Goal: Task Accomplishment & Management: Manage account settings

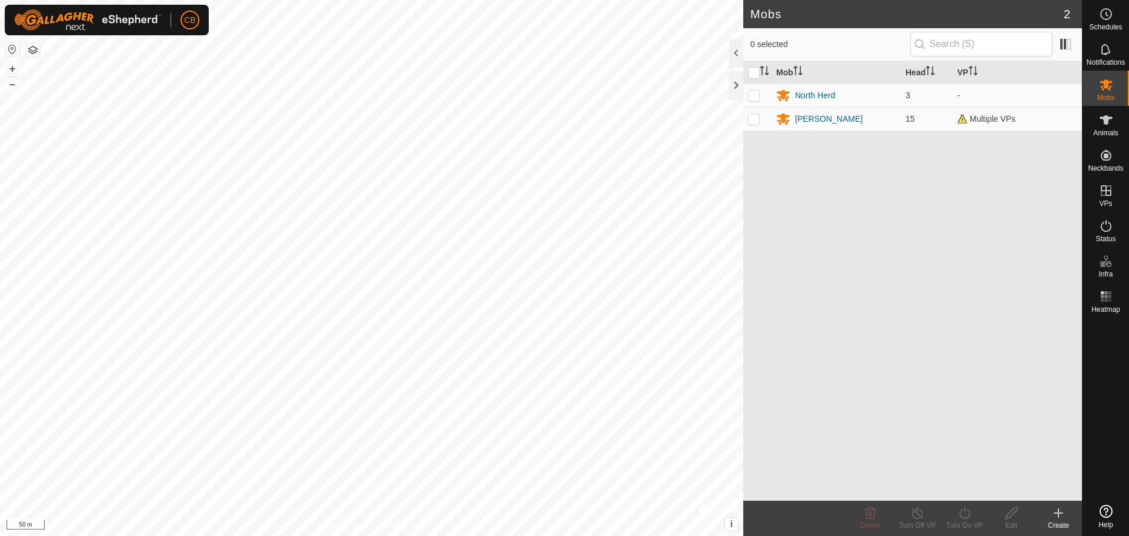
click at [1054, 514] on icon at bounding box center [1058, 513] width 14 height 14
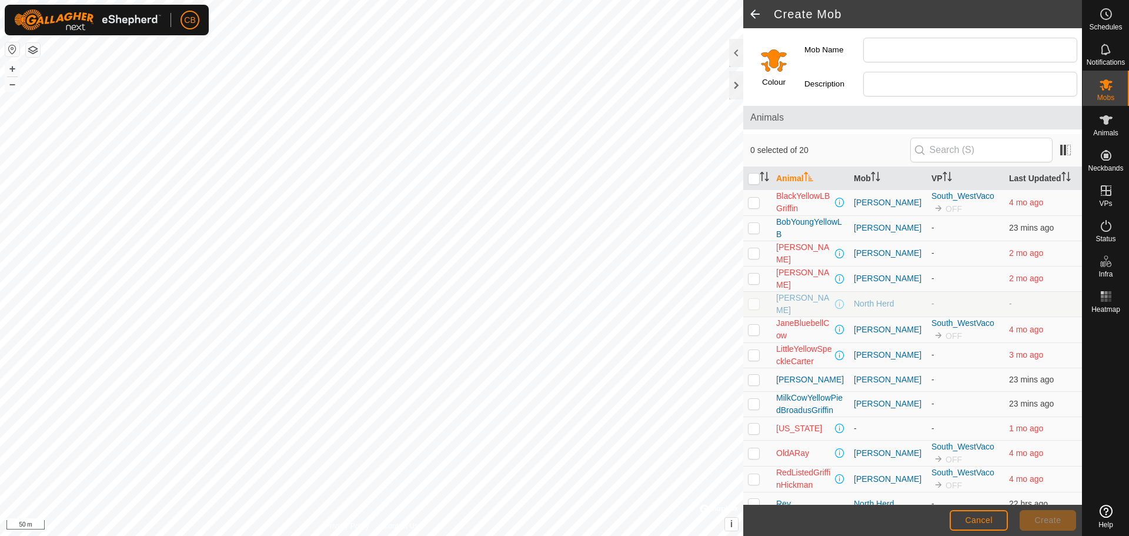
click at [755, 8] on span at bounding box center [755, 14] width 24 height 28
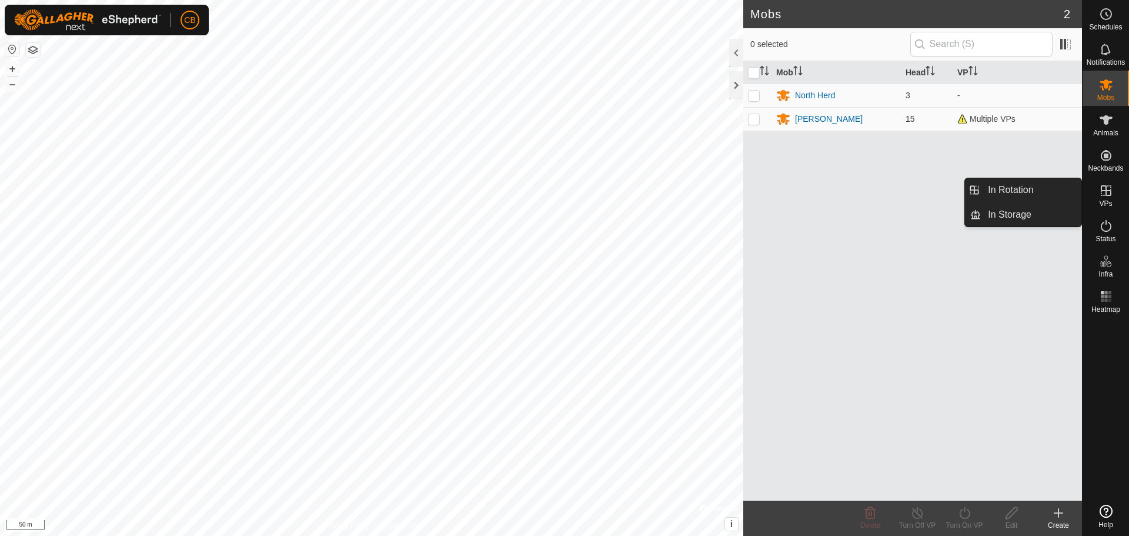
click at [1111, 201] on span "VPs" at bounding box center [1105, 203] width 13 height 7
click at [1105, 186] on icon at bounding box center [1105, 190] width 11 height 11
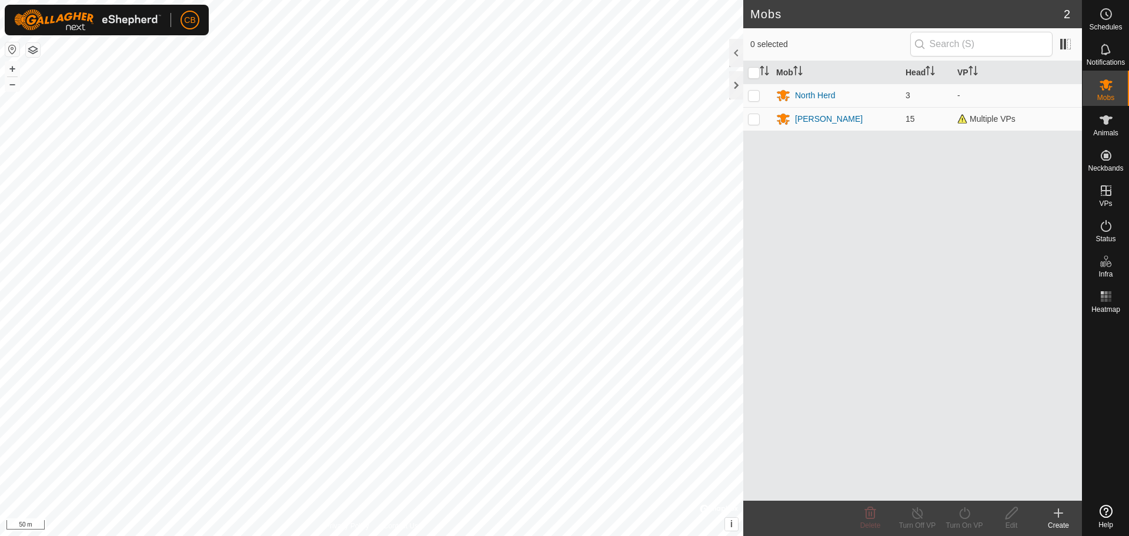
click at [948, 295] on div "Mob Head VP North Herd 3 - [PERSON_NAME] 15 Multiple VPs" at bounding box center [912, 280] width 339 height 439
click at [1112, 126] on icon at bounding box center [1106, 120] width 14 height 14
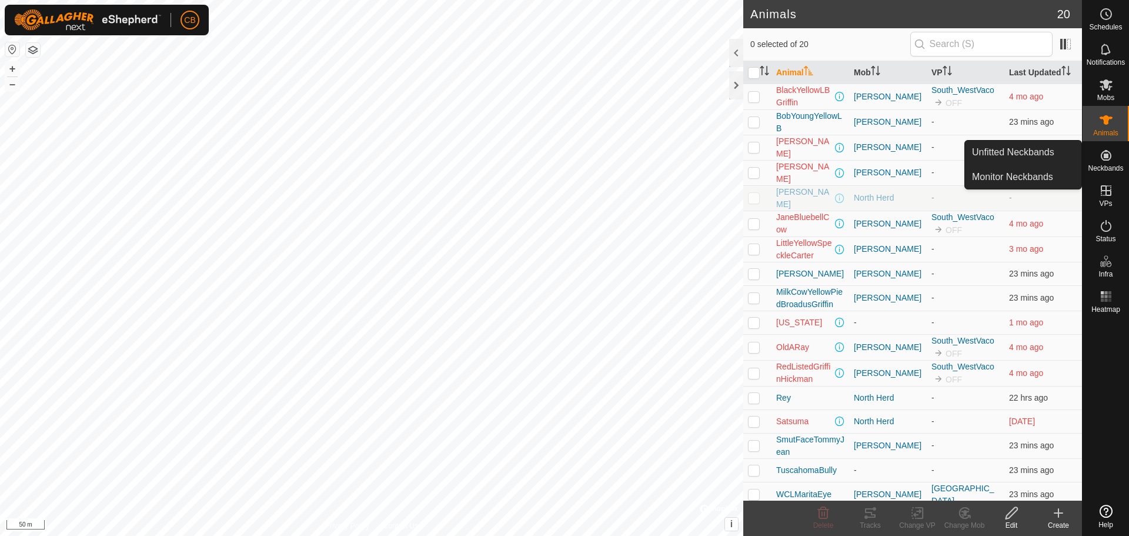
click at [1116, 153] on es-neckbands-svg-icon at bounding box center [1105, 155] width 21 height 19
click at [1030, 148] on link "Unfitted Neckbands" at bounding box center [1023, 153] width 116 height 24
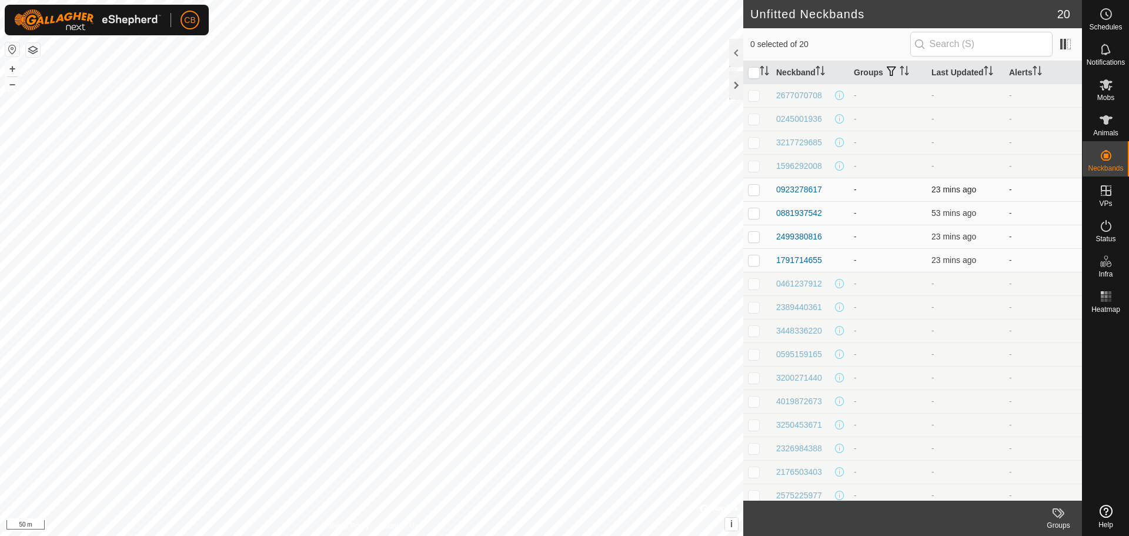
click at [750, 189] on p-checkbox at bounding box center [754, 189] width 12 height 9
checkbox input "true"
click at [755, 212] on p-checkbox at bounding box center [754, 212] width 12 height 9
checkbox input "true"
click at [755, 236] on p-checkbox at bounding box center [754, 236] width 12 height 9
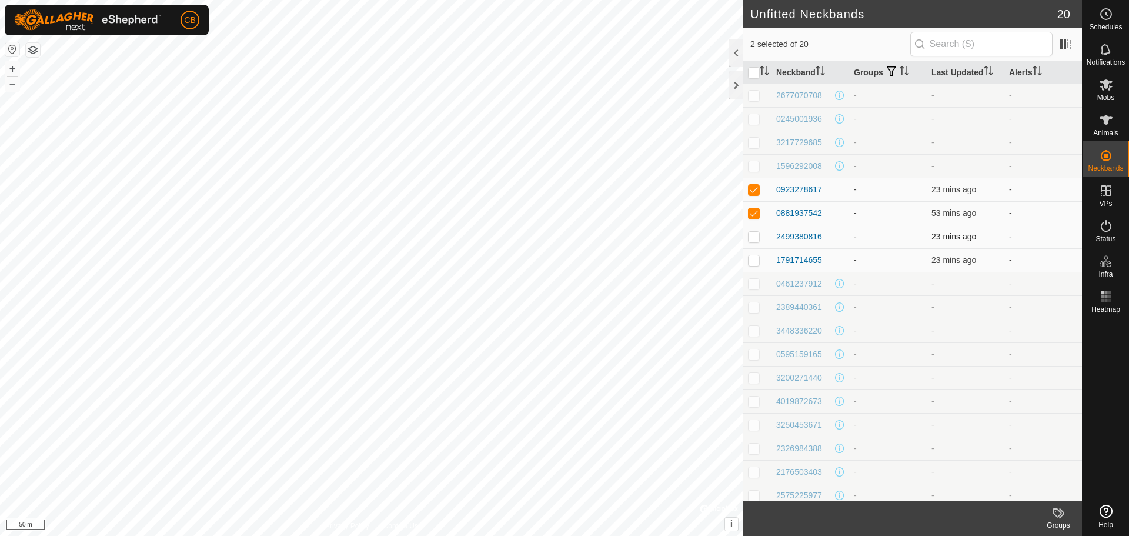
checkbox input "true"
click at [755, 259] on p-checkbox at bounding box center [754, 259] width 12 height 9
checkbox input "true"
click at [1059, 523] on div "Groups" at bounding box center [1058, 525] width 47 height 11
click at [948, 518] on footer "Groups" at bounding box center [912, 517] width 339 height 35
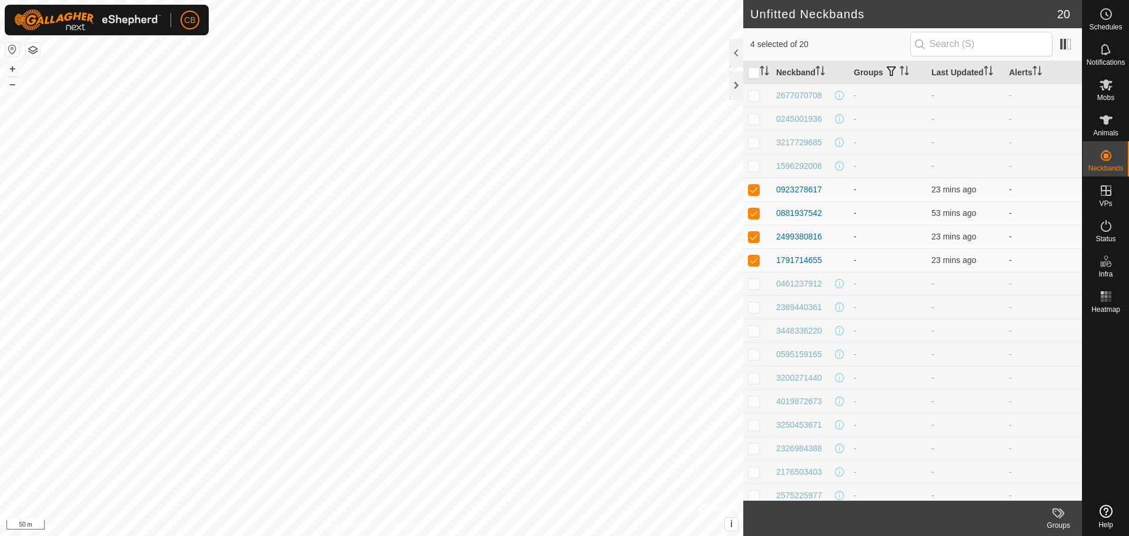
click at [1061, 516] on icon at bounding box center [1061, 513] width 5 height 10
click at [1025, 484] on link "Manage Groups" at bounding box center [1023, 487] width 116 height 24
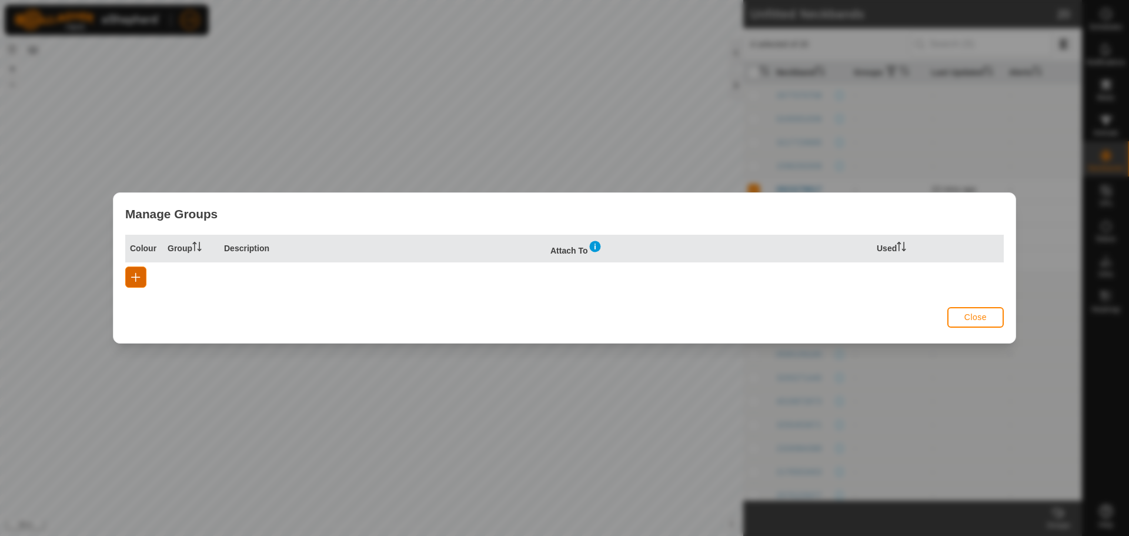
click at [133, 278] on span "button" at bounding box center [135, 276] width 9 height 9
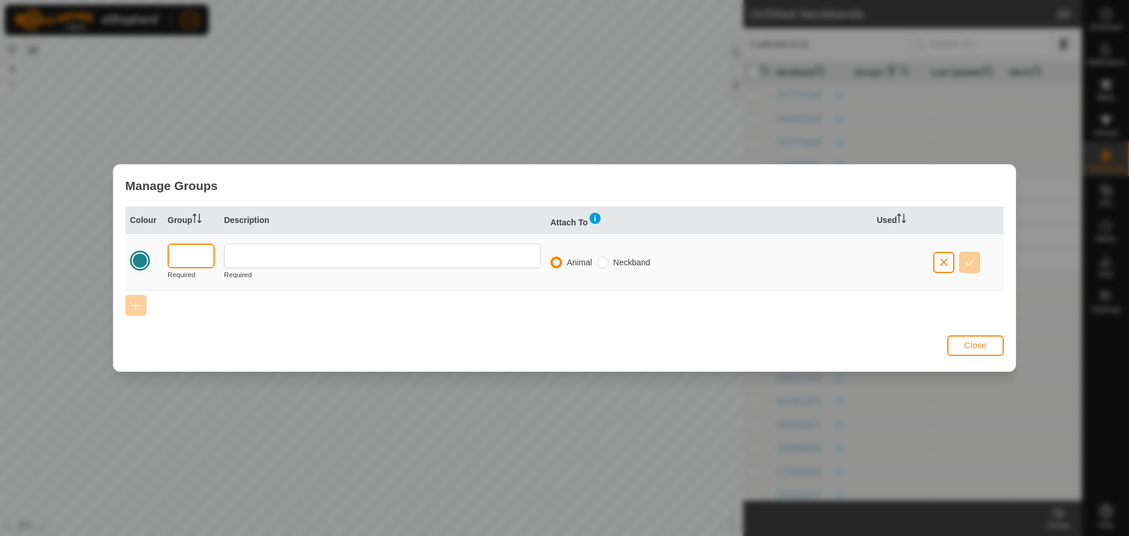
click at [183, 259] on input "text" at bounding box center [191, 255] width 47 height 25
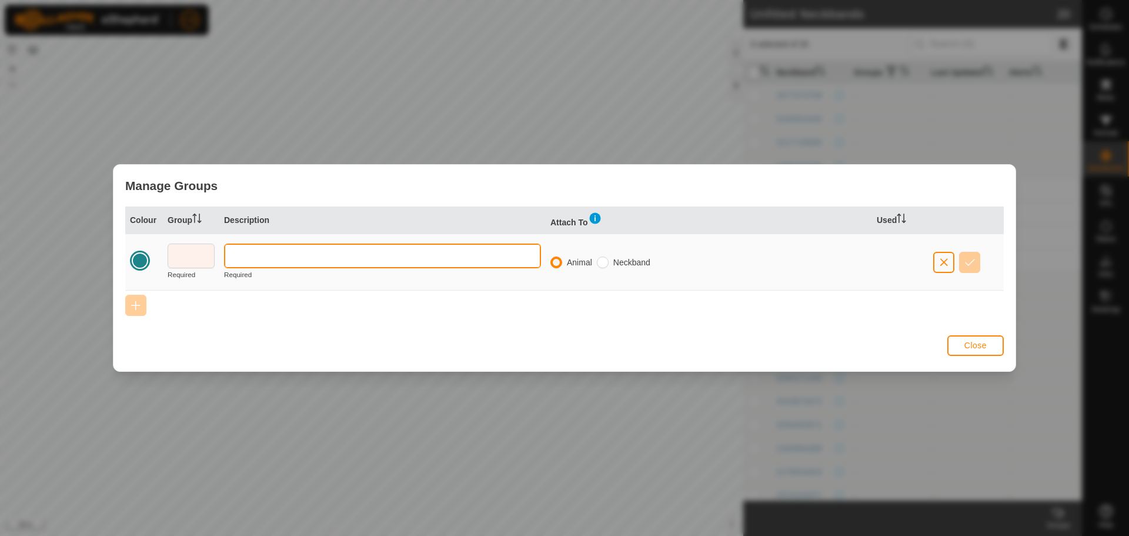
click at [260, 261] on input "text" at bounding box center [382, 255] width 317 height 25
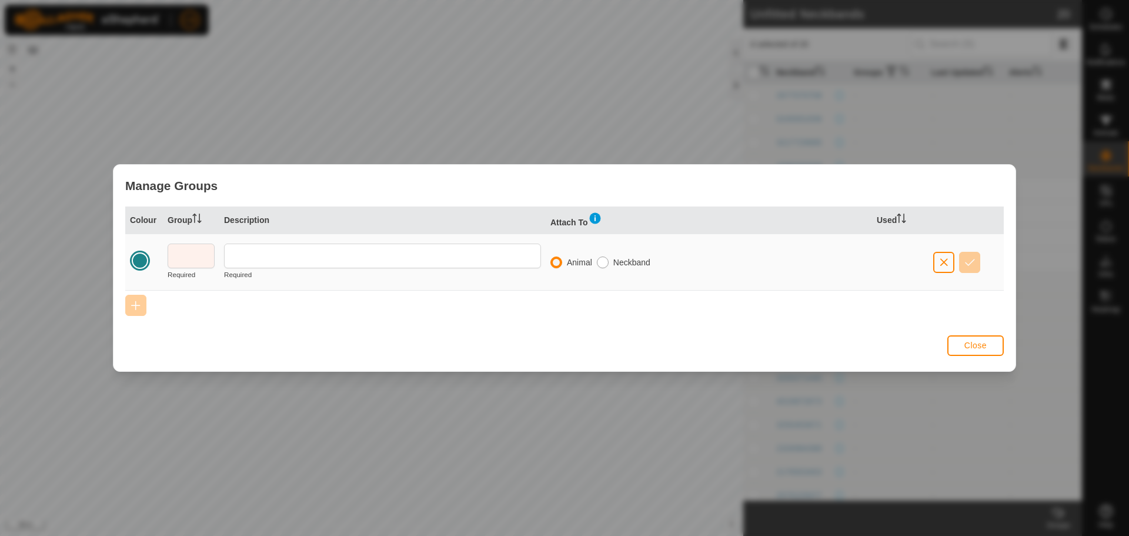
click at [604, 259] on input "radio" at bounding box center [603, 262] width 12 height 12
radio input "true"
radio input "false"
click at [967, 343] on span "Close" at bounding box center [975, 344] width 22 height 9
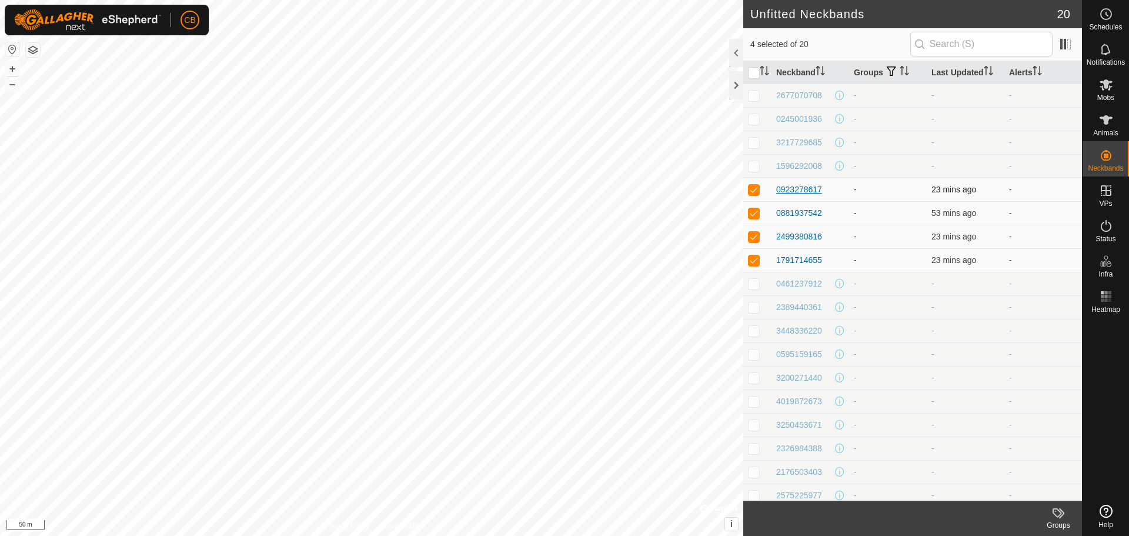
click at [808, 191] on div "0923278617" at bounding box center [799, 189] width 46 height 12
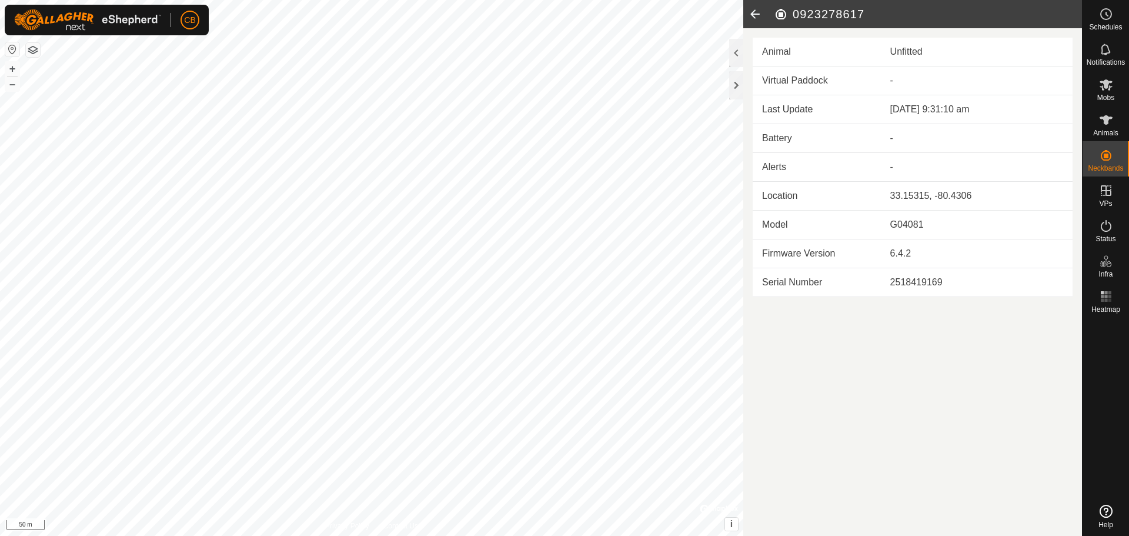
click at [757, 16] on icon at bounding box center [755, 14] width 24 height 28
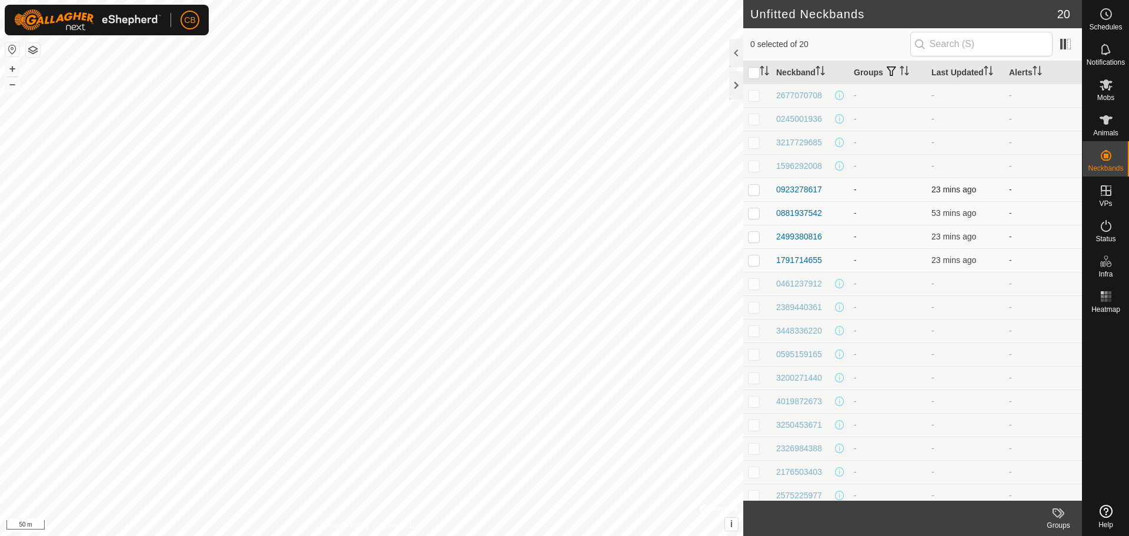
click at [755, 193] on p-checkbox at bounding box center [754, 189] width 12 height 9
checkbox input "true"
click at [755, 212] on p-checkbox at bounding box center [754, 212] width 12 height 9
checkbox input "true"
click at [752, 240] on p-checkbox at bounding box center [754, 236] width 12 height 9
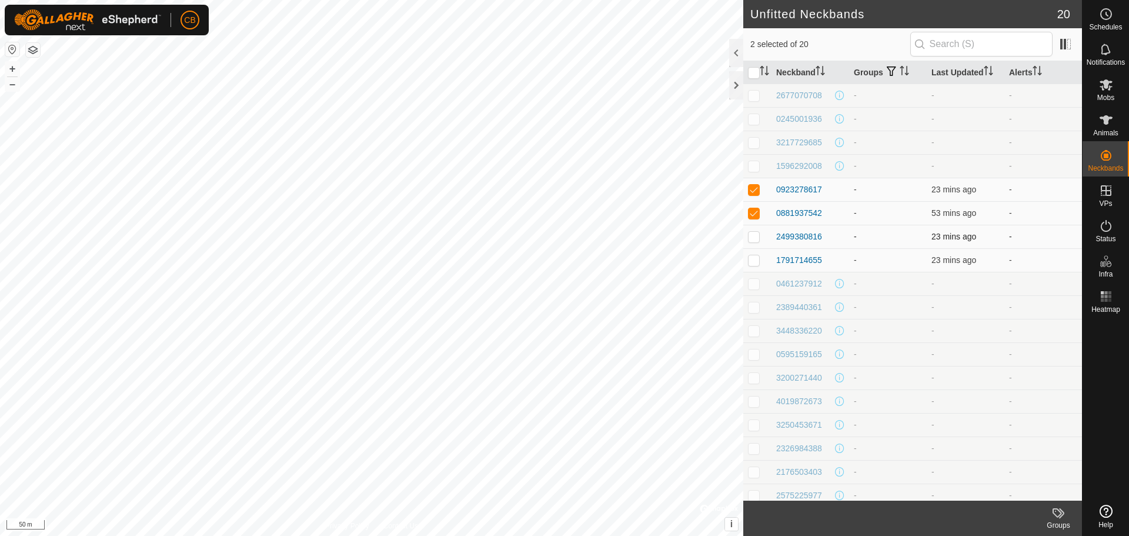
checkbox input "true"
click at [752, 264] on p-checkbox at bounding box center [754, 259] width 12 height 9
checkbox input "true"
click at [1111, 126] on icon at bounding box center [1106, 120] width 14 height 14
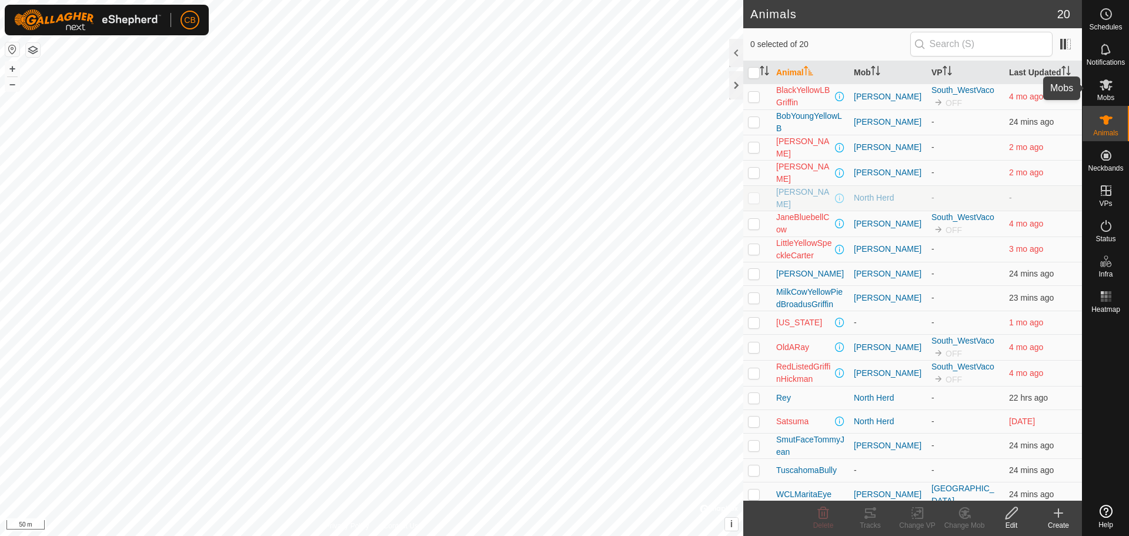
click at [1112, 102] on div "Mobs" at bounding box center [1105, 88] width 46 height 35
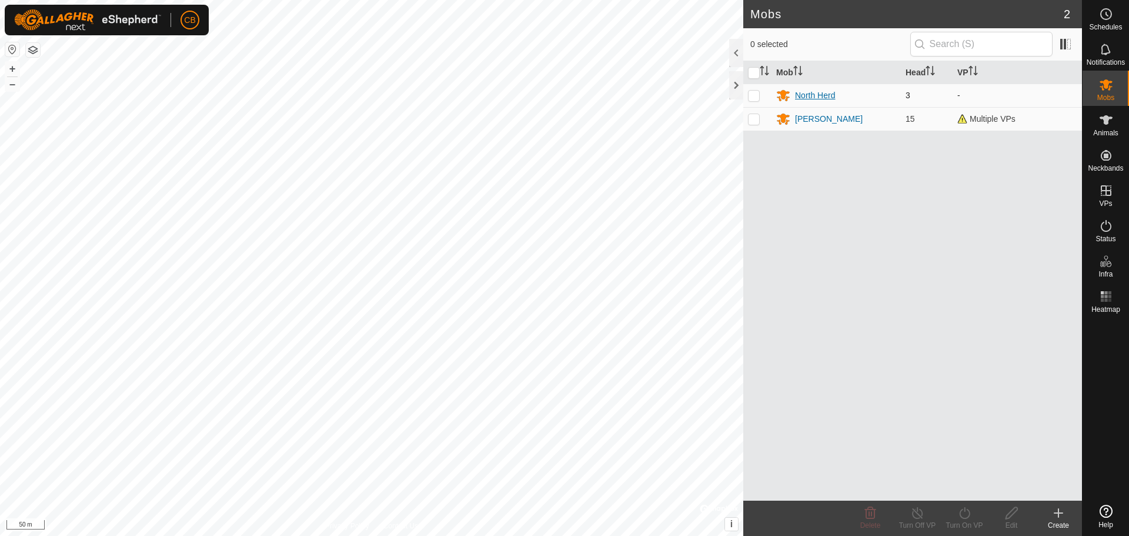
click at [819, 92] on div "North Herd" at bounding box center [815, 95] width 40 height 12
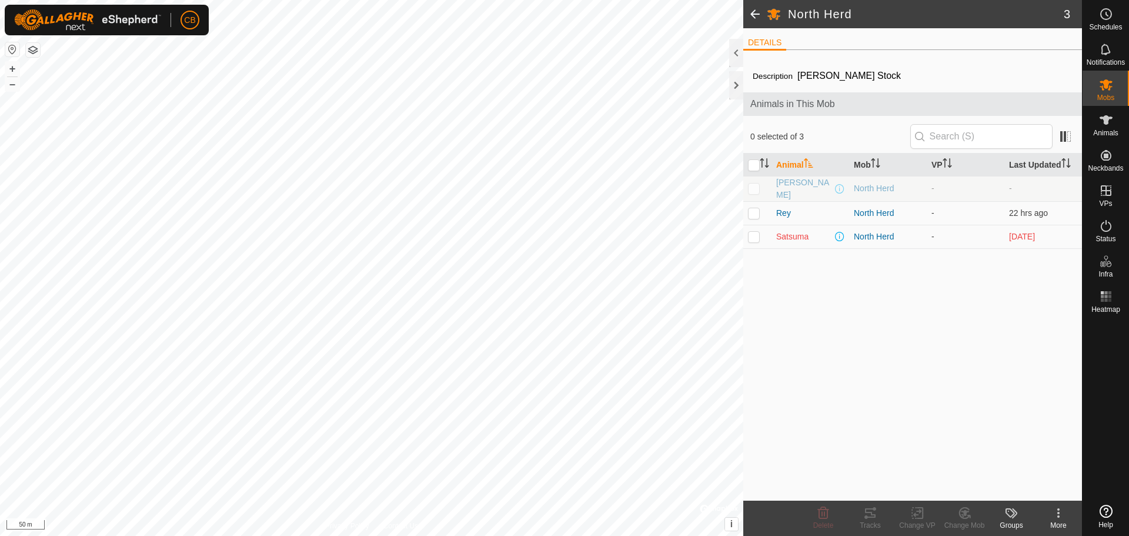
click at [1017, 517] on icon at bounding box center [1011, 513] width 14 height 14
click at [918, 449] on div "Description [PERSON_NAME] Stock Animals in This Mob 0 selected of 3 Animal Mob …" at bounding box center [912, 279] width 339 height 441
click at [1051, 507] on icon at bounding box center [1058, 513] width 14 height 14
click at [1022, 462] on link "Delete Mob" at bounding box center [1023, 462] width 116 height 24
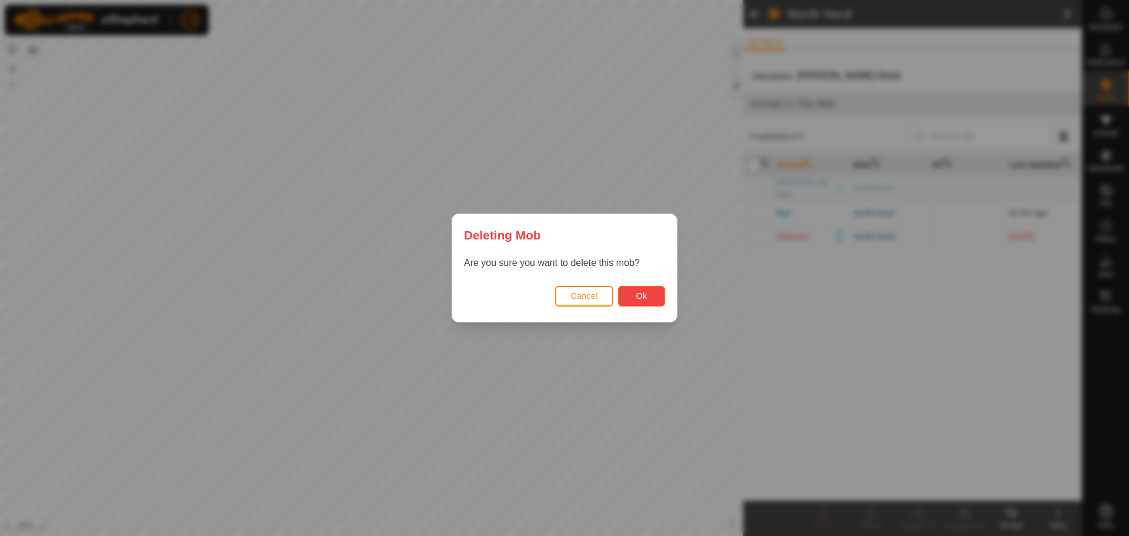
click at [641, 298] on span "Ok" at bounding box center [641, 295] width 11 height 9
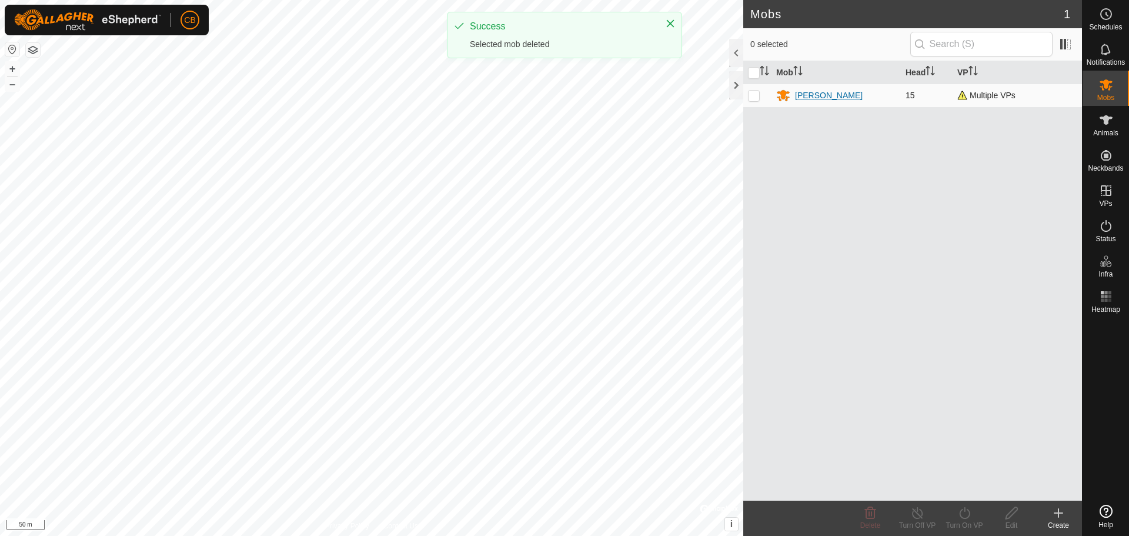
click at [822, 95] on div "[PERSON_NAME]" at bounding box center [829, 95] width 68 height 12
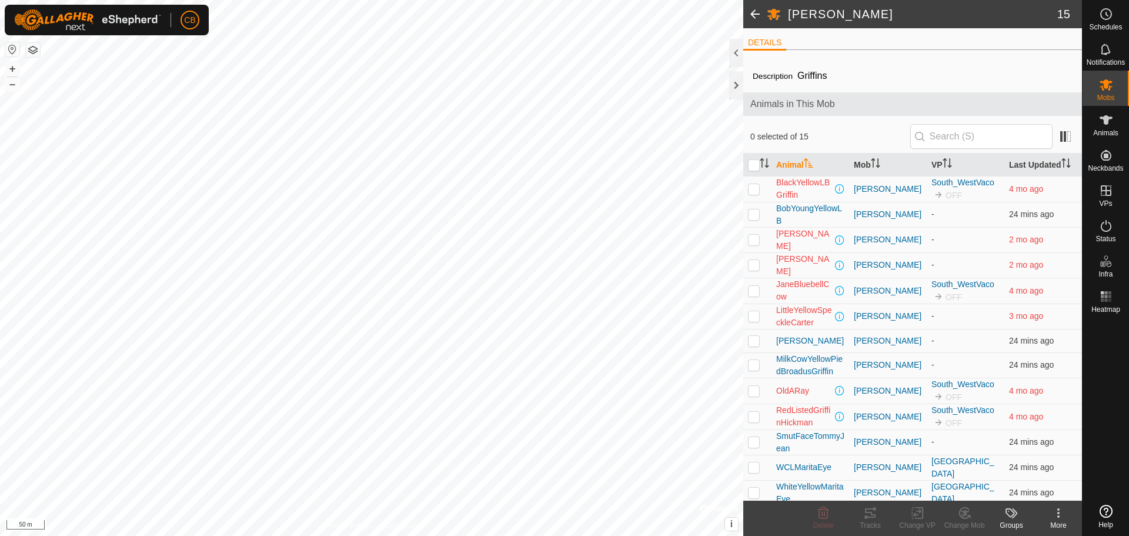
click at [1066, 519] on kebab-svg-icon at bounding box center [1058, 513] width 47 height 14
click at [1026, 466] on link "Delete Mob" at bounding box center [1023, 462] width 116 height 24
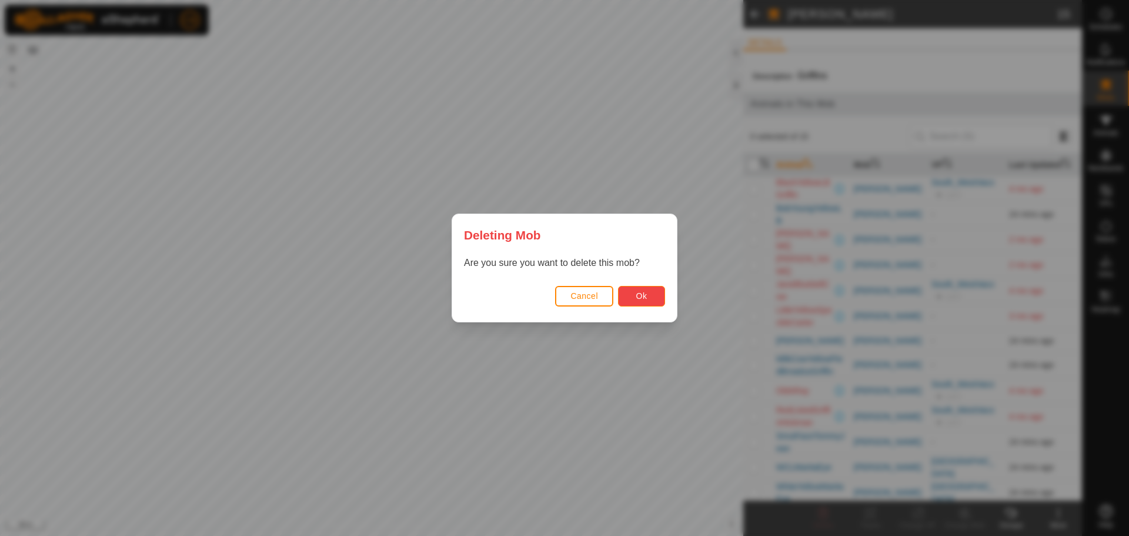
click at [636, 292] on span "Ok" at bounding box center [641, 295] width 11 height 9
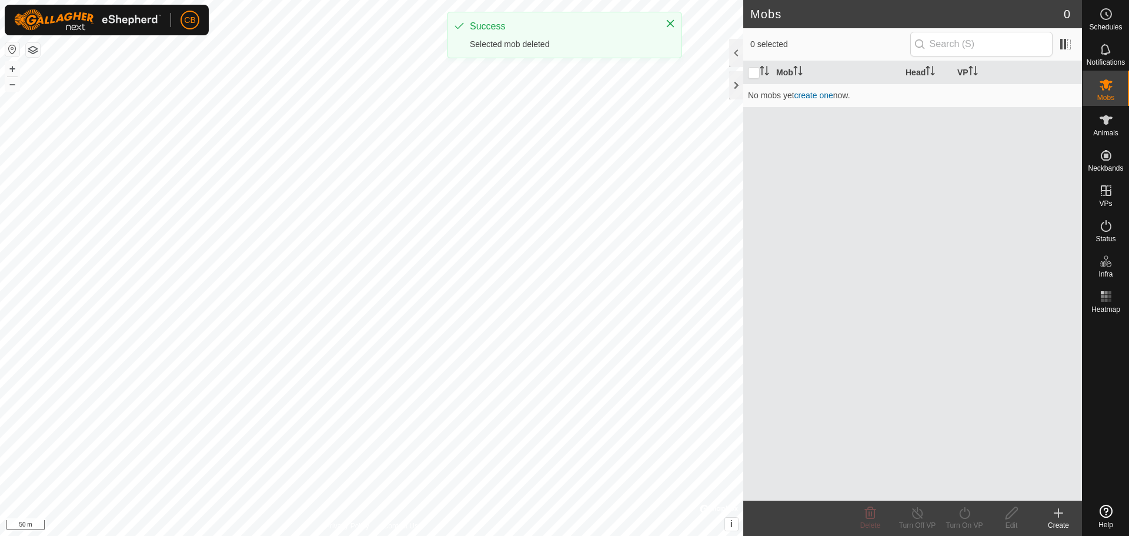
click at [962, 256] on div "Mob Head VP No mobs yet create one now." at bounding box center [912, 280] width 339 height 439
click at [1057, 526] on div "Create" at bounding box center [1058, 525] width 47 height 11
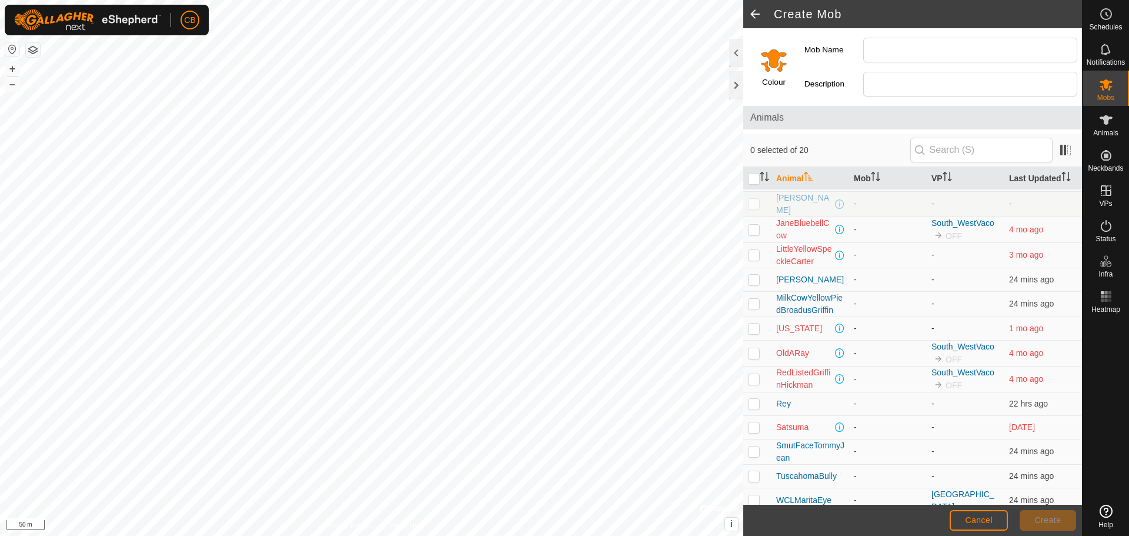
scroll to position [190, 0]
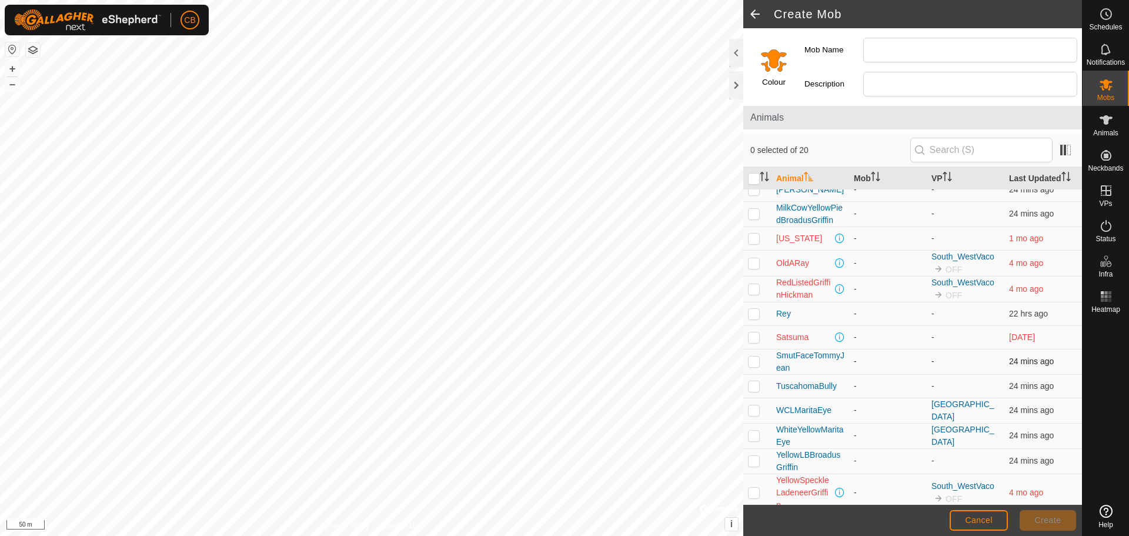
click at [755, 358] on p-checkbox at bounding box center [754, 360] width 12 height 9
checkbox input "true"
click at [754, 383] on p-checkbox at bounding box center [754, 385] width 12 height 9
checkbox input "true"
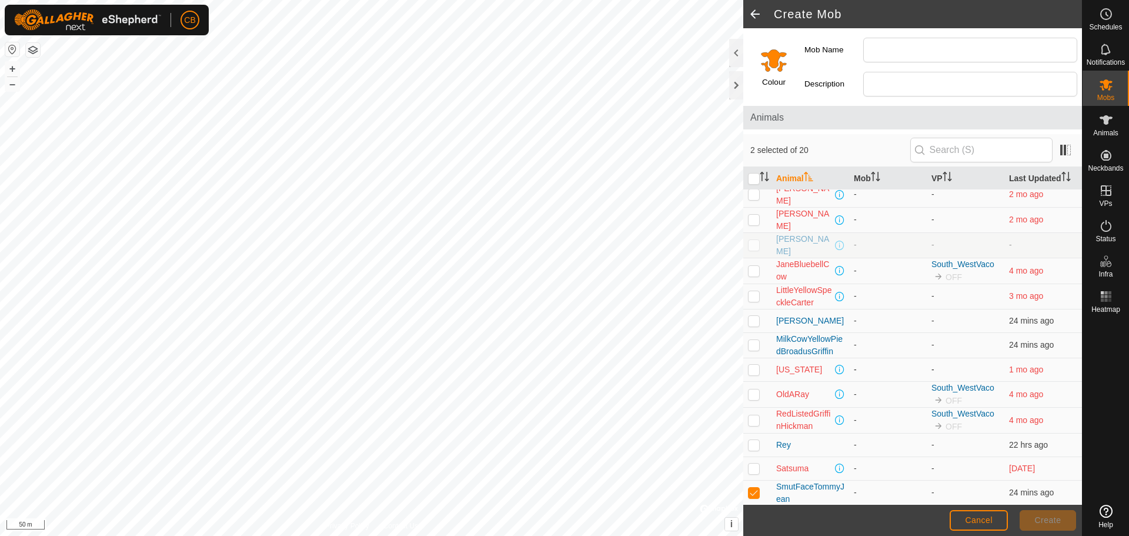
scroll to position [0, 0]
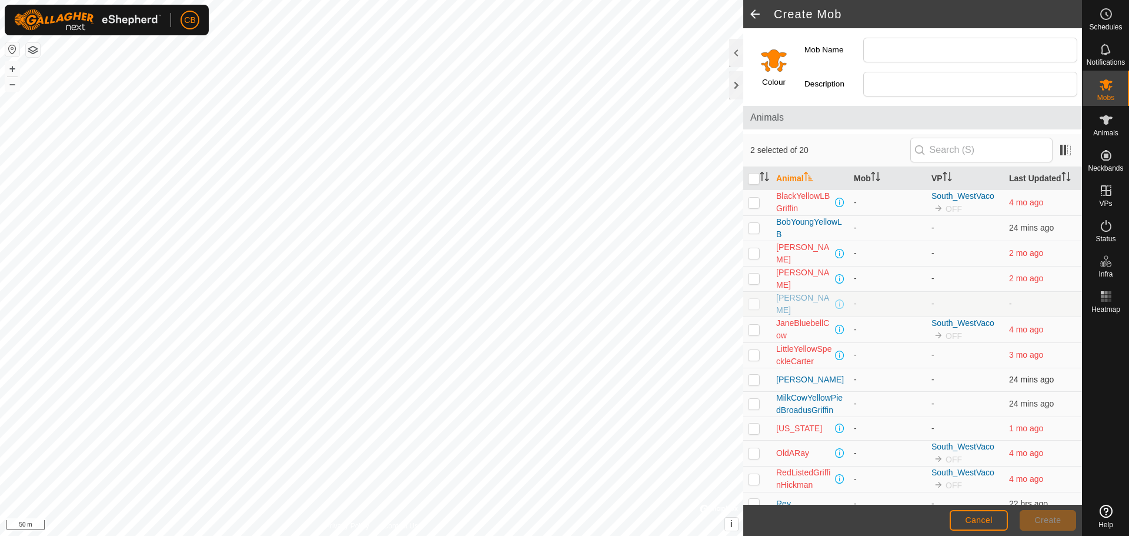
click at [755, 376] on p-checkbox at bounding box center [754, 378] width 12 height 9
checkbox input "true"
click at [787, 400] on span "MilkCowYellowPiedBroadusGriffin" at bounding box center [810, 404] width 68 height 25
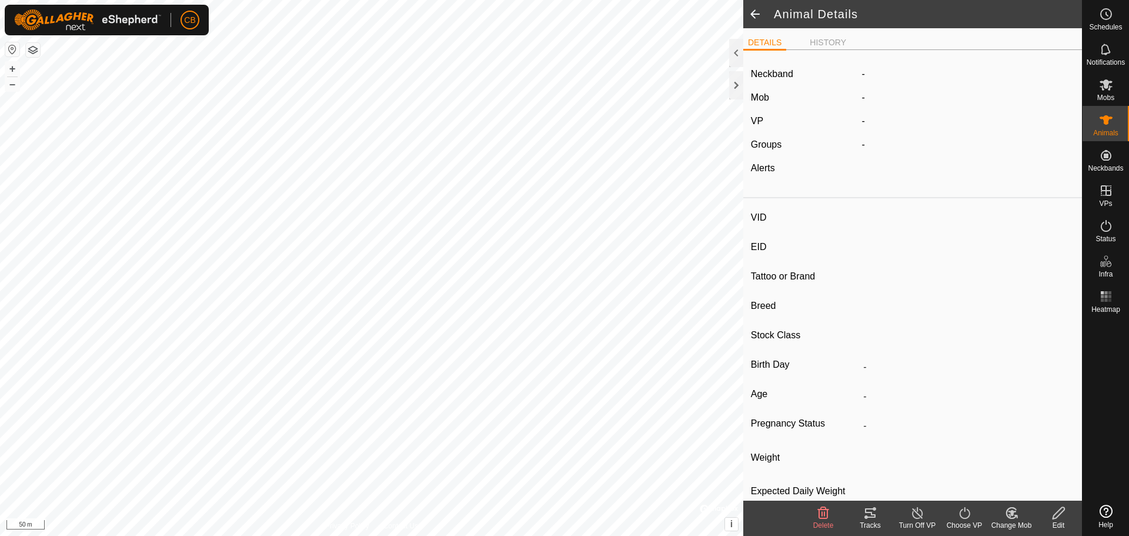
type input "MilkCowYellowPiedBroadusGriffin"
type input "-"
type input "Pineywoods"
type input "Cow"
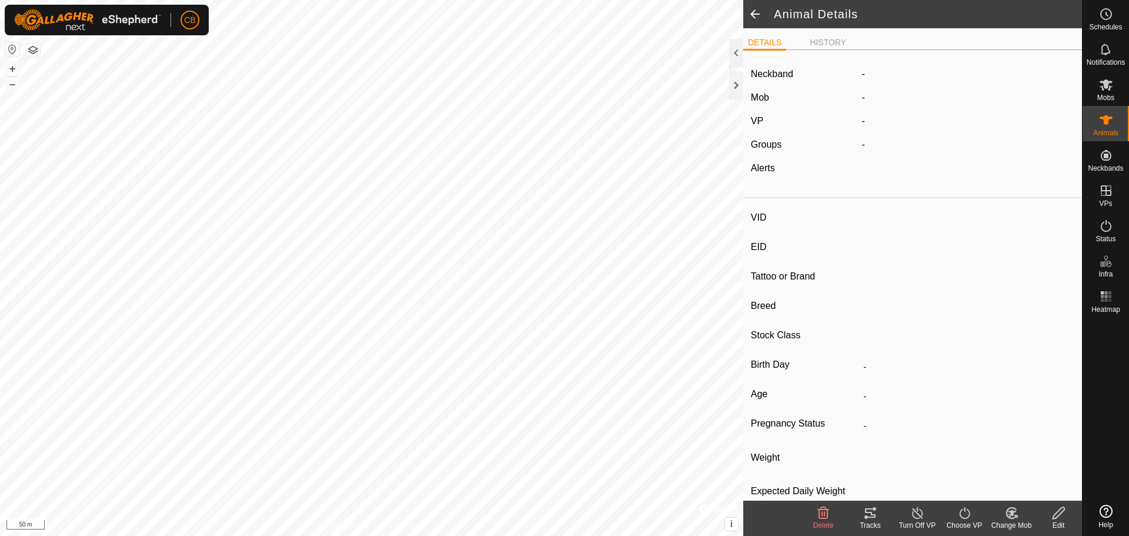
type input "0 kg"
type input "-"
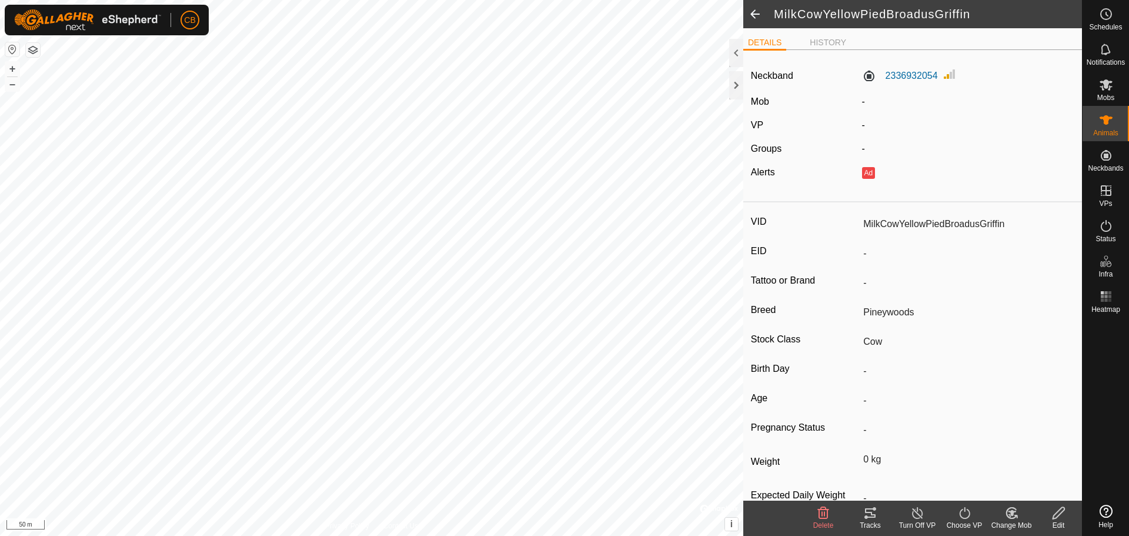
click at [754, 15] on span at bounding box center [755, 14] width 24 height 28
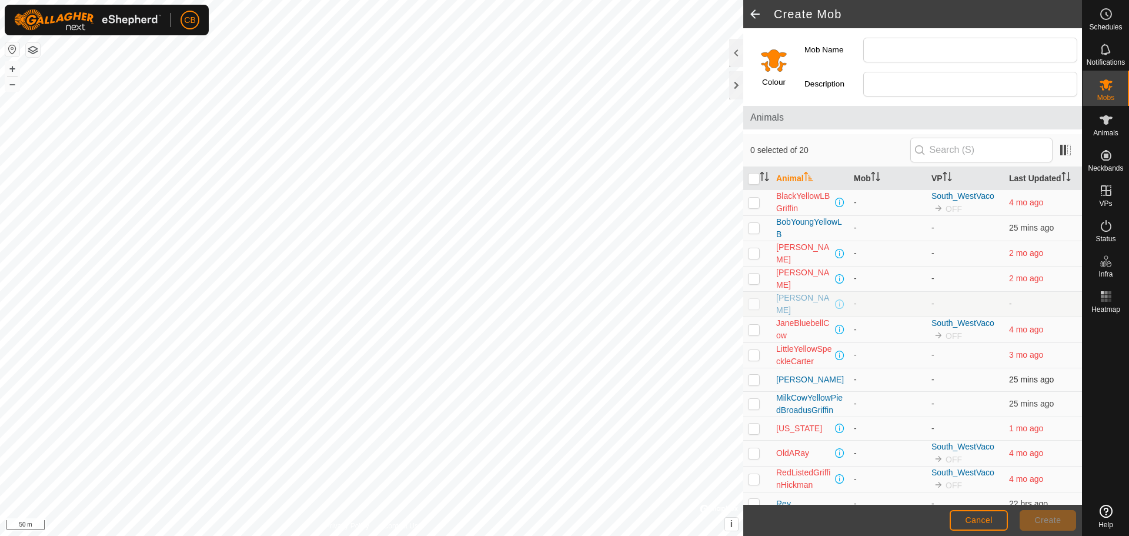
scroll to position [190, 0]
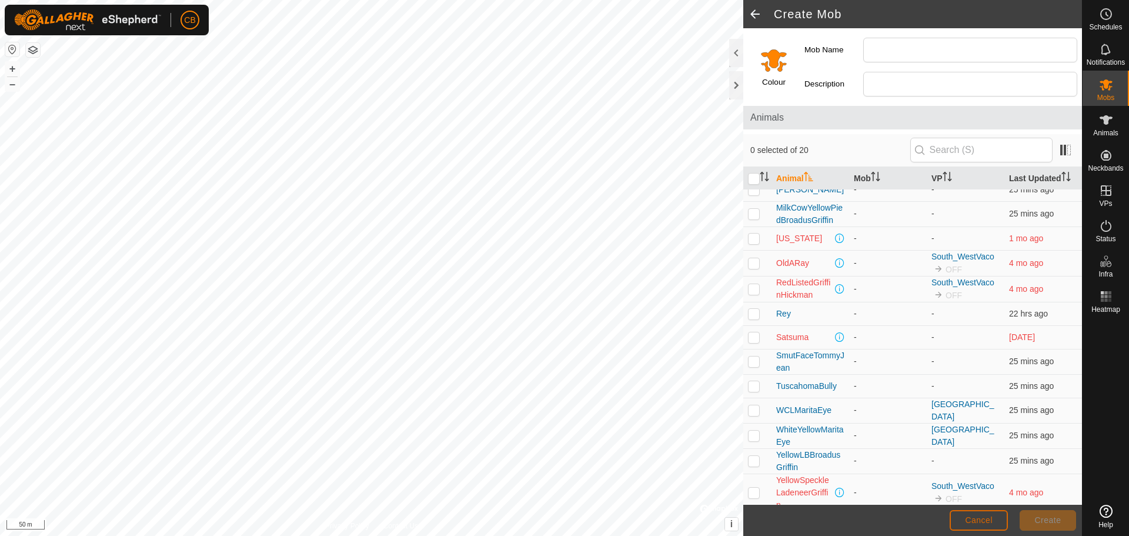
click at [993, 516] on button "Cancel" at bounding box center [978, 520] width 58 height 21
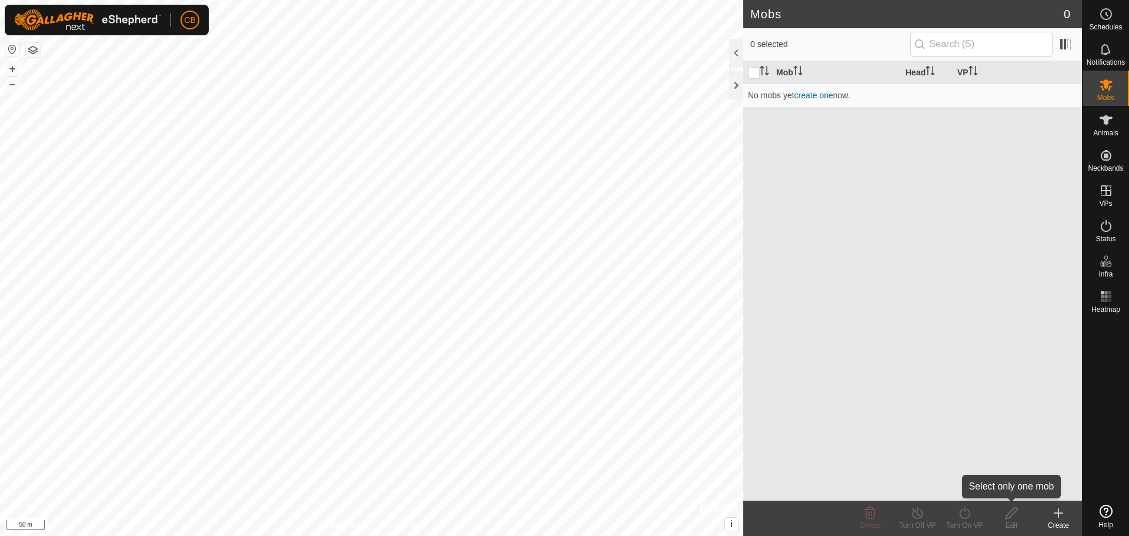
drag, startPoint x: 993, startPoint y: 516, endPoint x: 845, endPoint y: 534, distance: 148.7
click at [841, 534] on footer "Delete Turn Off VP Turn On VP Edit Create" at bounding box center [912, 517] width 339 height 35
click at [1112, 125] on icon at bounding box center [1106, 120] width 14 height 14
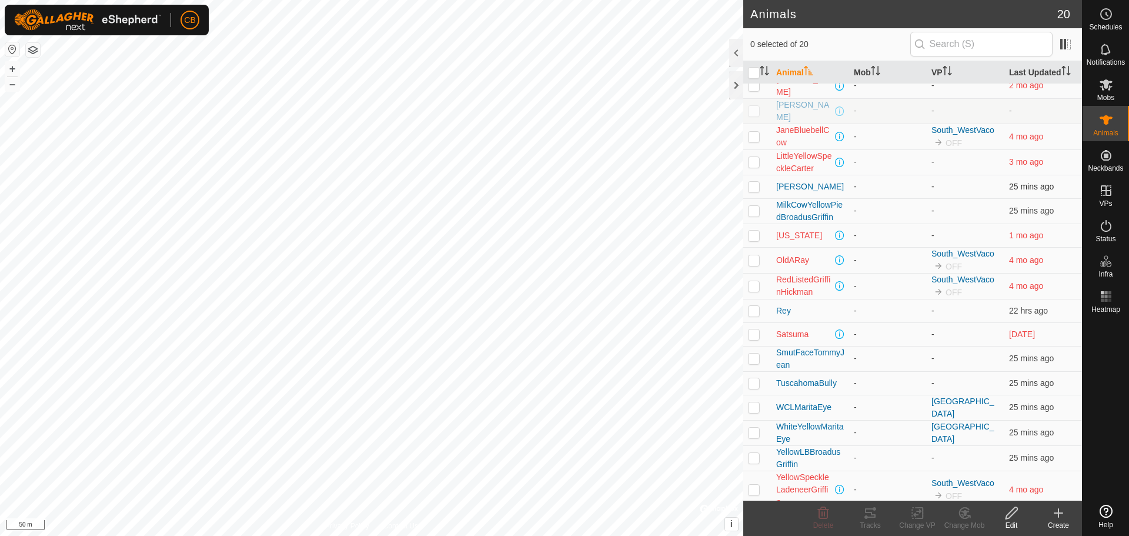
scroll to position [88, 0]
click at [813, 349] on span "SmutFaceTommyJean" at bounding box center [810, 357] width 68 height 25
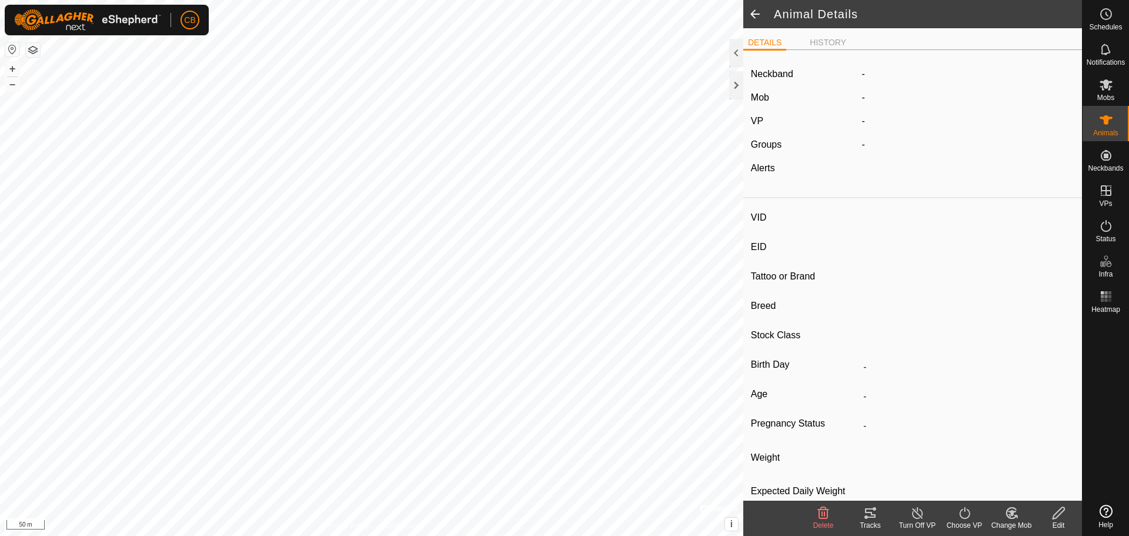
type input "SmutFaceTommyJean"
type input "-"
type input "Pineywoods"
type input "Cow"
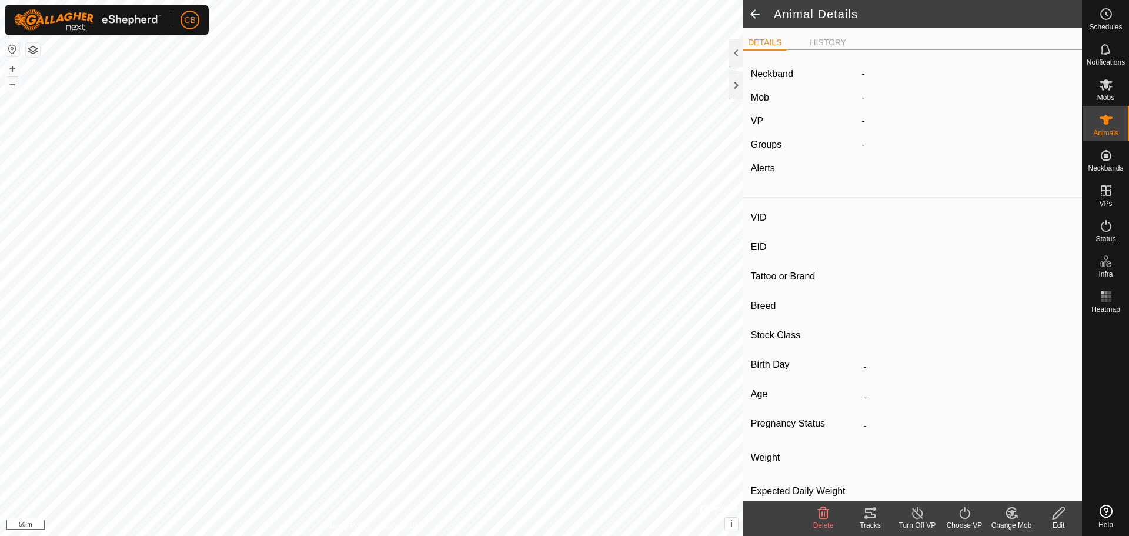
type input "0 kg"
type input "-"
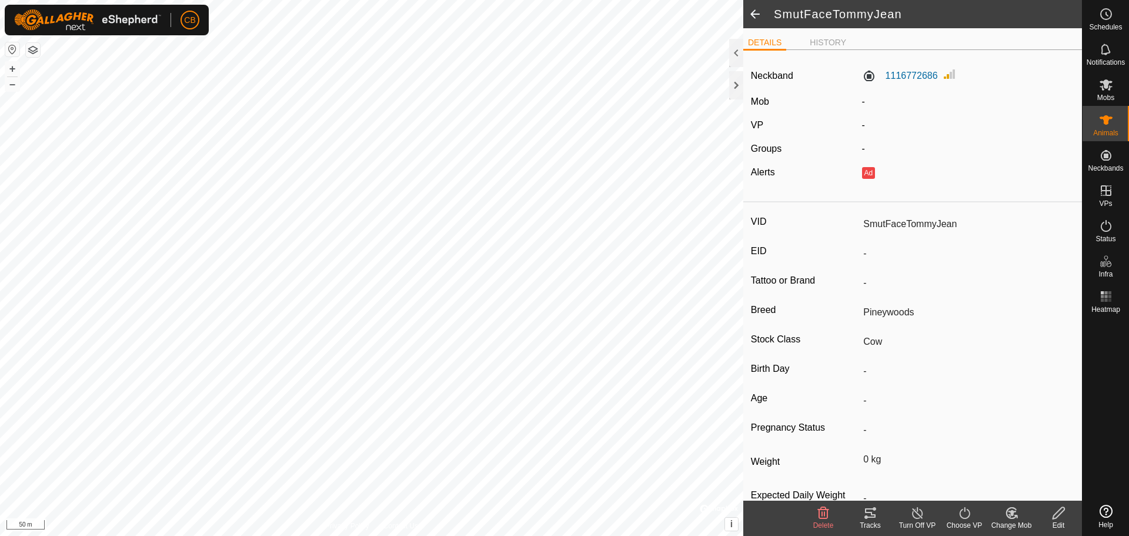
click at [871, 511] on icon at bounding box center [870, 512] width 11 height 9
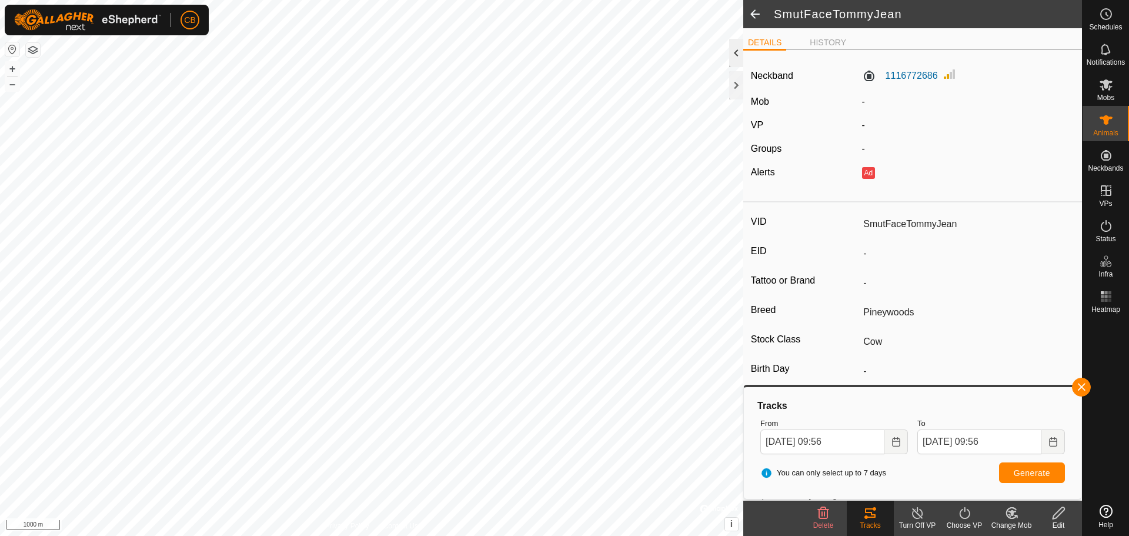
click at [737, 58] on div at bounding box center [736, 53] width 14 height 28
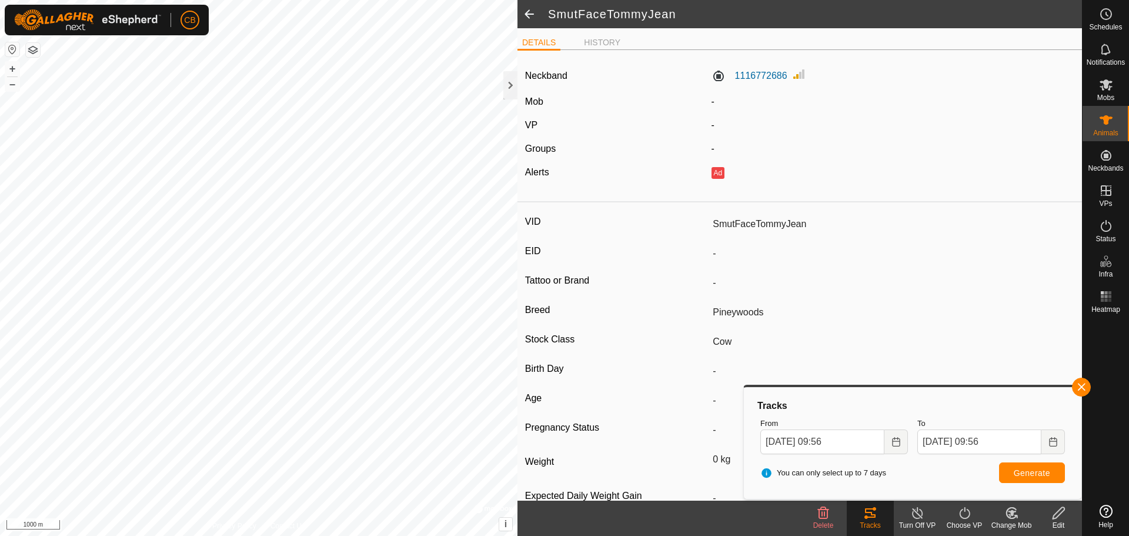
click at [528, 18] on span at bounding box center [529, 14] width 24 height 28
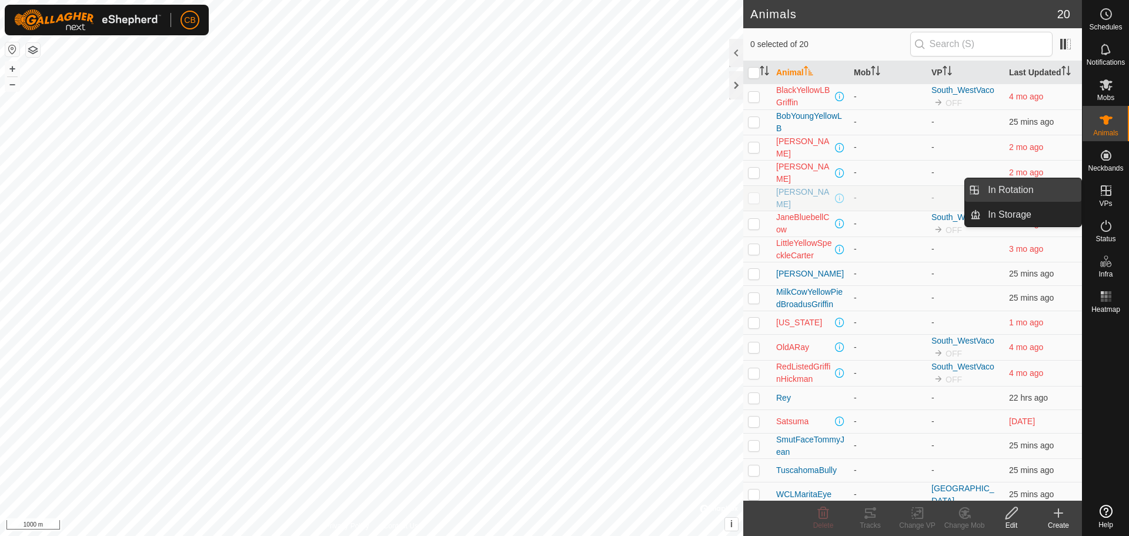
click at [1011, 189] on link "In Rotation" at bounding box center [1031, 190] width 101 height 24
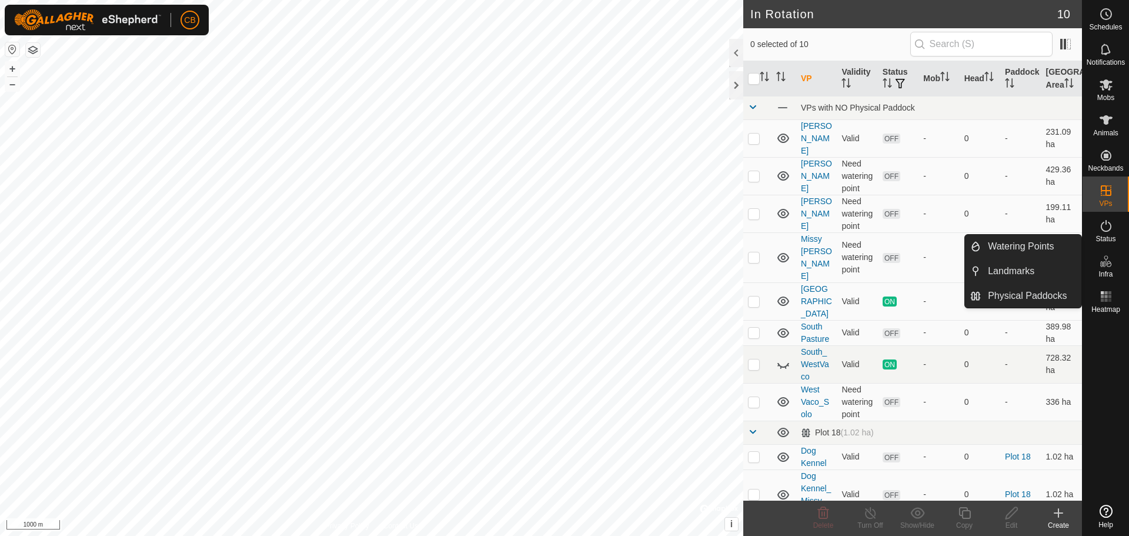
click at [1063, 523] on div "Create" at bounding box center [1058, 525] width 47 height 11
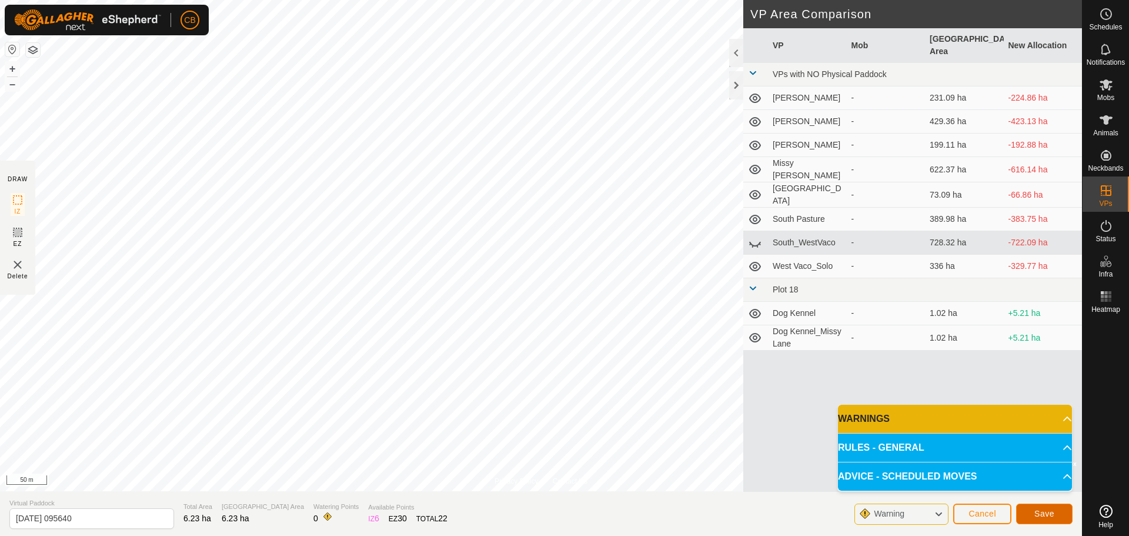
click at [1048, 508] on button "Save" at bounding box center [1044, 513] width 56 height 21
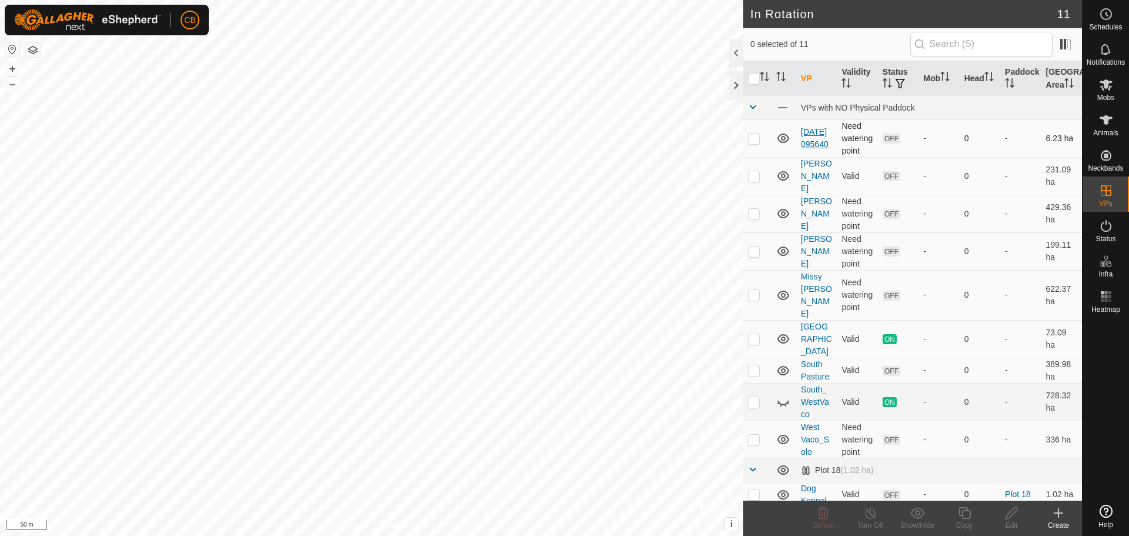
click at [804, 141] on link "[DATE] 095640" at bounding box center [815, 138] width 28 height 22
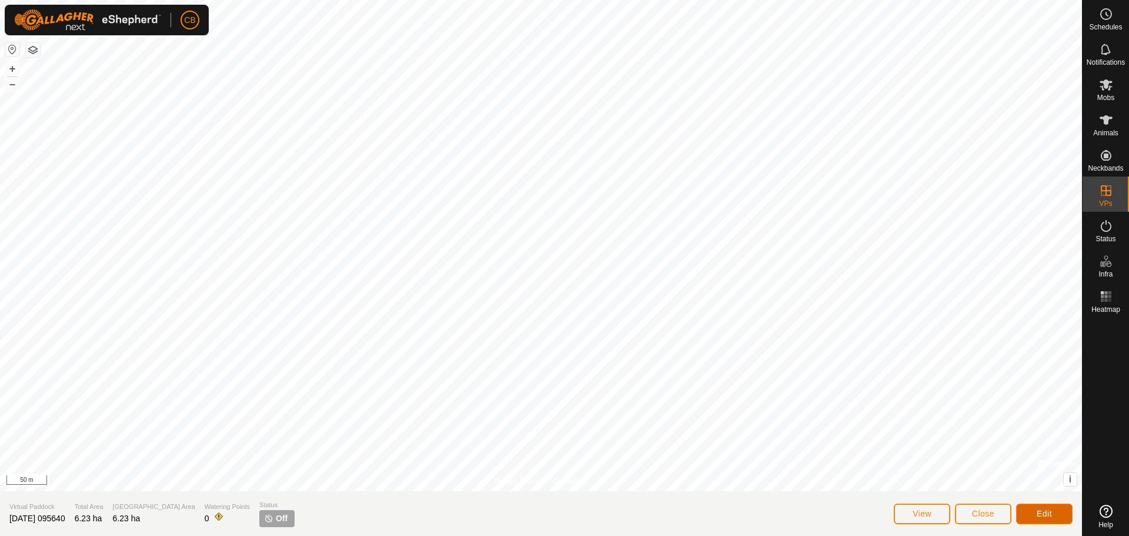
click at [1057, 517] on button "Edit" at bounding box center [1044, 513] width 56 height 21
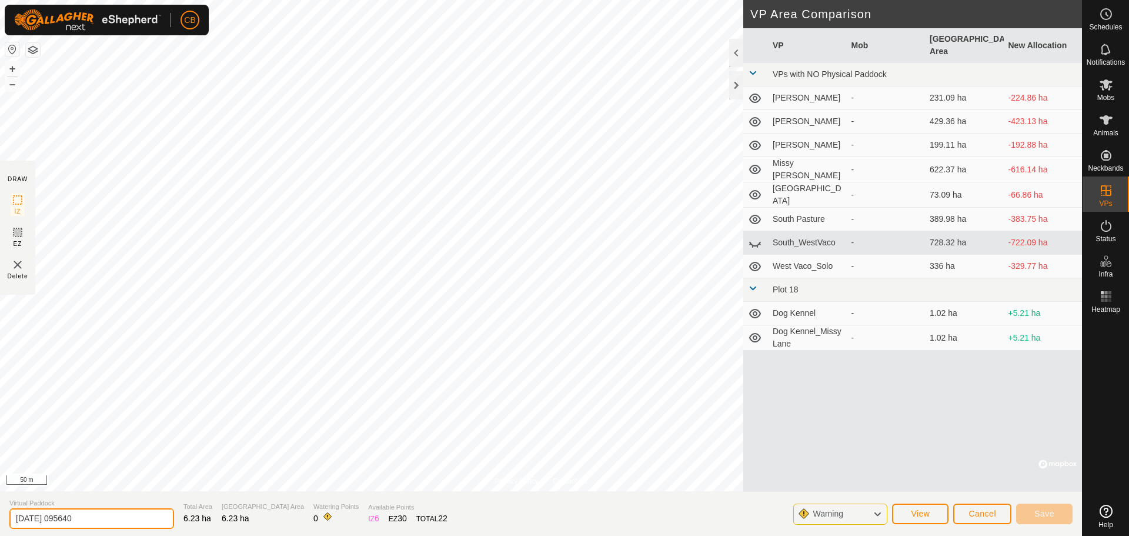
drag, startPoint x: 103, startPoint y: 519, endPoint x: -38, endPoint y: 514, distance: 141.2
click at [0, 514] on html "CB Schedules Notifications Mobs Animals Neckbands VPs Status Infra Heatmap Help…" at bounding box center [564, 268] width 1129 height 536
type input "Barn-Fuel Farm"
click at [1038, 510] on span "Save" at bounding box center [1044, 513] width 20 height 9
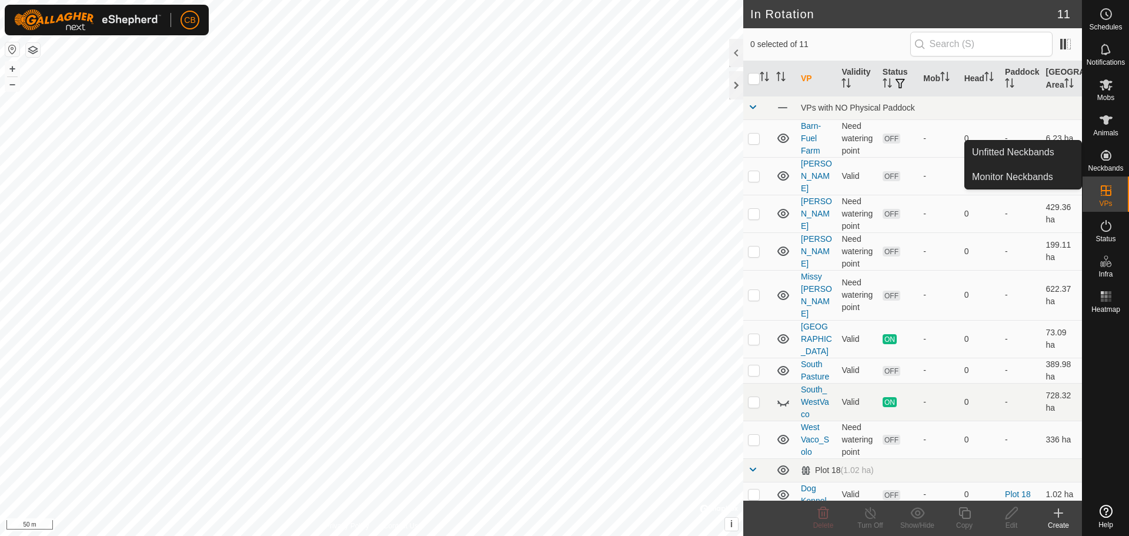
click at [1109, 158] on icon at bounding box center [1105, 155] width 11 height 11
click at [1017, 143] on link "Unfitted Neckbands" at bounding box center [1023, 153] width 116 height 24
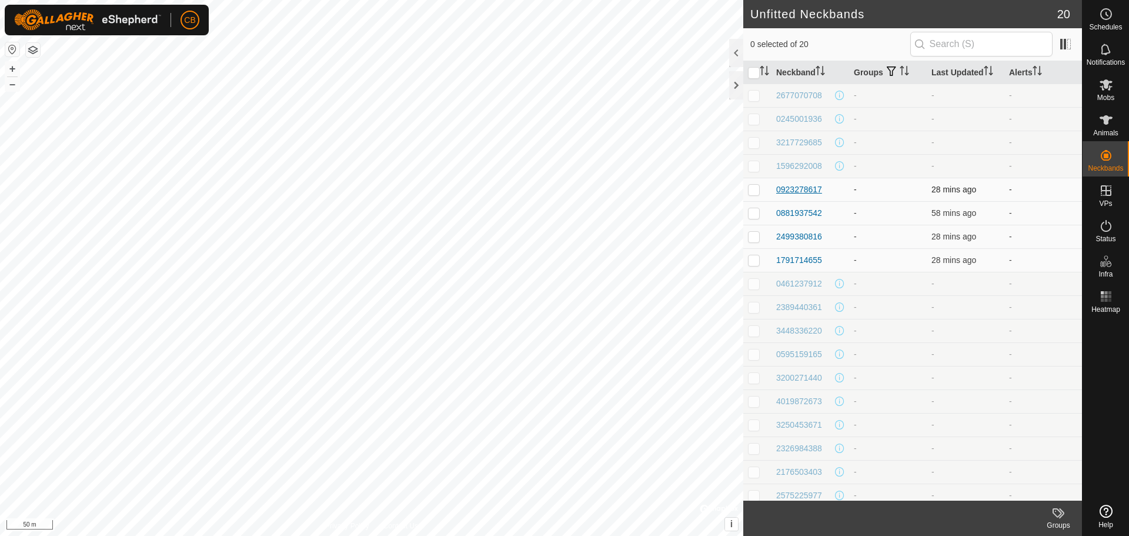
click at [808, 188] on div "0923278617" at bounding box center [799, 189] width 46 height 12
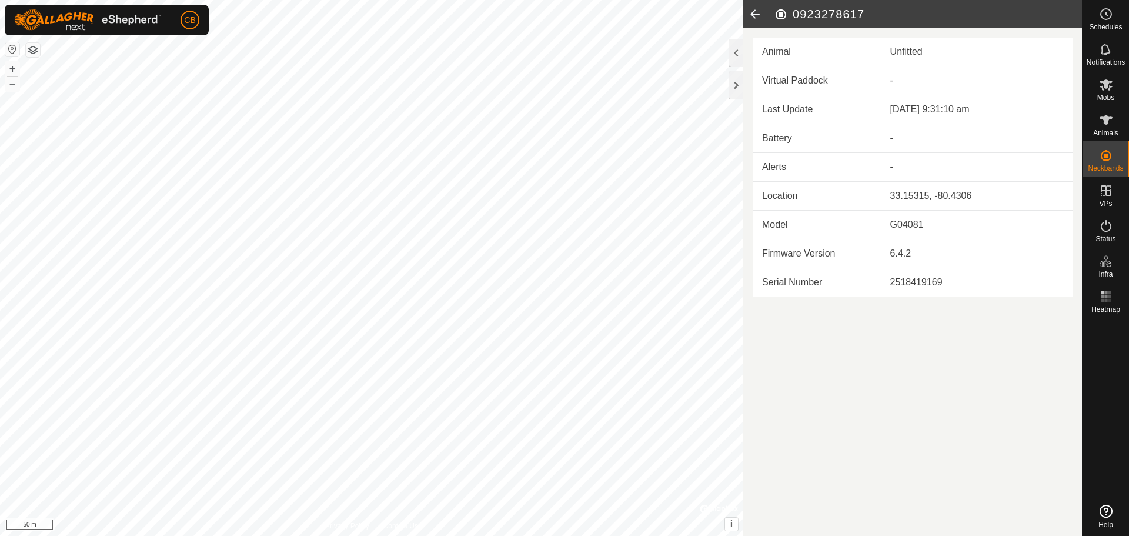
click at [754, 15] on icon at bounding box center [755, 14] width 24 height 28
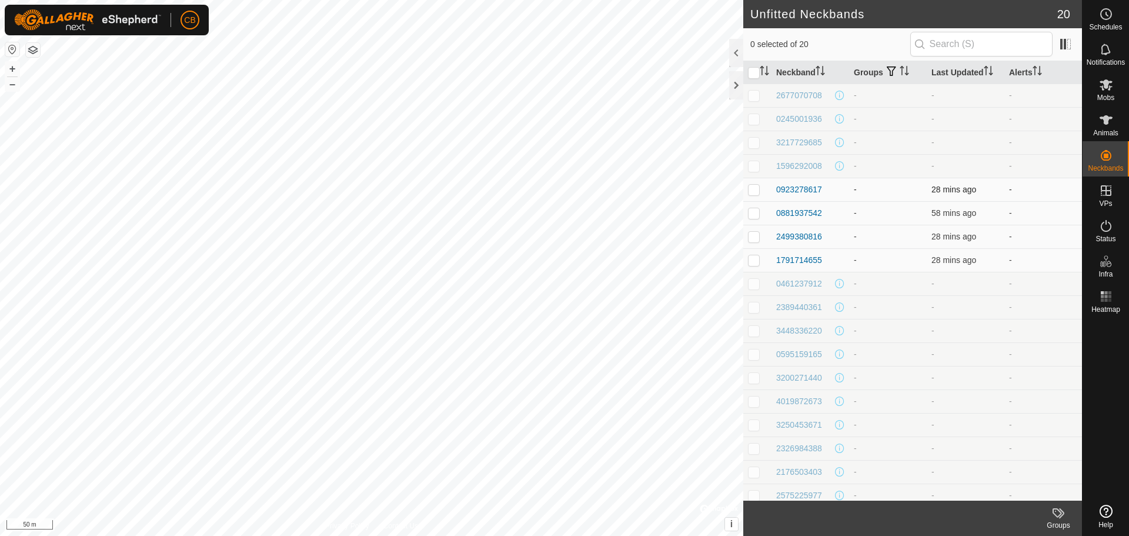
click at [756, 191] on p-checkbox at bounding box center [754, 189] width 12 height 9
checkbox input "true"
click at [754, 218] on td at bounding box center [757, 213] width 28 height 24
checkbox input "true"
click at [752, 240] on p-checkbox at bounding box center [754, 236] width 12 height 9
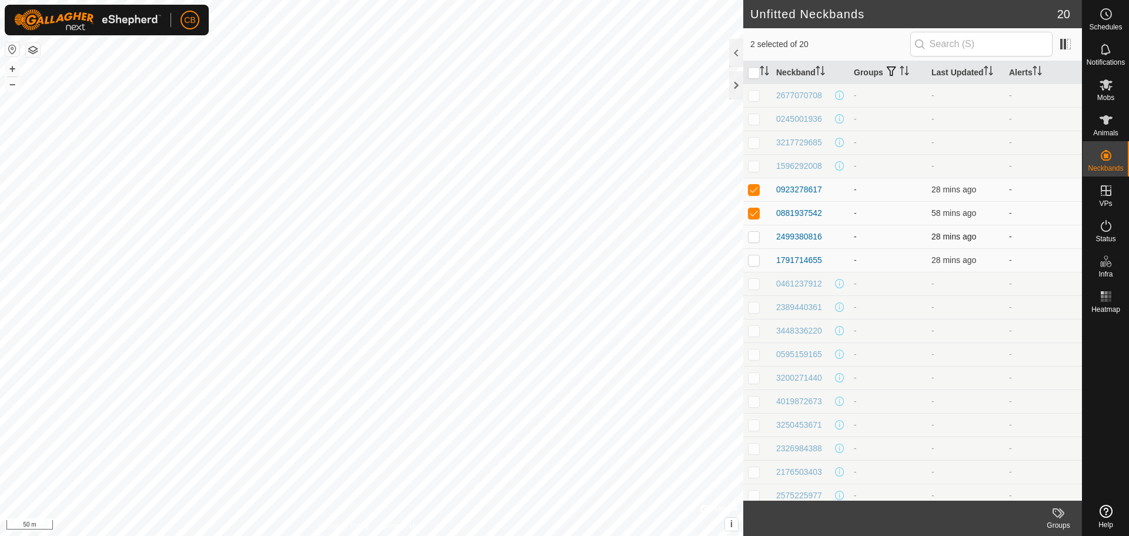
checkbox input "true"
click at [755, 266] on td at bounding box center [757, 260] width 28 height 24
checkbox input "true"
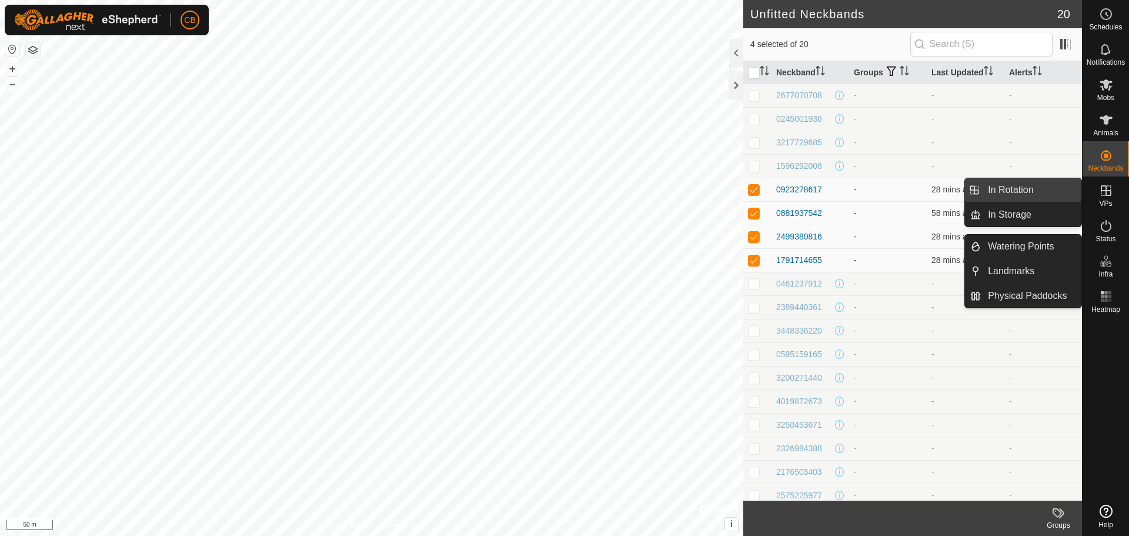
click at [1025, 186] on link "In Rotation" at bounding box center [1031, 190] width 101 height 24
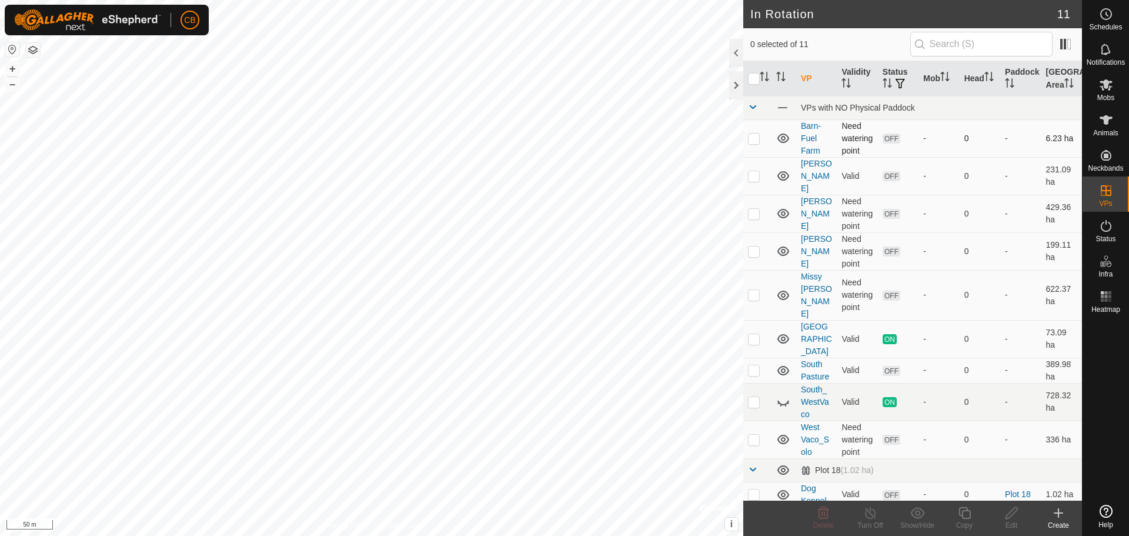
click at [757, 141] on p-checkbox at bounding box center [754, 137] width 12 height 9
checkbox input "true"
click at [1012, 523] on div "Edit" at bounding box center [1011, 525] width 47 height 11
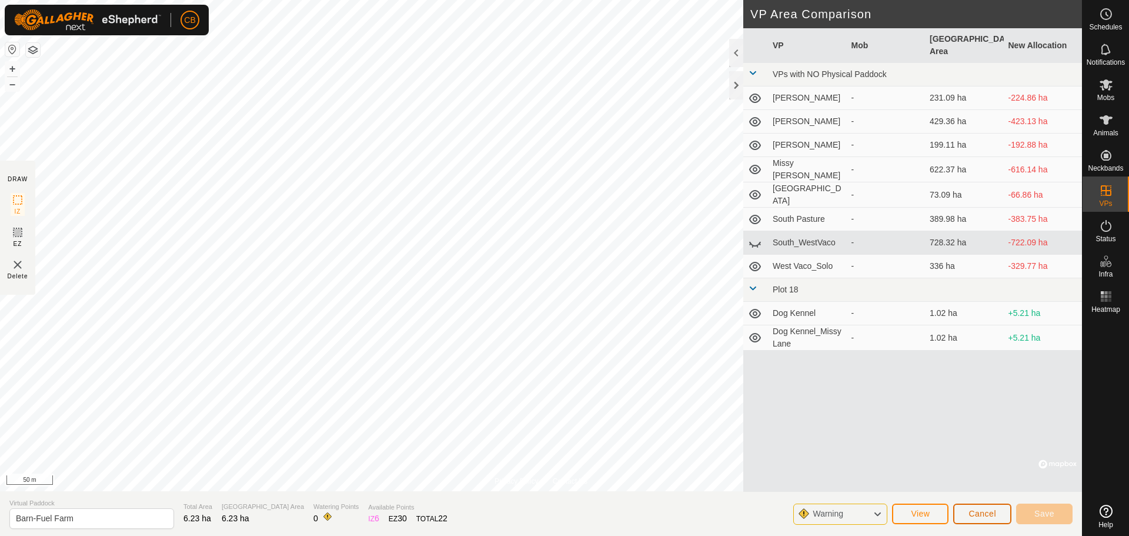
click at [980, 515] on span "Cancel" at bounding box center [982, 513] width 28 height 9
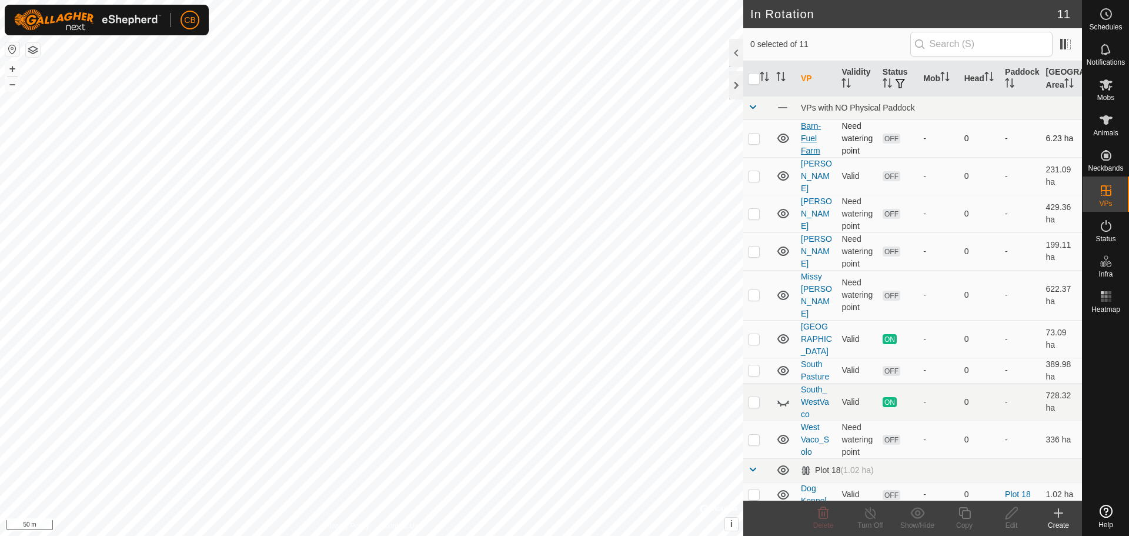
click at [805, 141] on link "Barn-Fuel Farm" at bounding box center [811, 138] width 20 height 34
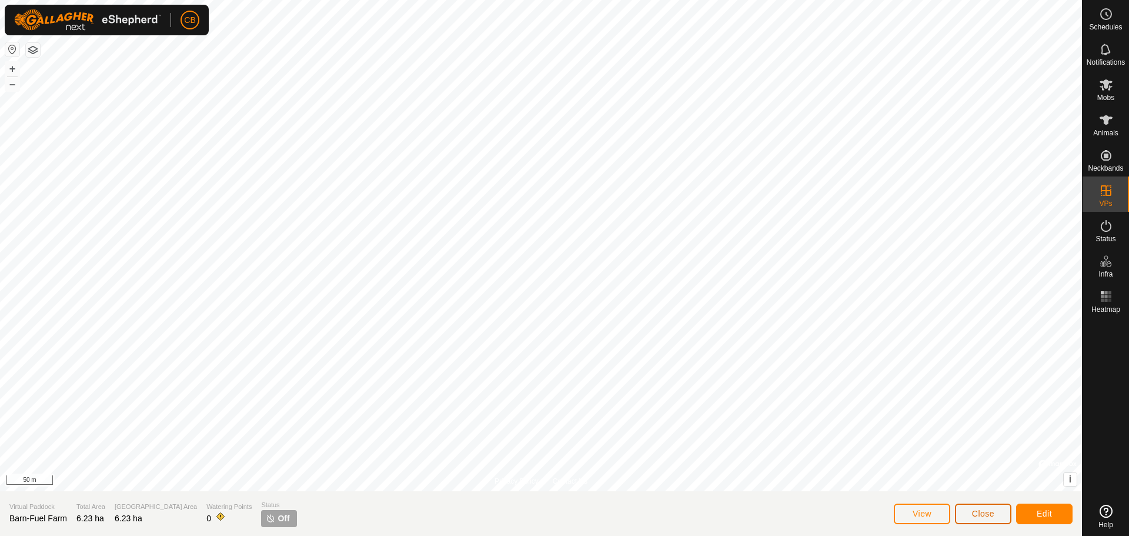
click at [991, 520] on button "Close" at bounding box center [983, 513] width 56 height 21
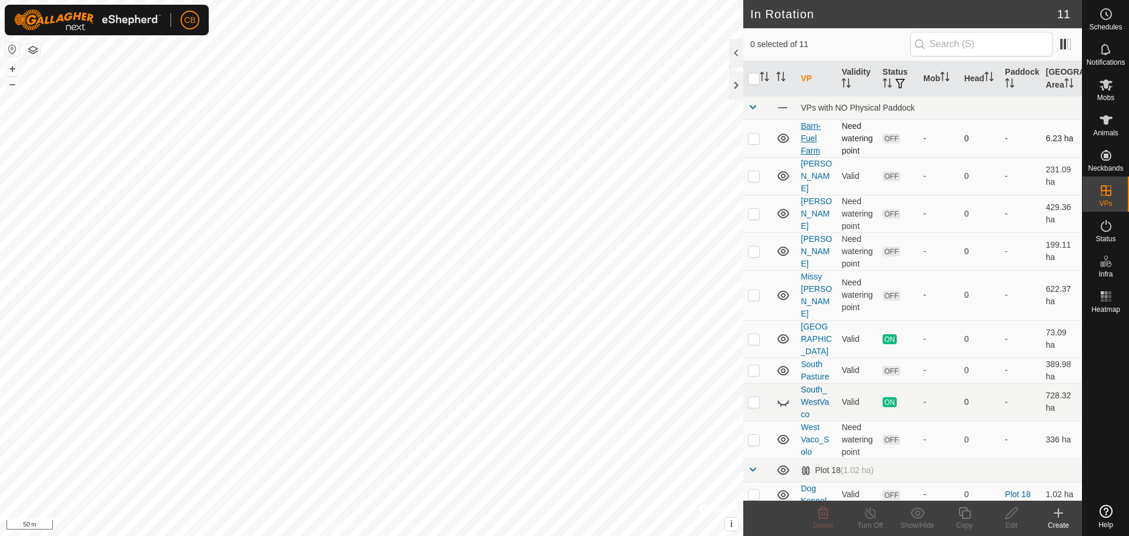
click at [812, 133] on link "Barn-Fuel Farm" at bounding box center [811, 138] width 20 height 34
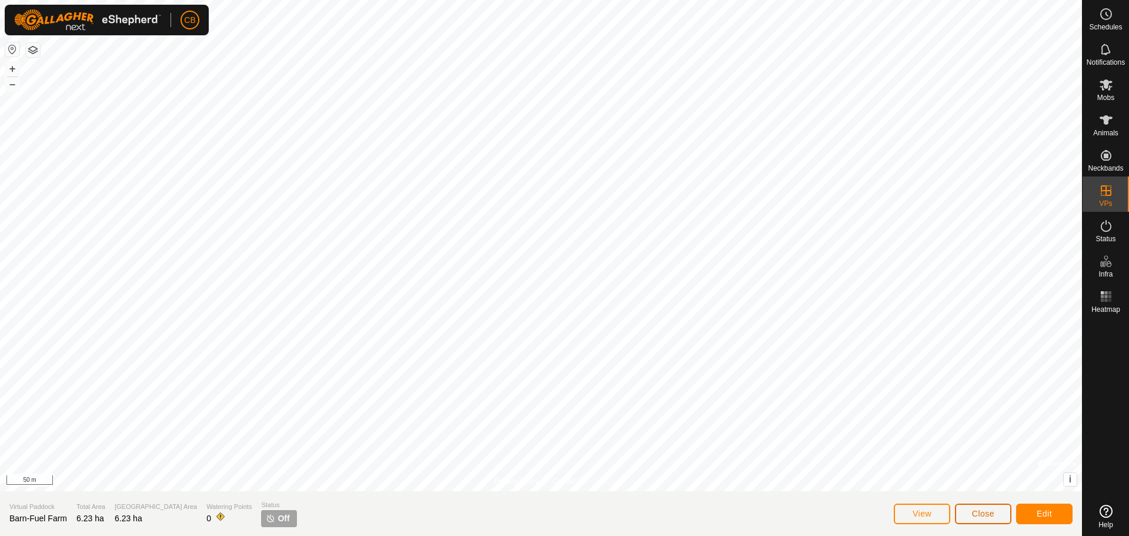
click at [996, 515] on button "Close" at bounding box center [983, 513] width 56 height 21
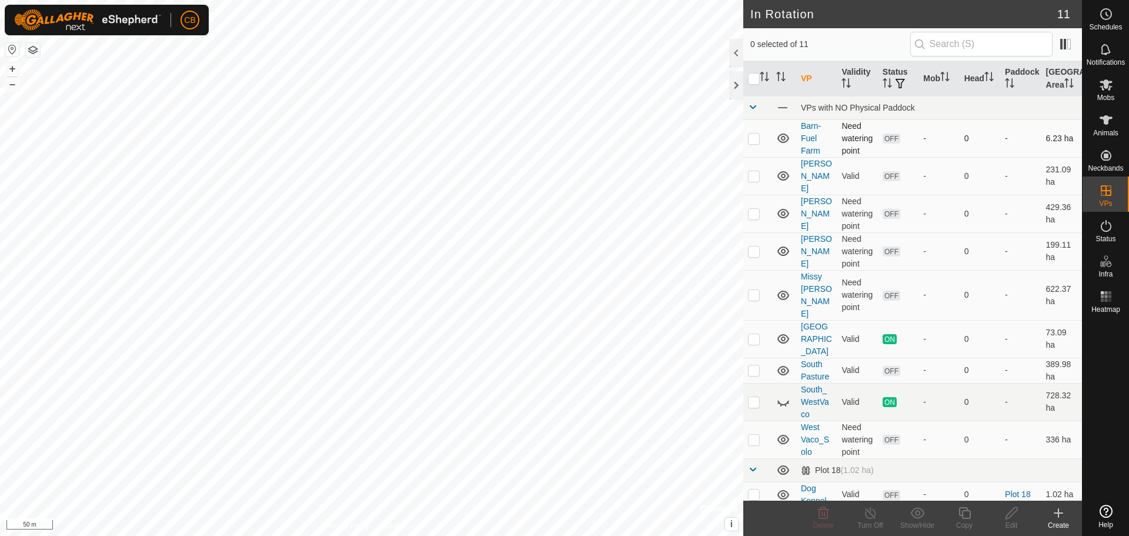
click at [756, 136] on p-checkbox at bounding box center [754, 137] width 12 height 9
checkbox input "true"
click at [1055, 516] on icon at bounding box center [1058, 513] width 14 height 14
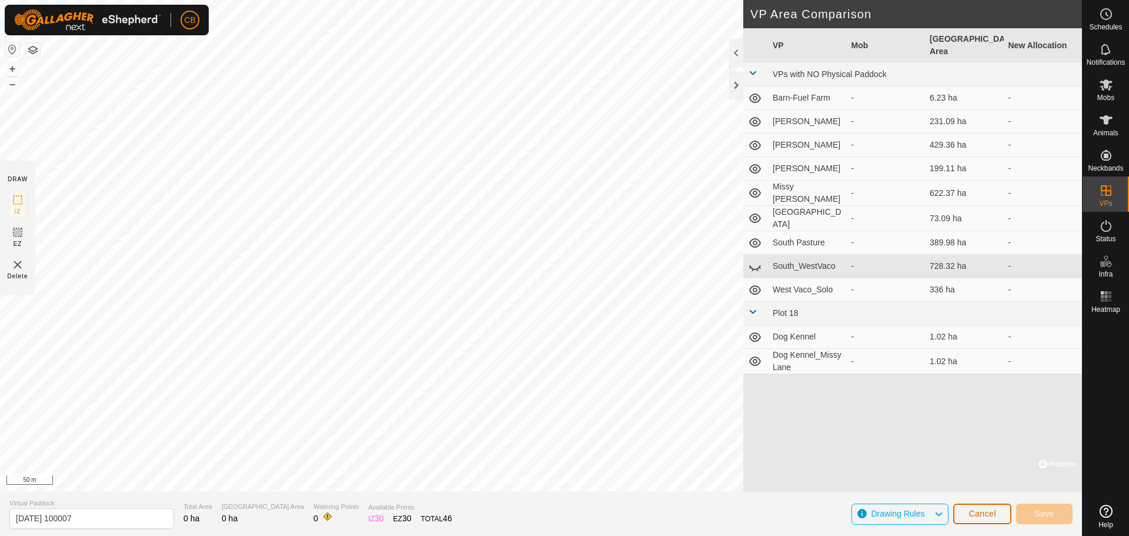
click at [982, 518] on button "Cancel" at bounding box center [982, 513] width 58 height 21
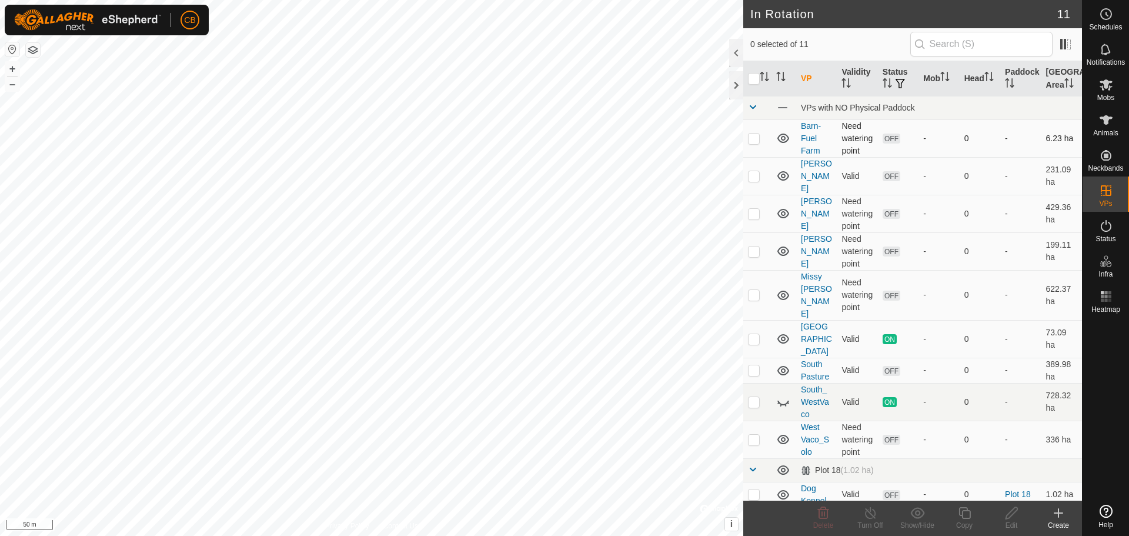
click at [757, 139] on p-checkbox at bounding box center [754, 137] width 12 height 9
checkbox input "true"
click at [1102, 123] on icon at bounding box center [1106, 120] width 14 height 14
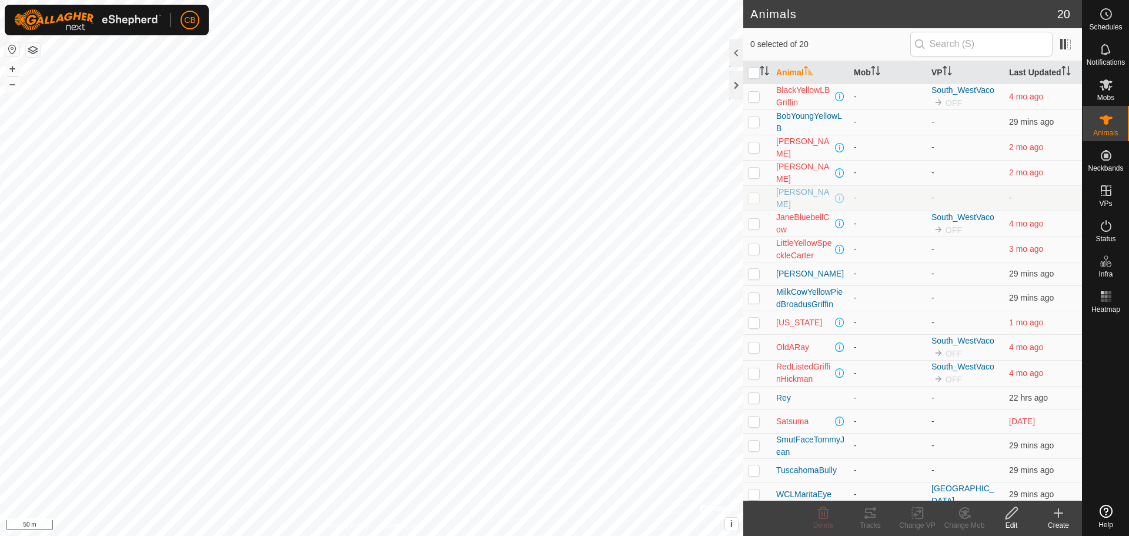
scroll to position [88, 0]
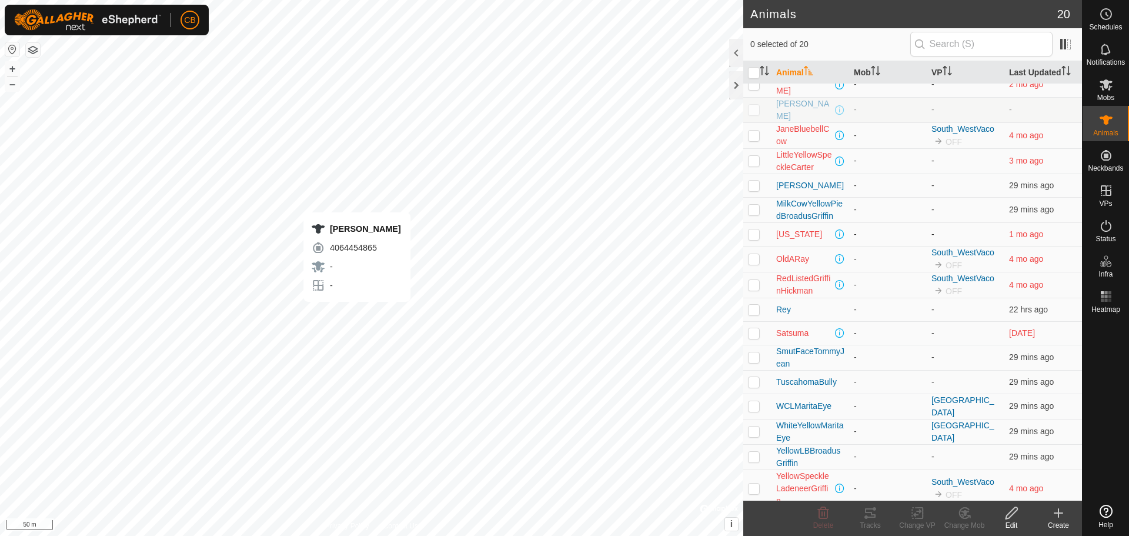
checkbox input "true"
click at [919, 524] on div "Change VP" at bounding box center [917, 525] width 47 height 11
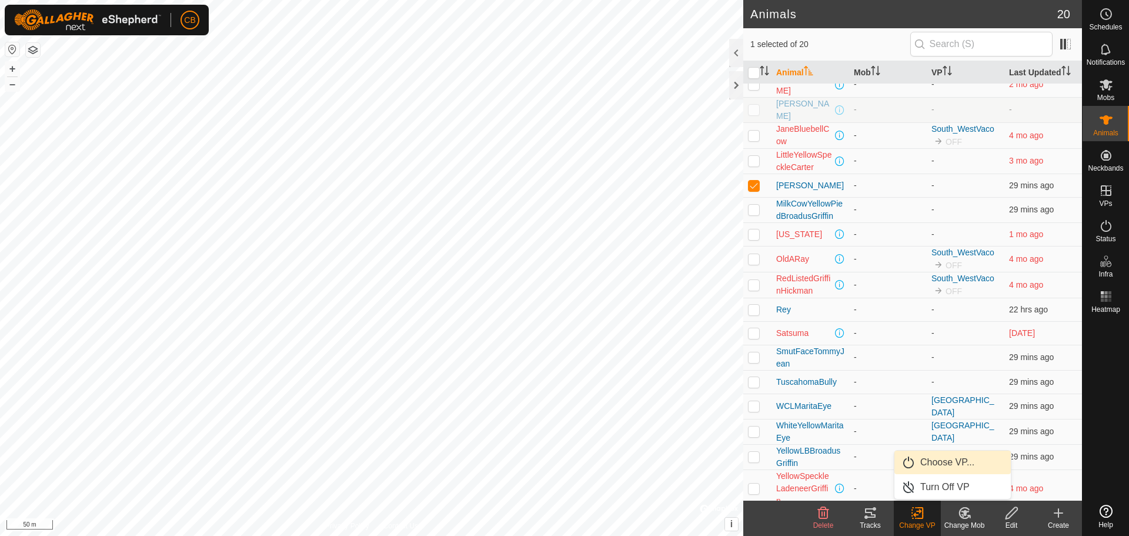
click at [954, 463] on link "Choose VP..." at bounding box center [952, 462] width 116 height 24
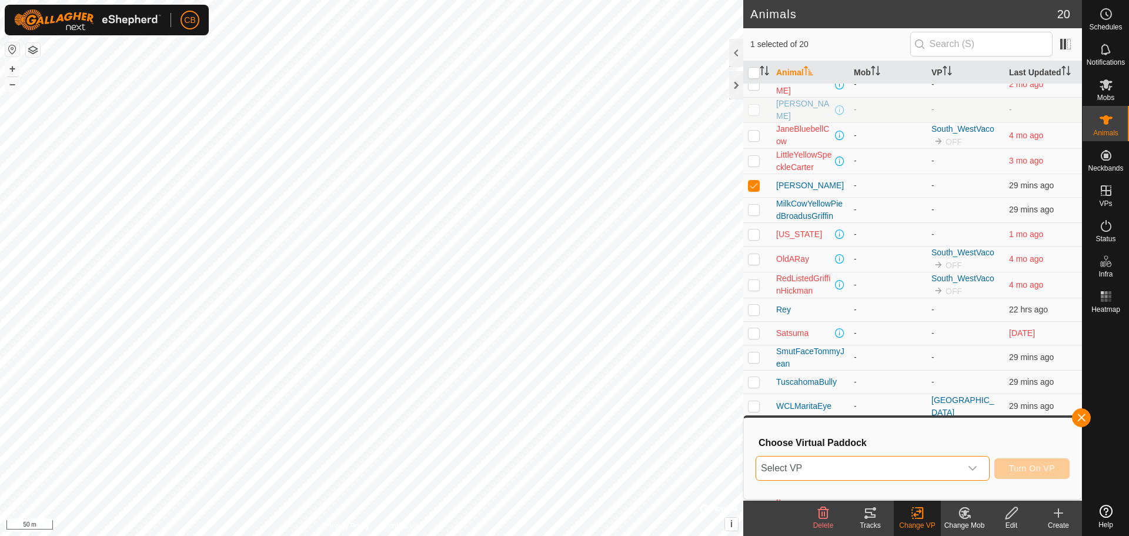
click at [950, 463] on span "Select VP" at bounding box center [858, 468] width 205 height 24
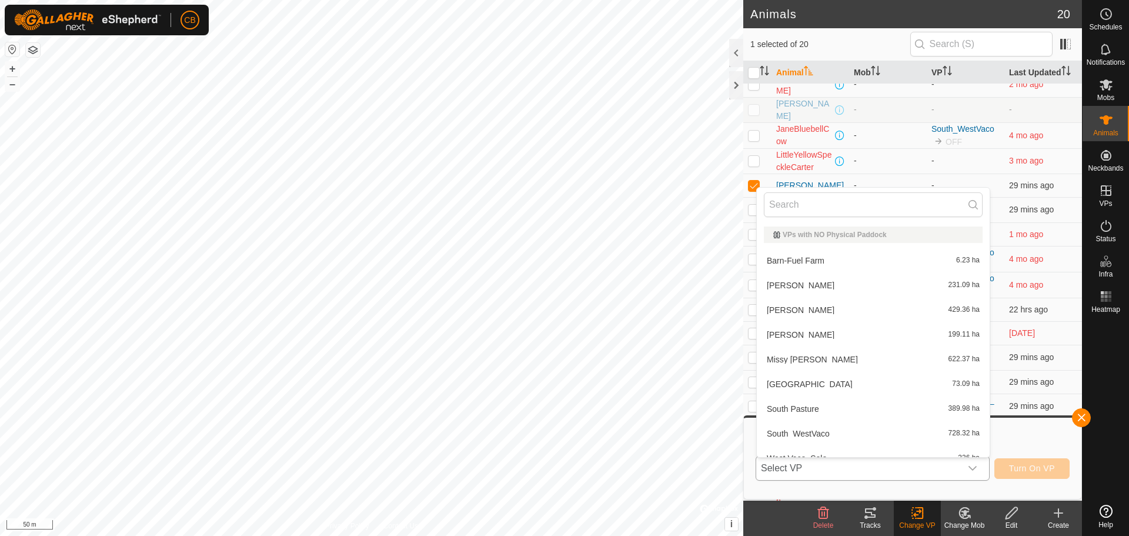
scroll to position [13, 0]
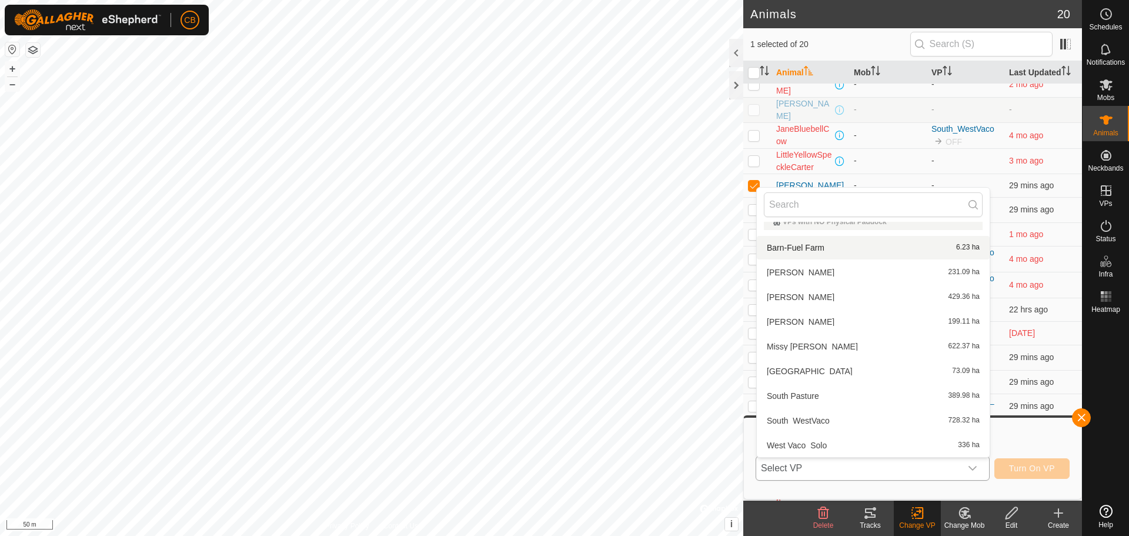
click at [820, 249] on li "Barn-Fuel Farm 6.23 ha" at bounding box center [873, 248] width 233 height 24
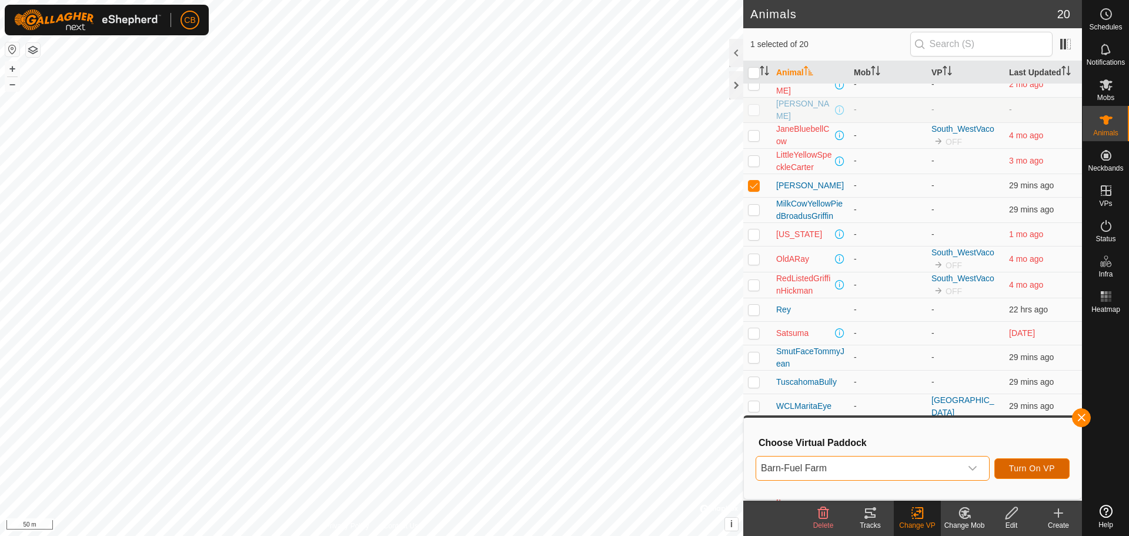
click at [1006, 466] on button "Turn On VP" at bounding box center [1031, 468] width 75 height 21
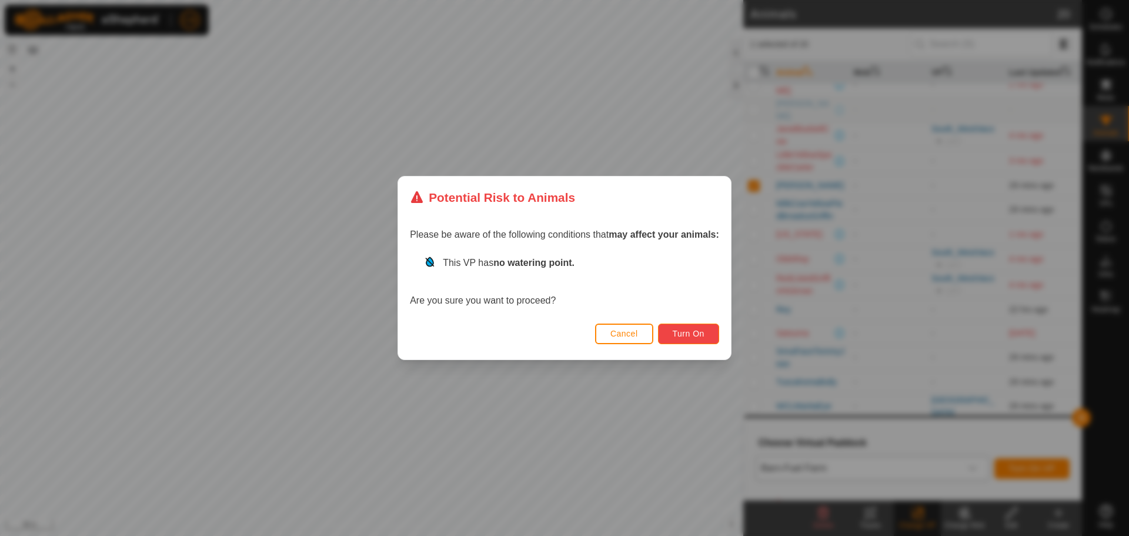
click at [697, 333] on span "Turn On" at bounding box center [689, 333] width 32 height 9
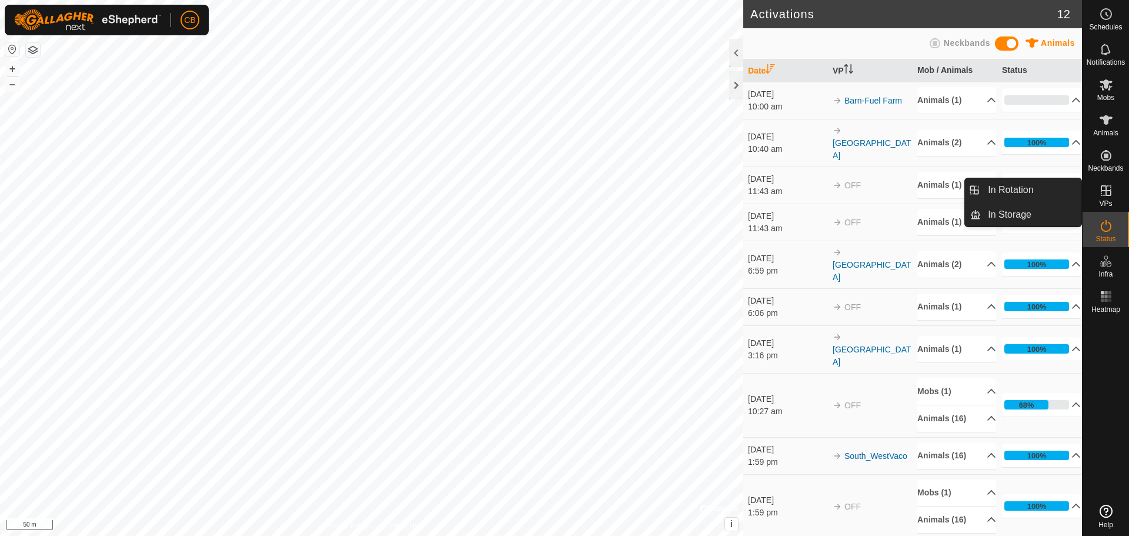
click at [1115, 199] on es-virtualpaddocks-svg-icon at bounding box center [1105, 190] width 21 height 19
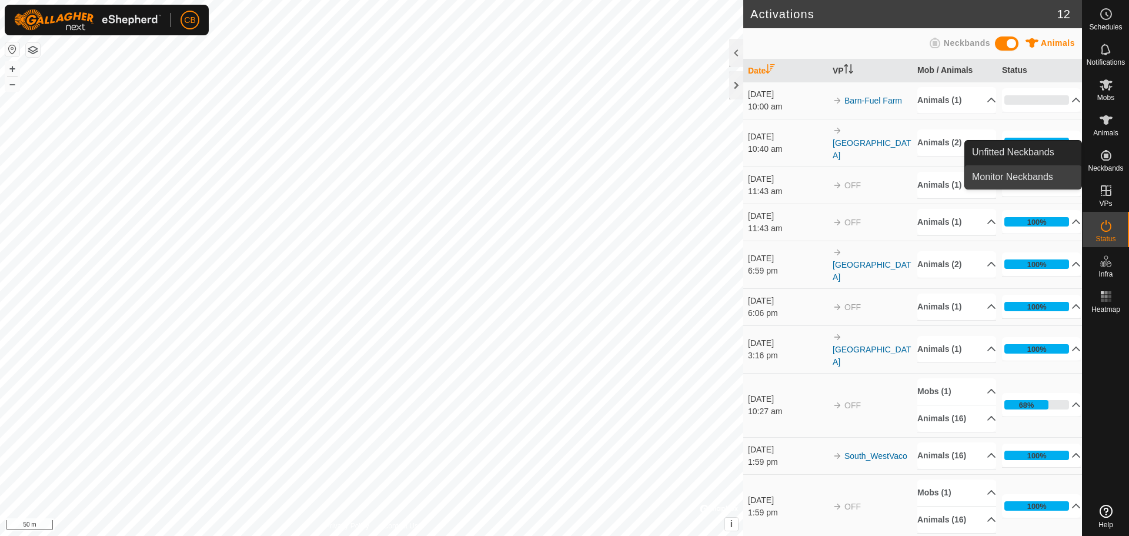
click at [1027, 175] on link "Monitor Neckbands" at bounding box center [1023, 177] width 116 height 24
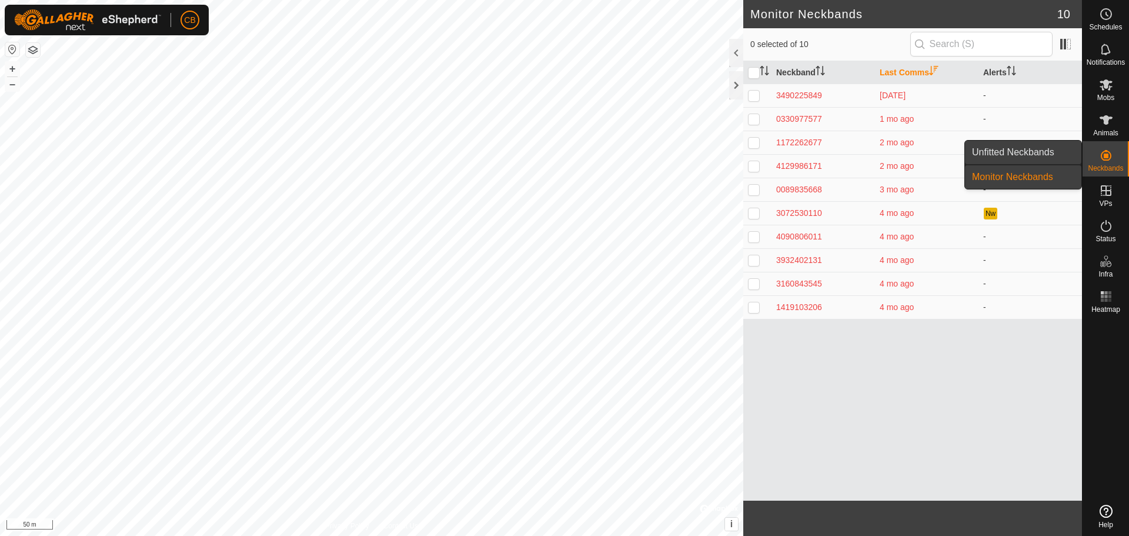
click at [1016, 154] on link "Unfitted Neckbands" at bounding box center [1023, 153] width 116 height 24
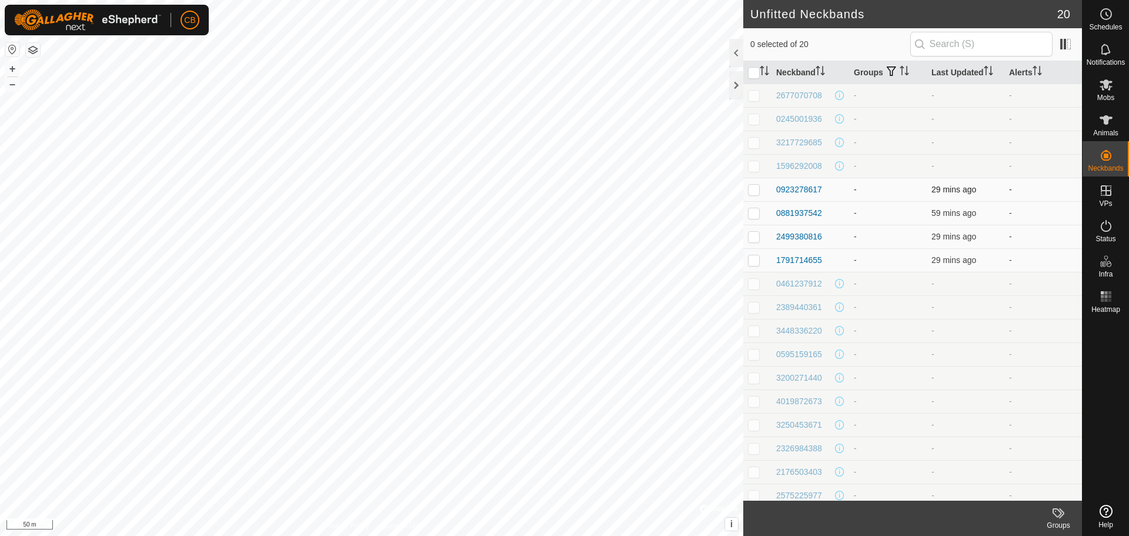
click at [755, 189] on p-checkbox at bounding box center [754, 189] width 12 height 9
checkbox input "true"
click at [754, 215] on p-checkbox at bounding box center [754, 212] width 12 height 9
checkbox input "true"
click at [754, 236] on p-checkbox at bounding box center [754, 236] width 12 height 9
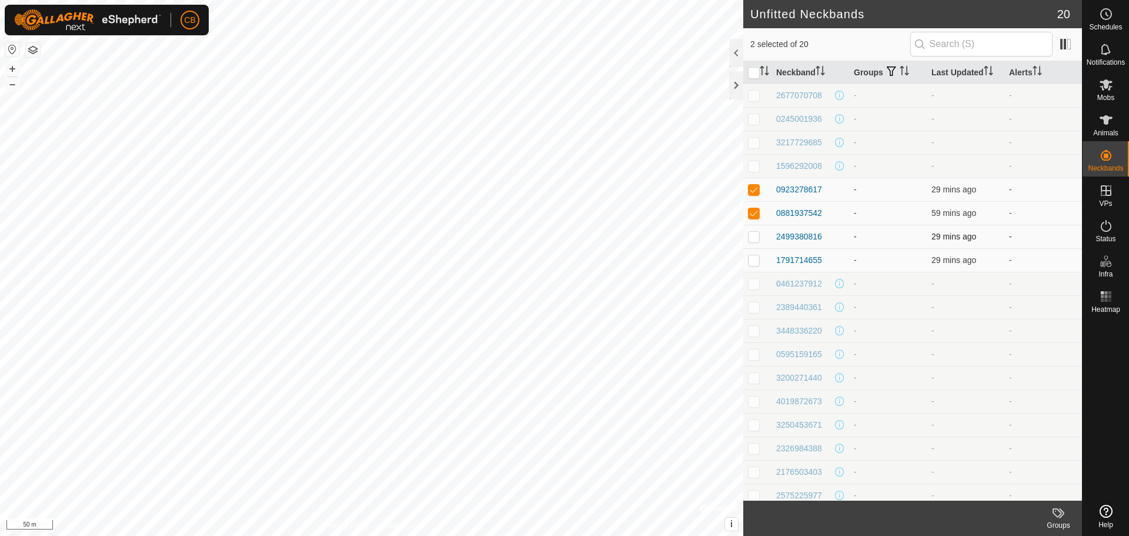
checkbox input "true"
click at [754, 263] on p-checkbox at bounding box center [754, 259] width 12 height 9
checkbox input "true"
click at [1062, 527] on div "Groups" at bounding box center [1058, 525] width 47 height 11
click at [1031, 489] on link "Manage Groups" at bounding box center [1023, 487] width 116 height 24
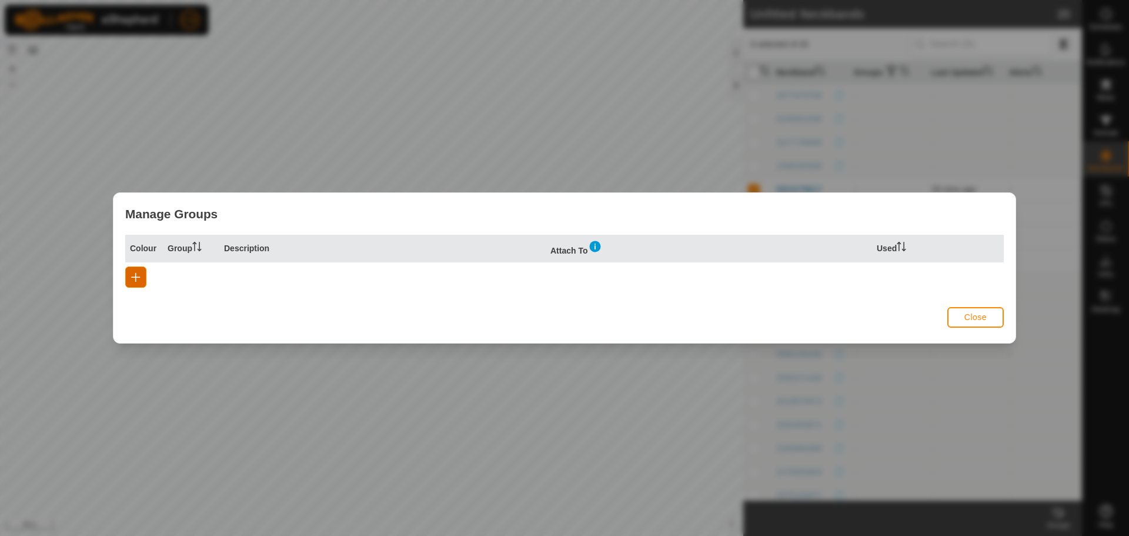
click at [134, 280] on span "button" at bounding box center [135, 276] width 9 height 9
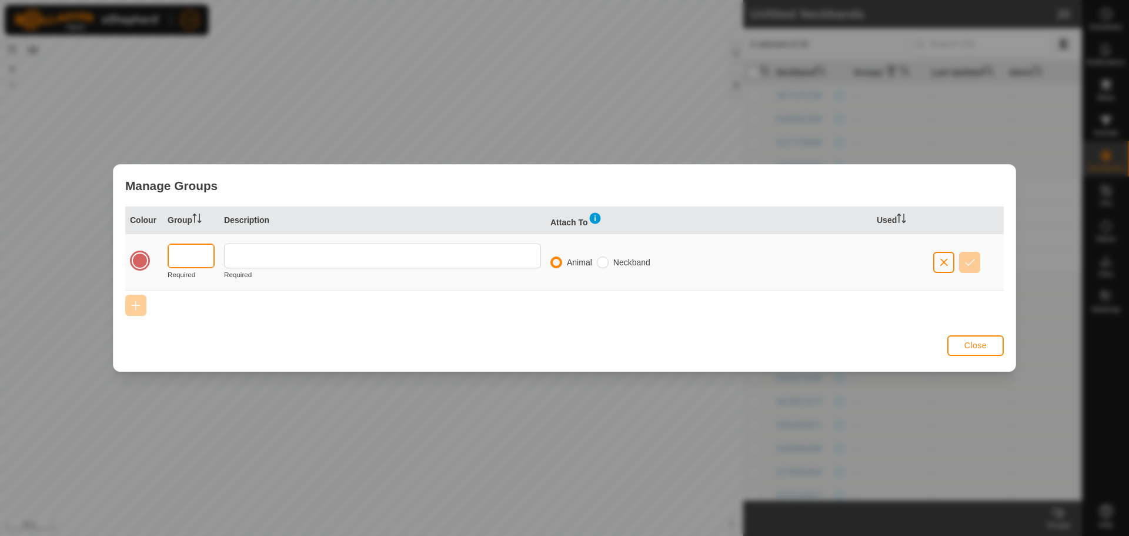
click at [186, 263] on input "text" at bounding box center [191, 255] width 47 height 25
type input "BARN"
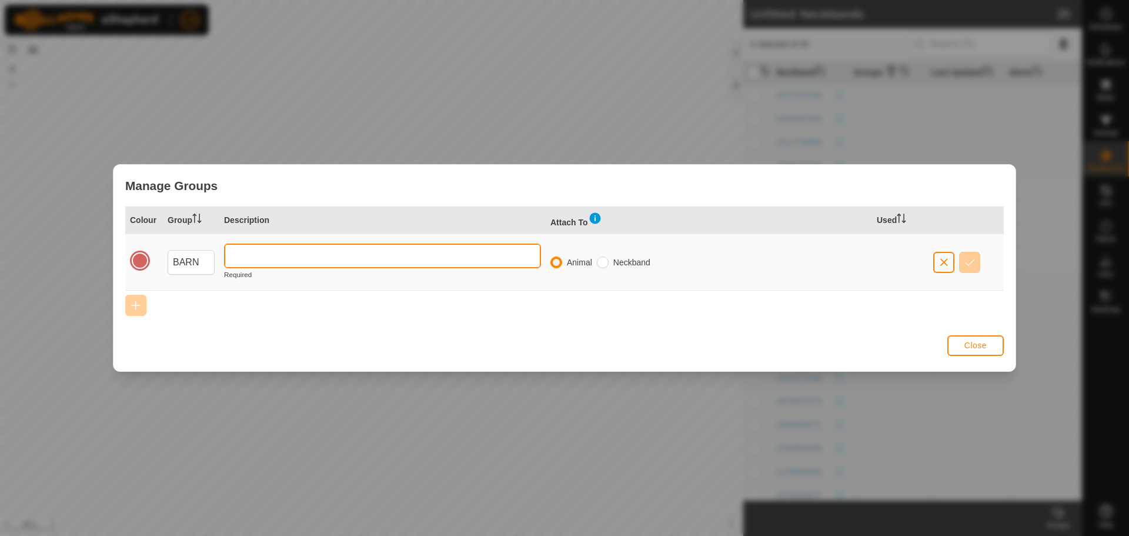
click at [506, 255] on input "text" at bounding box center [382, 255] width 317 height 25
type input "b"
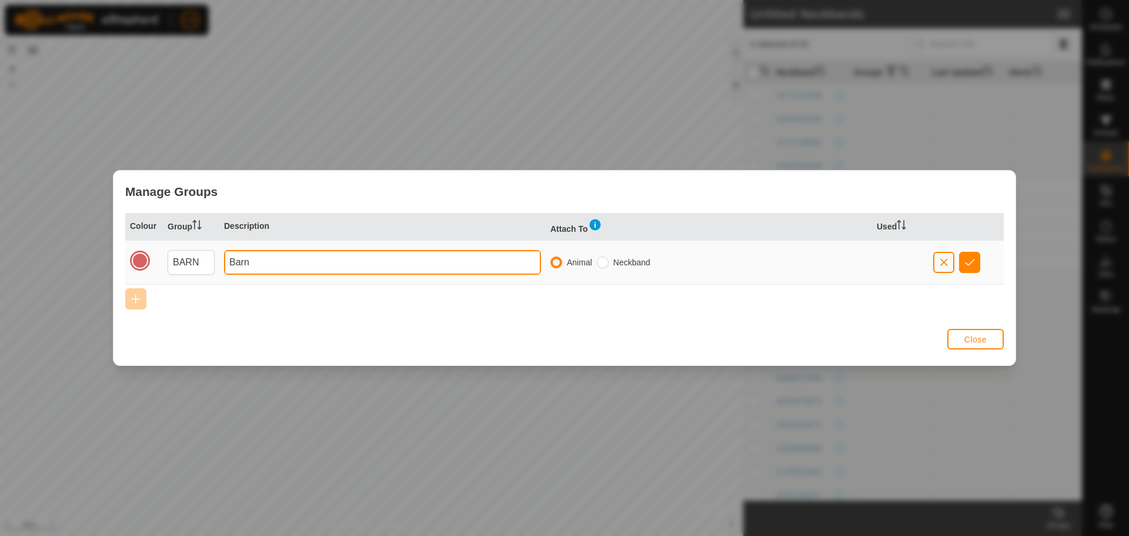
type input "Barn"
click at [974, 261] on span "button" at bounding box center [970, 261] width 10 height 9
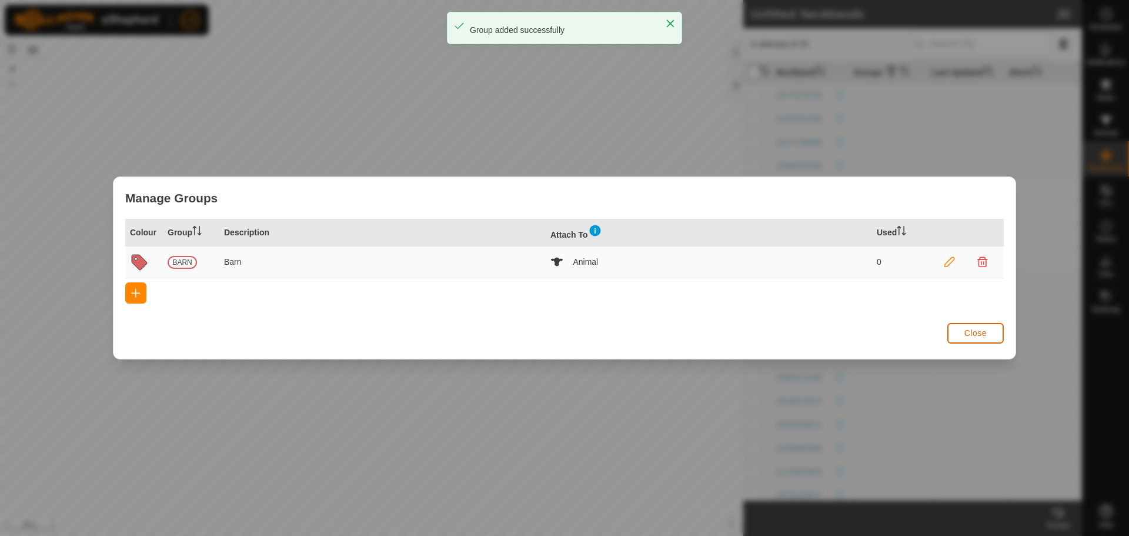
click at [985, 336] on span "Close" at bounding box center [975, 332] width 22 height 9
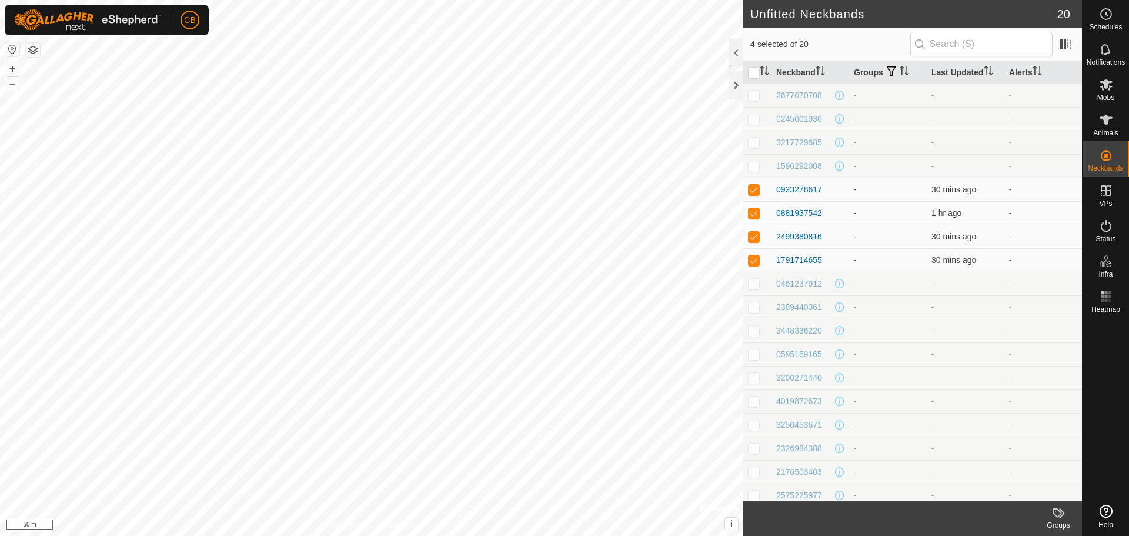
click at [1061, 515] on icon at bounding box center [1058, 513] width 14 height 14
click at [918, 402] on td "-" at bounding box center [888, 401] width 78 height 24
click at [970, 504] on footer "Groups" at bounding box center [912, 517] width 339 height 35
click at [1105, 128] on es-animals-svg-icon at bounding box center [1105, 120] width 21 height 19
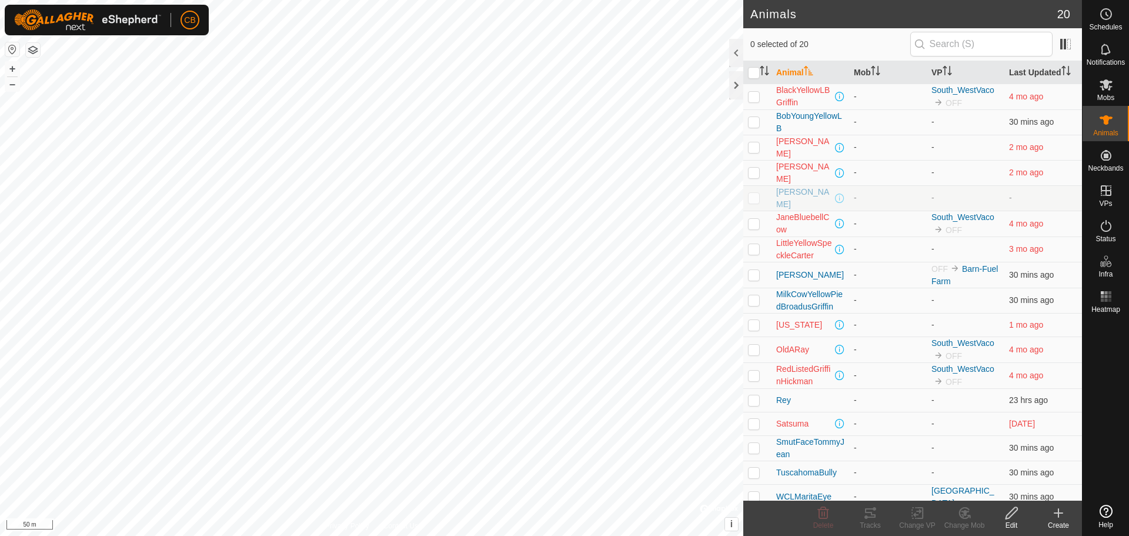
scroll to position [91, 0]
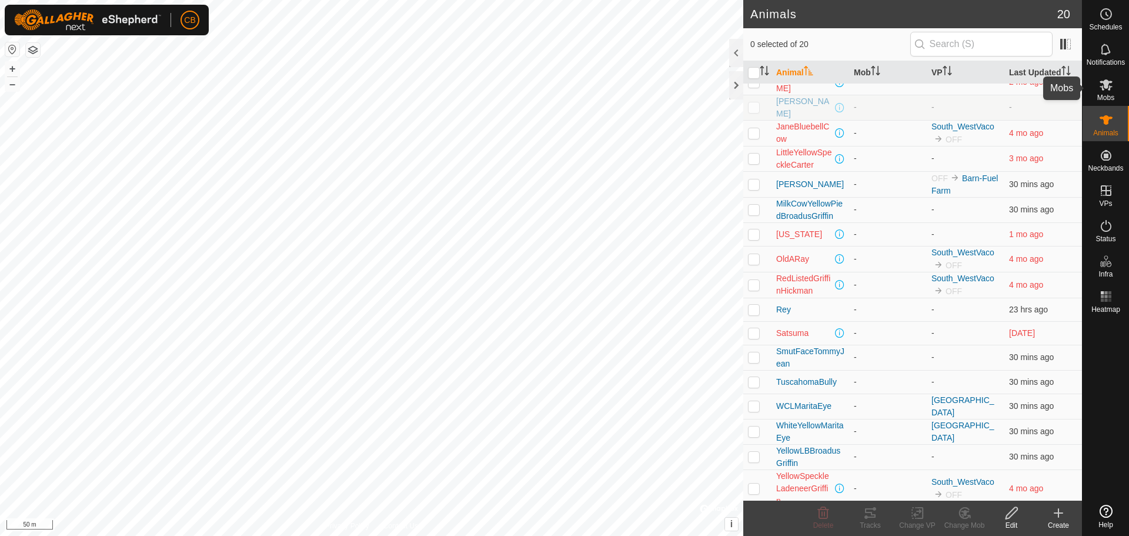
click at [1106, 98] on span "Mobs" at bounding box center [1105, 97] width 17 height 7
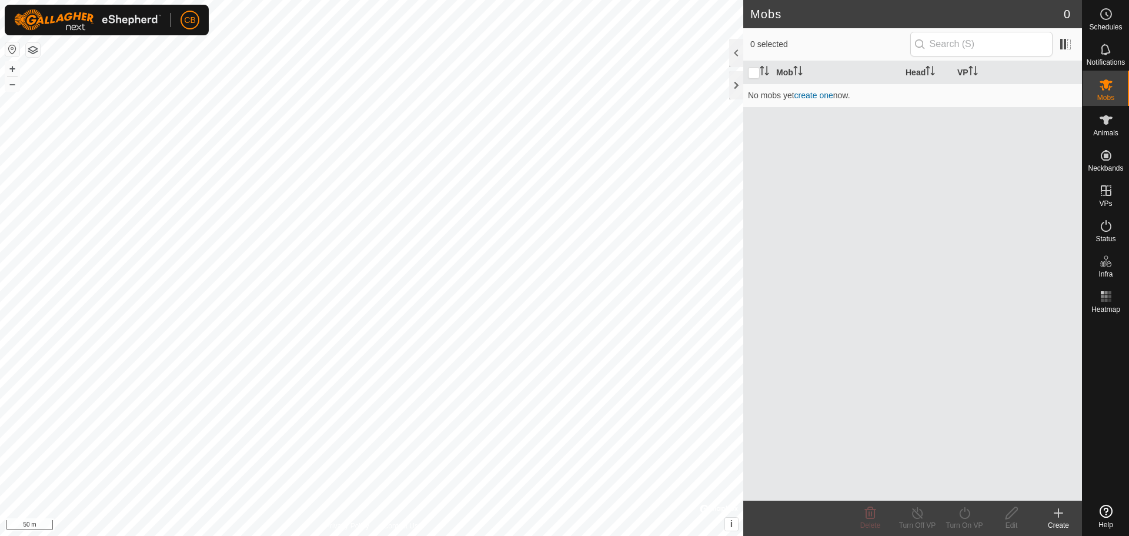
click at [1055, 526] on div "Create" at bounding box center [1058, 525] width 47 height 11
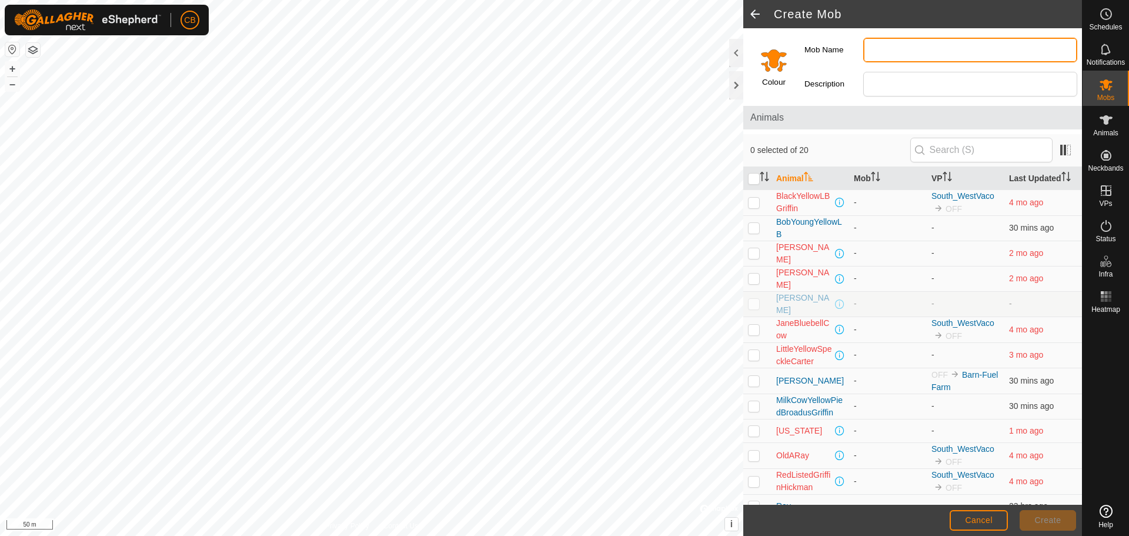
click at [886, 52] on input "Mob Name" at bounding box center [970, 50] width 214 height 25
type input "BARN BULLS"
click at [1058, 518] on span "Create" at bounding box center [1048, 519] width 26 height 9
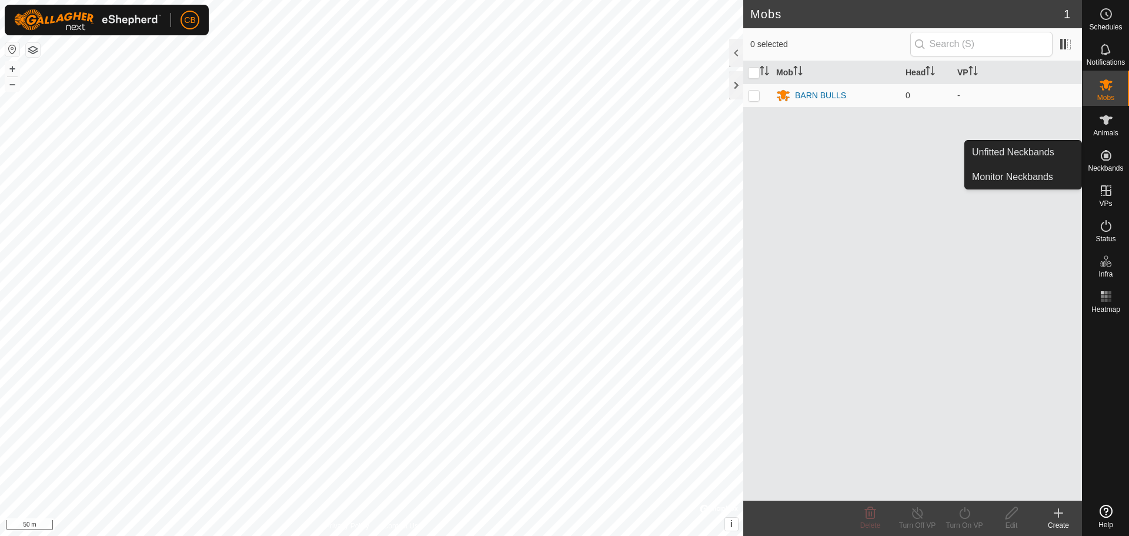
click at [1110, 161] on icon at bounding box center [1106, 155] width 14 height 14
click at [1011, 153] on link "Unfitted Neckbands" at bounding box center [1023, 153] width 116 height 24
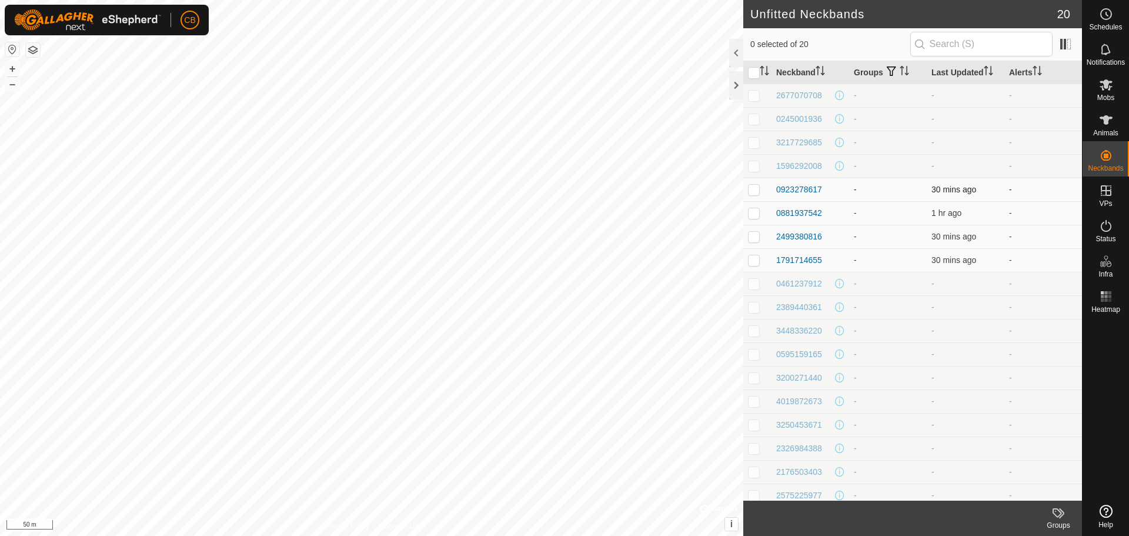
click at [753, 189] on p-checkbox at bounding box center [754, 189] width 12 height 9
checkbox input "true"
click at [754, 210] on p-checkbox at bounding box center [754, 212] width 12 height 9
checkbox input "true"
click at [757, 237] on p-checkbox at bounding box center [754, 236] width 12 height 9
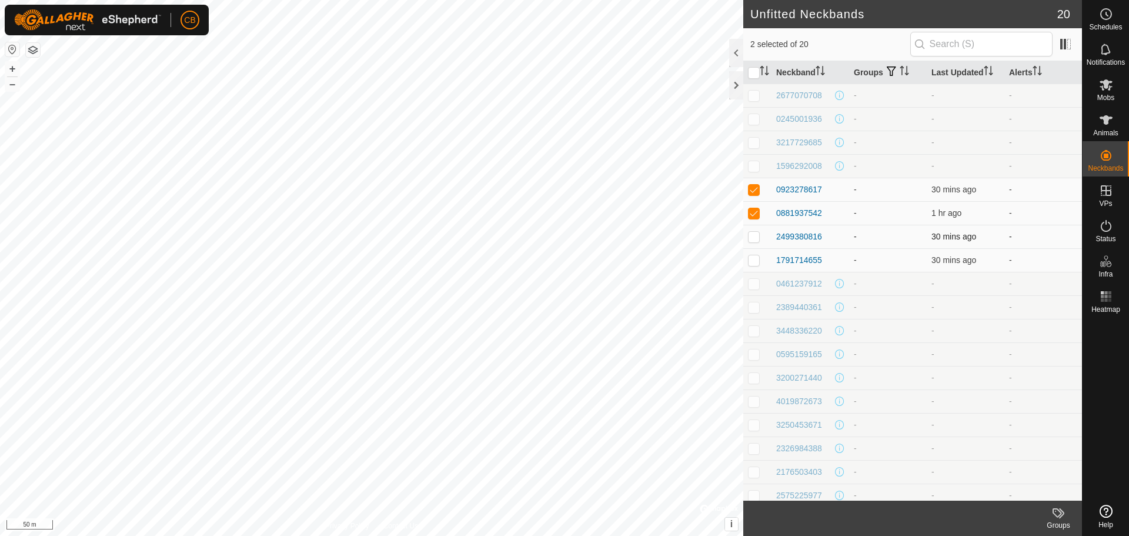
checkbox input "true"
click at [754, 262] on p-checkbox at bounding box center [754, 259] width 12 height 9
checkbox input "true"
click at [1108, 125] on icon at bounding box center [1106, 120] width 14 height 14
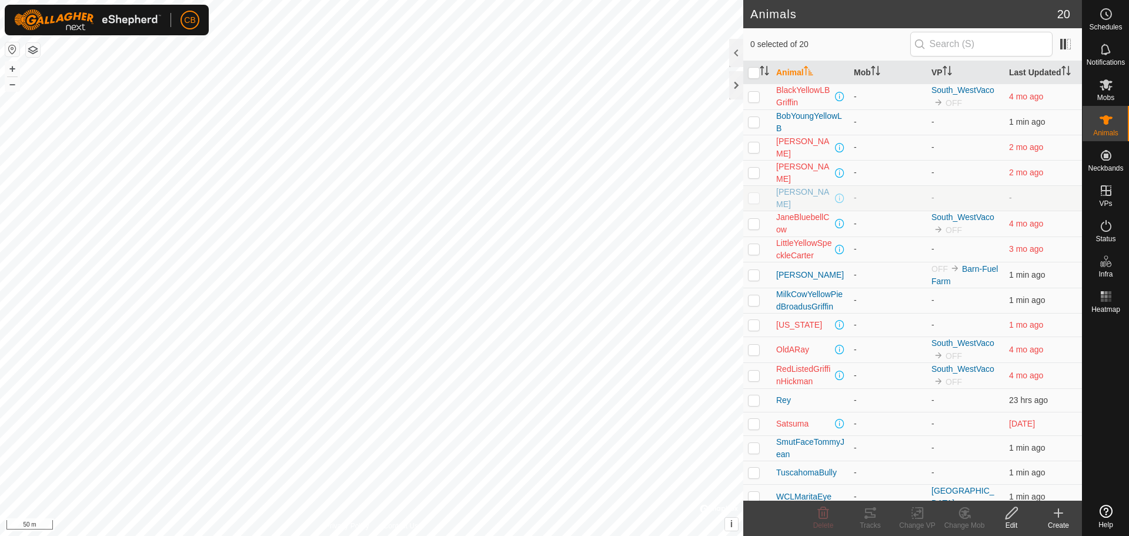
click at [1058, 517] on icon at bounding box center [1058, 513] width 0 height 8
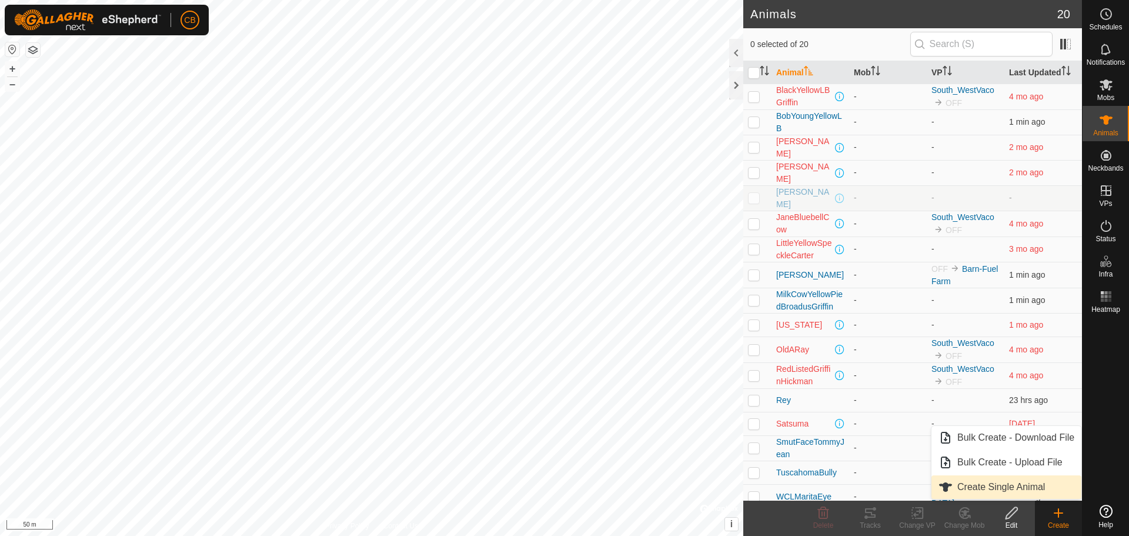
click at [1023, 492] on link "Create Single Animal" at bounding box center [1006, 487] width 150 height 24
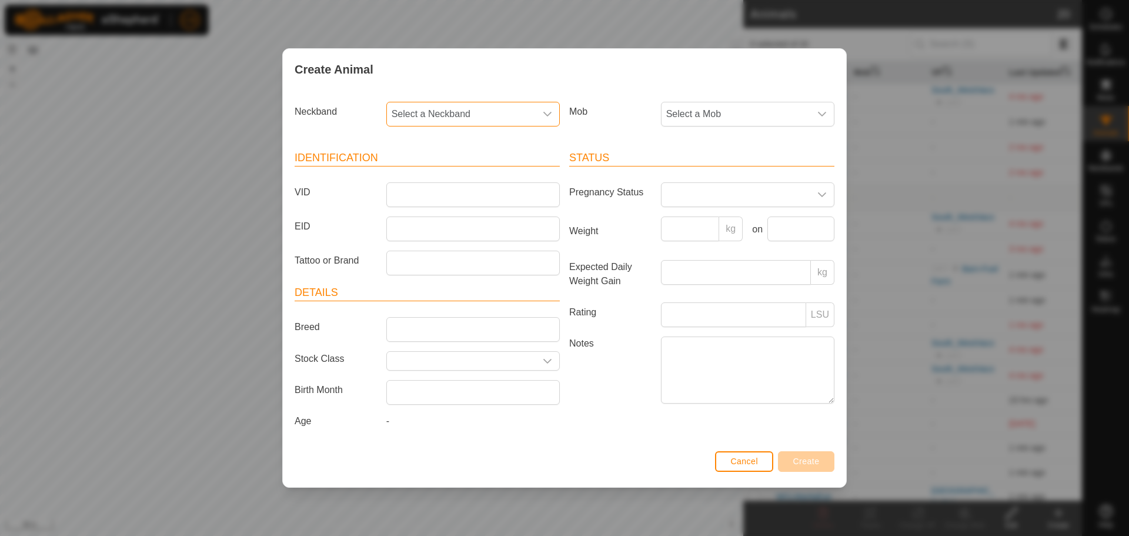
click at [493, 103] on span "Select a Neckband" at bounding box center [461, 114] width 149 height 24
click at [436, 179] on li "0923278617" at bounding box center [473, 181] width 172 height 24
click at [757, 123] on span "Select a Mob" at bounding box center [735, 114] width 149 height 24
click at [695, 202] on li "BARN BULLS" at bounding box center [748, 200] width 172 height 24
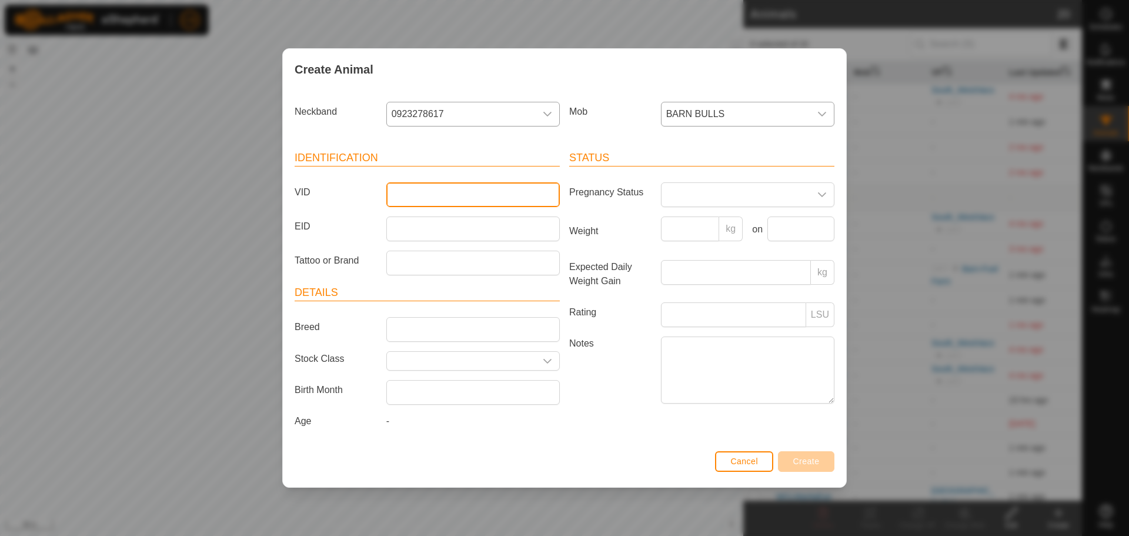
click at [437, 199] on input "VID" at bounding box center [472, 194] width 173 height 25
type input "BULL1"
click at [794, 456] on button "Create" at bounding box center [806, 461] width 56 height 21
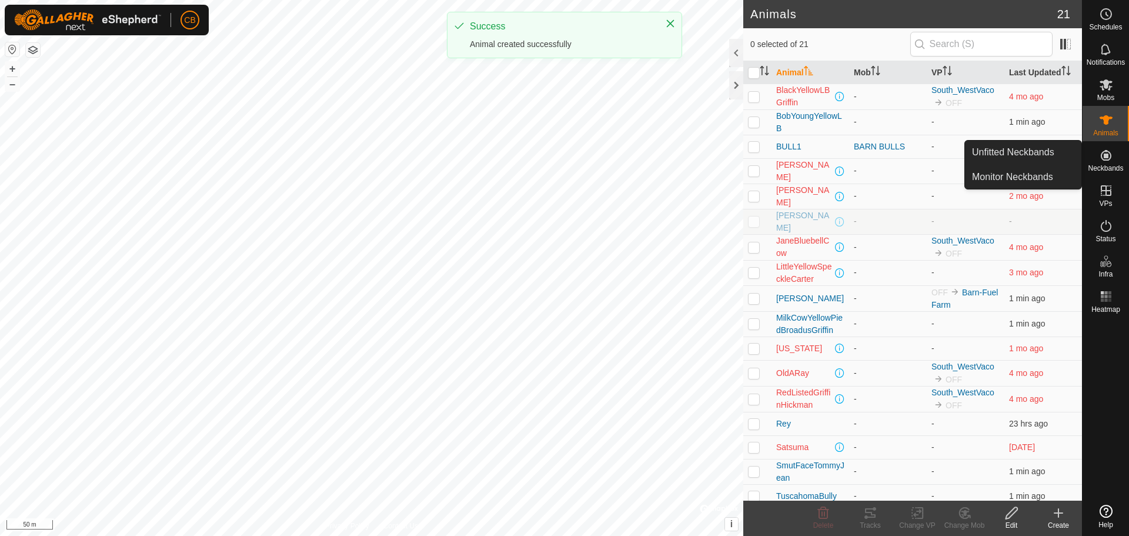
click at [1114, 166] on span "Neckbands" at bounding box center [1105, 168] width 35 height 7
click at [1041, 153] on link "Unfitted Neckbands" at bounding box center [1023, 153] width 116 height 24
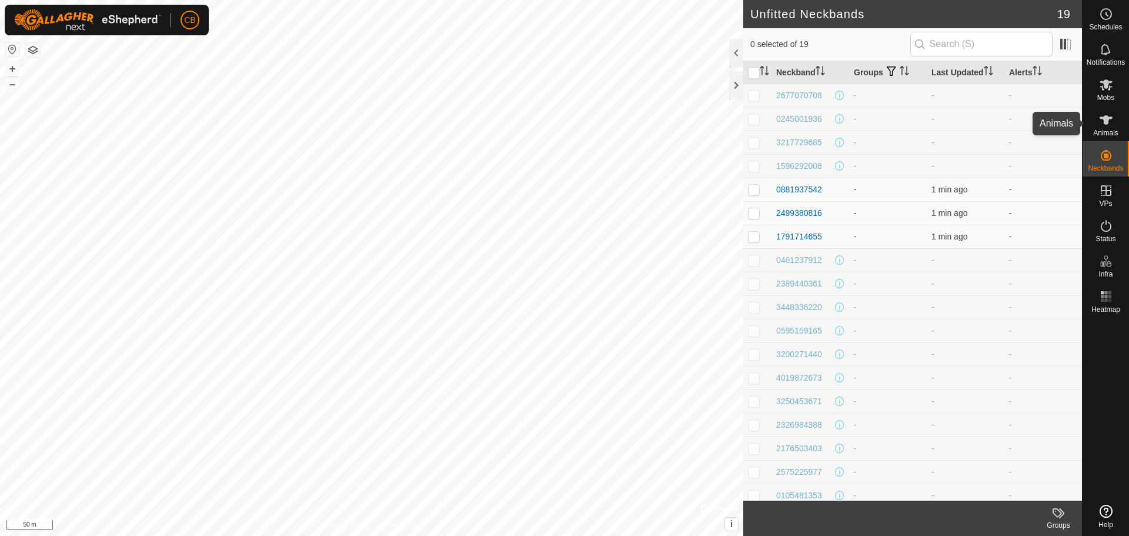
click at [1096, 121] on es-animals-svg-icon at bounding box center [1105, 120] width 21 height 19
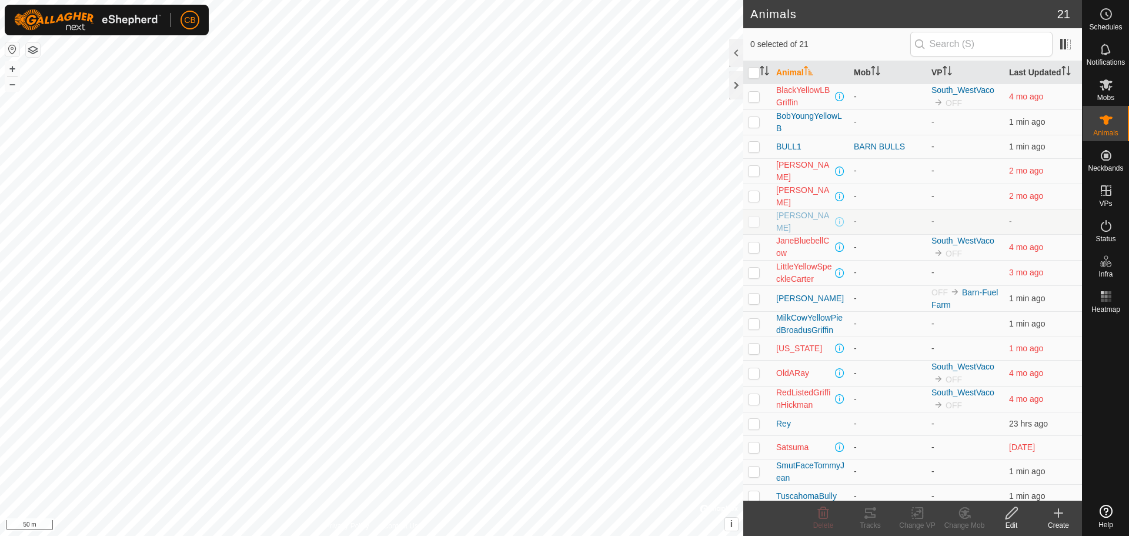
click at [1055, 522] on div "Create" at bounding box center [1058, 525] width 47 height 11
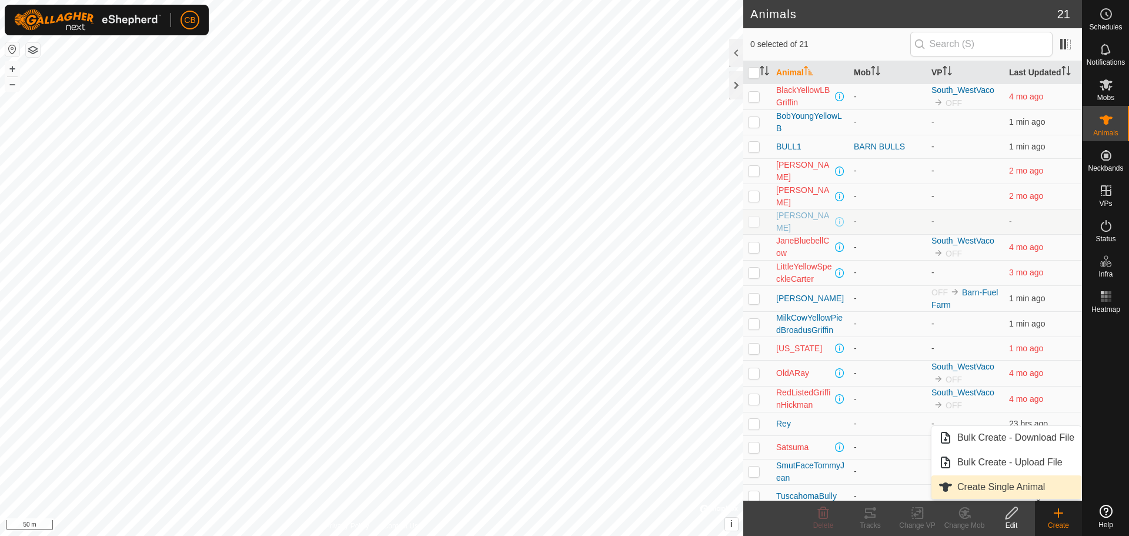
click at [1014, 490] on link "Create Single Animal" at bounding box center [1006, 487] width 150 height 24
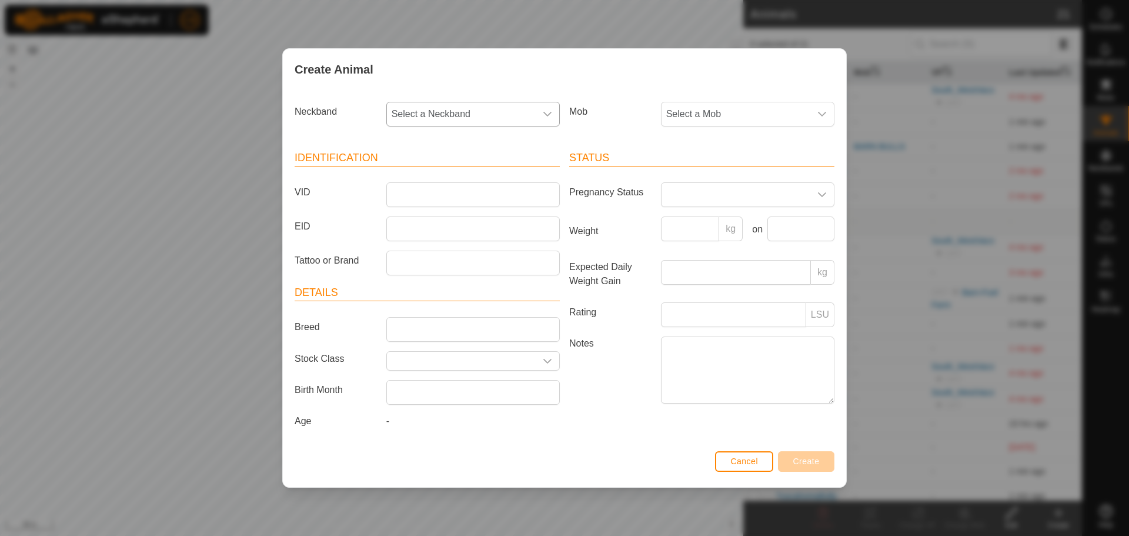
click at [505, 125] on span "Select a Neckband" at bounding box center [461, 114] width 149 height 24
click at [436, 182] on li "0881937542" at bounding box center [473, 181] width 172 height 24
click at [411, 193] on input "VID" at bounding box center [472, 194] width 173 height 25
type input "BULL2"
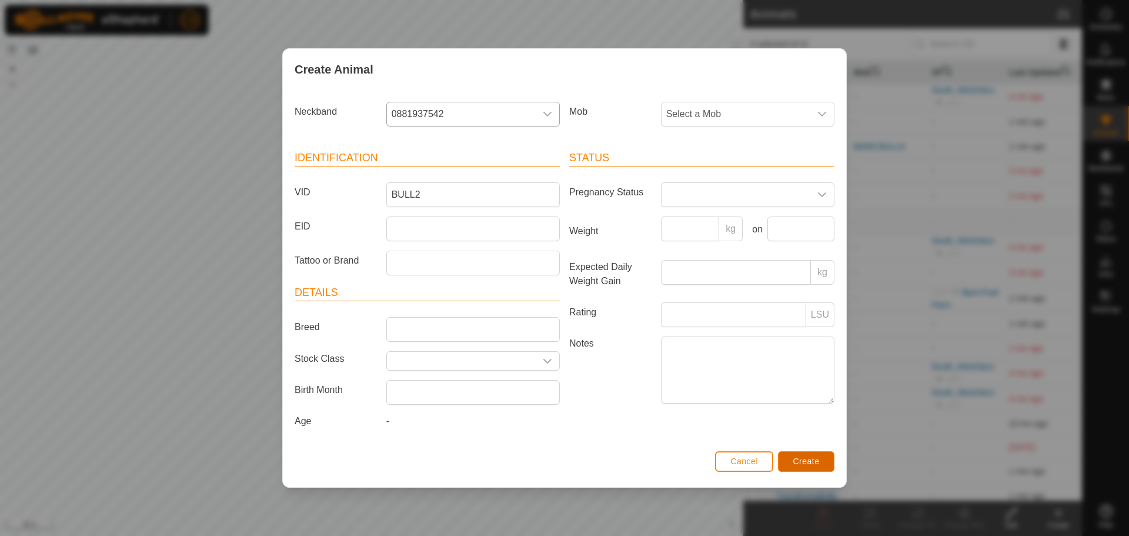
click at [812, 466] on span "Create" at bounding box center [806, 460] width 26 height 9
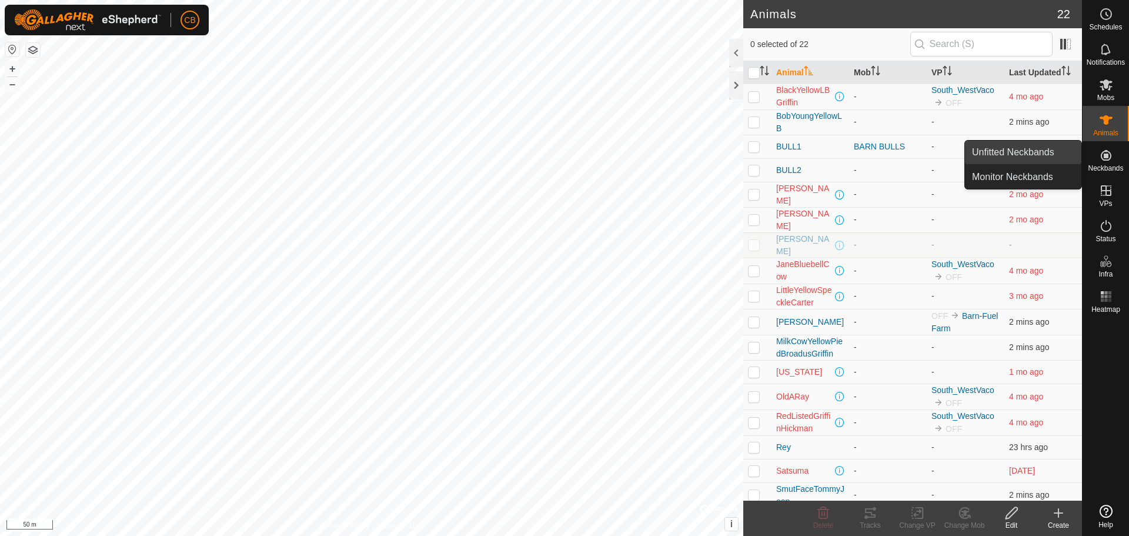
drag, startPoint x: 1068, startPoint y: 160, endPoint x: 1054, endPoint y: 155, distance: 15.3
click at [1054, 155] on link "Unfitted Neckbands" at bounding box center [1023, 153] width 116 height 24
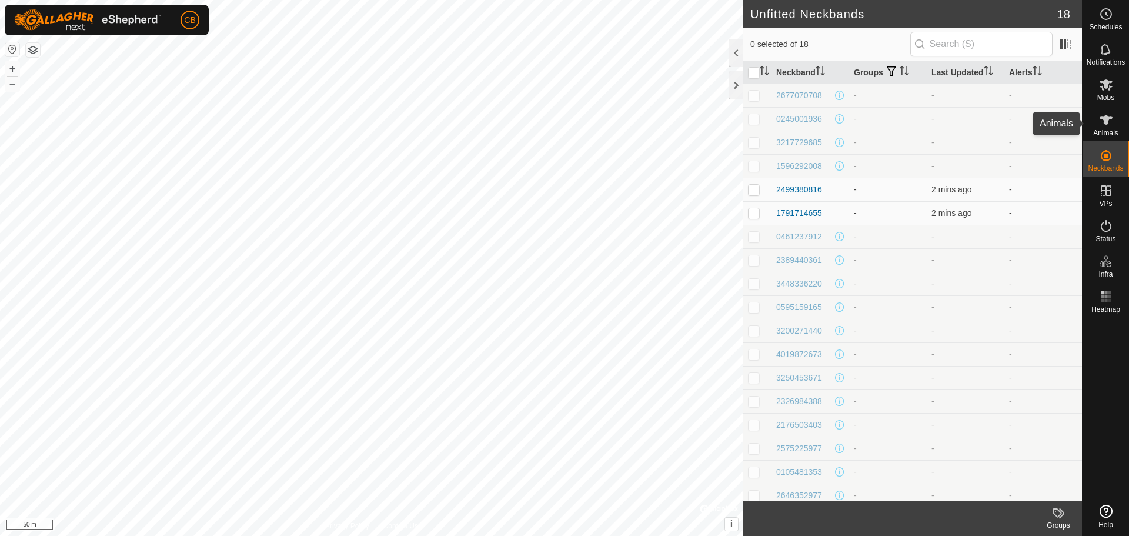
click at [1102, 128] on es-animals-svg-icon at bounding box center [1105, 120] width 21 height 19
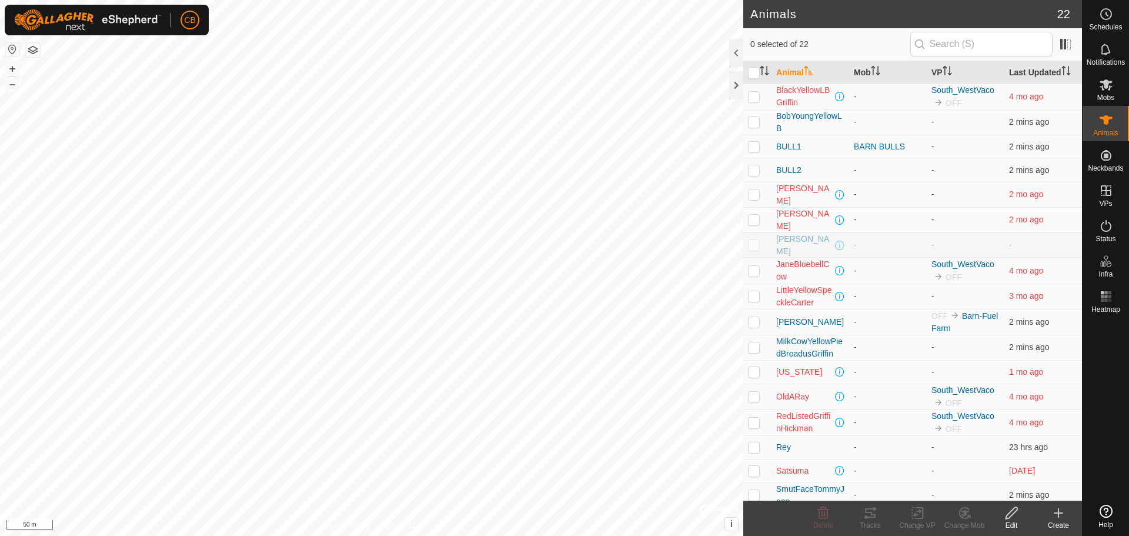
click at [1054, 520] on div "Create" at bounding box center [1058, 525] width 47 height 11
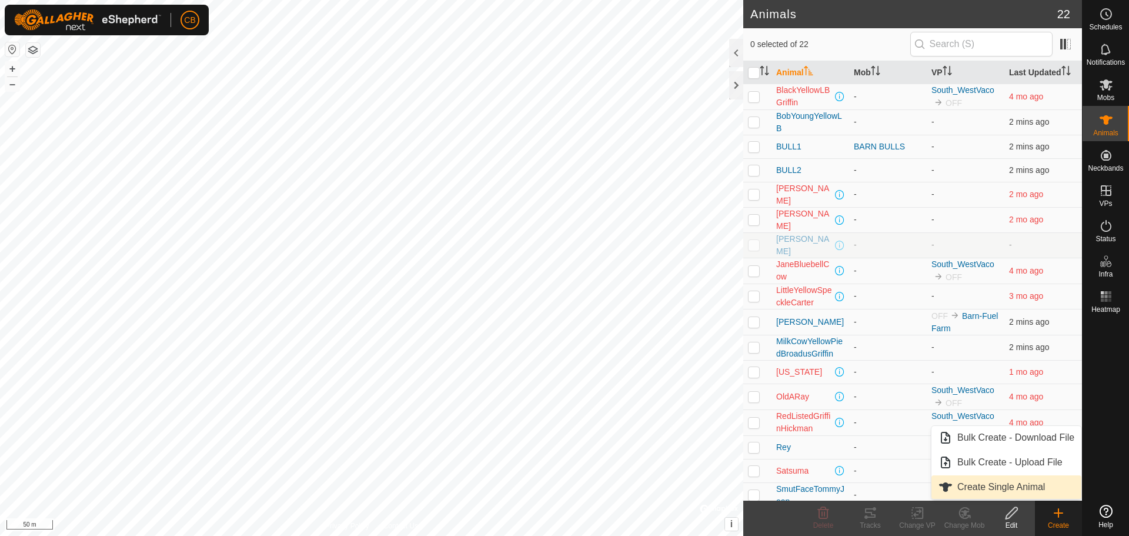
click at [1030, 486] on link "Create Single Animal" at bounding box center [1006, 487] width 150 height 24
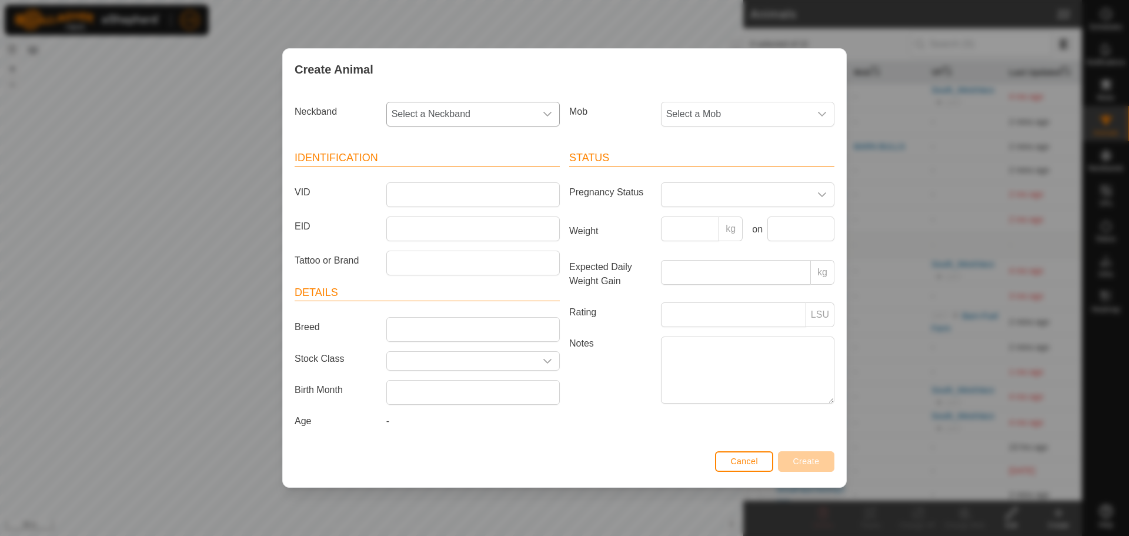
click at [473, 102] on span "Select a Neckband" at bounding box center [461, 114] width 149 height 24
click at [443, 231] on li "2499380816" at bounding box center [473, 242] width 172 height 24
click at [734, 106] on span "Select a Mob" at bounding box center [735, 114] width 149 height 24
click at [684, 195] on li "BARN BULLS" at bounding box center [748, 200] width 172 height 24
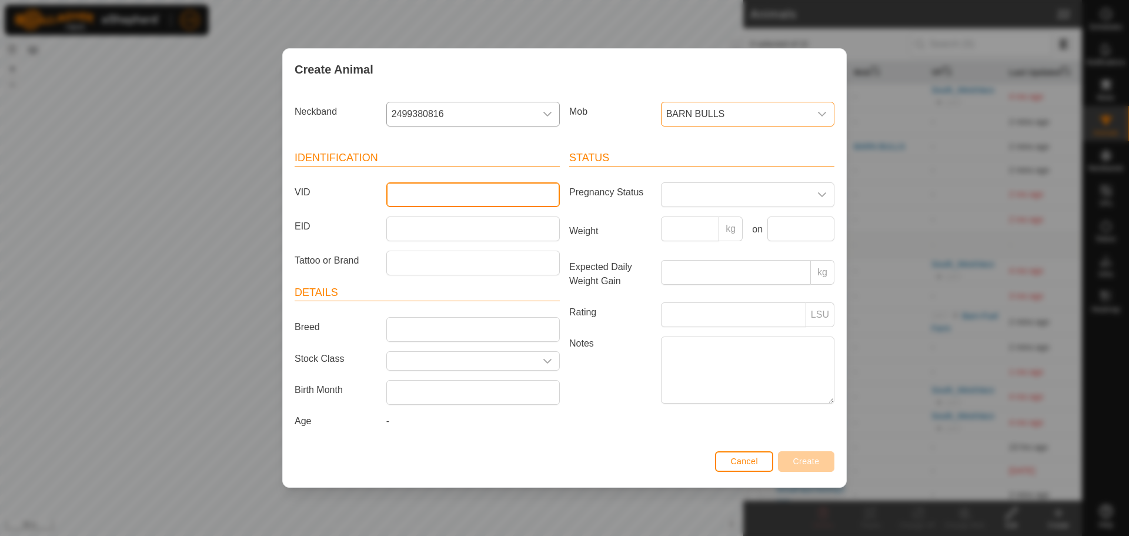
click at [415, 193] on input "VID" at bounding box center [472, 194] width 173 height 25
type input "BULL3"
click at [808, 460] on span "Create" at bounding box center [806, 460] width 26 height 9
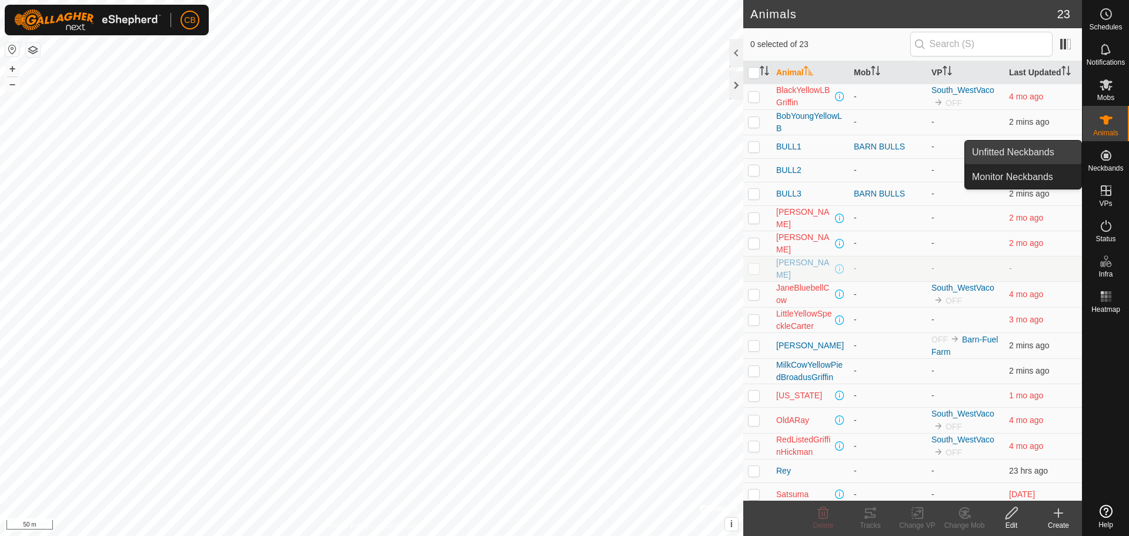
drag, startPoint x: 1072, startPoint y: 162, endPoint x: 1016, endPoint y: 162, distance: 55.3
click at [1016, 162] on link "Unfitted Neckbands" at bounding box center [1023, 153] width 116 height 24
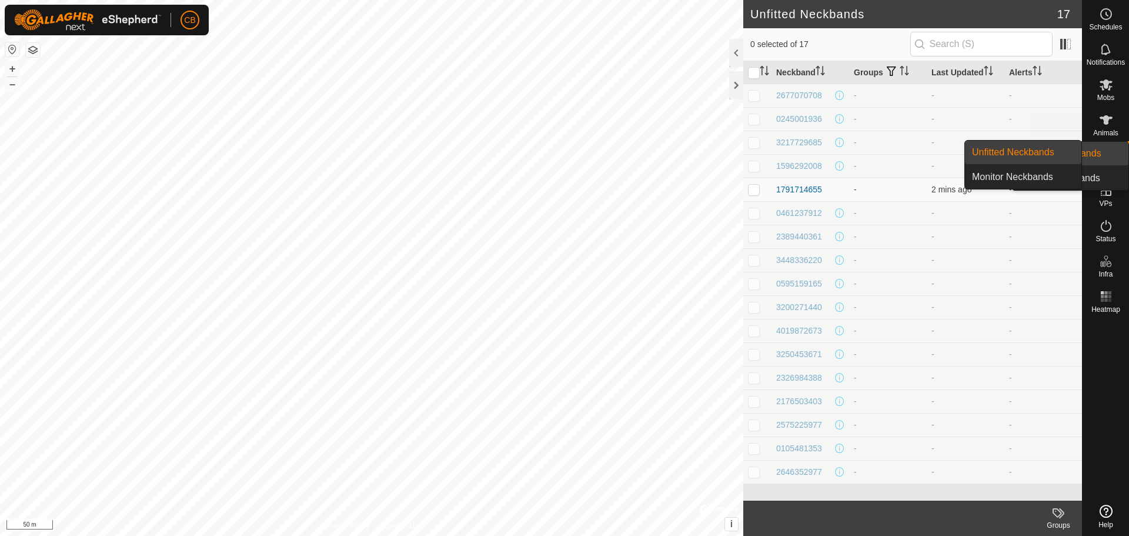
click at [1101, 115] on icon at bounding box center [1106, 120] width 14 height 14
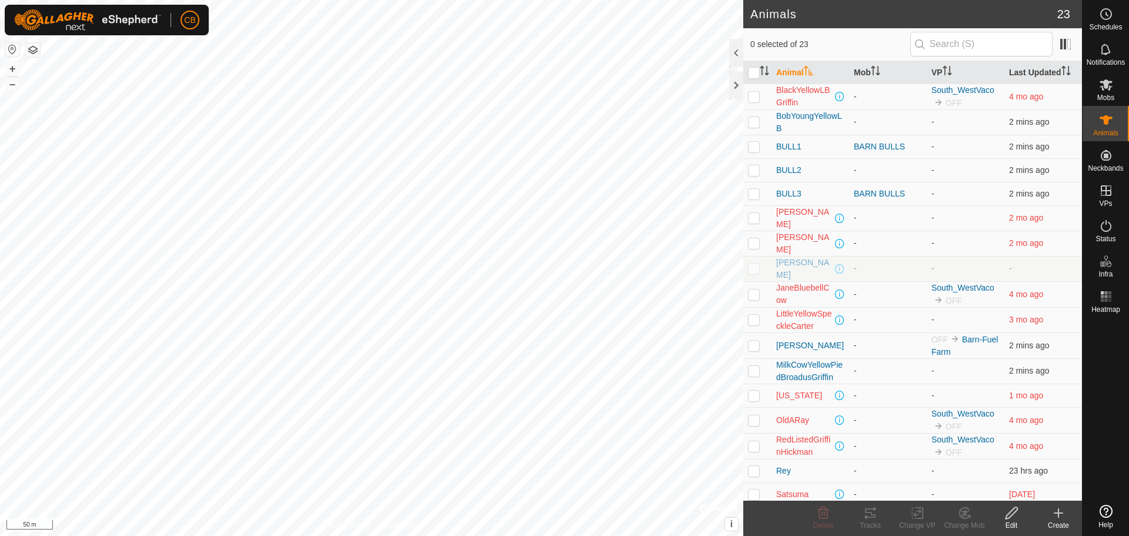
click at [1055, 518] on icon at bounding box center [1058, 513] width 14 height 14
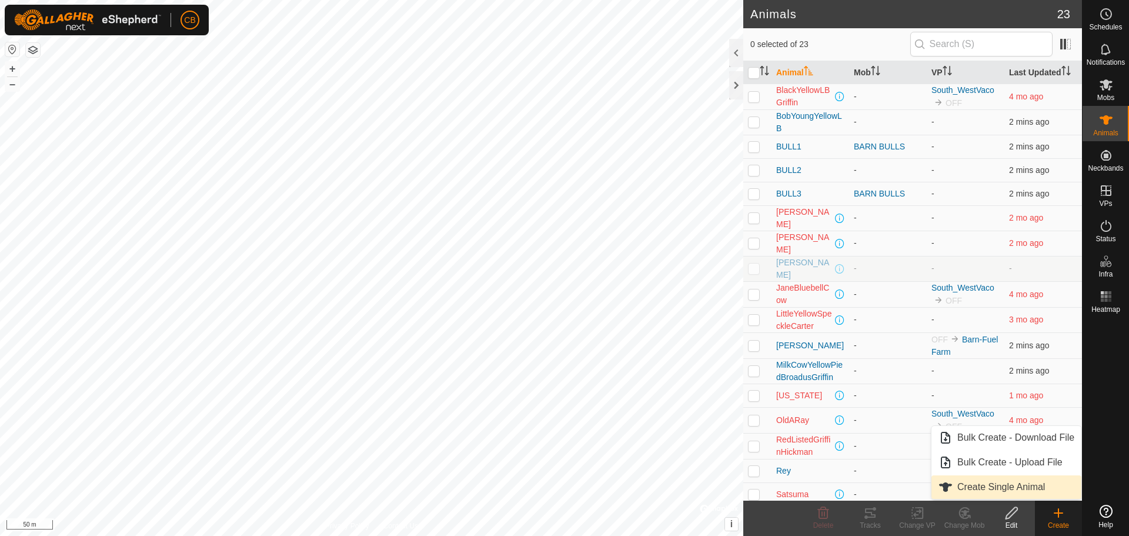
click at [1023, 490] on link "Create Single Animal" at bounding box center [1006, 487] width 150 height 24
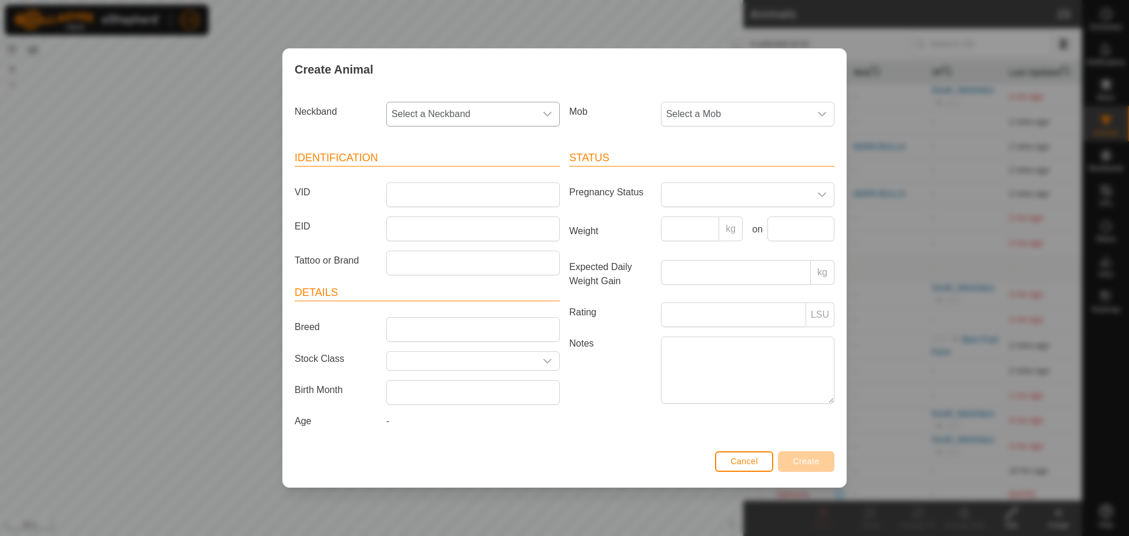
click at [491, 113] on span "Select a Neckband" at bounding box center [461, 114] width 149 height 24
click at [444, 237] on li "1791714655" at bounding box center [473, 240] width 172 height 24
click at [692, 106] on span "Select a Mob" at bounding box center [735, 114] width 149 height 24
click at [703, 195] on li "BARN BULLS" at bounding box center [748, 200] width 172 height 24
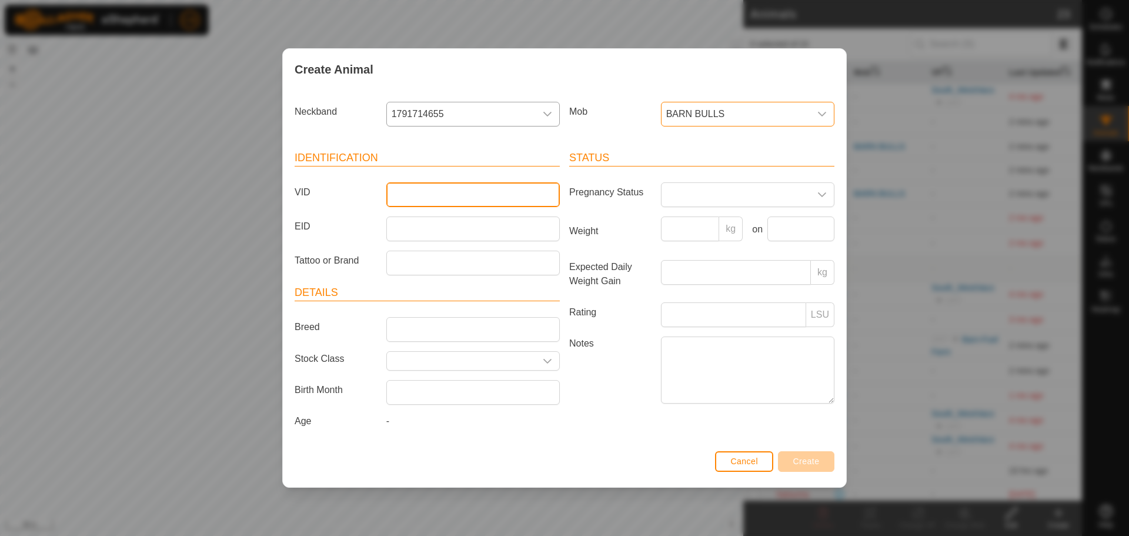
click at [513, 197] on input "VID" at bounding box center [472, 194] width 173 height 25
type input "BULL4"
click at [819, 462] on span "Create" at bounding box center [806, 460] width 26 height 9
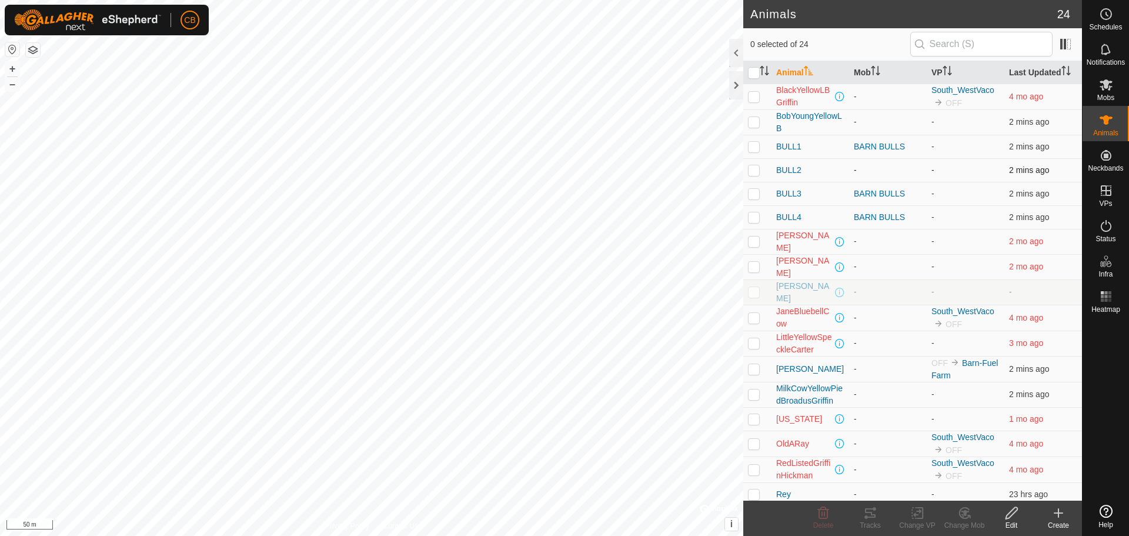
click at [770, 168] on td at bounding box center [757, 170] width 28 height 24
click at [755, 171] on p-checkbox at bounding box center [754, 169] width 12 height 9
checkbox input "false"
click at [782, 168] on span "BULL2" at bounding box center [788, 170] width 25 height 12
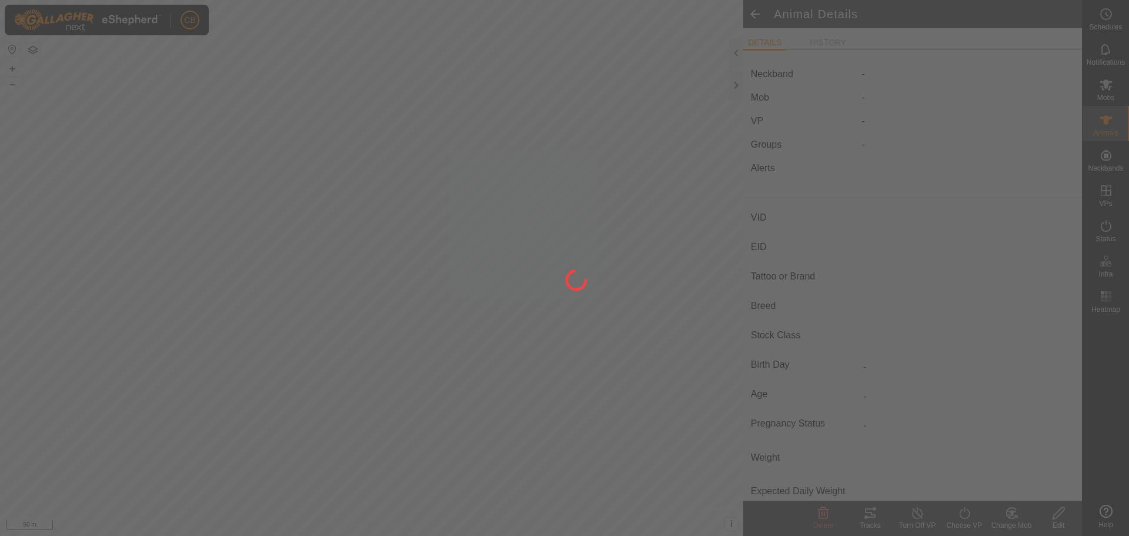
type input "BULL2"
type input "-"
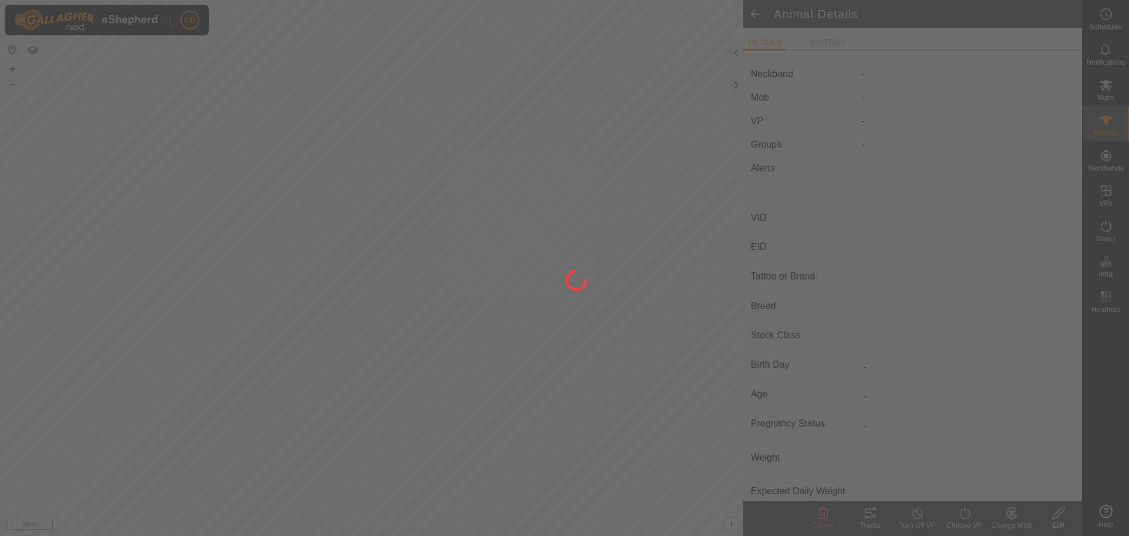
type input "0 kg"
type input "-"
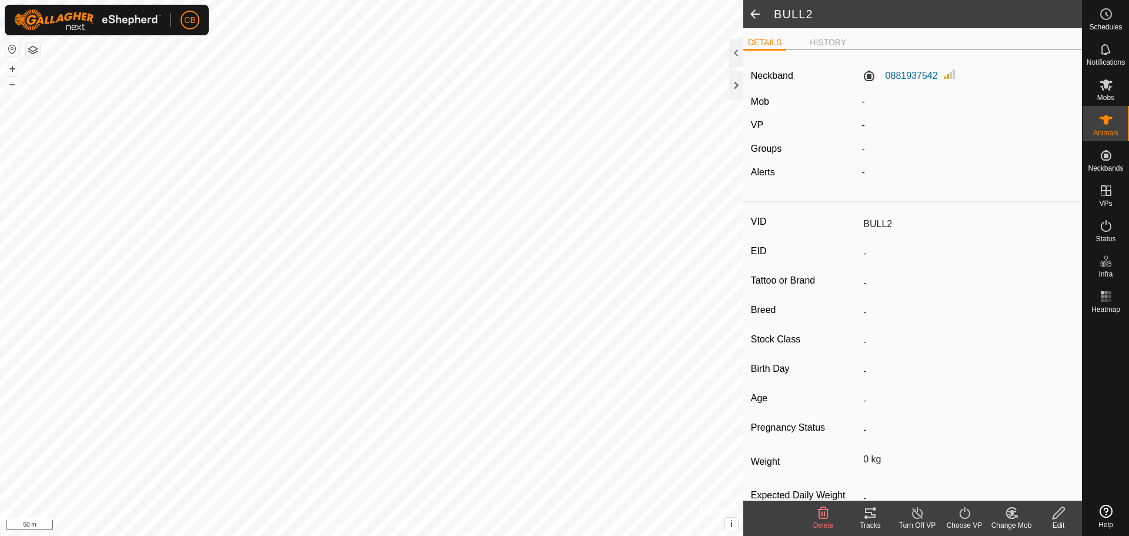
click at [1051, 512] on icon at bounding box center [1058, 513] width 15 height 14
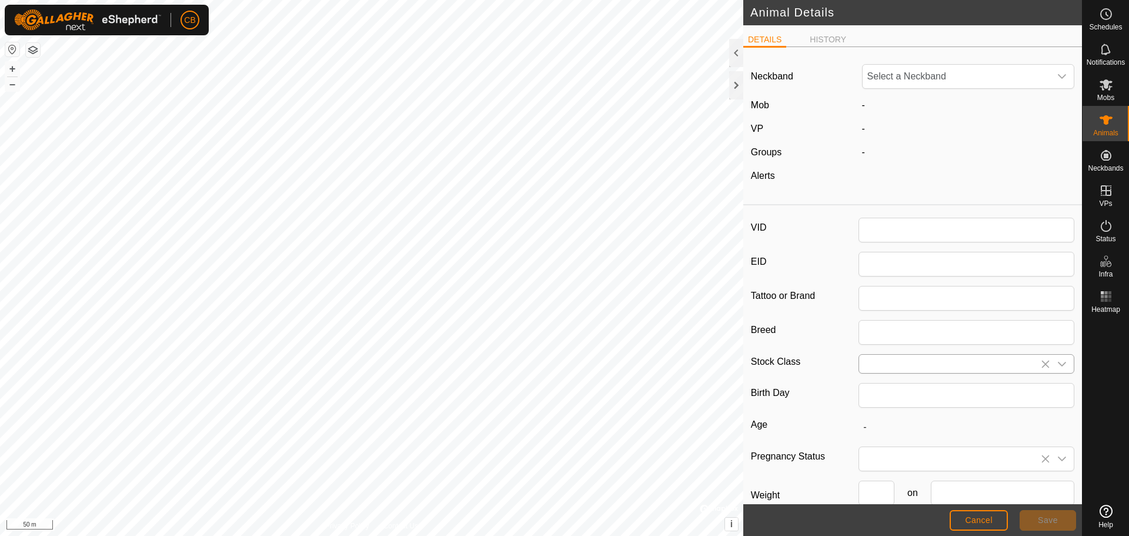
type input "BULL2"
type input "0"
click at [868, 104] on div "-" at bounding box center [968, 105] width 222 height 14
click at [838, 39] on li "HISTORY" at bounding box center [828, 41] width 46 height 14
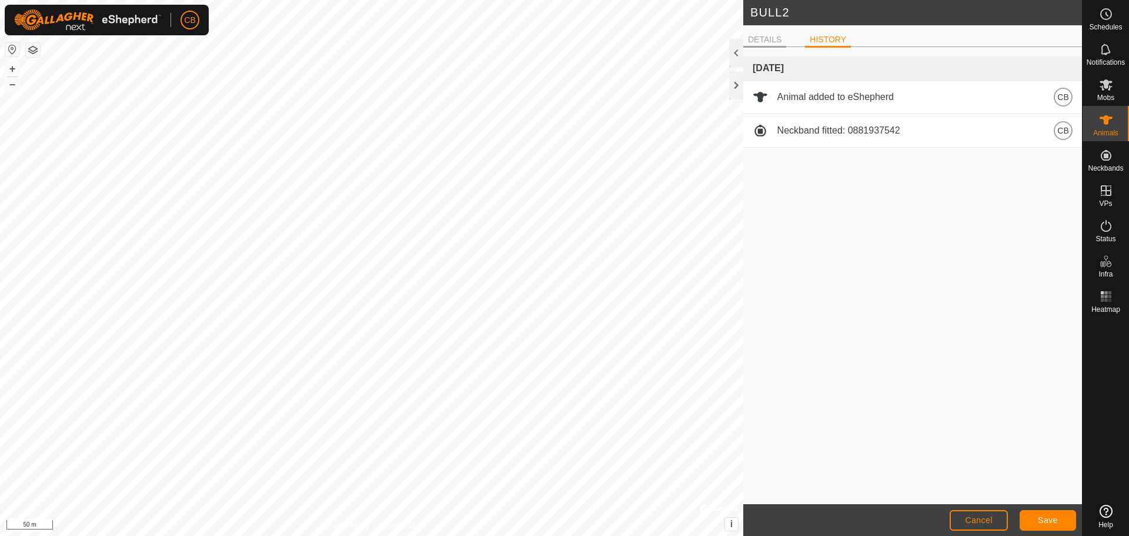
click at [777, 39] on li "DETAILS" at bounding box center [764, 41] width 43 height 14
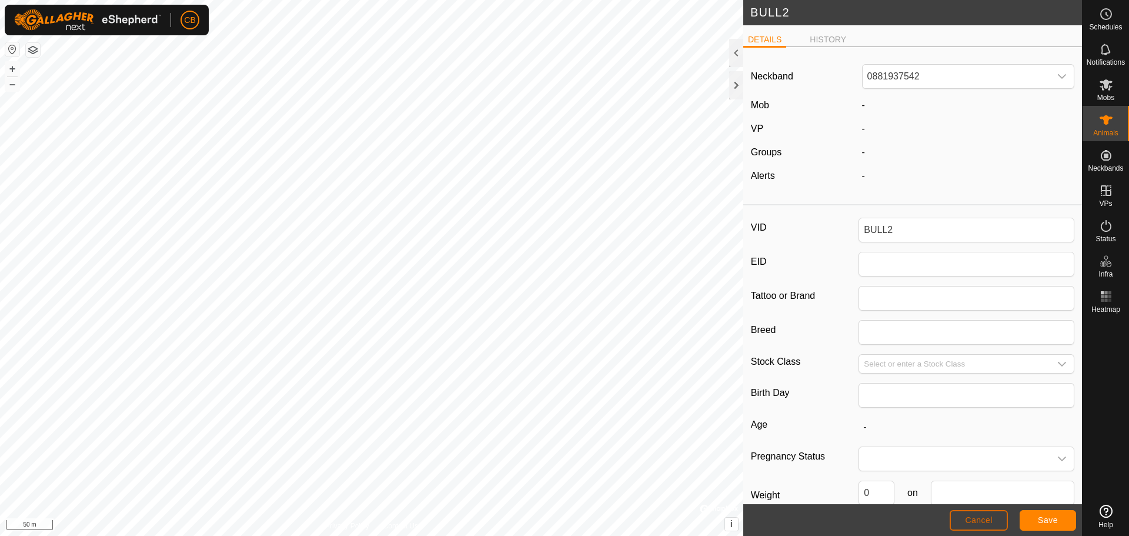
click at [992, 518] on span "Cancel" at bounding box center [979, 519] width 28 height 9
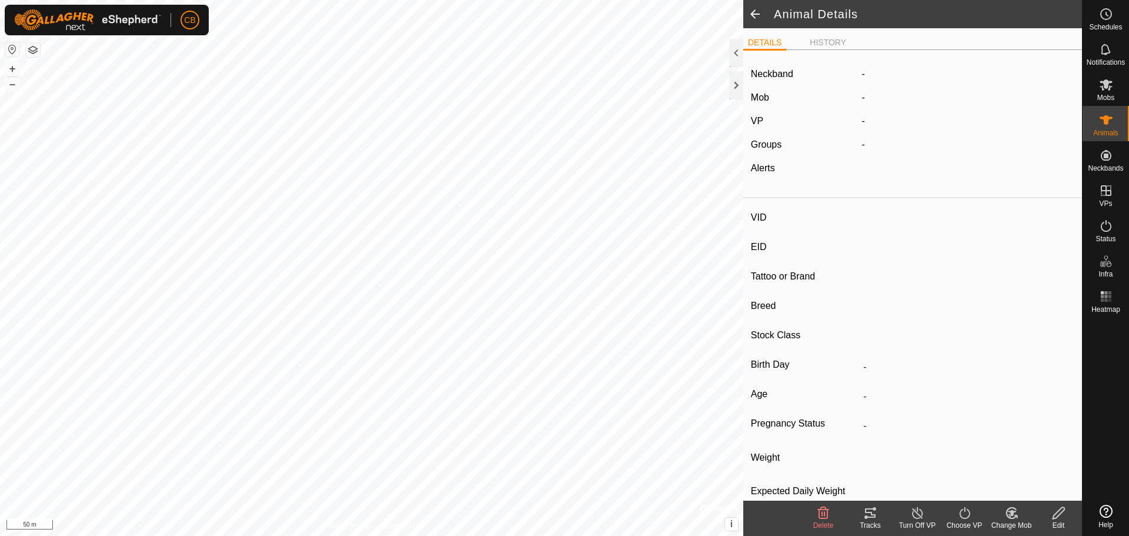
type input "BULL2"
type input "-"
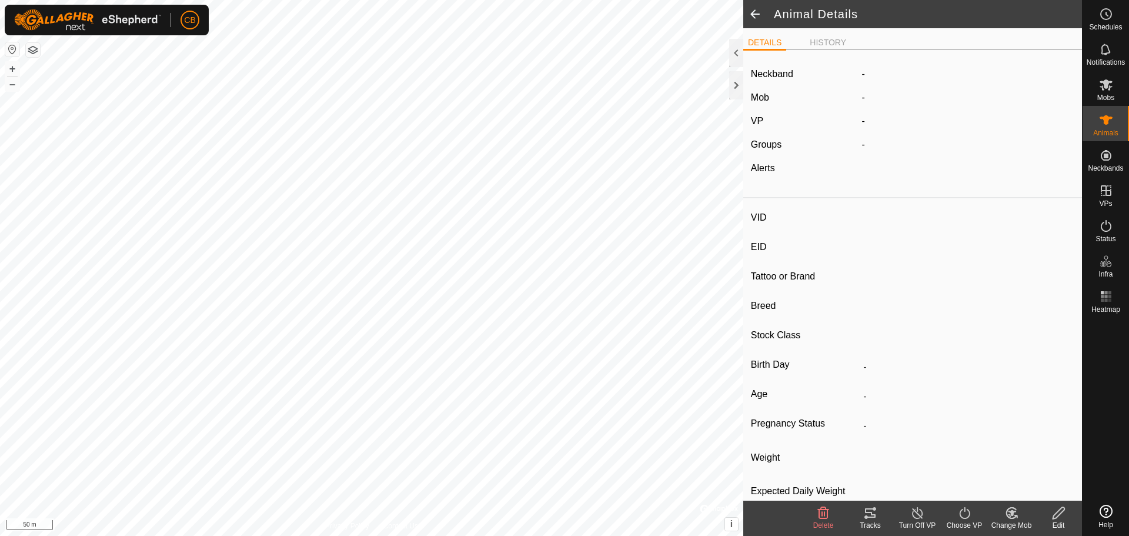
type input "0 kg"
type input "-"
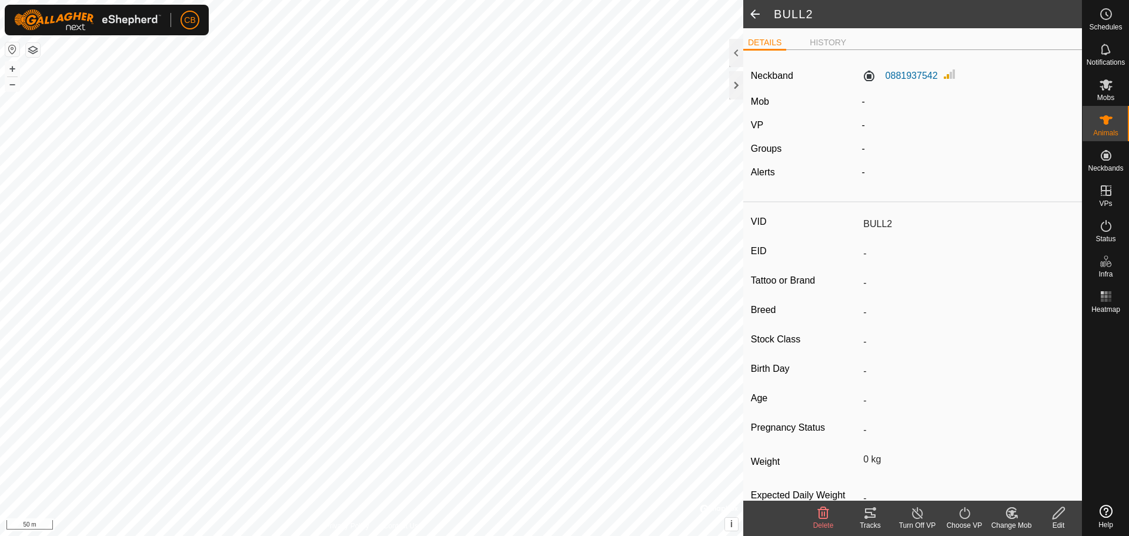
click at [1018, 519] on icon at bounding box center [1011, 513] width 15 height 14
click at [1043, 464] on link "Choose Mob..." at bounding box center [1046, 462] width 116 height 24
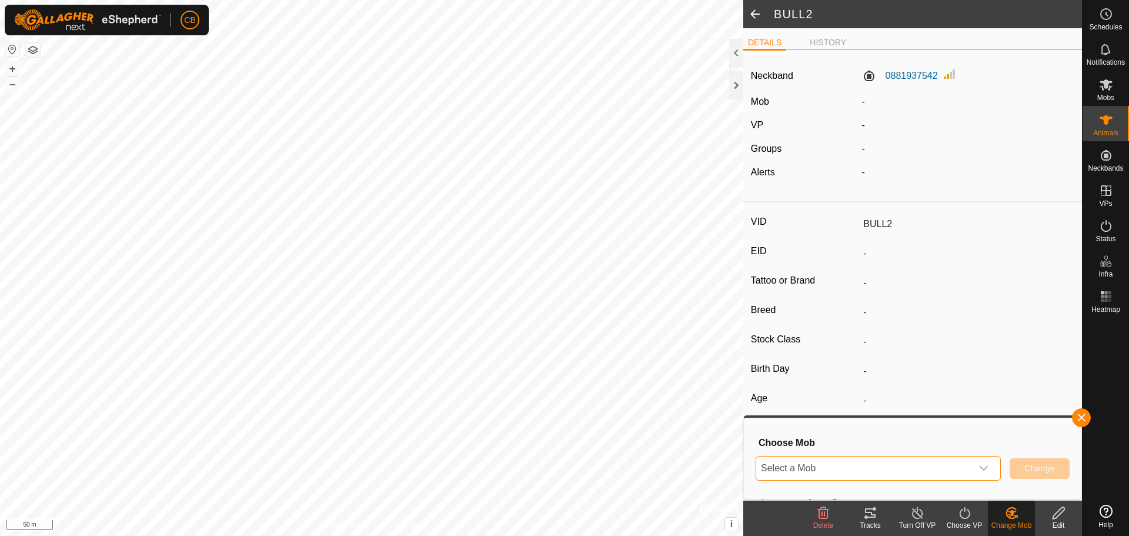
click at [852, 478] on span "Select a Mob" at bounding box center [864, 468] width 216 height 24
click at [807, 446] on li "BARN BULLS" at bounding box center [879, 441] width 244 height 29
click at [1027, 469] on span "Change" at bounding box center [1039, 467] width 31 height 9
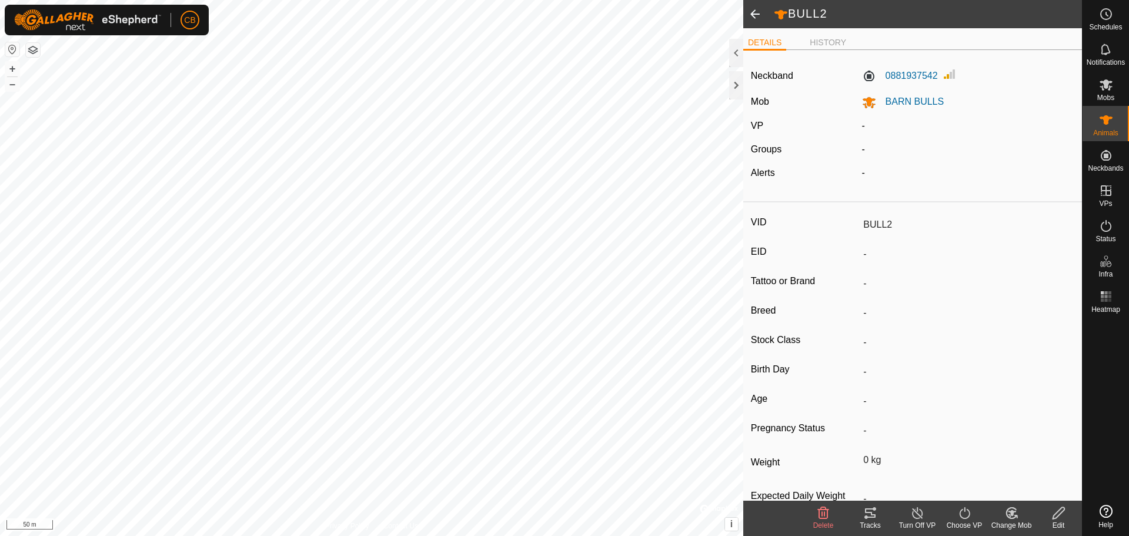
click at [768, 16] on header "BULL2" at bounding box center [912, 14] width 339 height 28
click at [758, 15] on span at bounding box center [755, 14] width 24 height 28
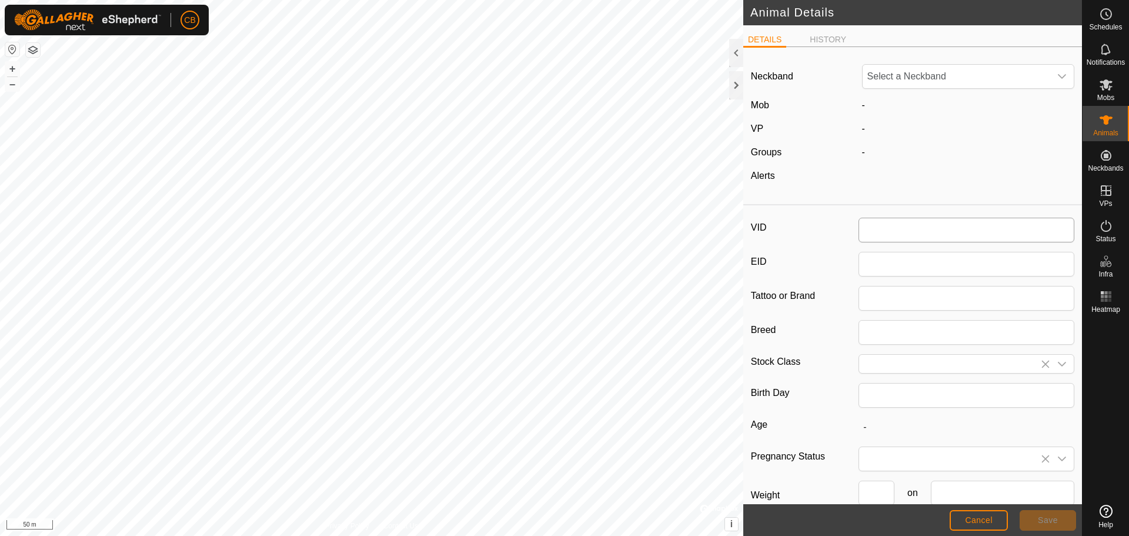
type input "BULL2"
type input "0"
click at [1048, 524] on span "Save" at bounding box center [1048, 519] width 20 height 9
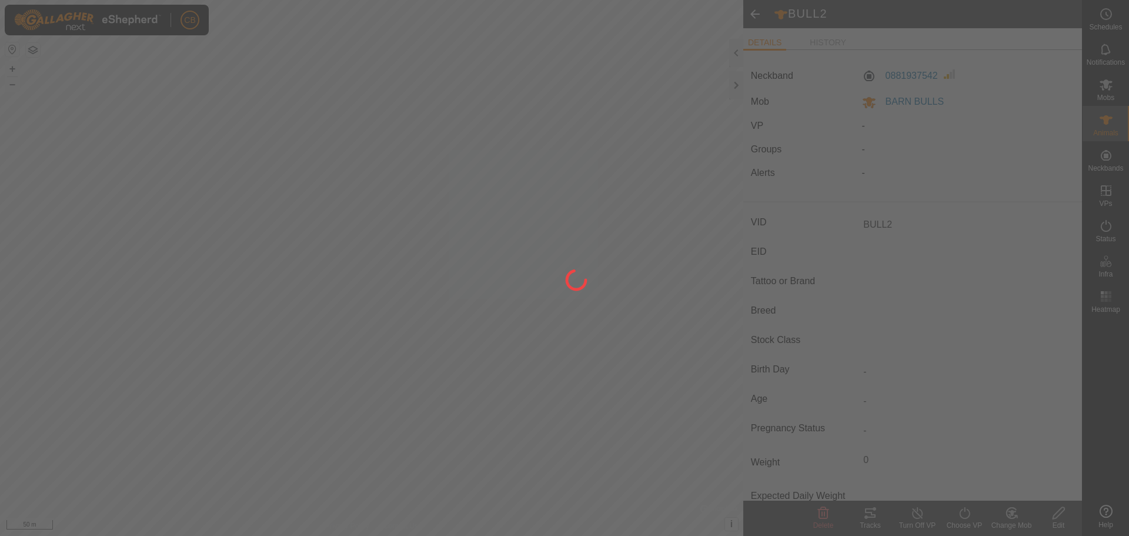
type input "-"
type input "0 kg"
type input "-"
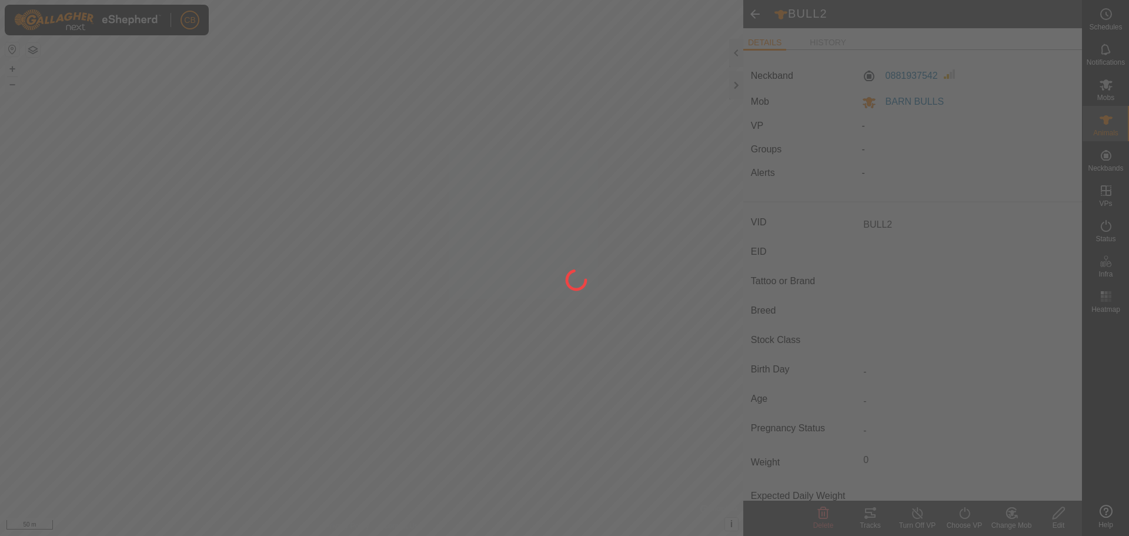
type input "-"
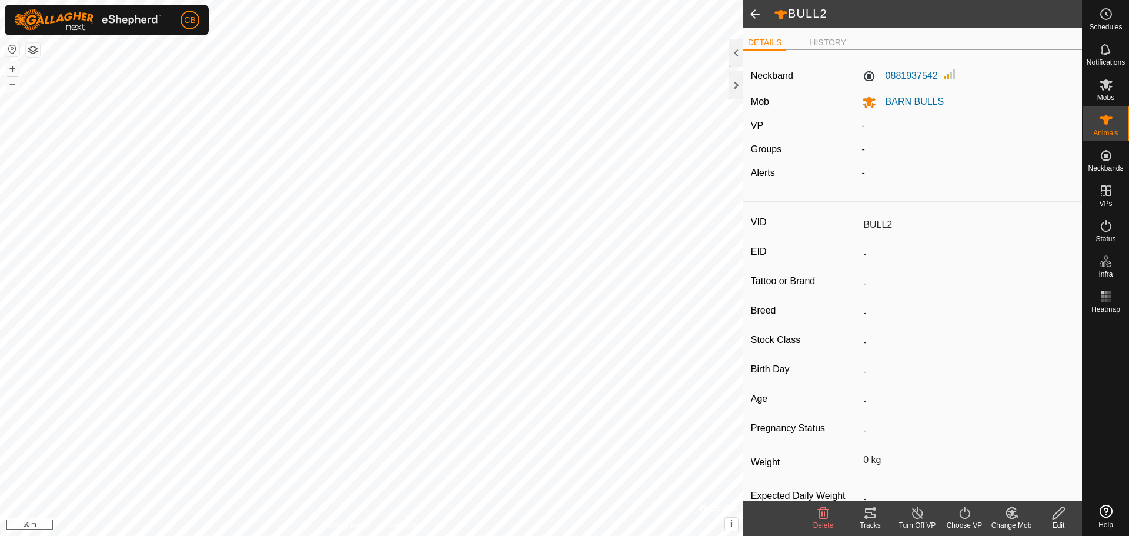
click at [754, 16] on span at bounding box center [755, 14] width 24 height 28
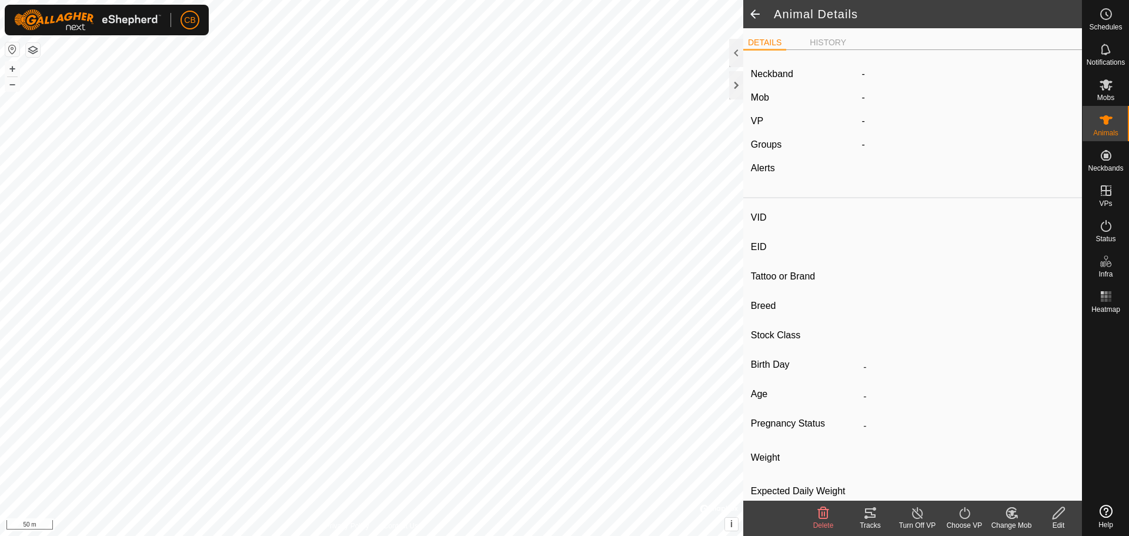
type input "BULL2"
type input "-"
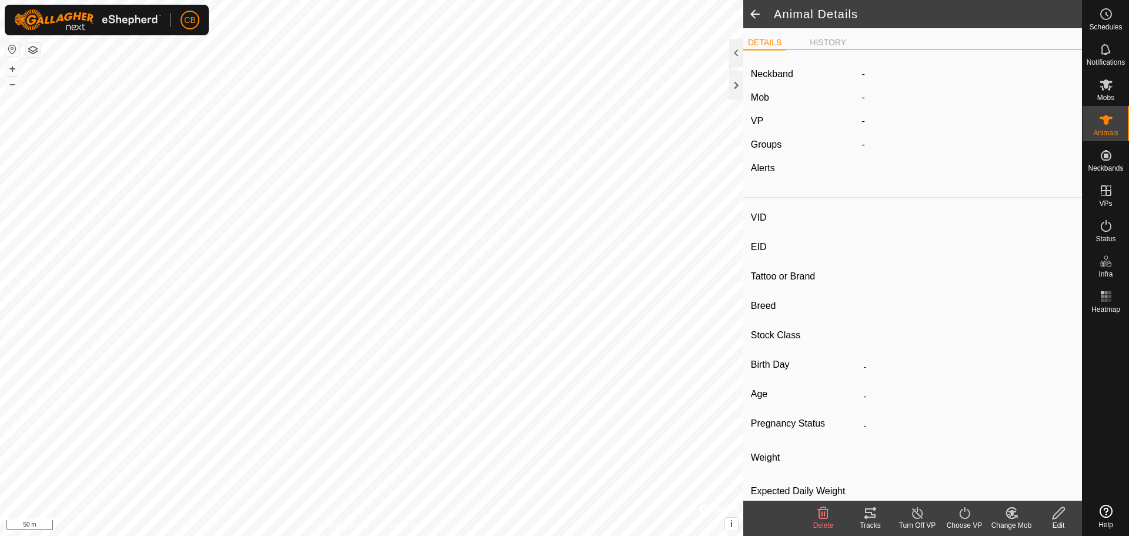
type input "0 kg"
type input "-"
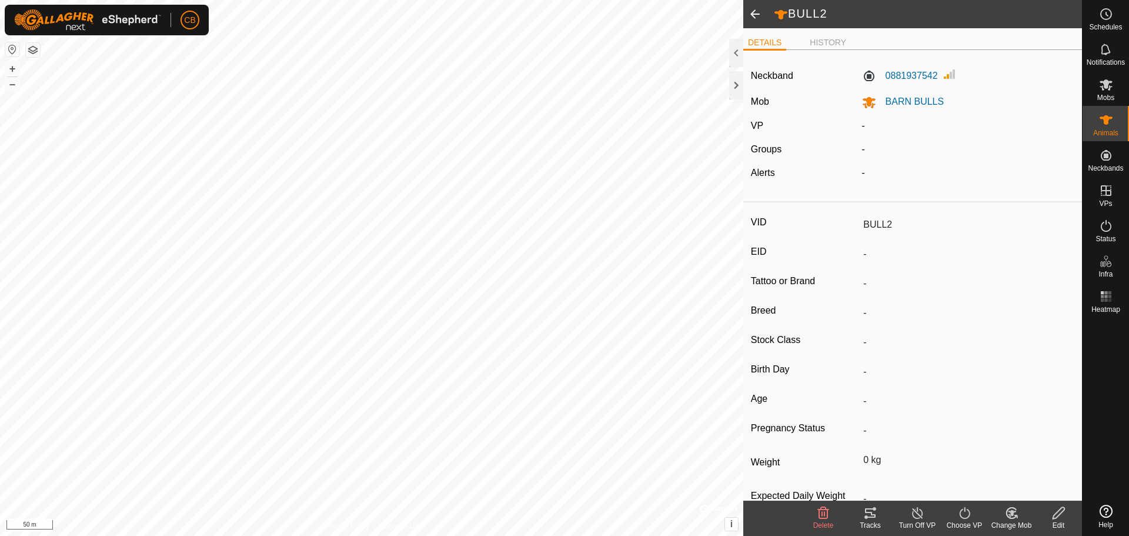
click at [750, 8] on span at bounding box center [755, 14] width 24 height 28
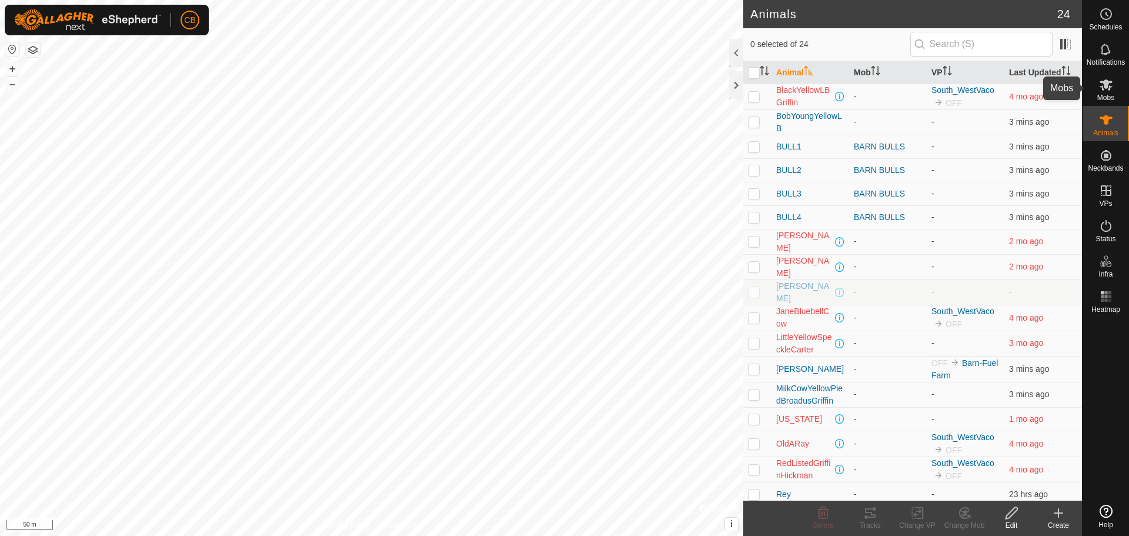
click at [1113, 85] on es-mob-svg-icon at bounding box center [1105, 84] width 21 height 19
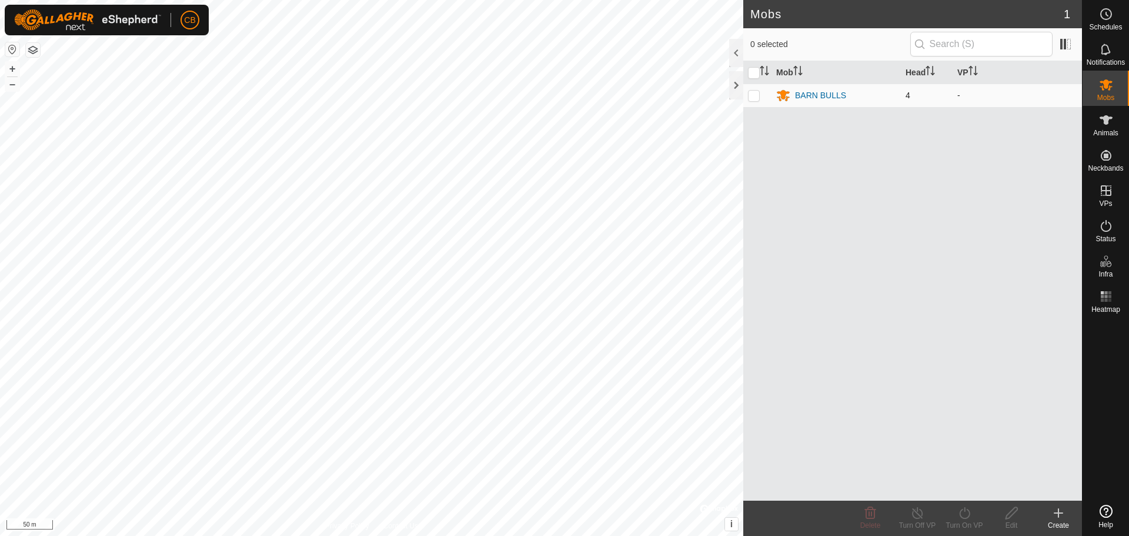
click at [756, 95] on p-checkbox at bounding box center [754, 95] width 12 height 9
checkbox input "true"
click at [1106, 122] on icon at bounding box center [1105, 119] width 13 height 9
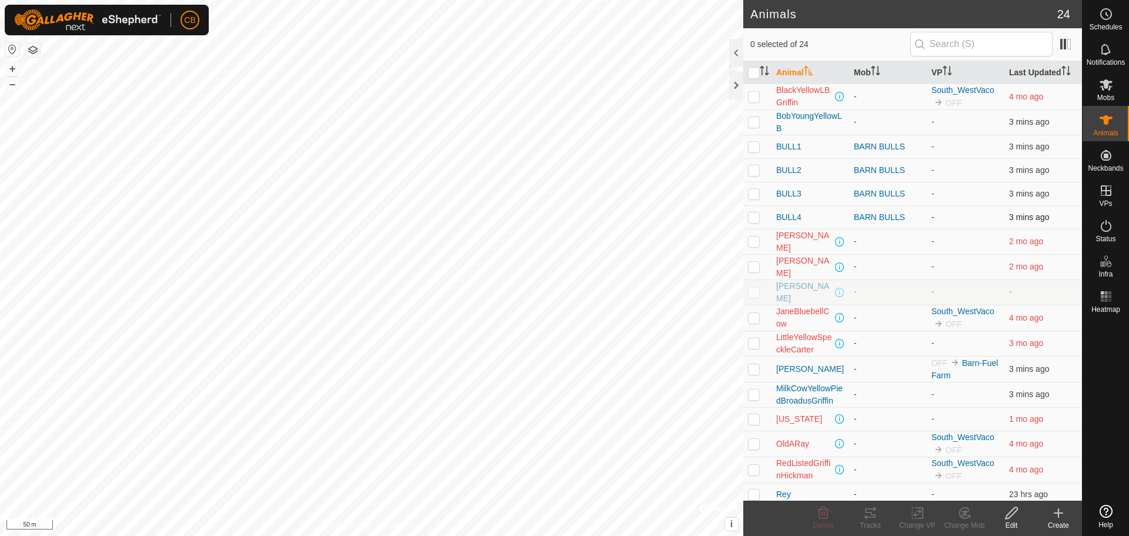
scroll to position [118, 0]
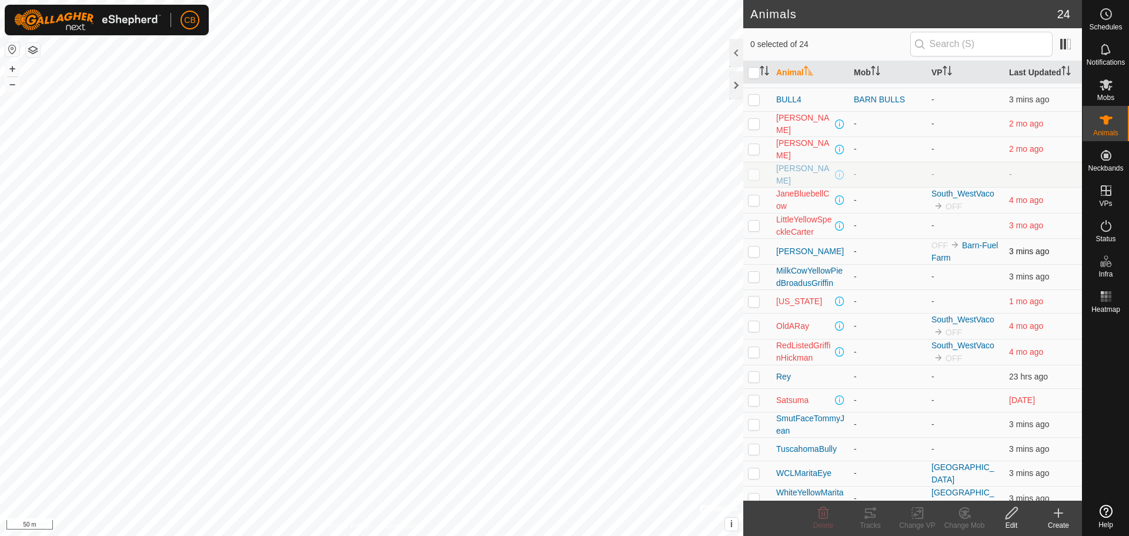
click at [753, 249] on p-checkbox at bounding box center [754, 250] width 12 height 9
click at [1009, 519] on icon at bounding box center [1011, 513] width 15 height 14
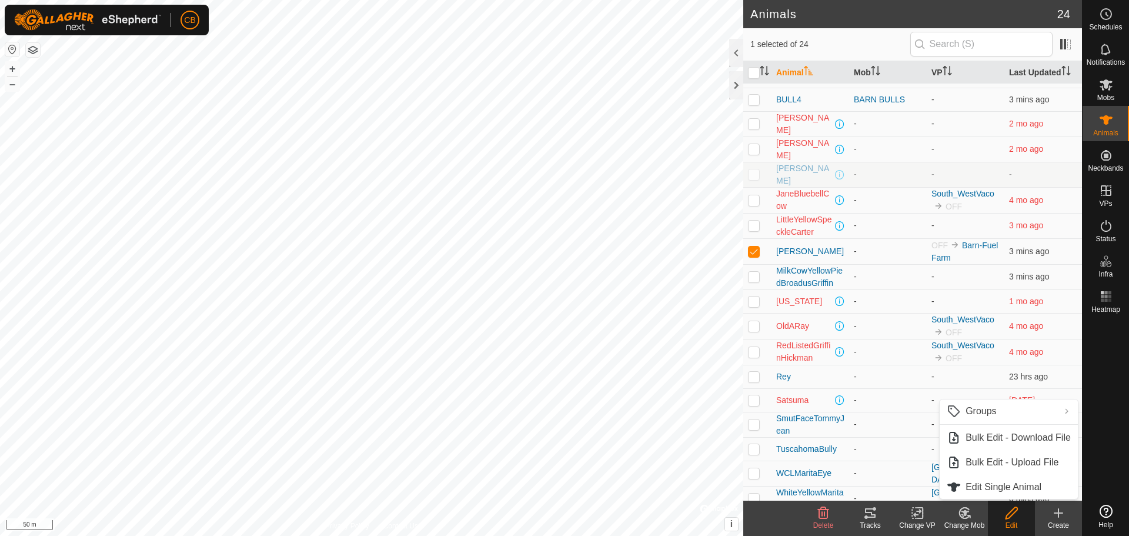
click at [964, 519] on icon at bounding box center [964, 513] width 15 height 14
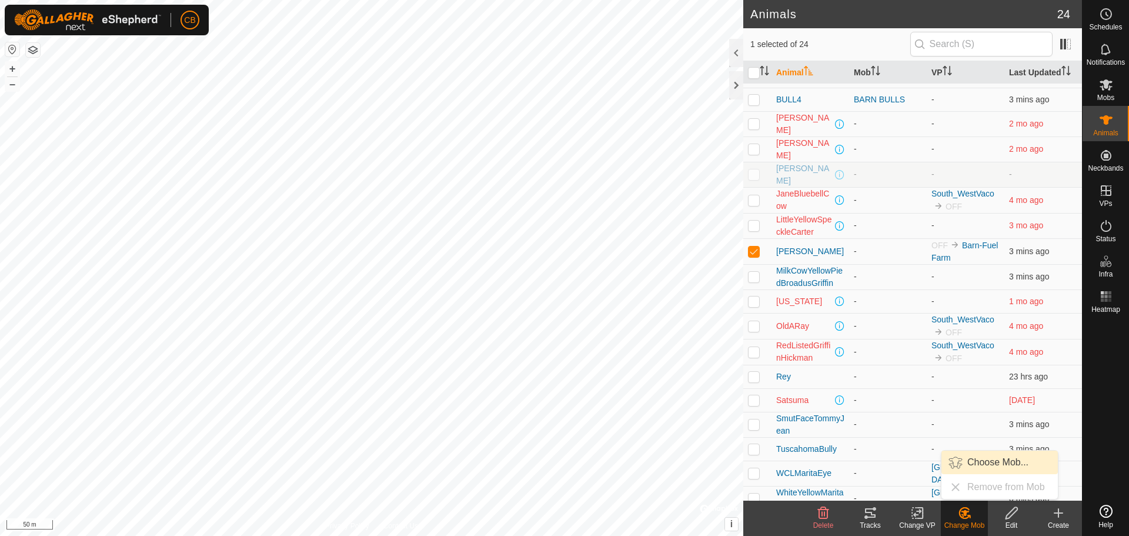
click at [982, 465] on link "Choose Mob..." at bounding box center [999, 462] width 116 height 24
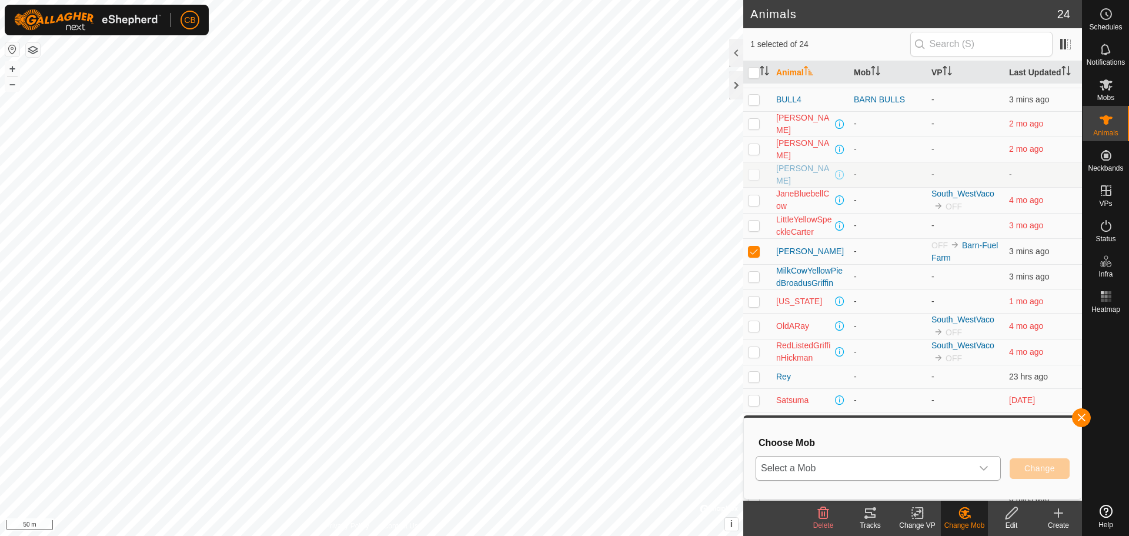
click at [825, 474] on span "Select a Mob" at bounding box center [864, 468] width 216 height 24
click at [810, 446] on li "BARN BULLS" at bounding box center [879, 441] width 244 height 29
click at [1037, 471] on span "Change" at bounding box center [1039, 467] width 31 height 9
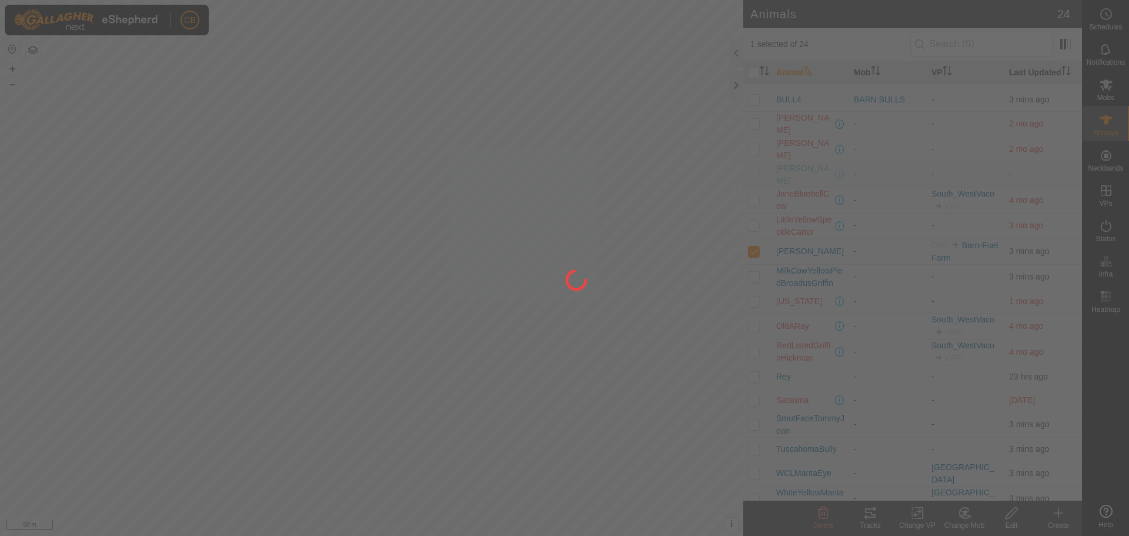
checkbox input "false"
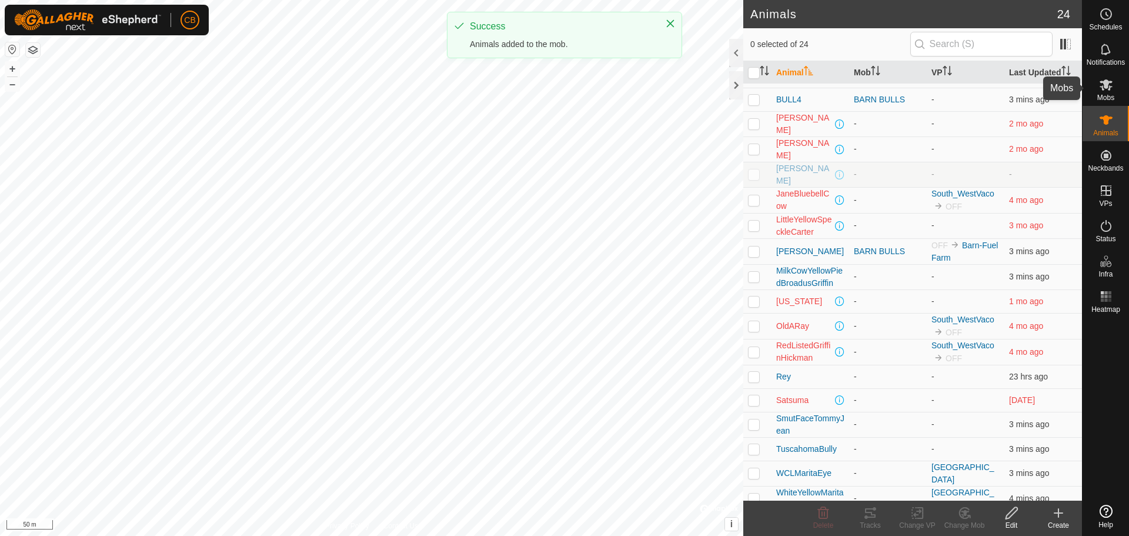
click at [1109, 83] on icon at bounding box center [1106, 85] width 14 height 14
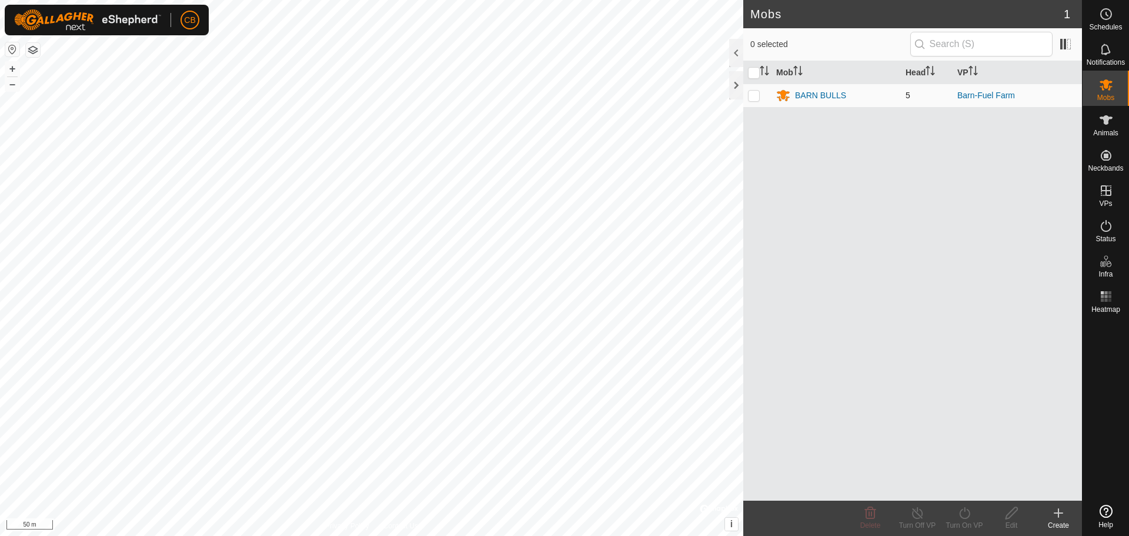
click at [756, 95] on p-checkbox at bounding box center [754, 95] width 12 height 9
checkbox input "true"
click at [968, 509] on icon at bounding box center [964, 513] width 15 height 14
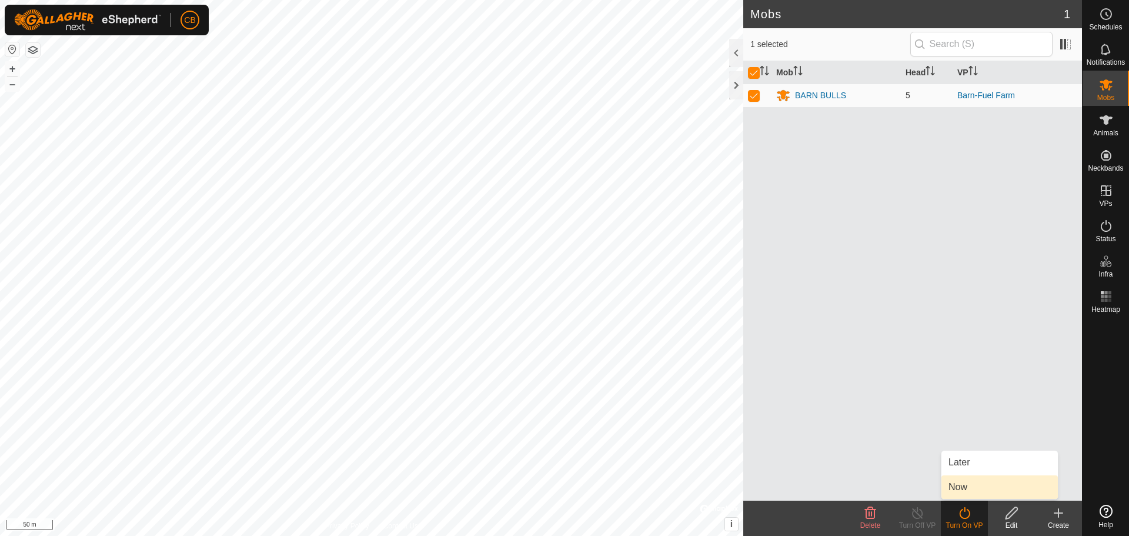
click at [968, 486] on link "Now" at bounding box center [999, 487] width 116 height 24
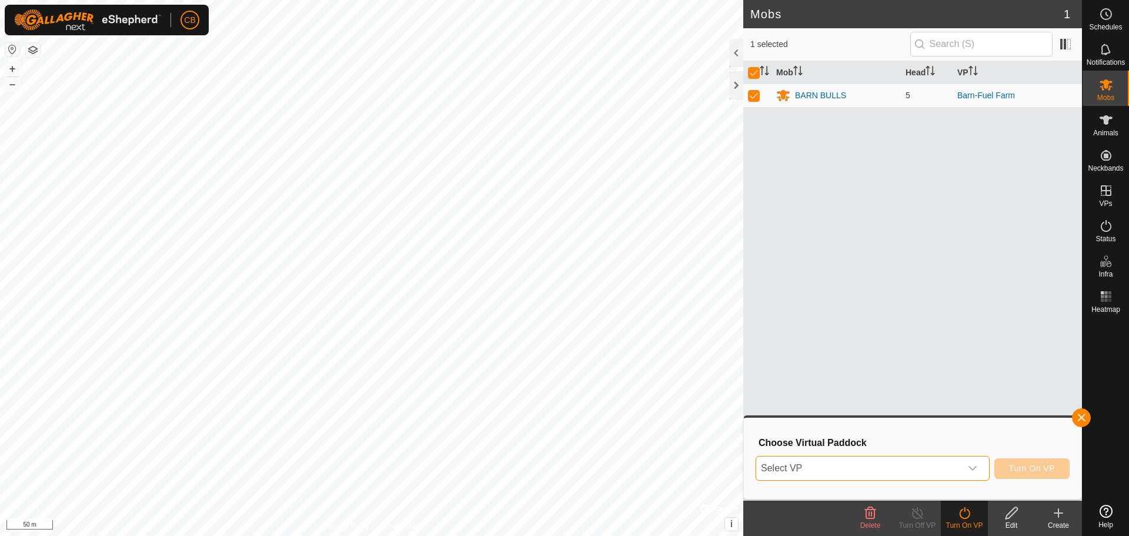
click at [875, 466] on span "Select VP" at bounding box center [858, 468] width 205 height 24
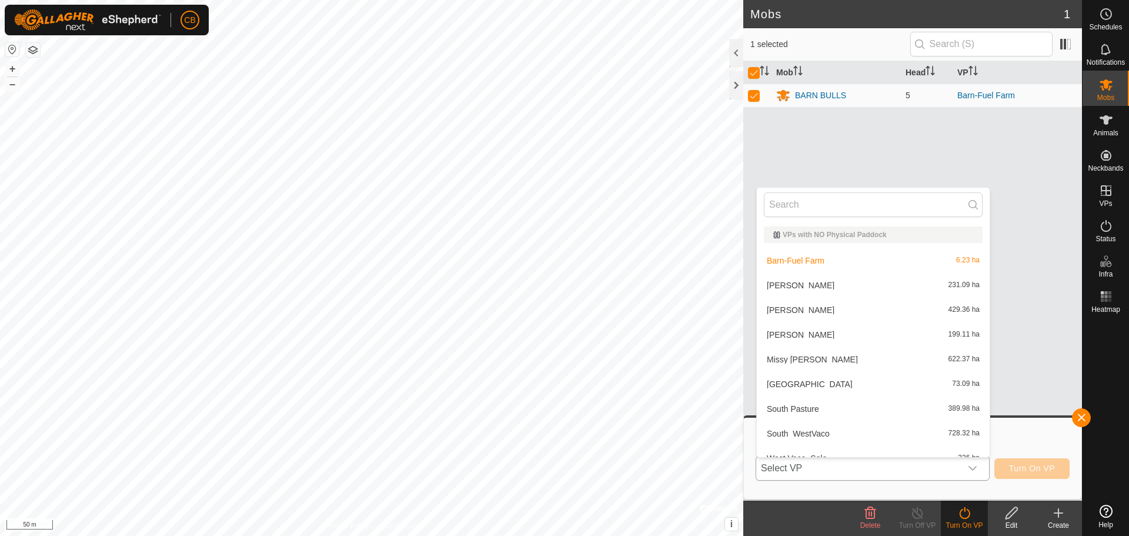
scroll to position [13, 0]
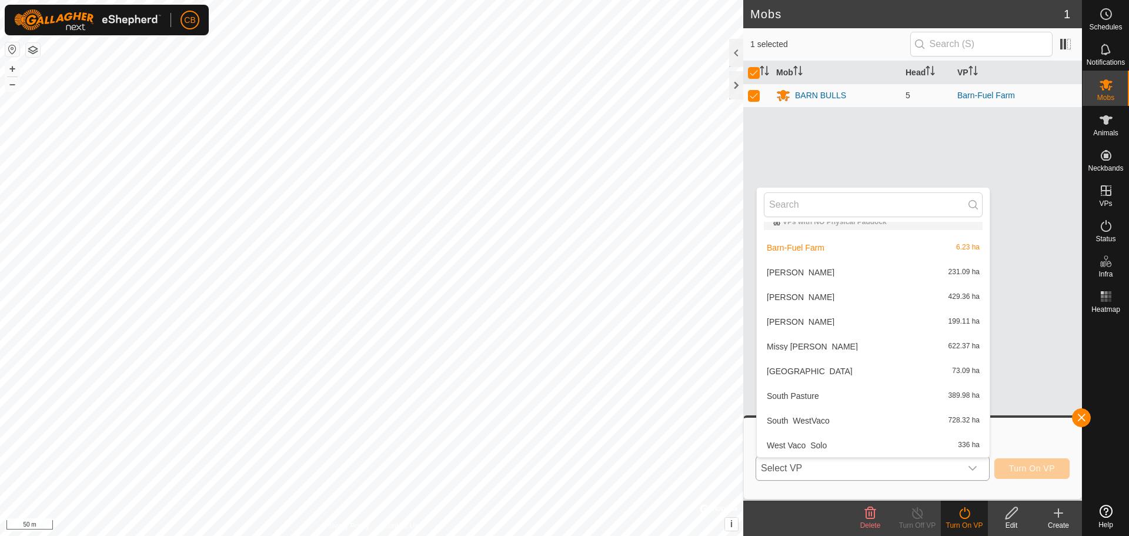
click at [803, 239] on li "Barn-Fuel Farm 6.23 ha" at bounding box center [873, 248] width 233 height 24
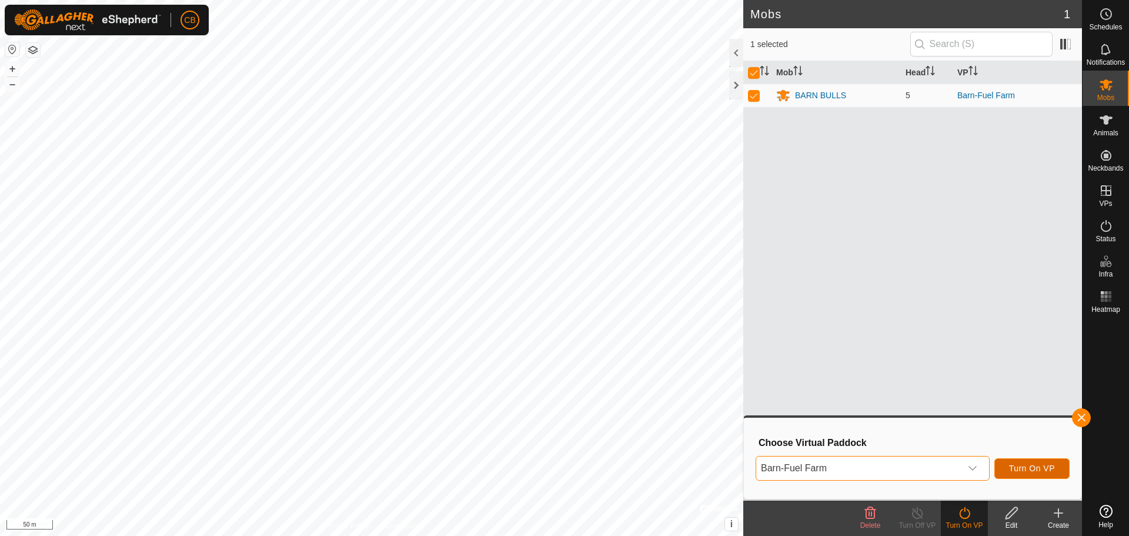
click at [1026, 468] on span "Turn On VP" at bounding box center [1032, 467] width 46 height 9
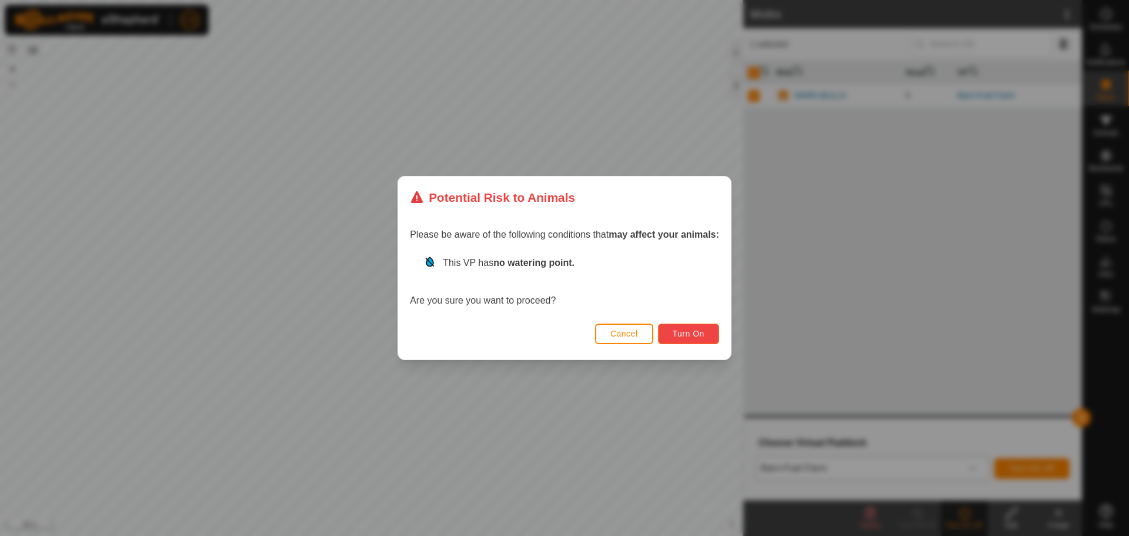
click at [715, 325] on button "Turn On" at bounding box center [688, 333] width 61 height 21
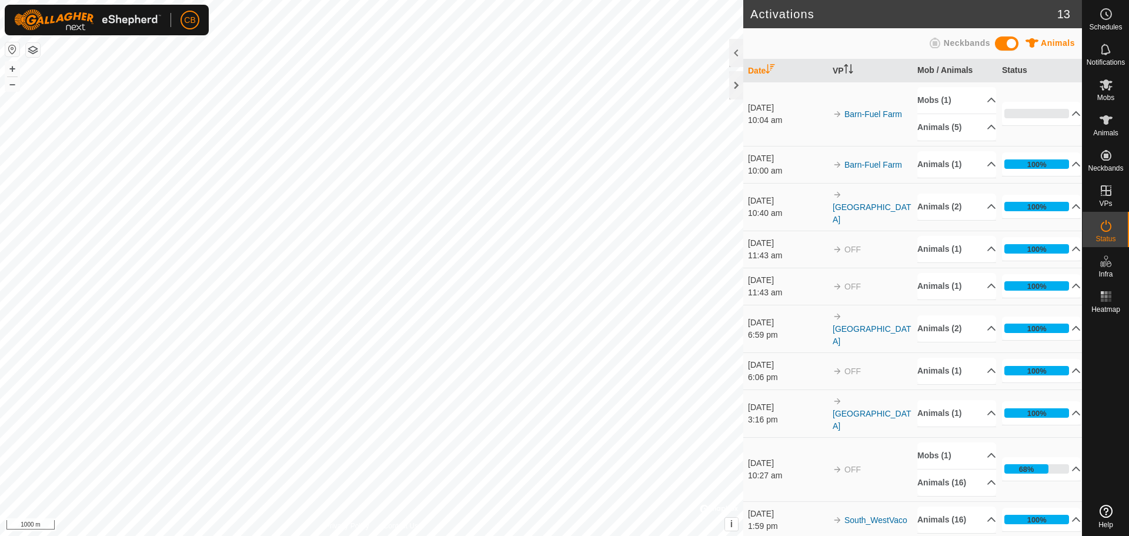
click at [829, 253] on div "Activations 13 Animals Neckbands Date VP Mob / Animals Status [DATE] 10:04 am B…" at bounding box center [541, 268] width 1082 height 536
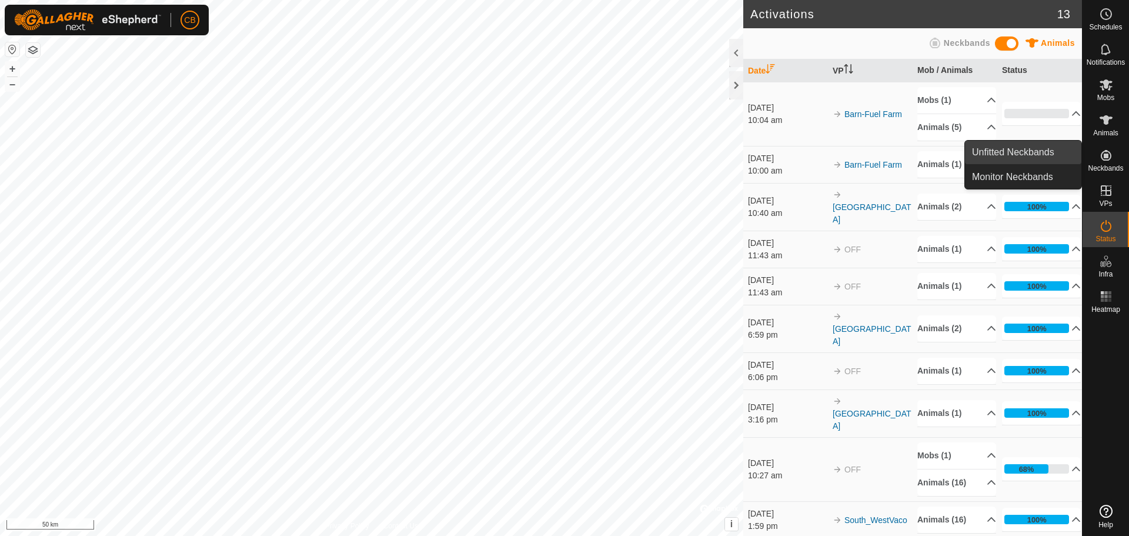
click at [1027, 149] on link "Unfitted Neckbands" at bounding box center [1023, 153] width 116 height 24
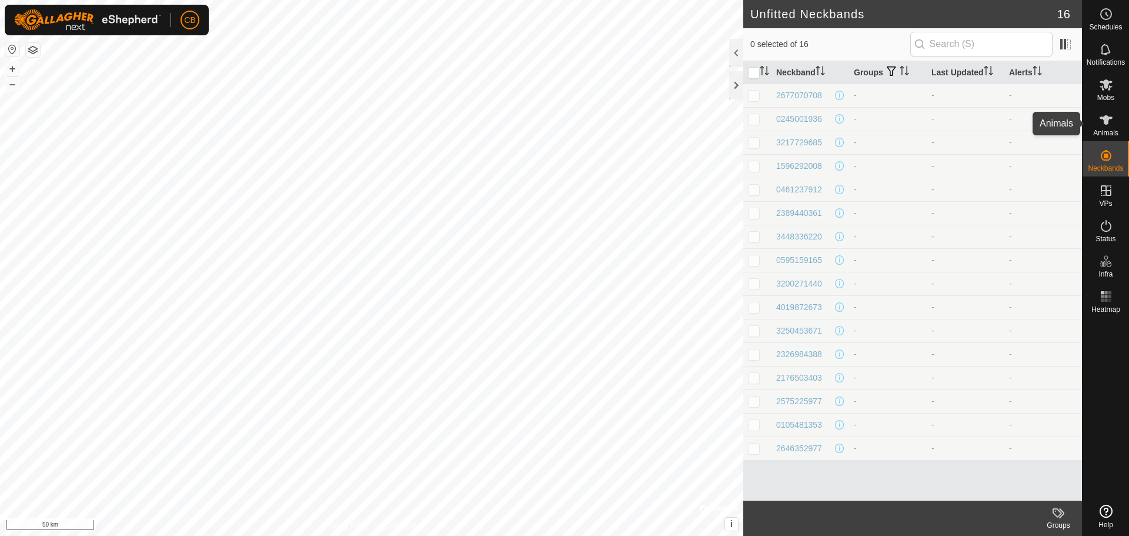
click at [1118, 125] on div "Animals" at bounding box center [1105, 123] width 46 height 35
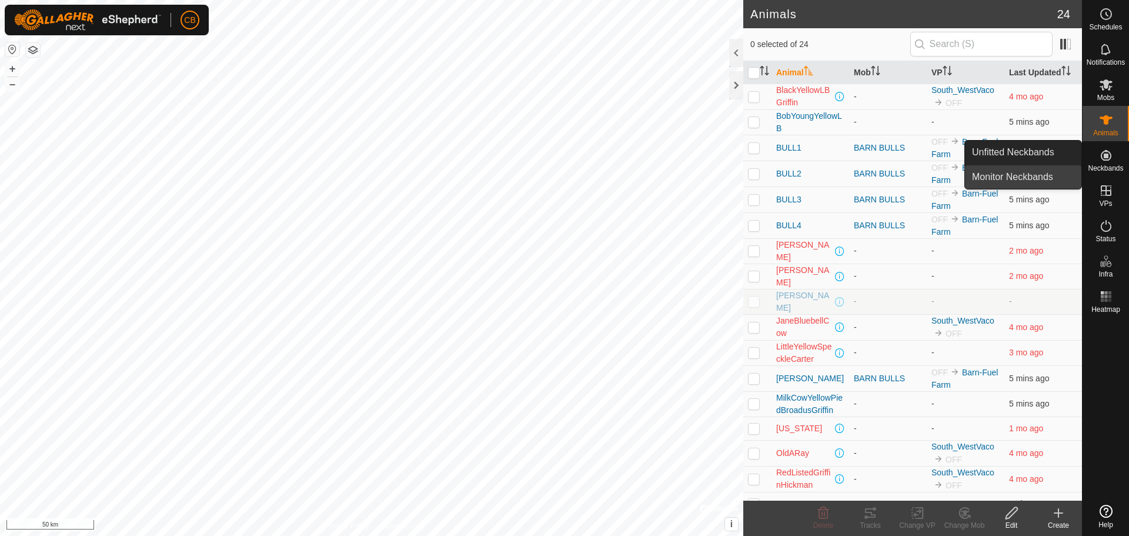
click at [1048, 176] on link "Monitor Neckbands" at bounding box center [1023, 177] width 116 height 24
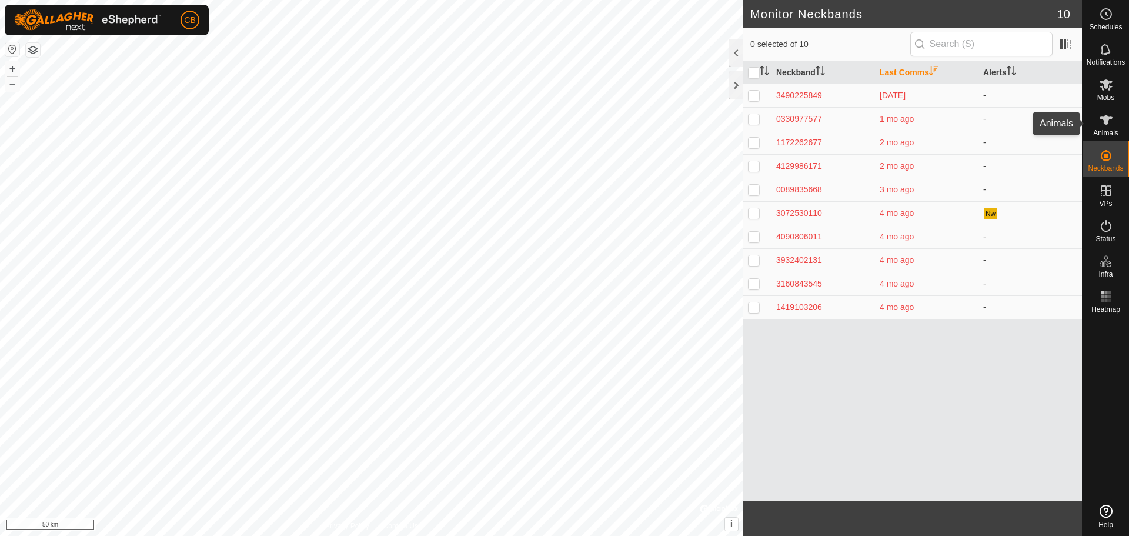
click at [1113, 124] on es-animals-svg-icon at bounding box center [1105, 120] width 21 height 19
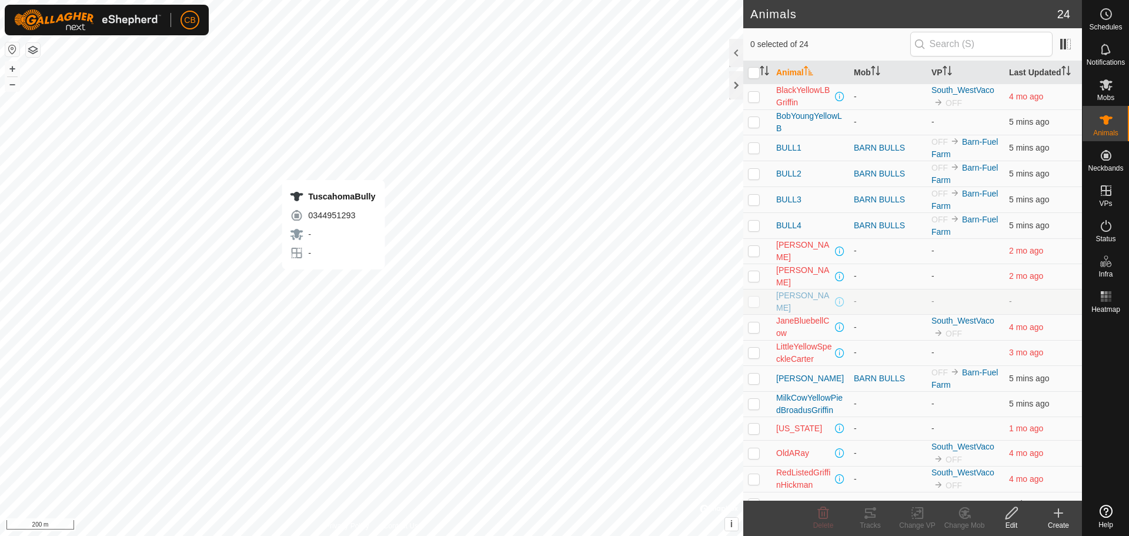
checkbox input "true"
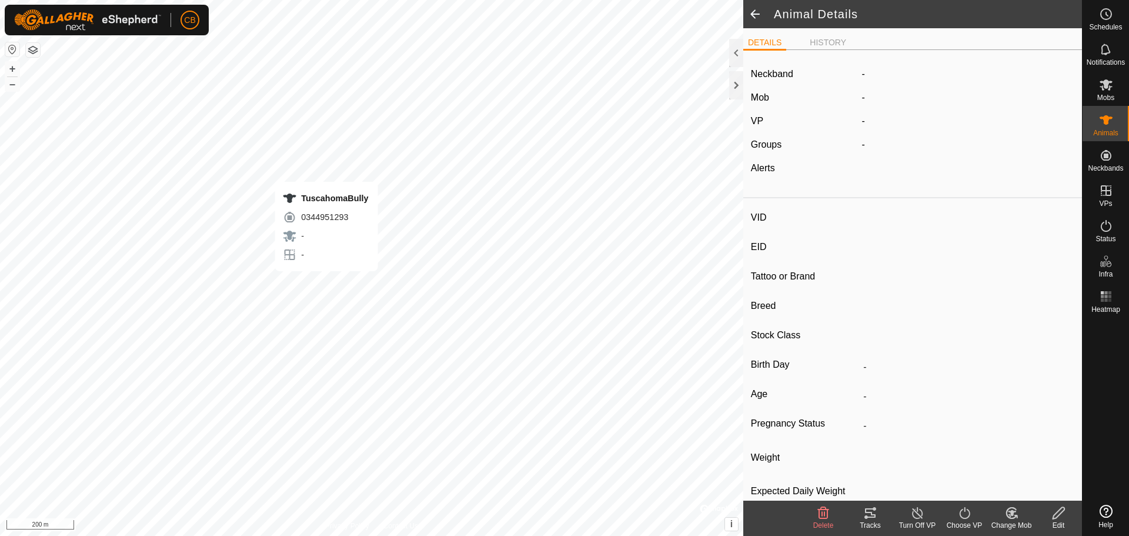
type input "TuscahomaBully"
type input "-"
type input "Pineywoods"
type input "Cow"
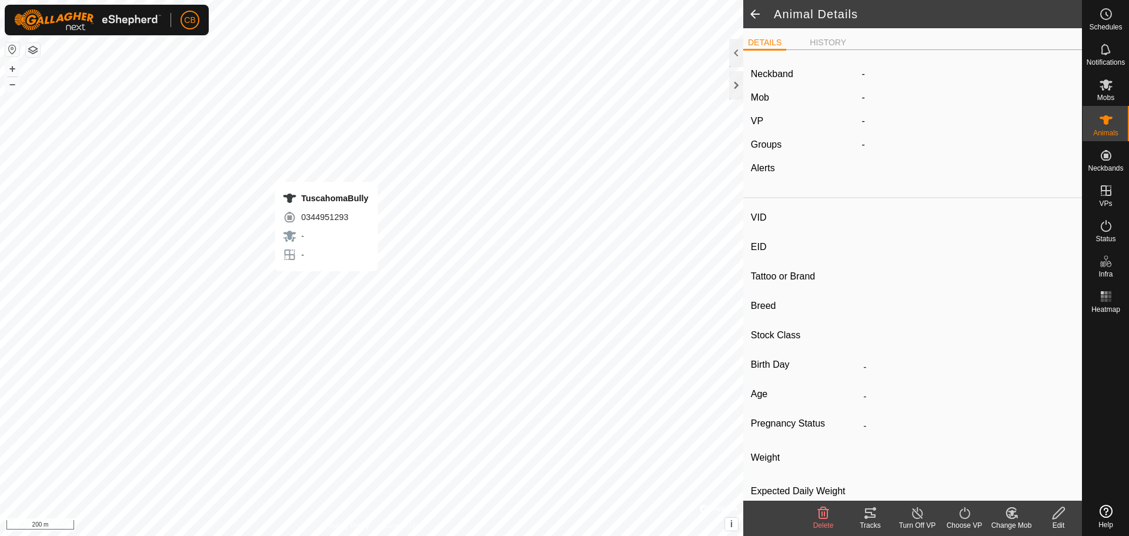
type input "0 kg"
type input "-"
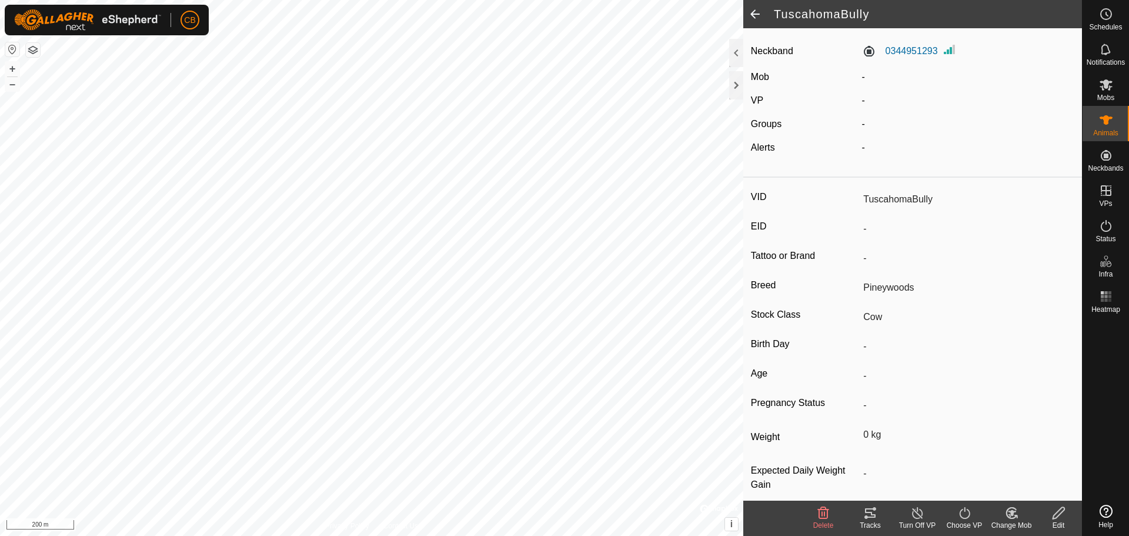
scroll to position [38, 0]
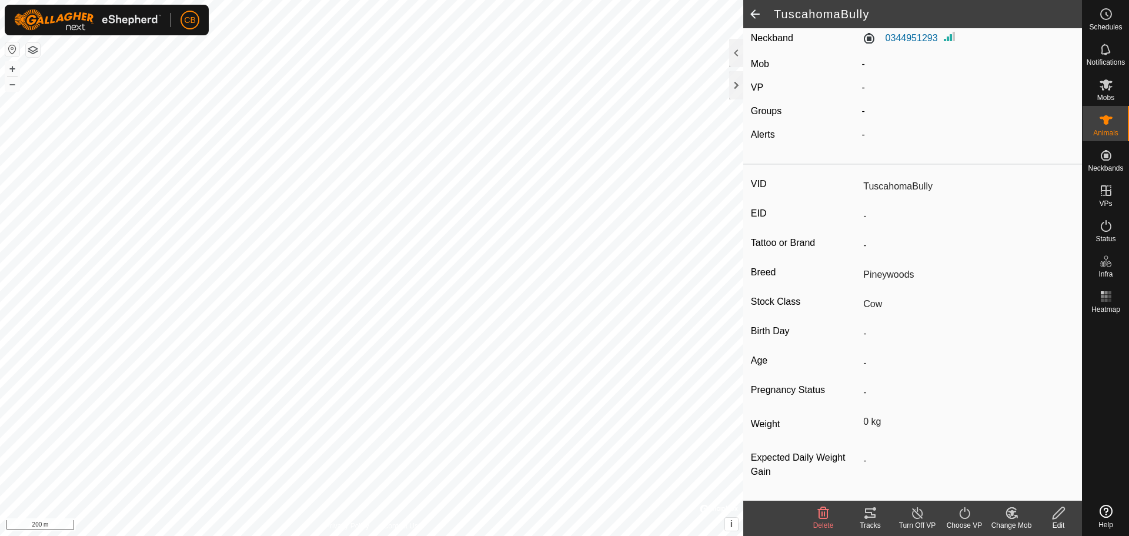
click at [971, 517] on icon at bounding box center [964, 513] width 15 height 14
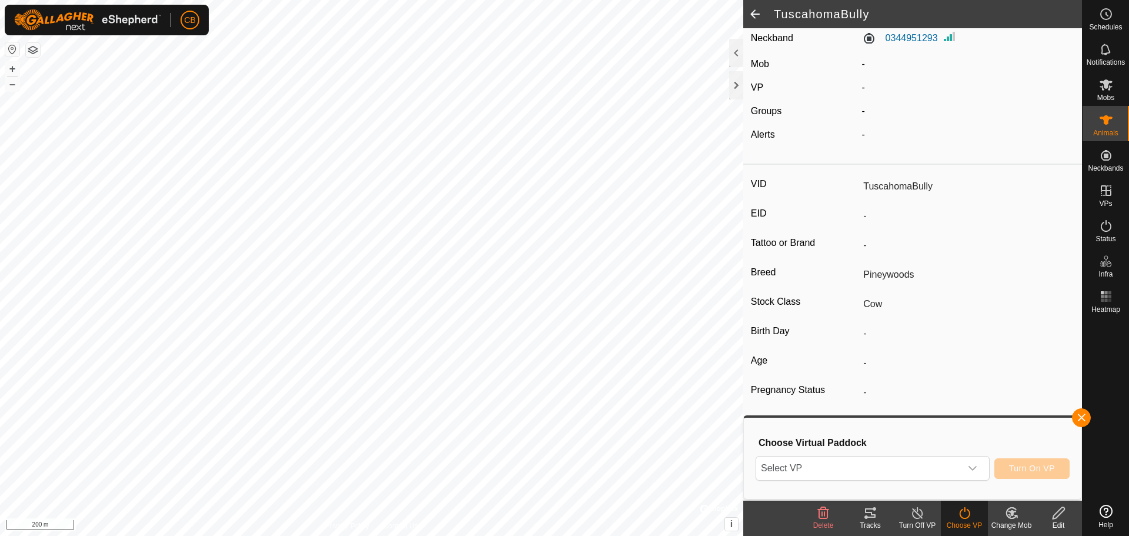
click at [971, 517] on icon at bounding box center [964, 513] width 15 height 14
click at [912, 466] on span "Select VP" at bounding box center [858, 468] width 205 height 24
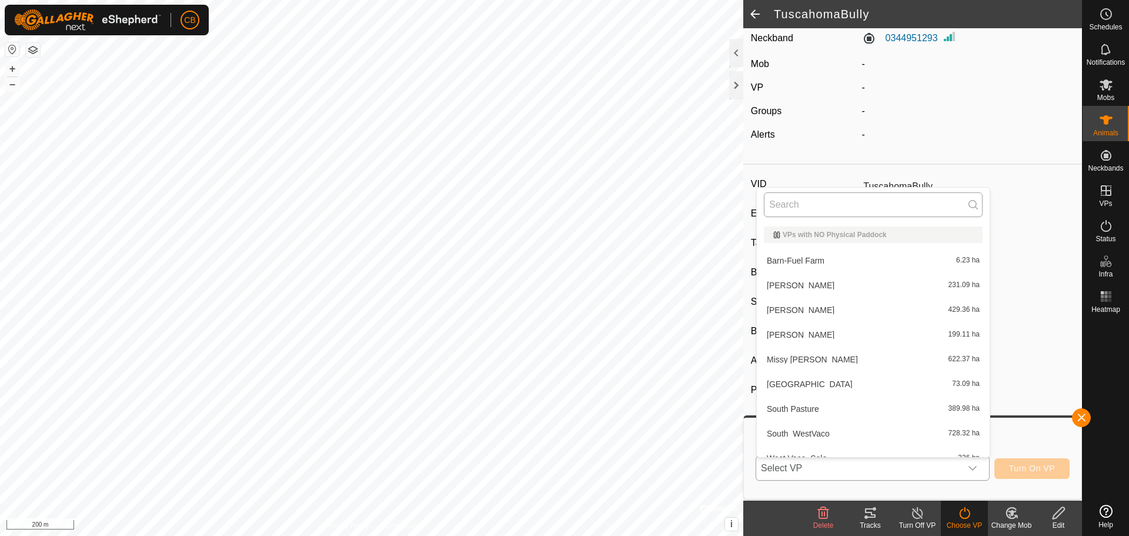
scroll to position [13, 0]
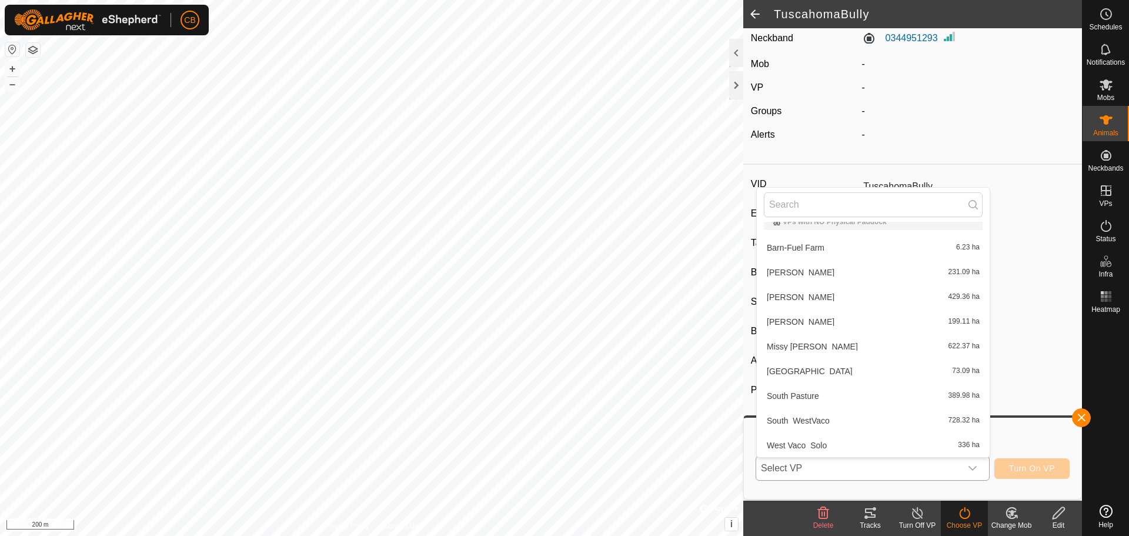
click at [833, 364] on li "Poplarville 73.09 ha" at bounding box center [873, 371] width 233 height 24
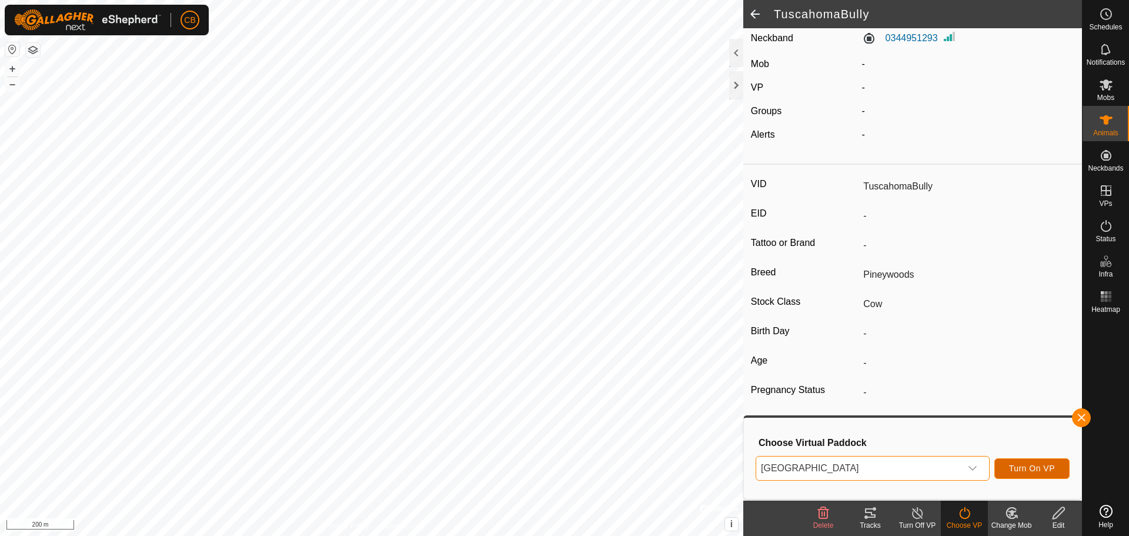
click at [1012, 466] on span "Turn On VP" at bounding box center [1032, 467] width 46 height 9
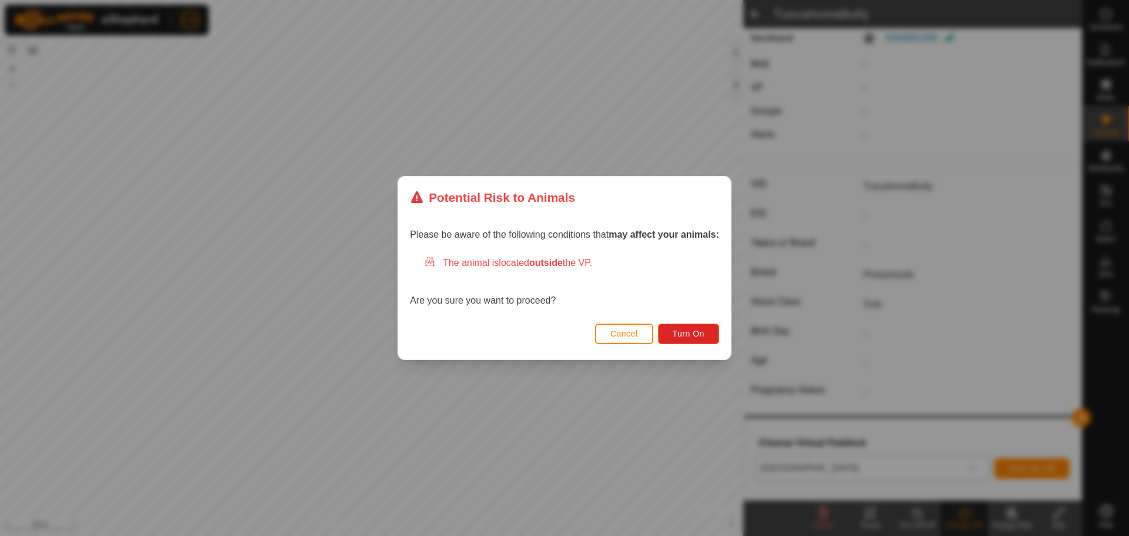
click at [650, 334] on button "Cancel" at bounding box center [624, 333] width 58 height 21
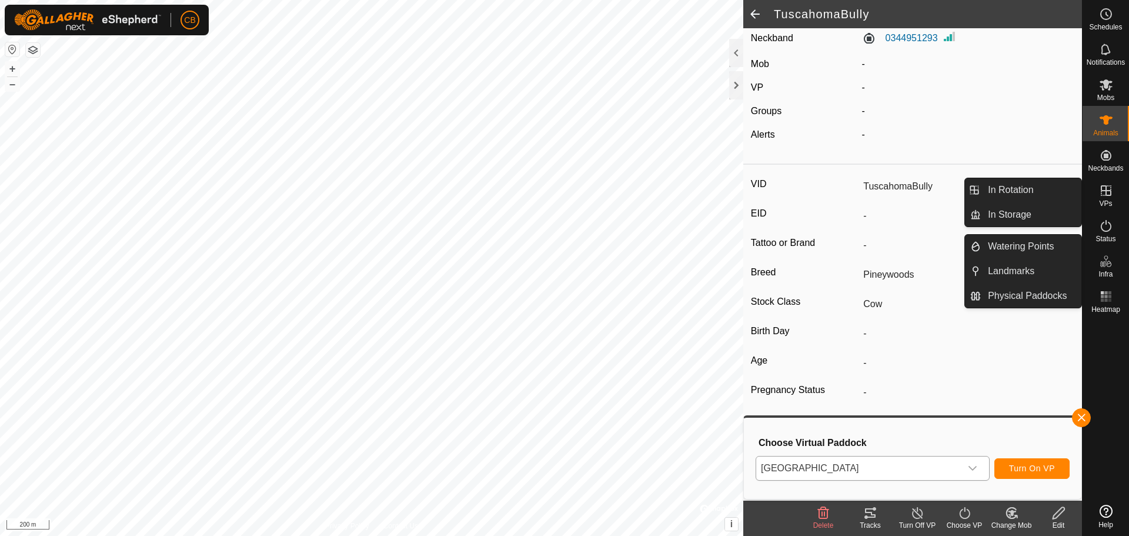
click at [1103, 190] on icon at bounding box center [1105, 190] width 11 height 11
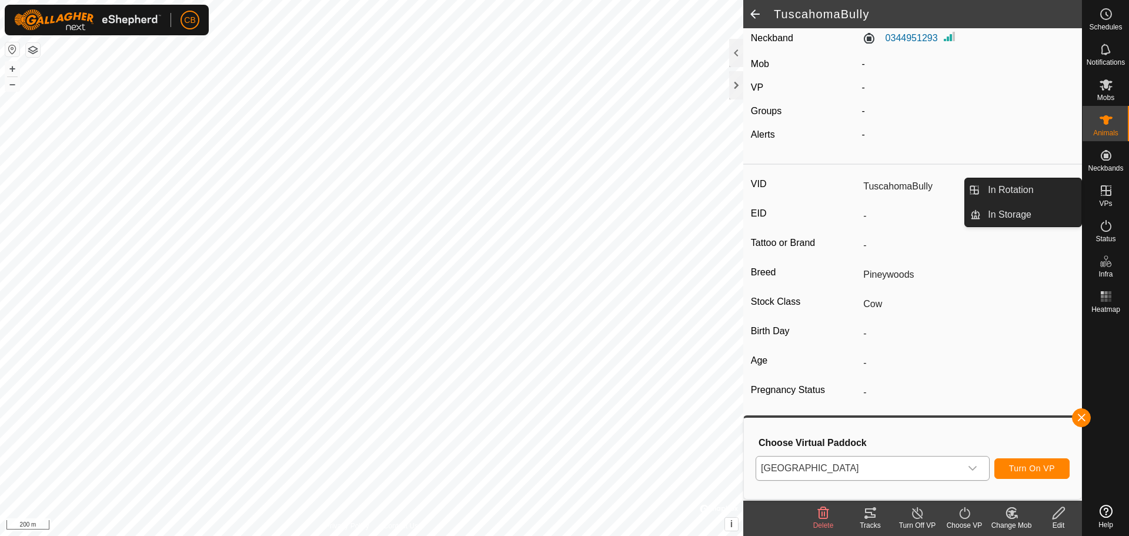
click at [1108, 193] on icon at bounding box center [1106, 190] width 14 height 14
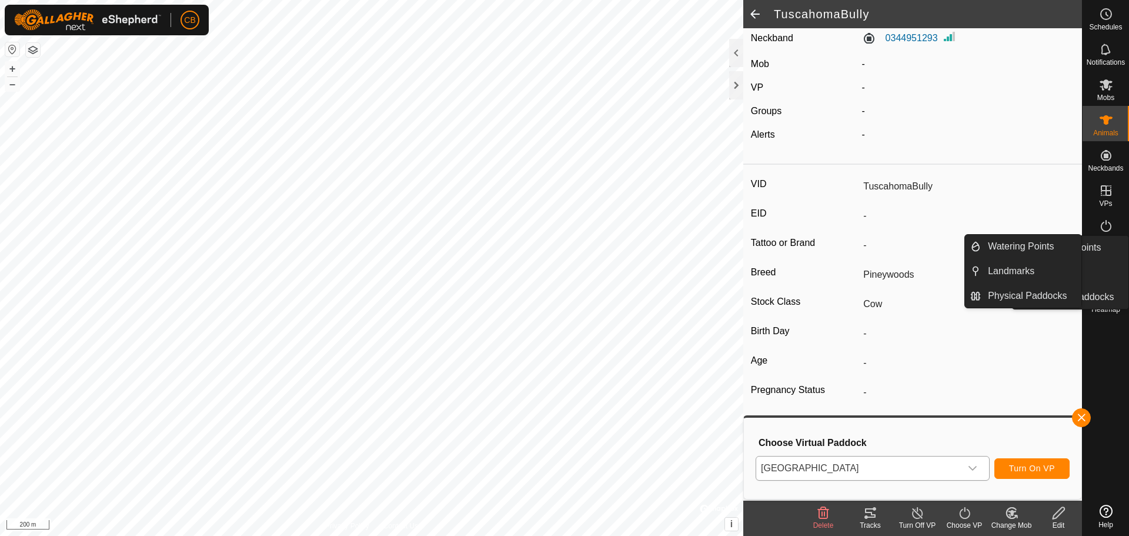
click at [1128, 433] on div at bounding box center [1105, 408] width 46 height 182
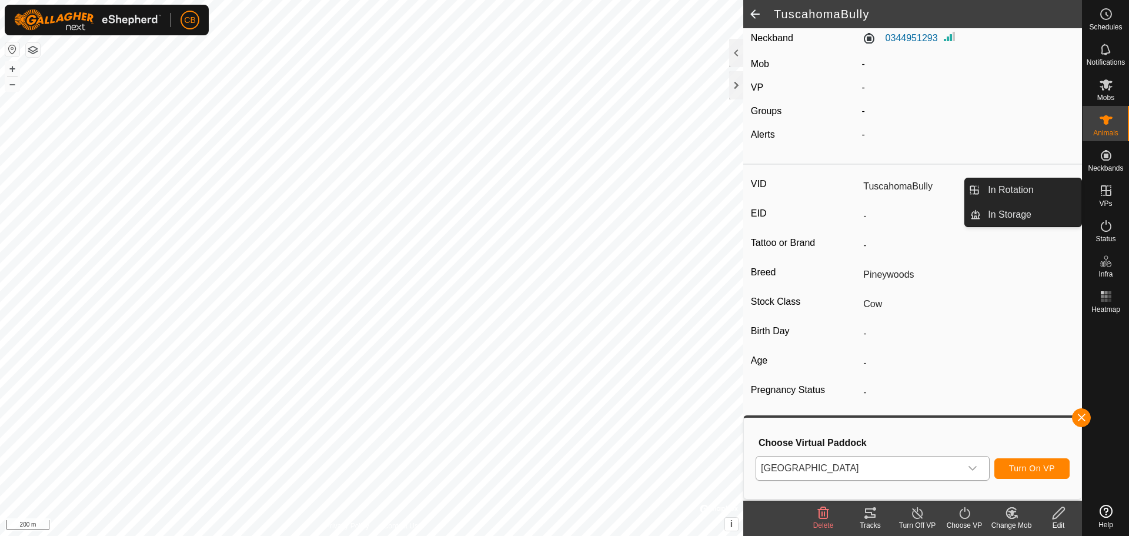
click at [1053, 196] on link "In Rotation" at bounding box center [1031, 190] width 101 height 24
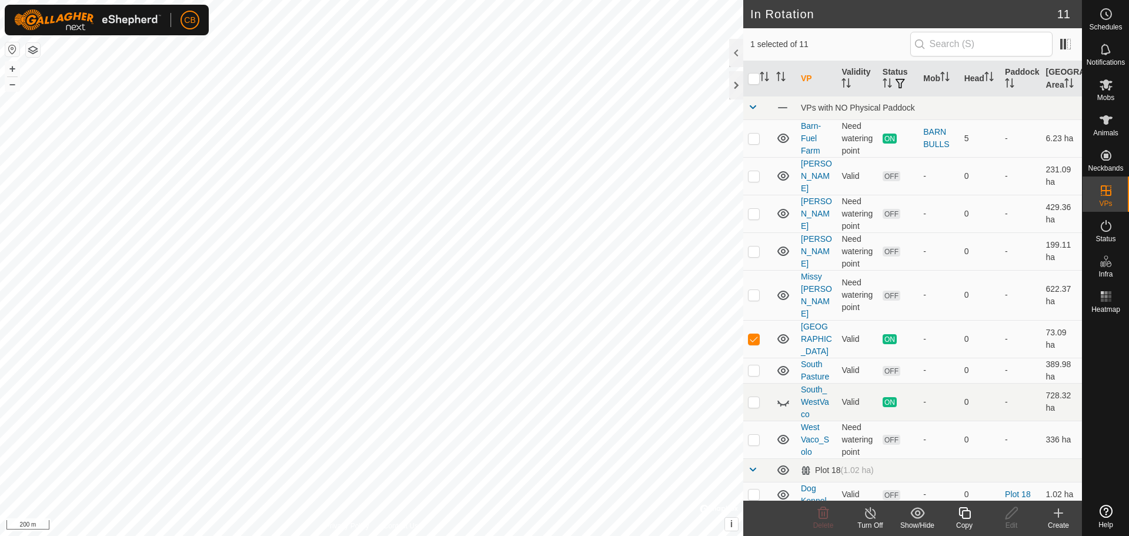
click at [1055, 520] on div "Create" at bounding box center [1058, 525] width 47 height 11
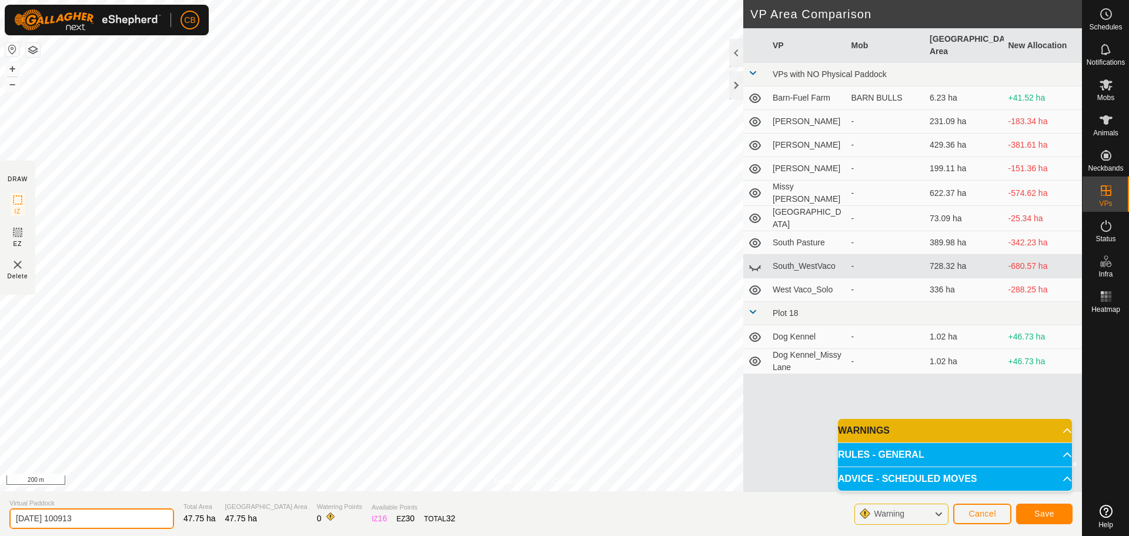
drag, startPoint x: 112, startPoint y: 520, endPoint x: -36, endPoint y: 517, distance: 147.6
click at [0, 517] on html "CB Schedules Notifications Mobs Animals Neckbands VPs Status Infra Heatmap Help…" at bounding box center [564, 268] width 1129 height 536
type input "c"
type input "[PERSON_NAME] MS"
click at [1041, 520] on button "Save" at bounding box center [1044, 513] width 56 height 21
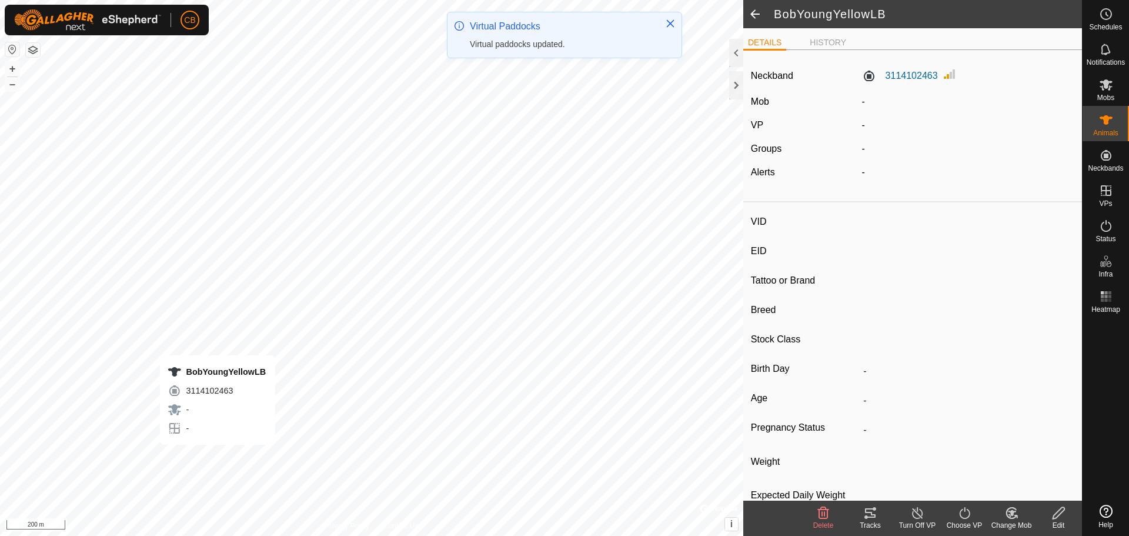
type input "BobYoungYellowLB"
type input "-"
type input "Pineywoods"
type input "Cow"
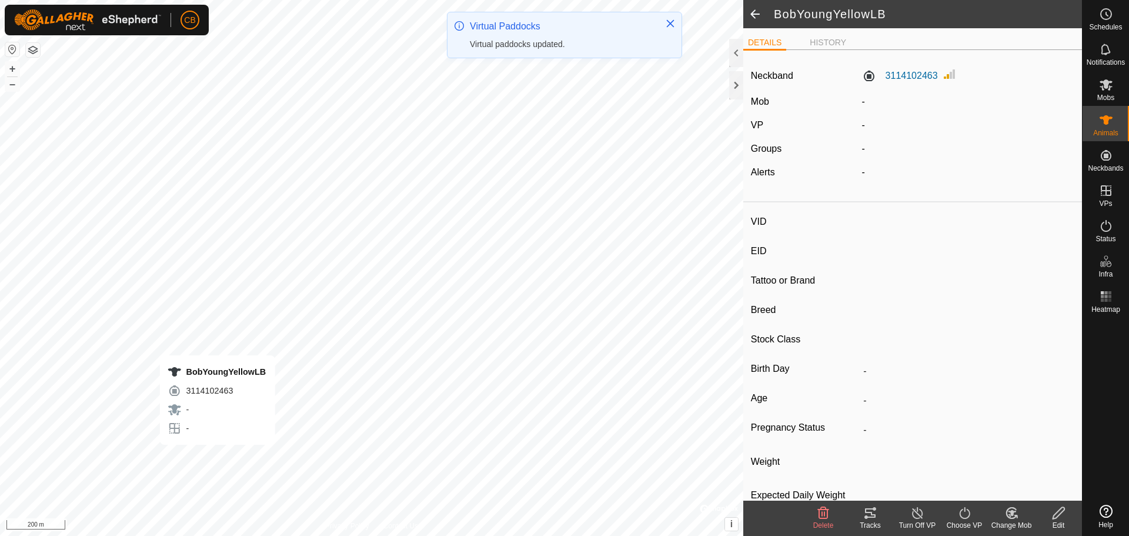
type input "0 kg"
type input "-"
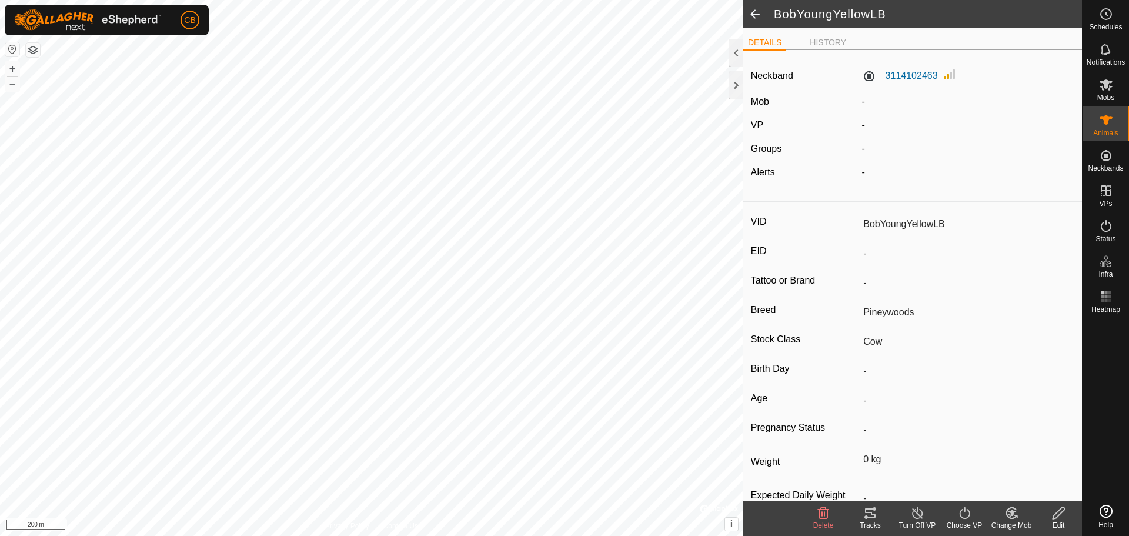
click at [1061, 512] on icon at bounding box center [1058, 513] width 12 height 12
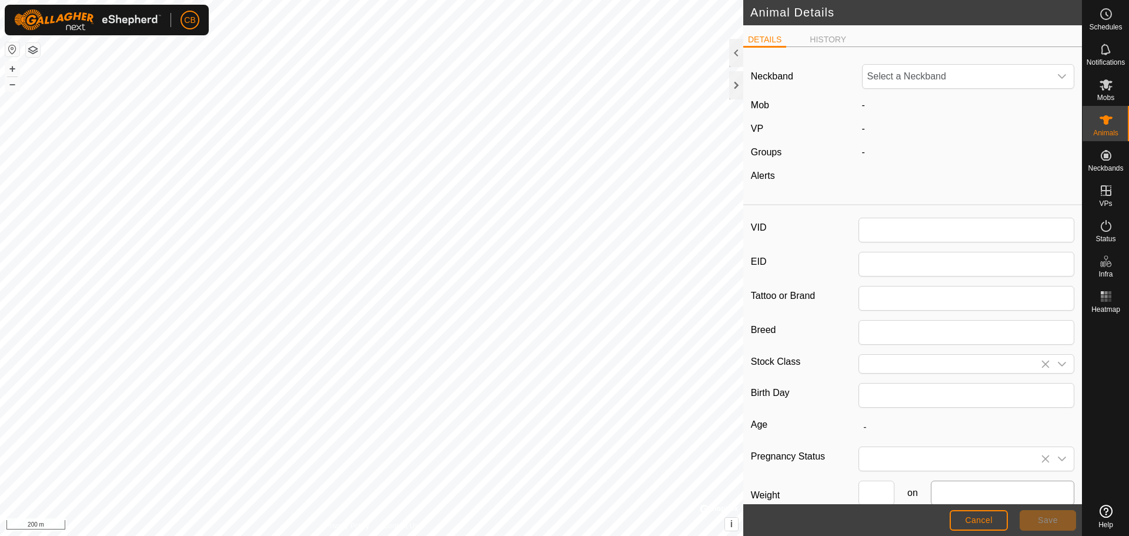
type input "BobYoungYellowLB"
type input "Pineywoods"
type input "Cow"
type input "0"
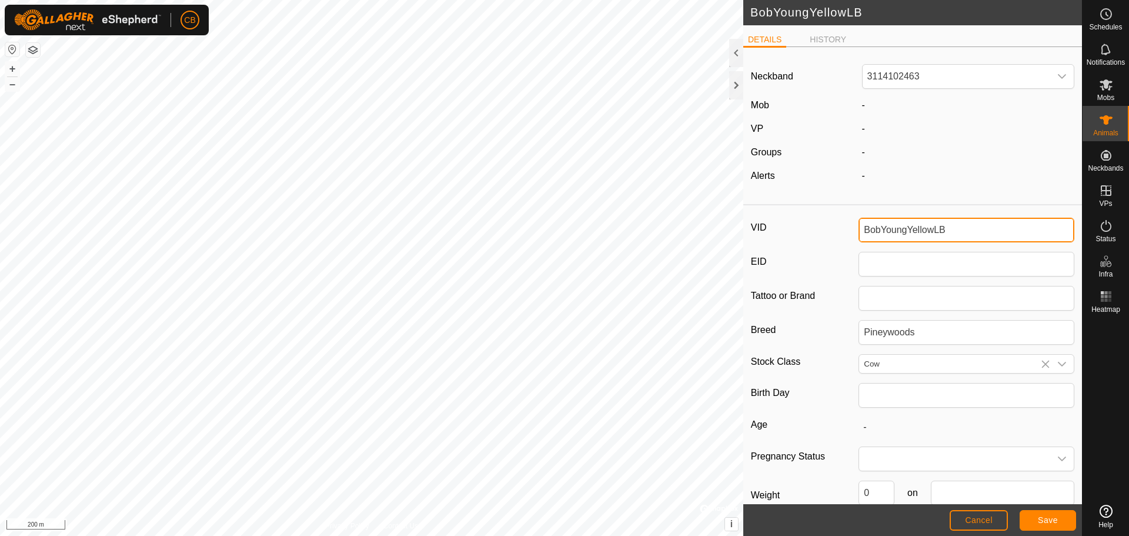
drag, startPoint x: 946, startPoint y: 231, endPoint x: 833, endPoint y: 230, distance: 112.9
click at [833, 230] on div "VID BobYoungYellowLB" at bounding box center [912, 230] width 323 height 25
type input "CarriereGriffinBull"
click at [1040, 524] on span "Save" at bounding box center [1048, 519] width 20 height 9
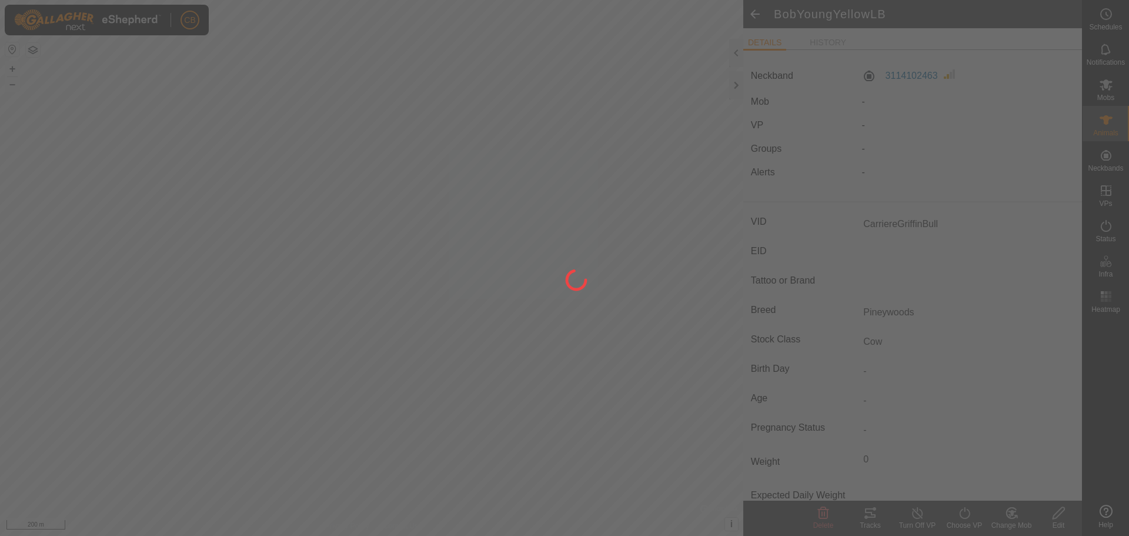
type input "-"
type input "0 kg"
type input "-"
type input "BobYoungYellowLB"
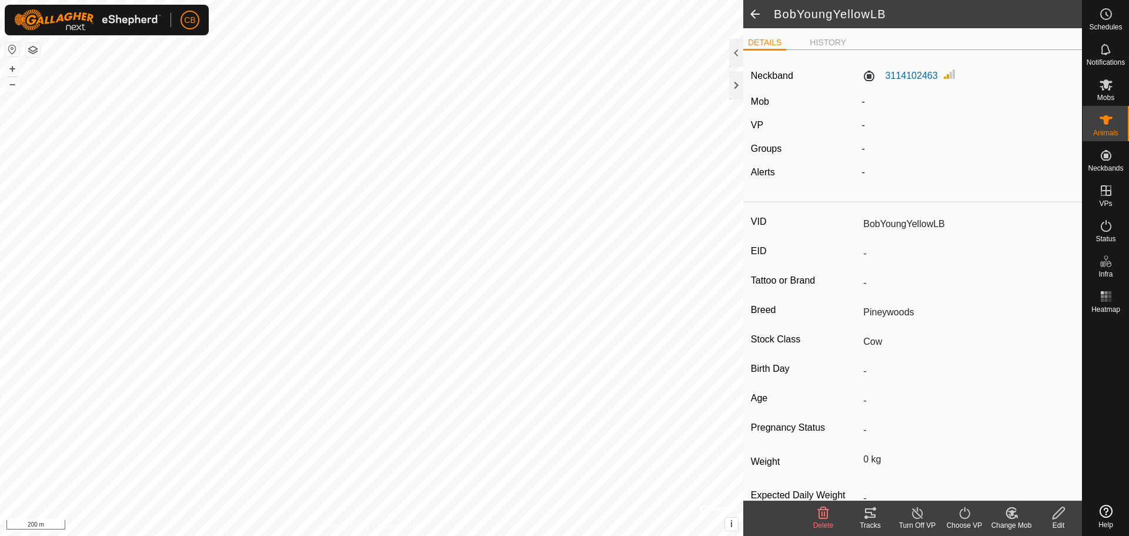
click at [955, 511] on turn-on-svg-icon at bounding box center [964, 513] width 47 height 14
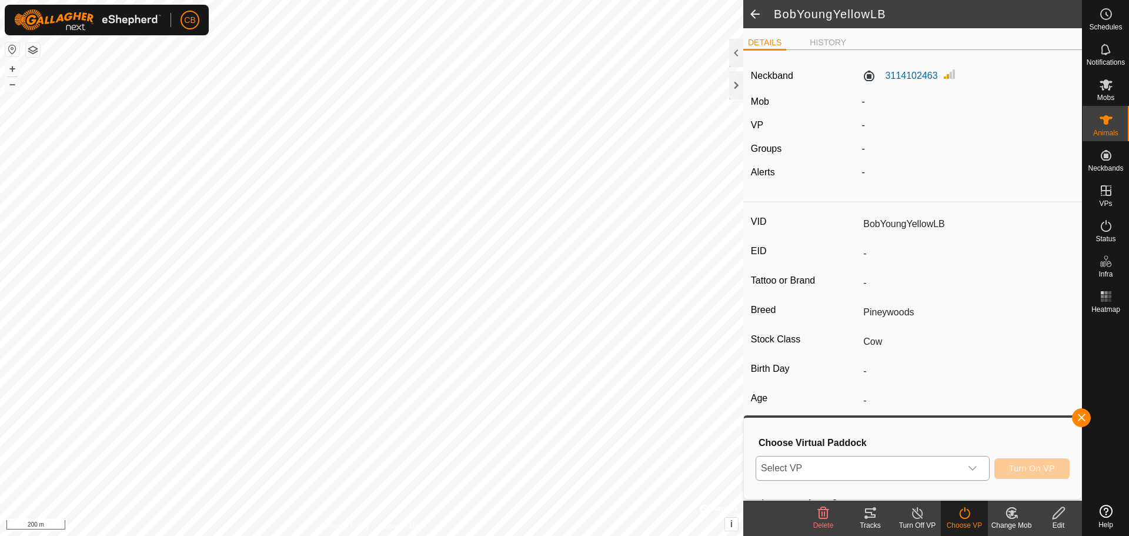
click at [882, 474] on span "Select VP" at bounding box center [858, 468] width 205 height 24
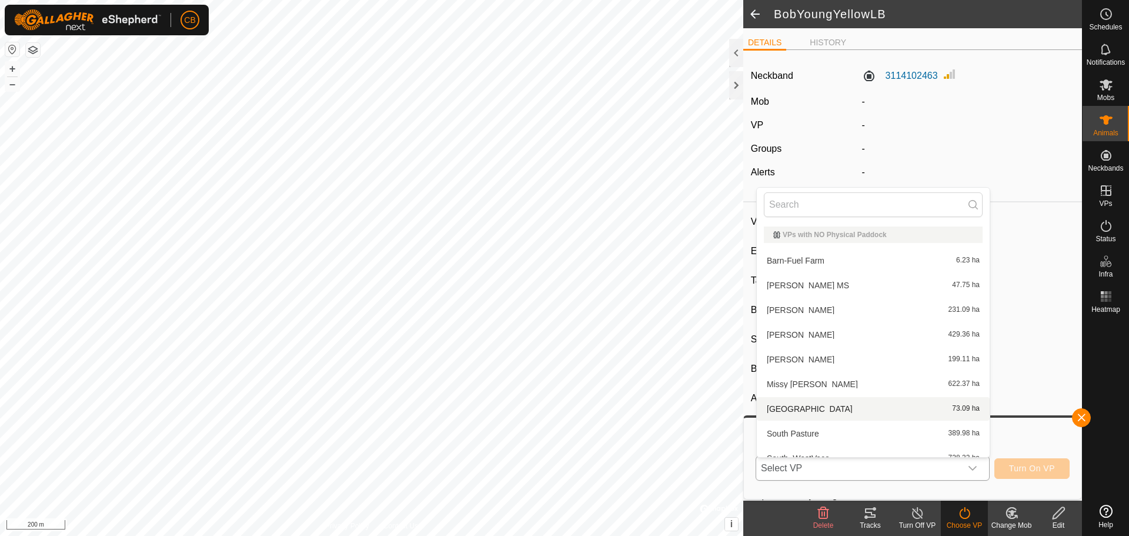
scroll to position [13, 0]
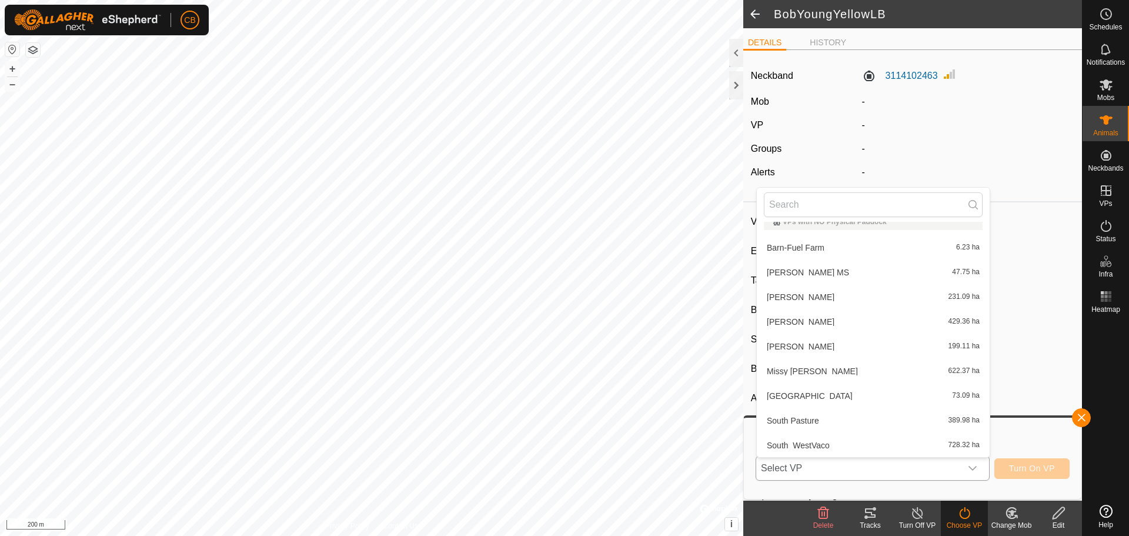
click at [780, 266] on li "[PERSON_NAME] MS 47.75 ha" at bounding box center [873, 272] width 233 height 24
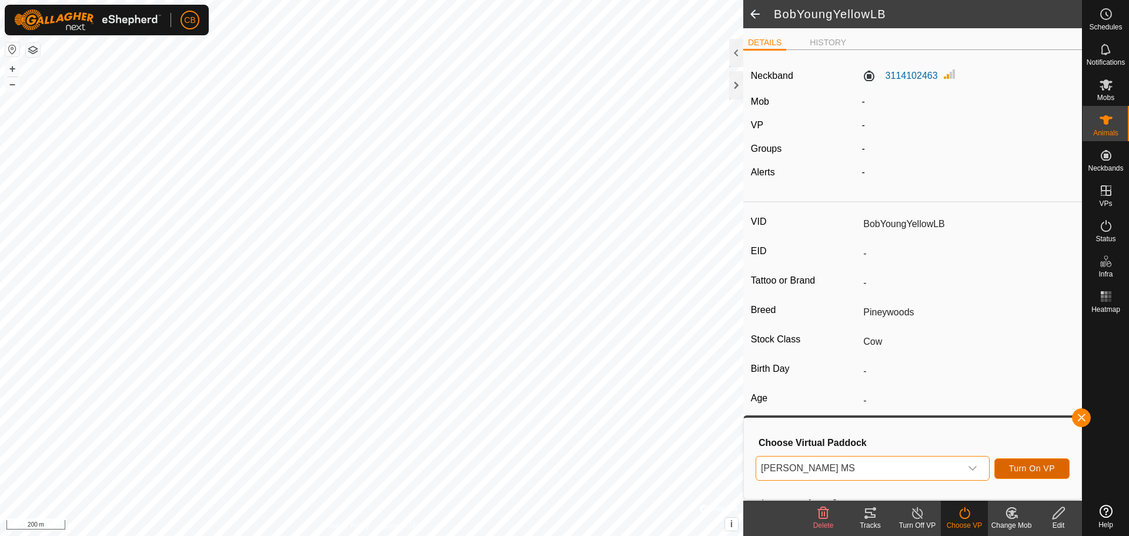
click at [1025, 467] on span "Turn On VP" at bounding box center [1032, 467] width 46 height 9
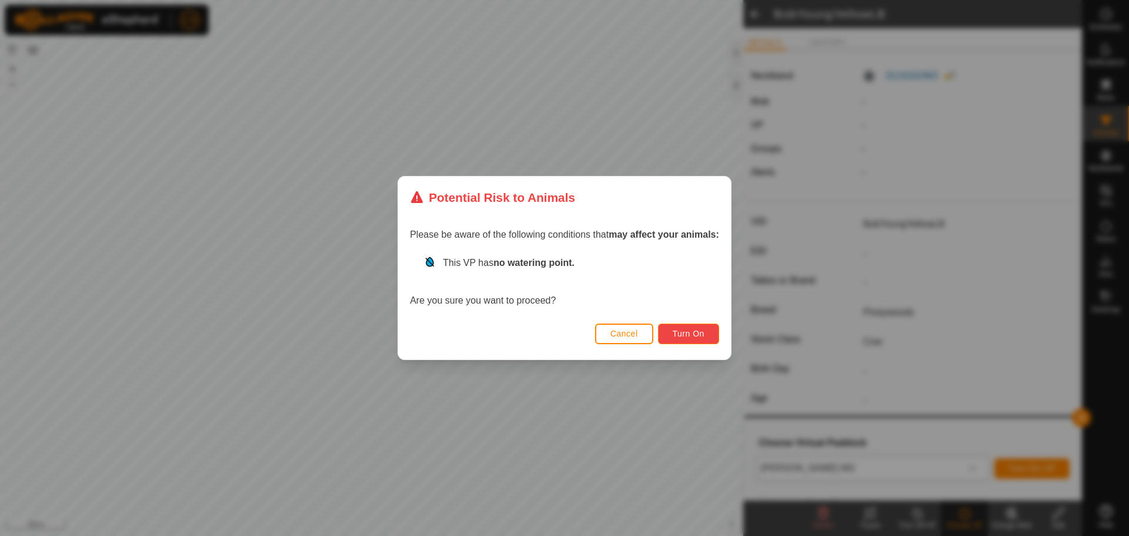
click at [703, 334] on span "Turn On" at bounding box center [689, 333] width 32 height 9
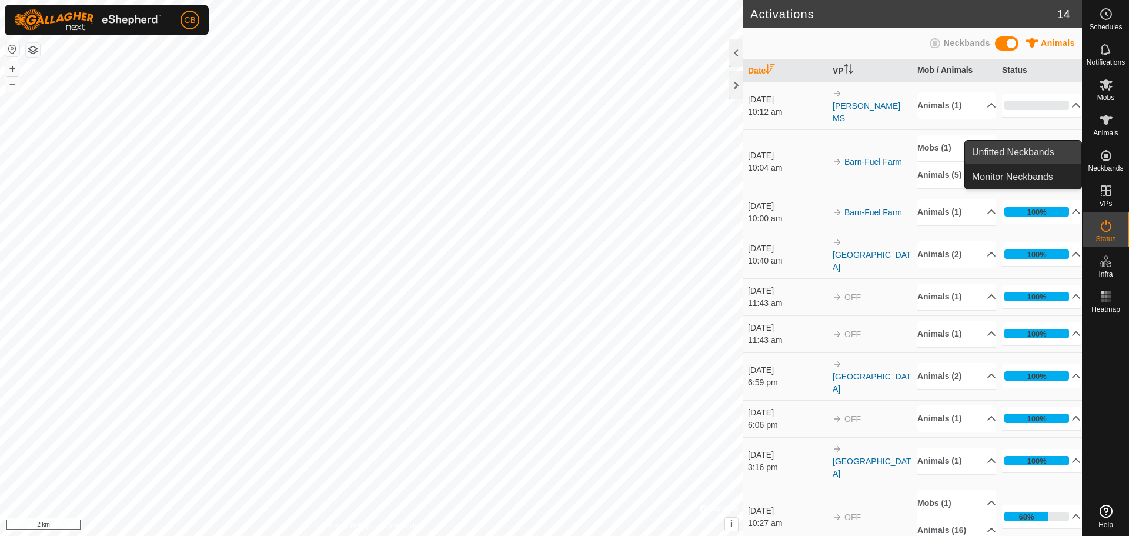
drag, startPoint x: 1071, startPoint y: 150, endPoint x: 972, endPoint y: 149, distance: 98.2
click at [972, 149] on link "Unfitted Neckbands" at bounding box center [1023, 153] width 116 height 24
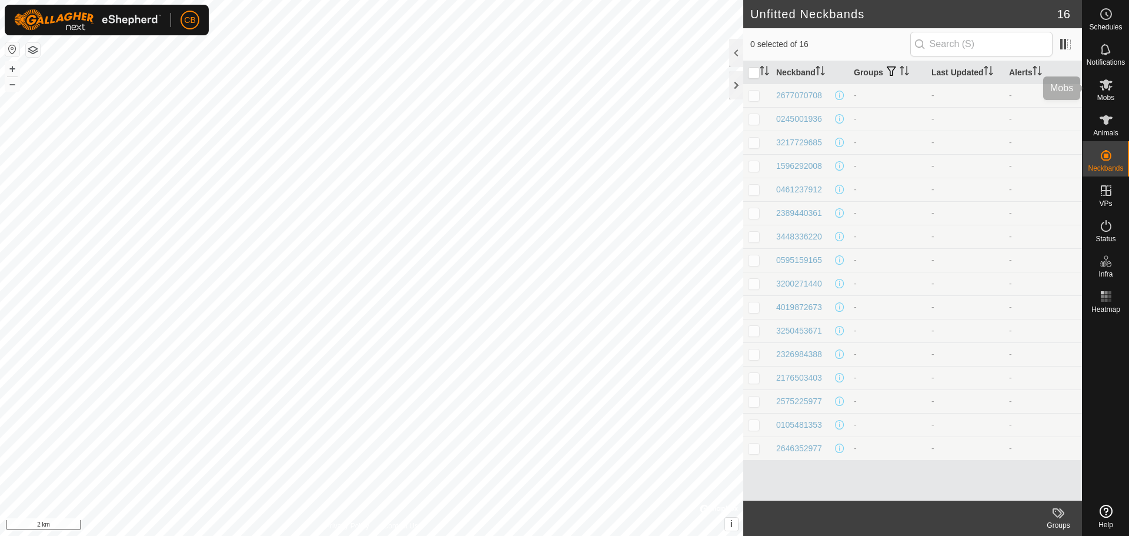
click at [1109, 84] on icon at bounding box center [1106, 85] width 14 height 14
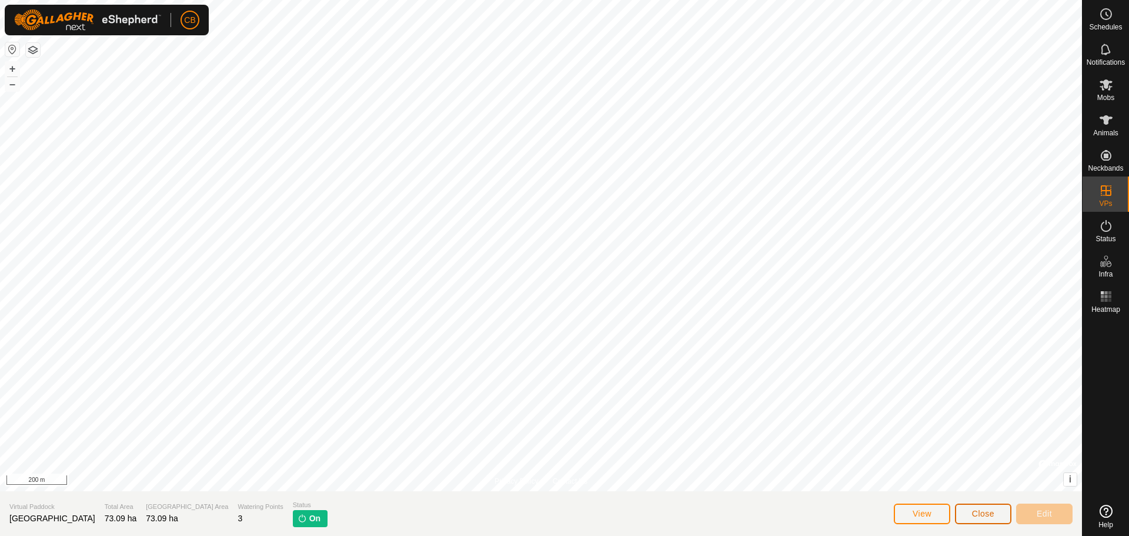
click at [992, 514] on span "Close" at bounding box center [983, 513] width 22 height 9
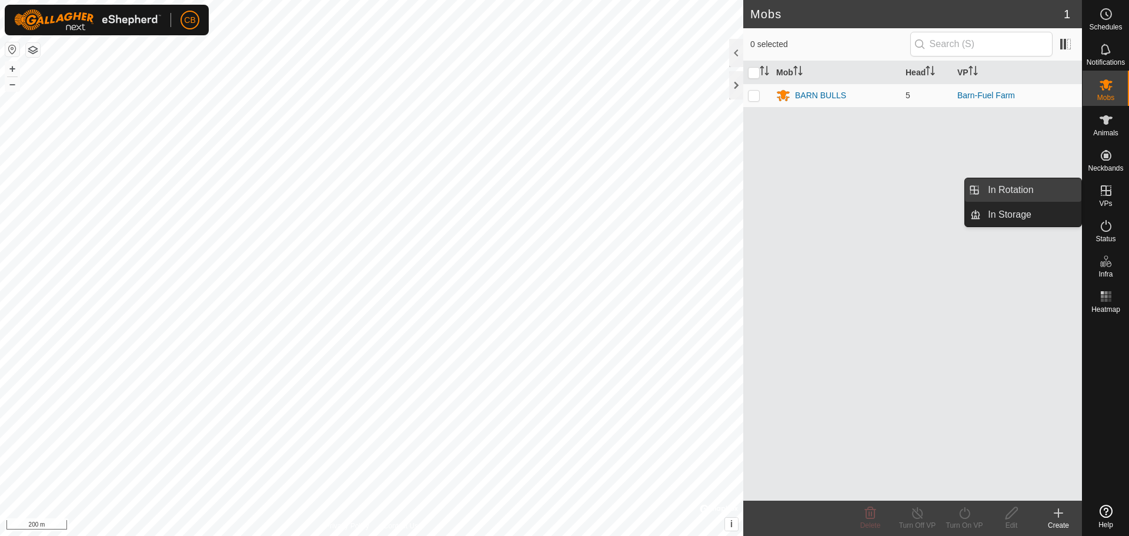
click at [1031, 199] on link "In Rotation" at bounding box center [1031, 190] width 101 height 24
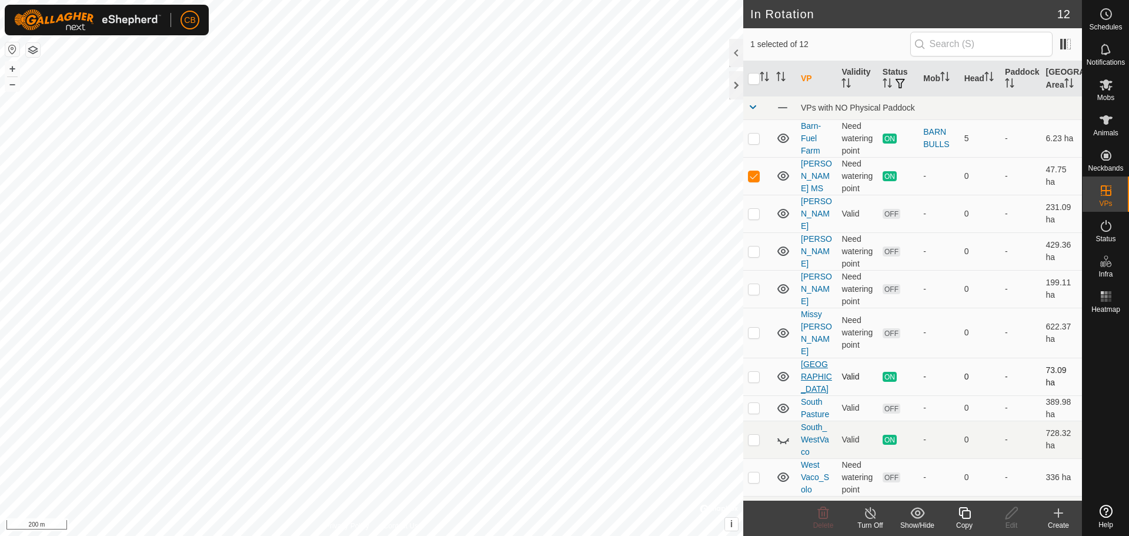
scroll to position [70, 0]
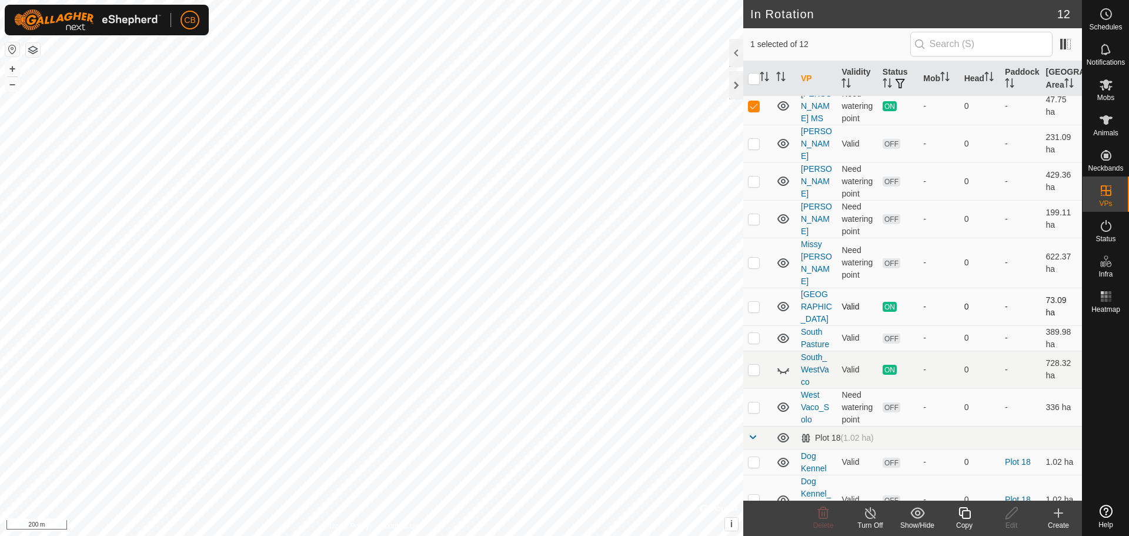
click at [752, 302] on p-checkbox at bounding box center [754, 306] width 12 height 9
checkbox input "true"
click at [877, 523] on div "Turn Off" at bounding box center [870, 525] width 47 height 11
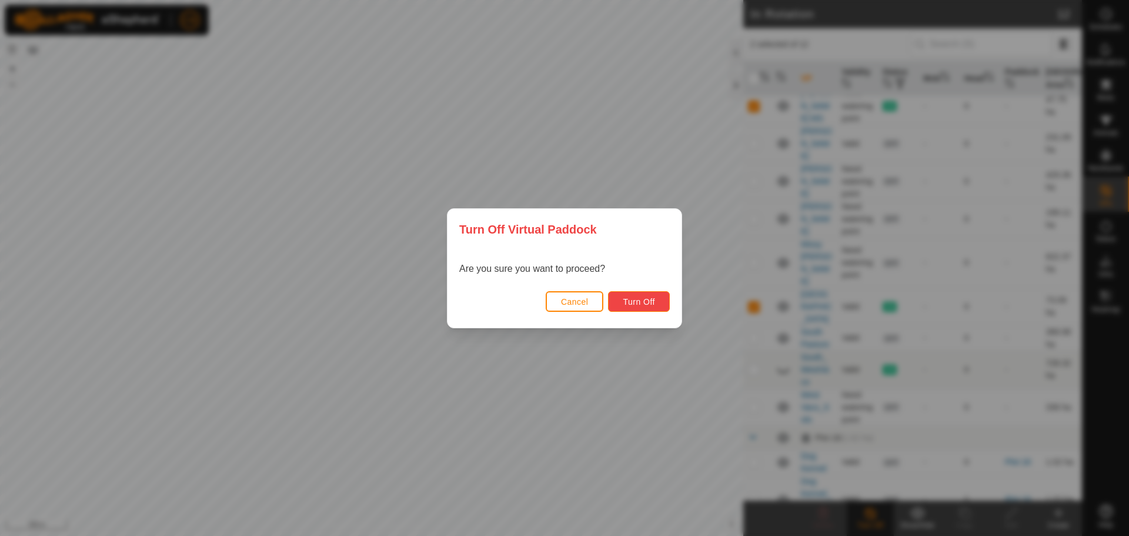
click at [639, 307] on button "Turn Off" at bounding box center [639, 301] width 62 height 21
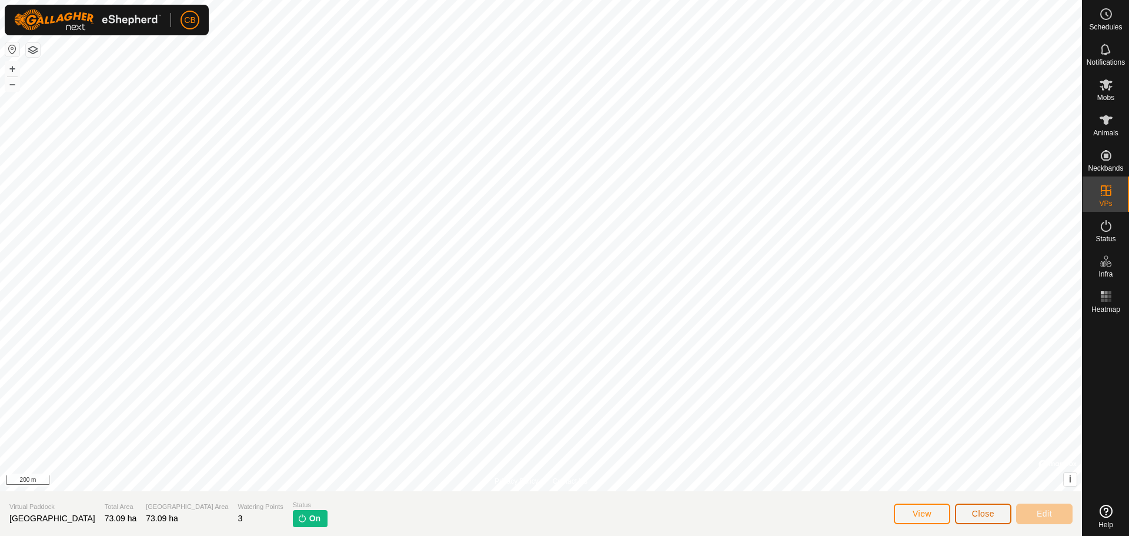
click at [996, 516] on button "Close" at bounding box center [983, 513] width 56 height 21
click at [997, 512] on button "Close" at bounding box center [983, 513] width 56 height 21
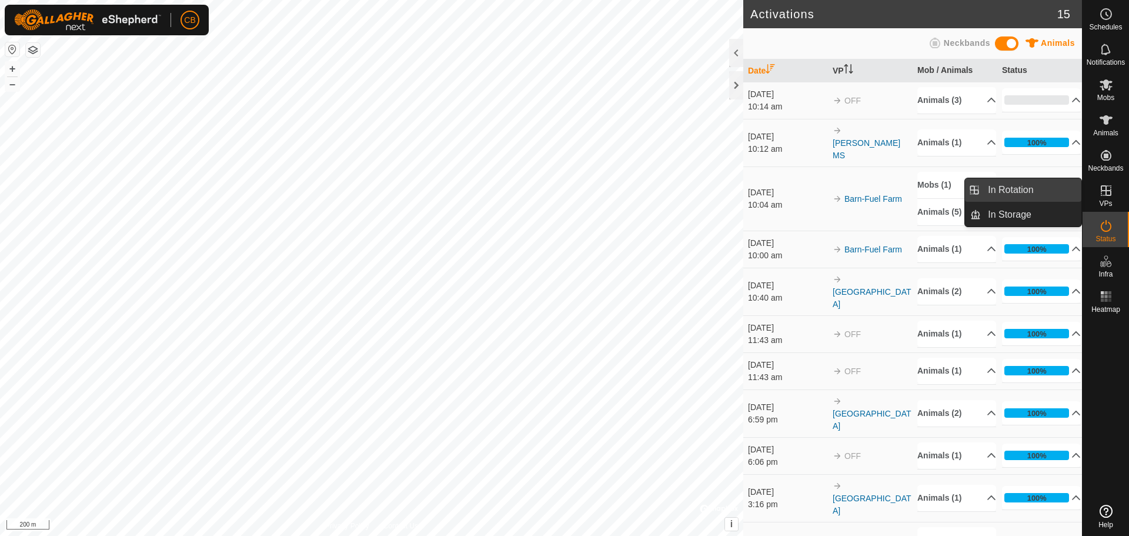
drag, startPoint x: 1027, startPoint y: 186, endPoint x: 991, endPoint y: 183, distance: 36.5
click at [991, 183] on link "In Rotation" at bounding box center [1031, 190] width 101 height 24
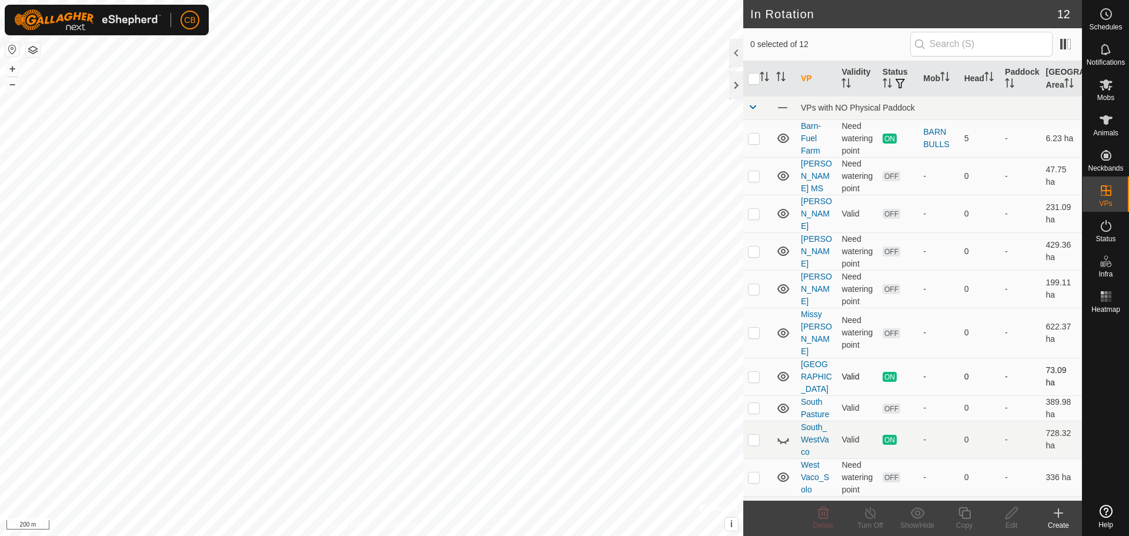
click at [888, 372] on span "ON" at bounding box center [889, 377] width 14 height 10
click at [754, 372] on p-checkbox at bounding box center [754, 376] width 12 height 9
checkbox input "true"
click at [869, 513] on icon at bounding box center [870, 513] width 15 height 14
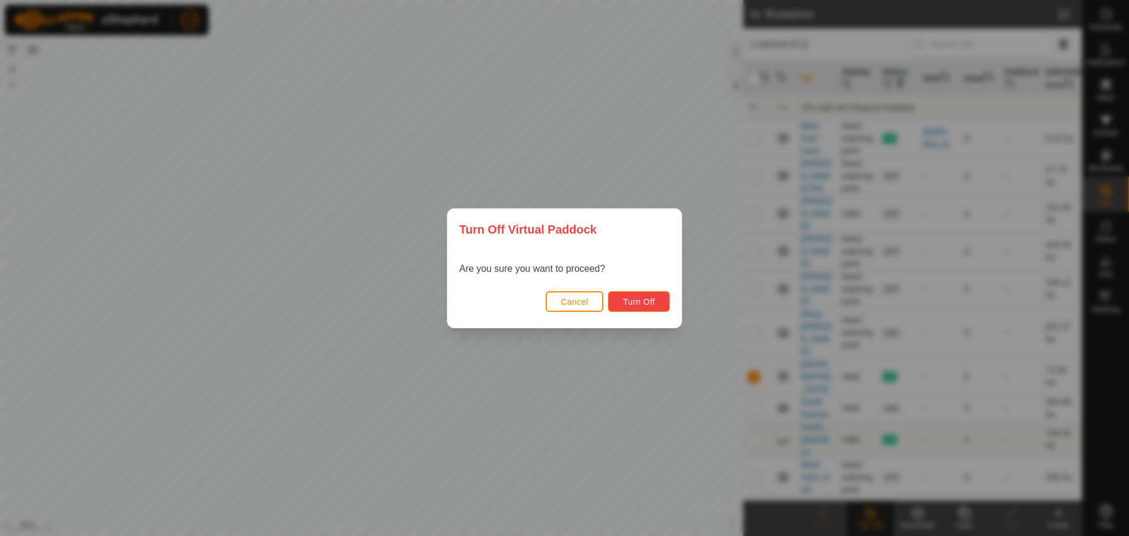
click at [643, 302] on span "Turn Off" at bounding box center [639, 301] width 32 height 9
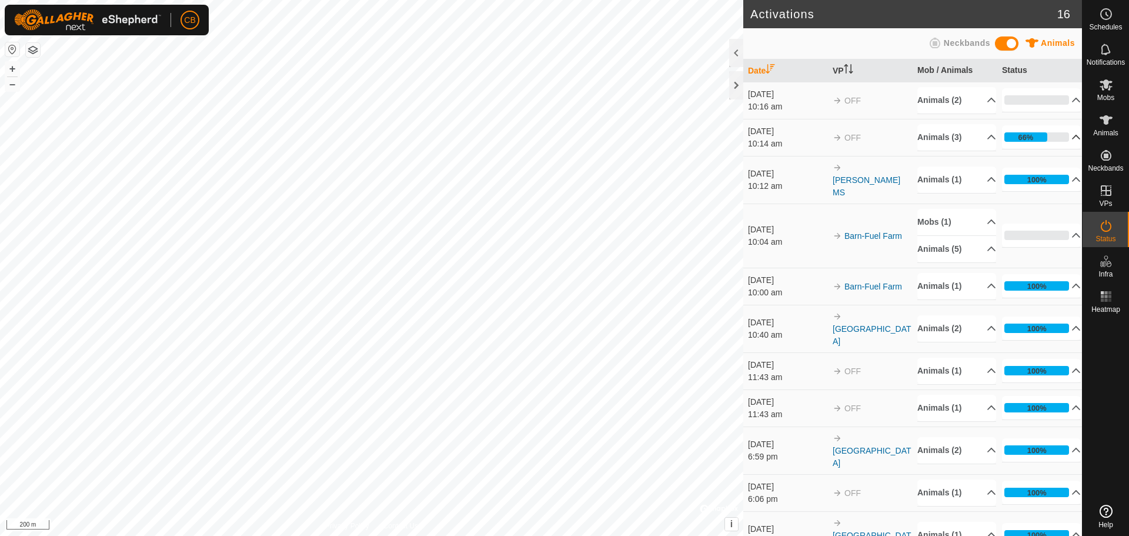
click at [1037, 136] on p-accordion-header "66%" at bounding box center [1041, 137] width 79 height 24
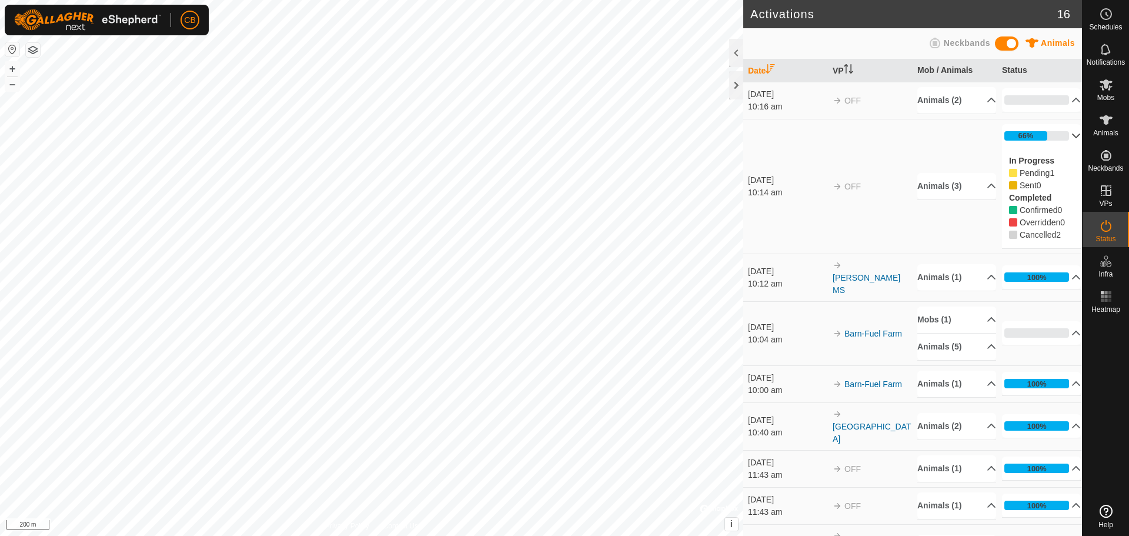
click at [1040, 132] on p-accordion-header "66%" at bounding box center [1041, 136] width 79 height 24
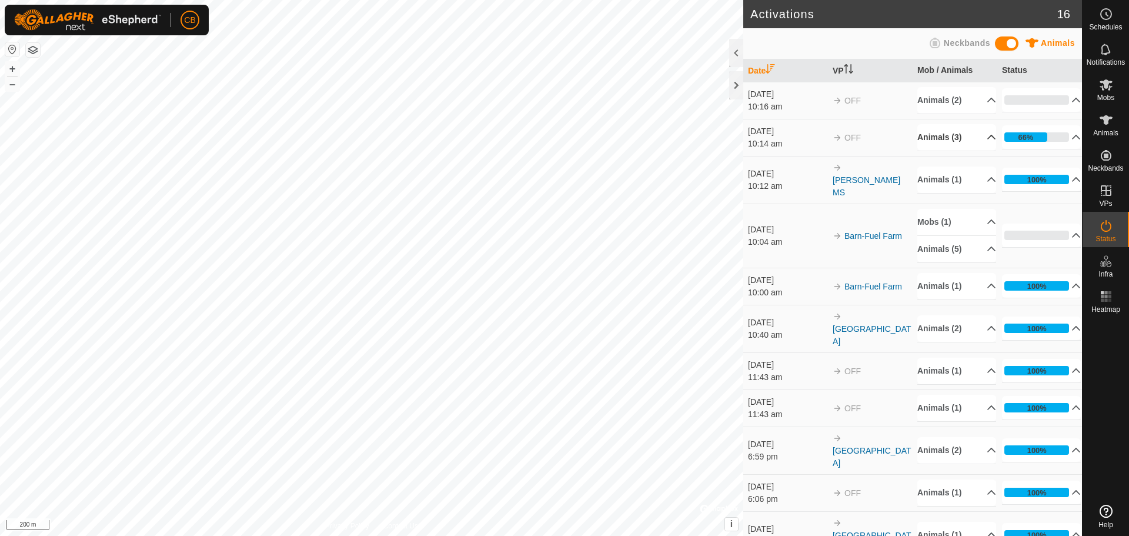
click at [972, 134] on p-accordion-header "Animals (3)" at bounding box center [956, 137] width 79 height 26
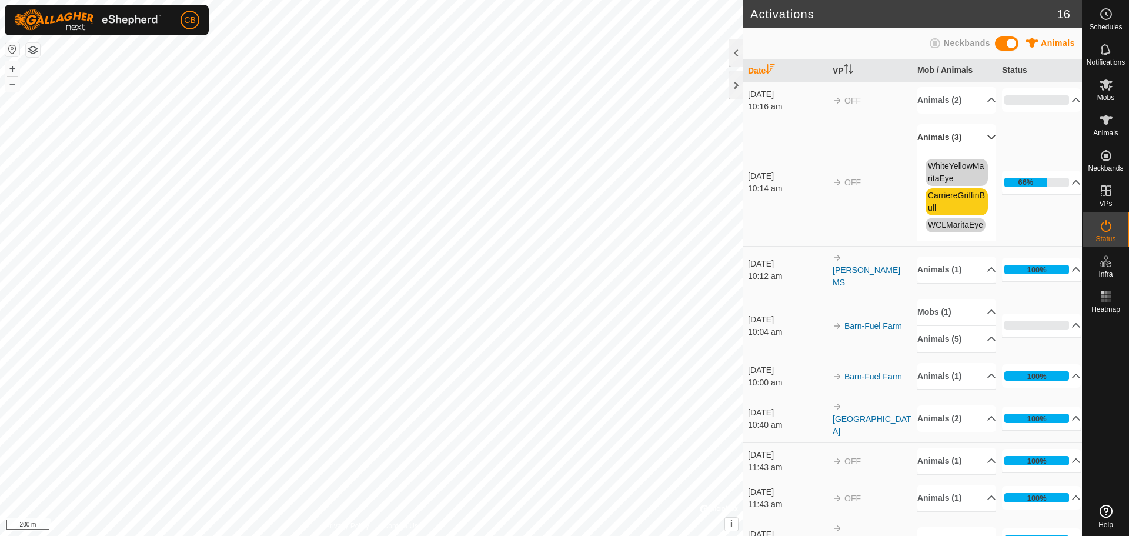
click at [971, 139] on p-accordion-header "Animals (3)" at bounding box center [956, 137] width 79 height 26
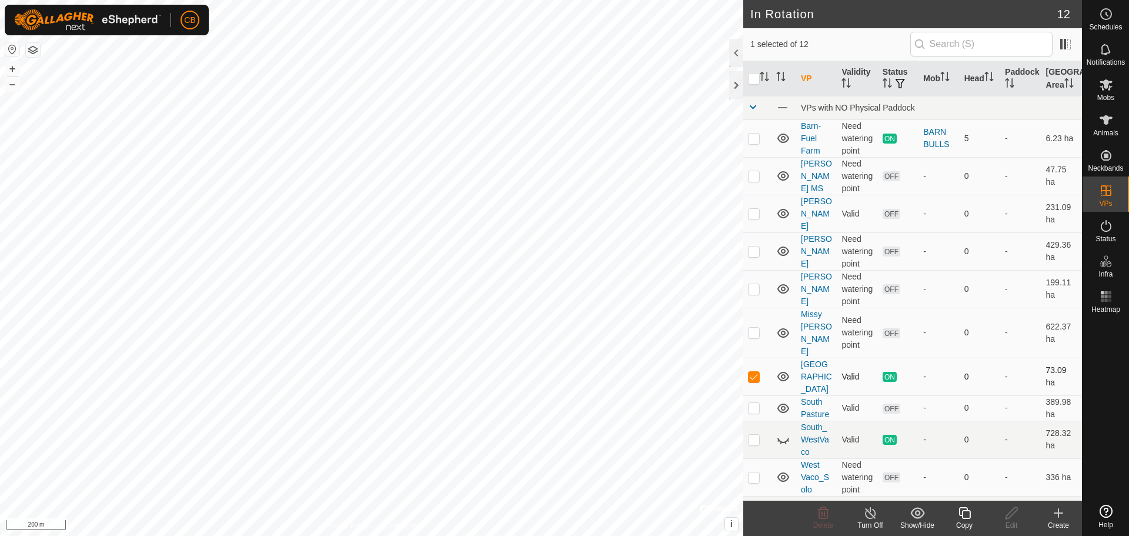
scroll to position [70, 0]
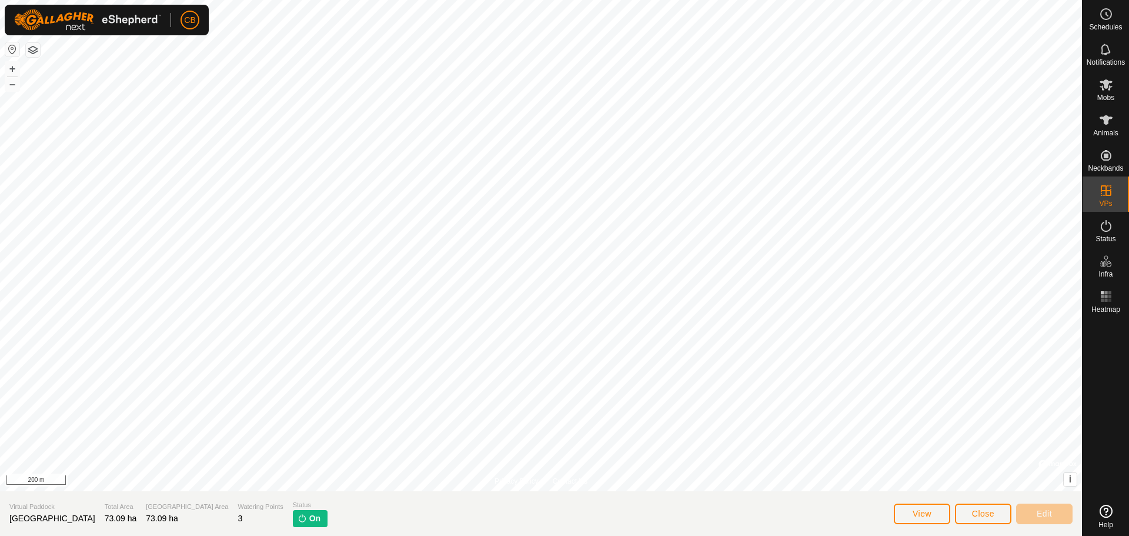
click at [293, 519] on p-tag "On" at bounding box center [310, 518] width 35 height 17
click at [309, 516] on span "On" at bounding box center [314, 518] width 11 height 12
click at [986, 520] on button "Close" at bounding box center [983, 513] width 56 height 21
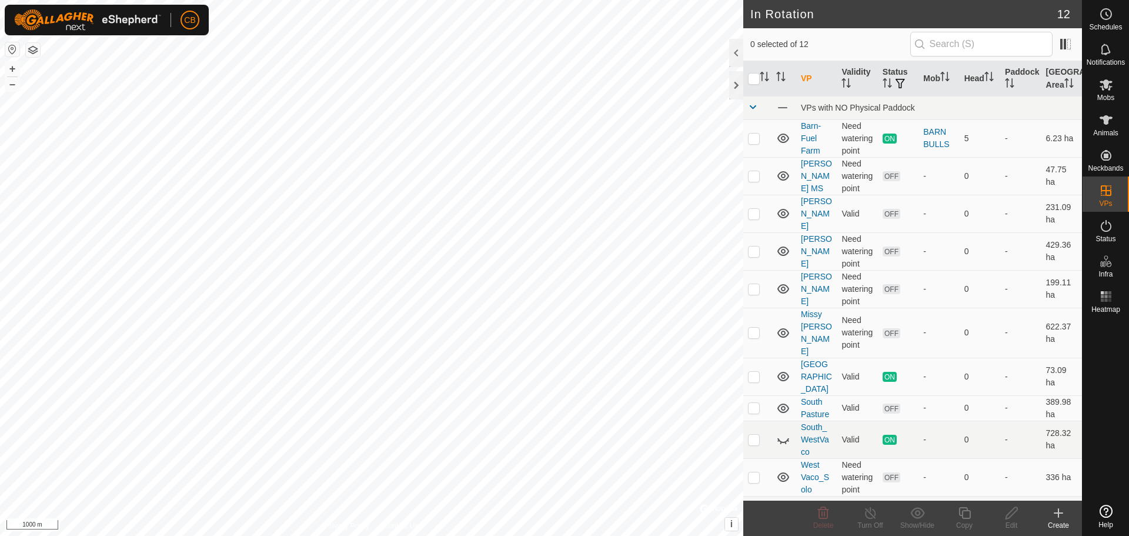
checkbox input "true"
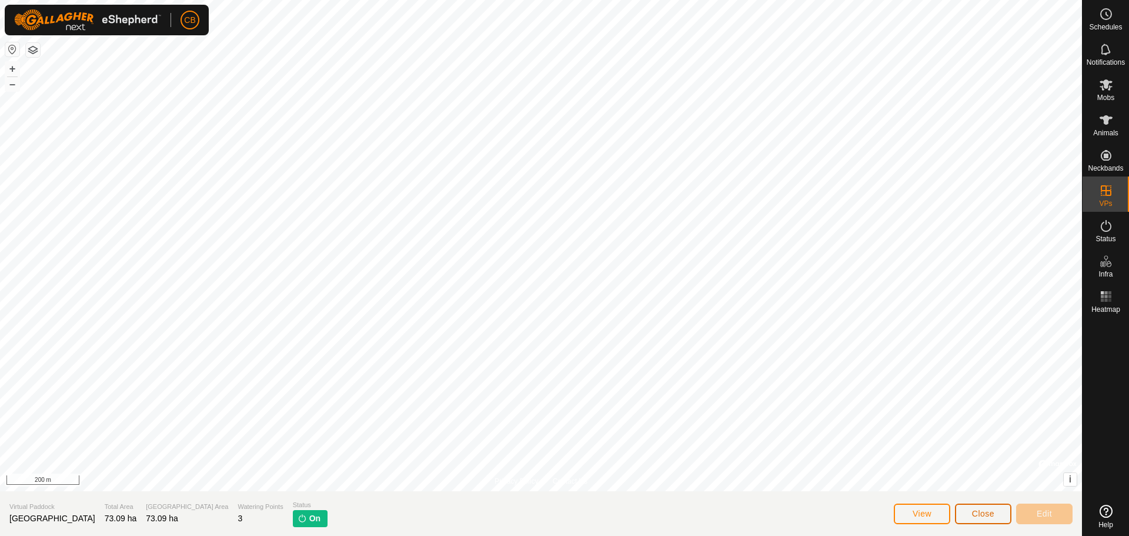
click at [981, 507] on button "Close" at bounding box center [983, 513] width 56 height 21
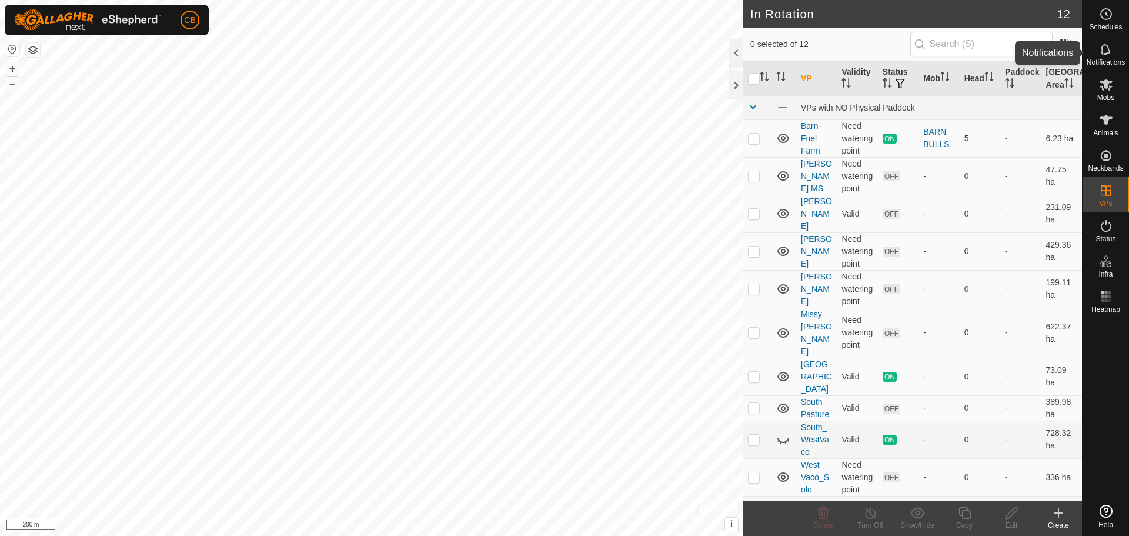
click at [1111, 61] on span "Notifications" at bounding box center [1105, 62] width 38 height 7
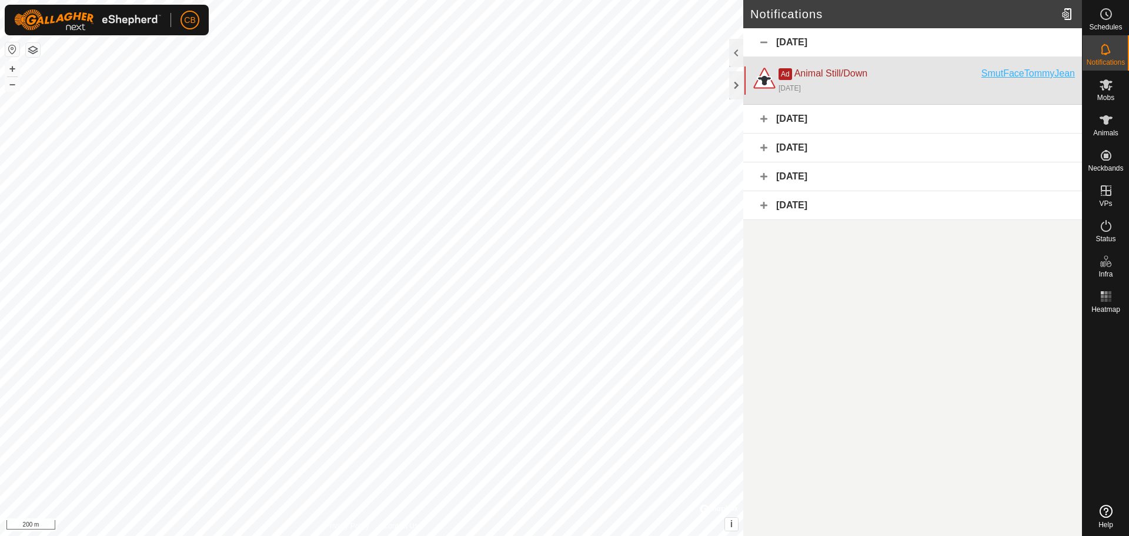
click at [1016, 72] on div "SmutFaceTommyJean" at bounding box center [1027, 73] width 93 height 14
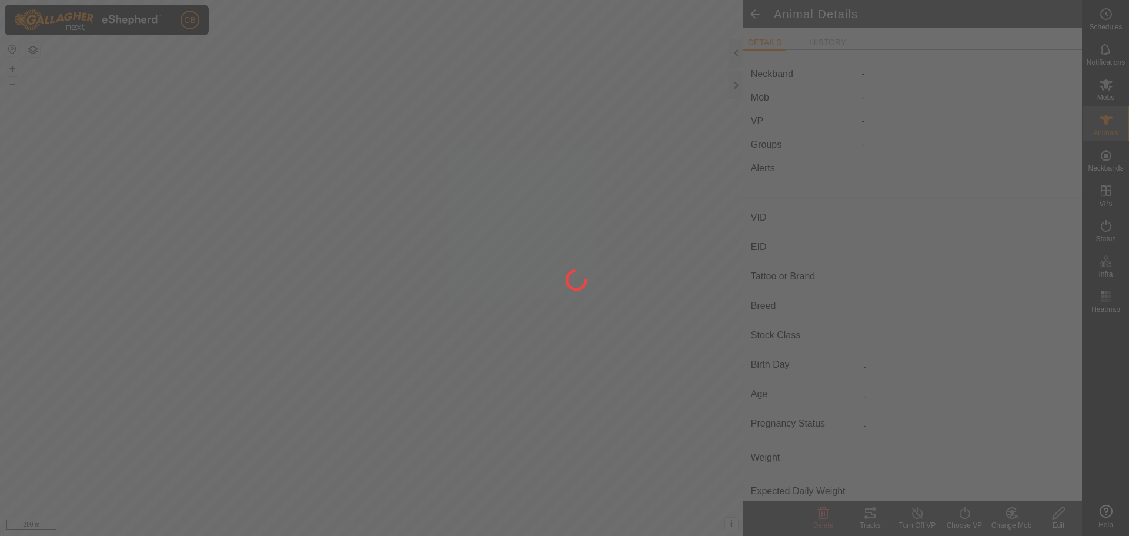
type input "SmutFaceTommyJean"
type input "-"
type input "Pineywoods"
type input "Cow"
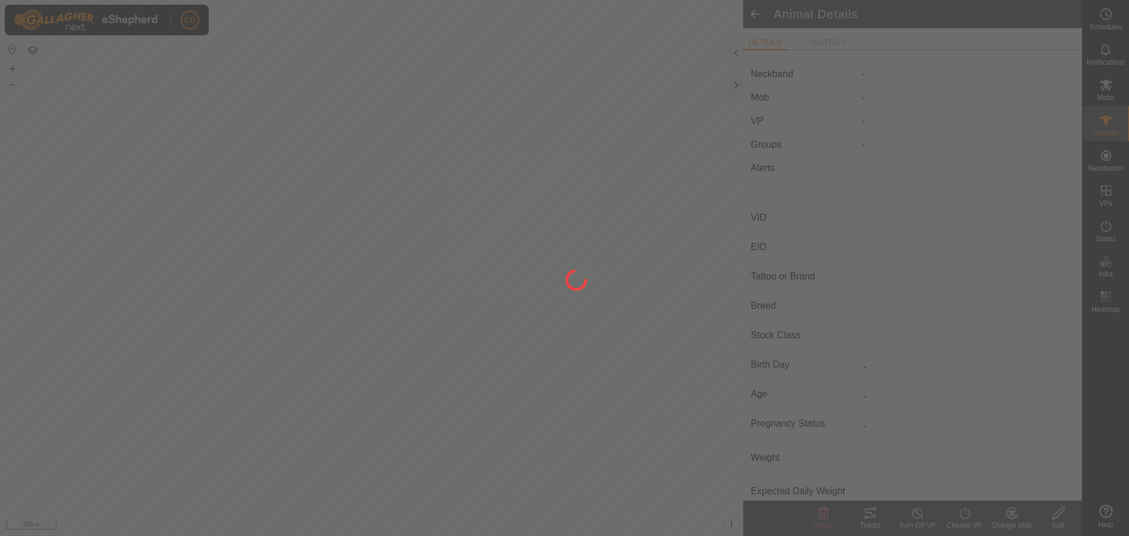
type input "0 kg"
type input "-"
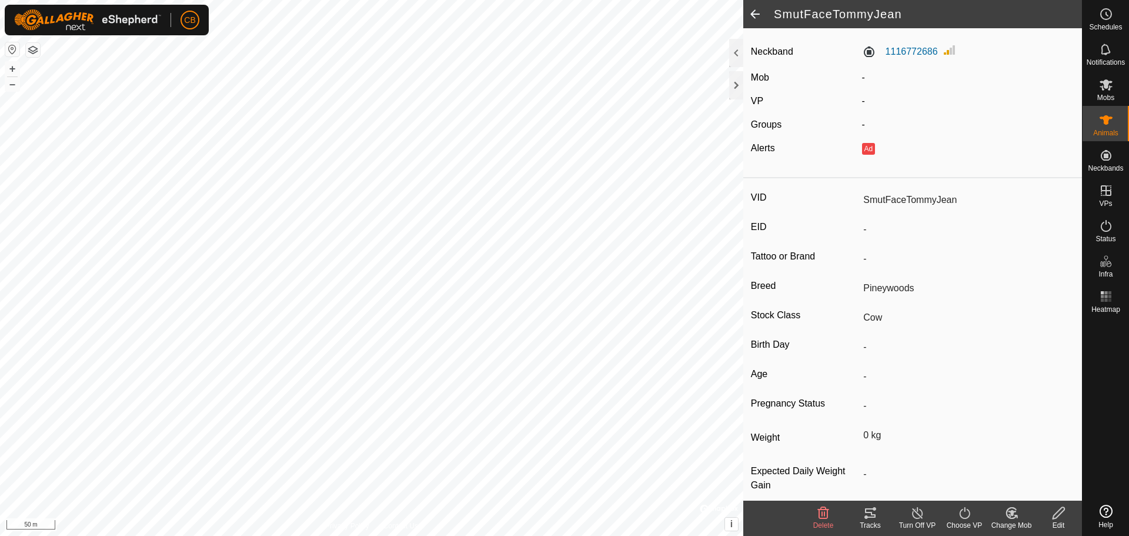
scroll to position [38, 0]
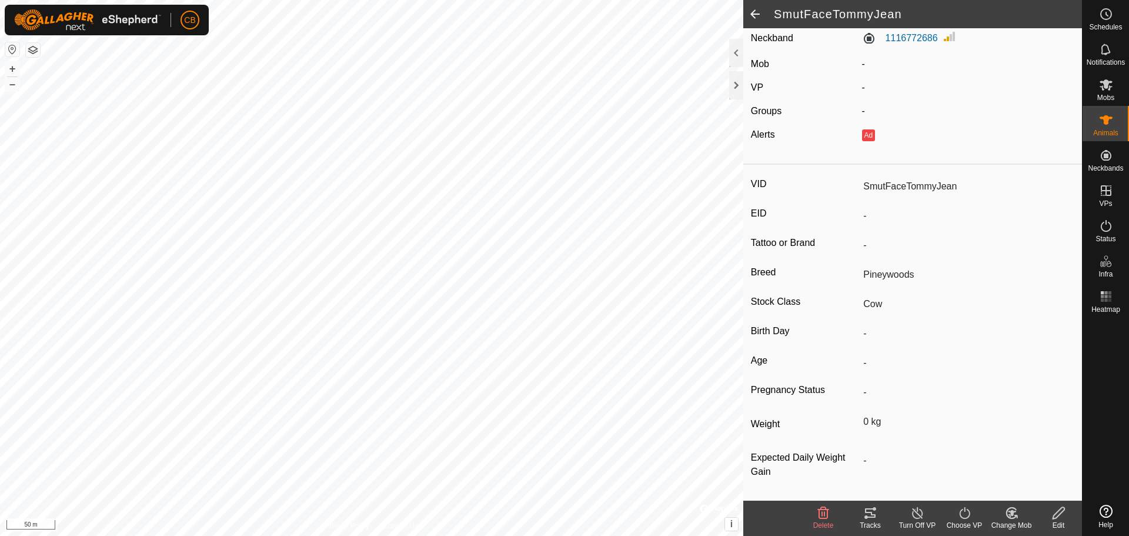
click at [924, 513] on icon at bounding box center [917, 513] width 15 height 14
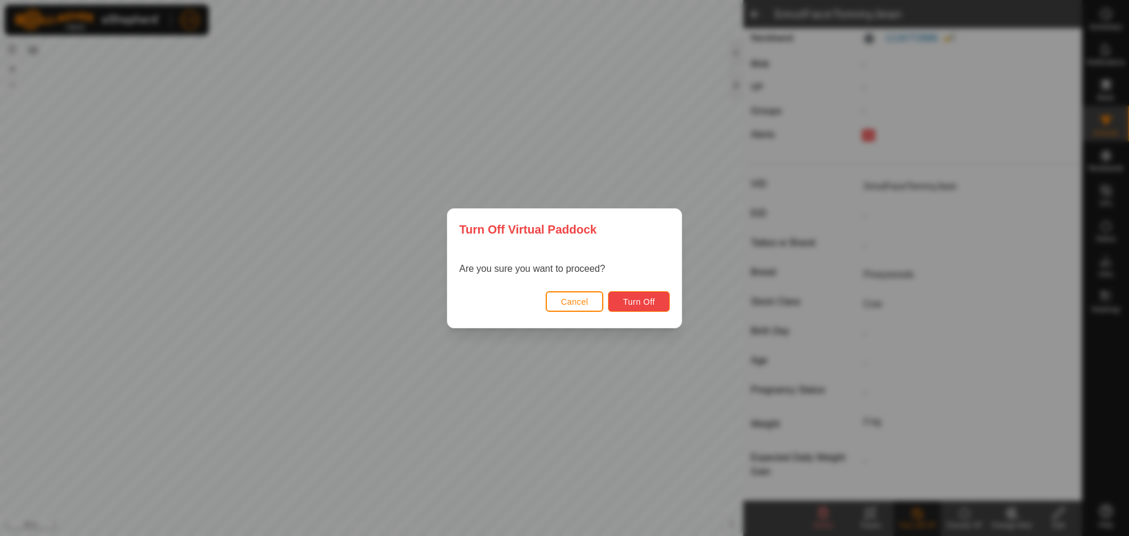
click at [633, 303] on span "Turn Off" at bounding box center [639, 301] width 32 height 9
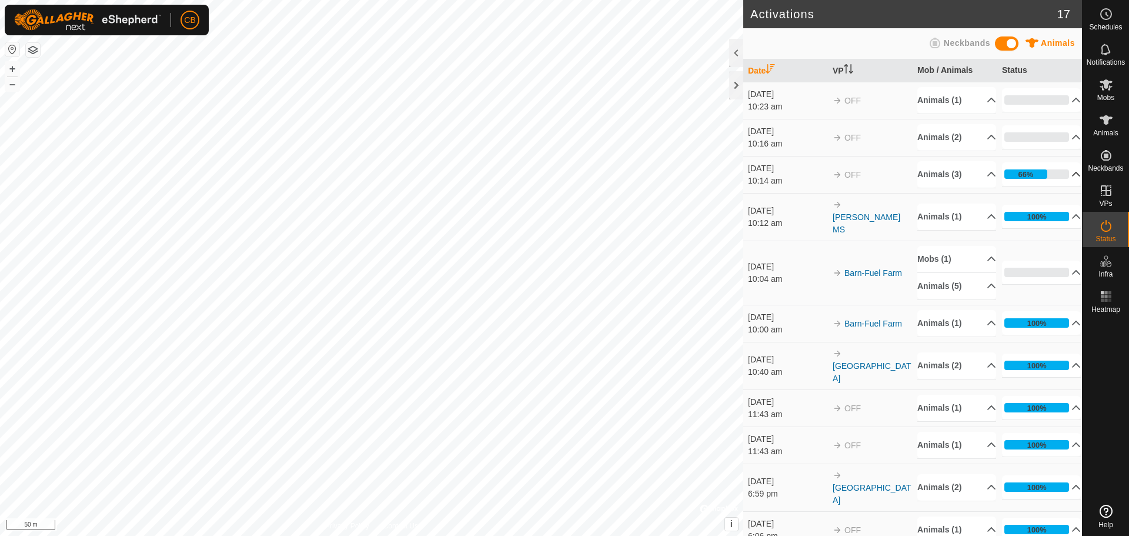
click at [1037, 178] on p-accordion-header "66%" at bounding box center [1041, 174] width 79 height 24
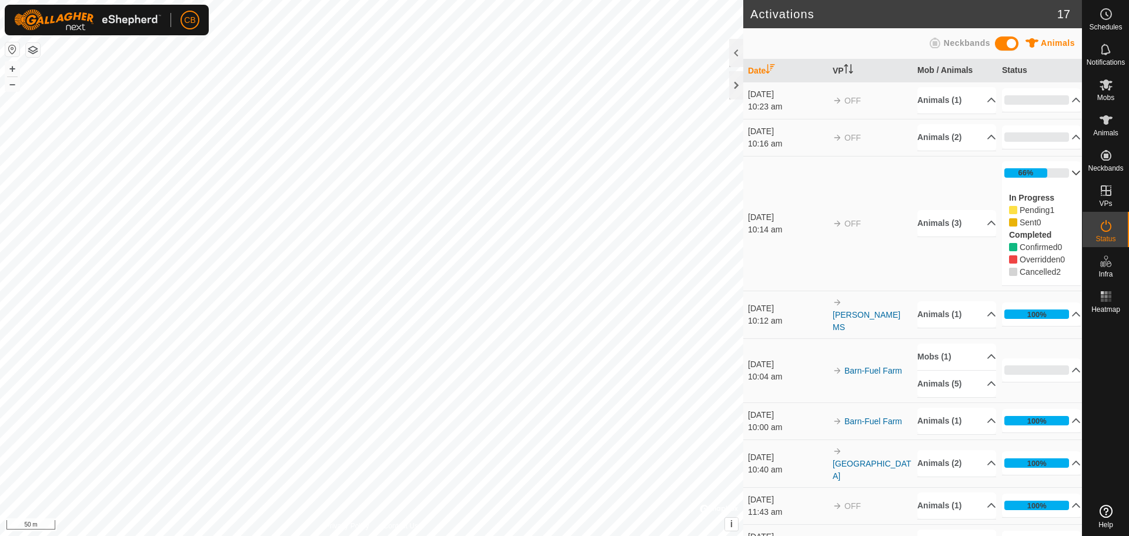
click at [1037, 178] on p-accordion-header "66%" at bounding box center [1041, 173] width 79 height 24
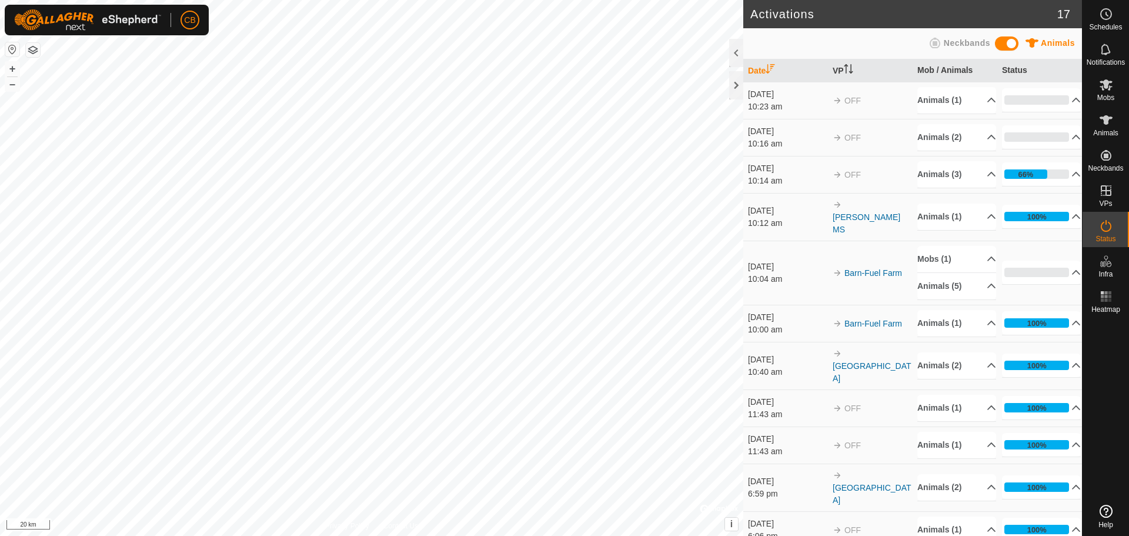
click at [277, 535] on html "CB Schedules Notifications Mobs Animals Neckbands VPs Status Infra Heatmap Help…" at bounding box center [564, 268] width 1129 height 536
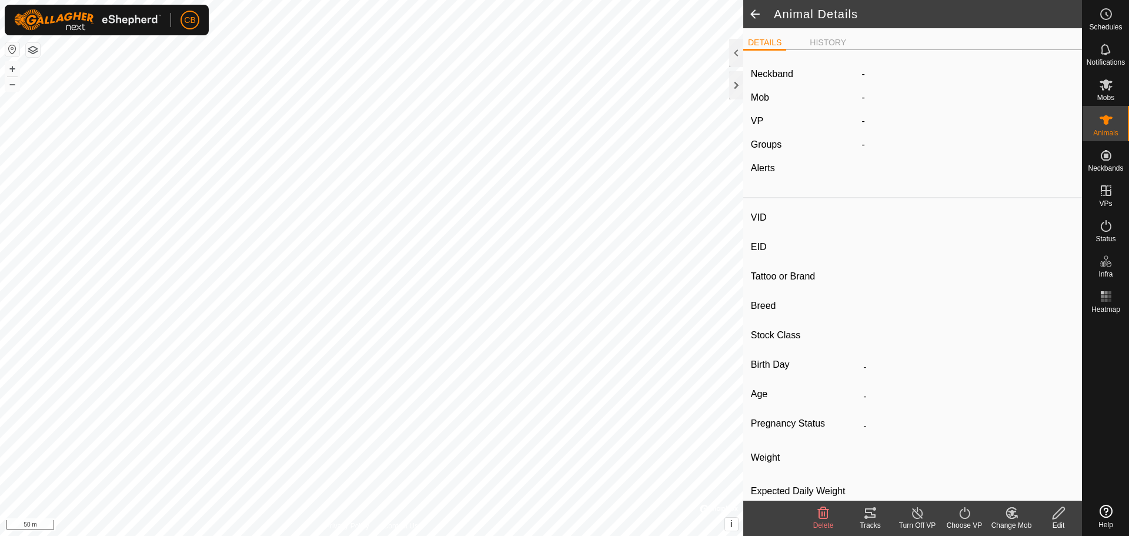
type input "Rey"
type input "-"
type input "Pineywoods"
type input "Cow"
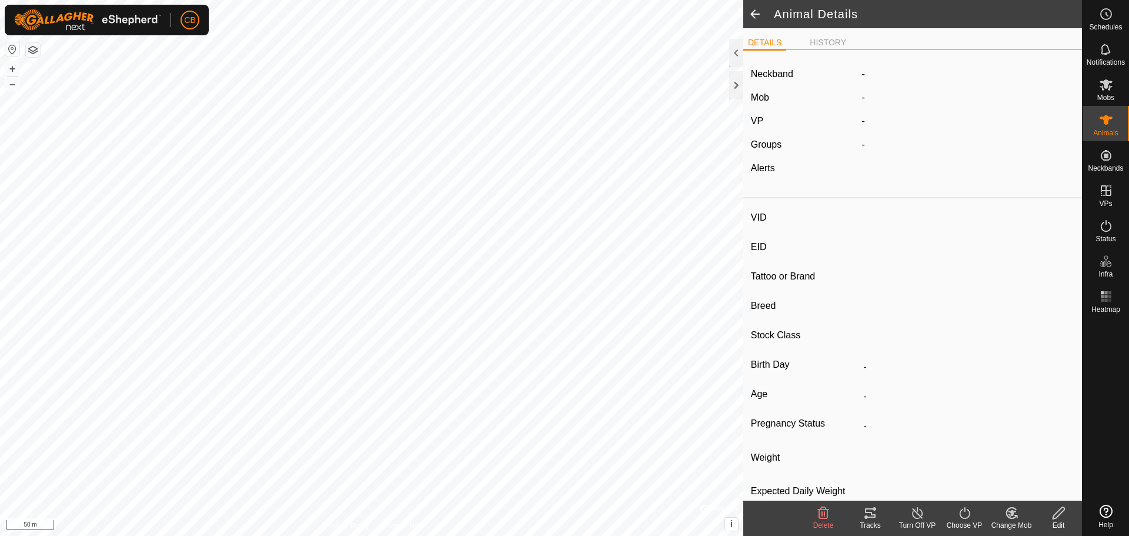
type input "0 kg"
type input "-"
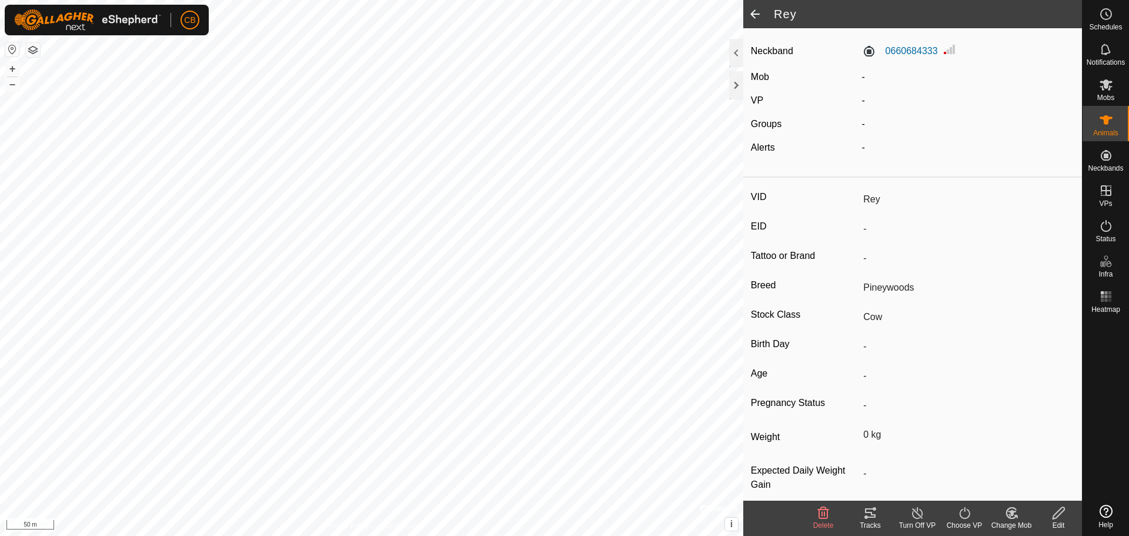
scroll to position [38, 0]
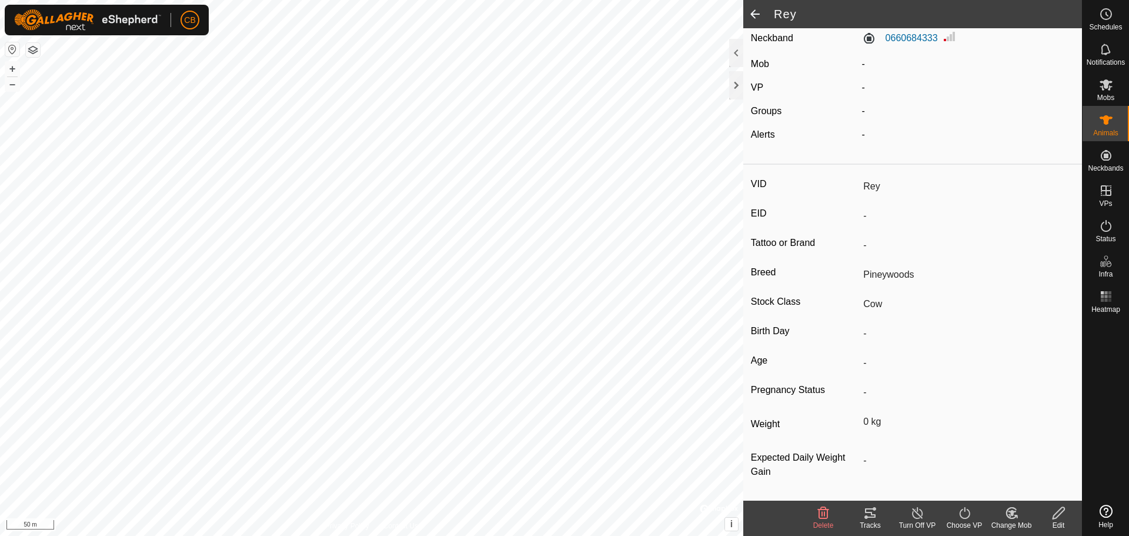
click at [922, 521] on div "Turn Off VP" at bounding box center [917, 525] width 47 height 11
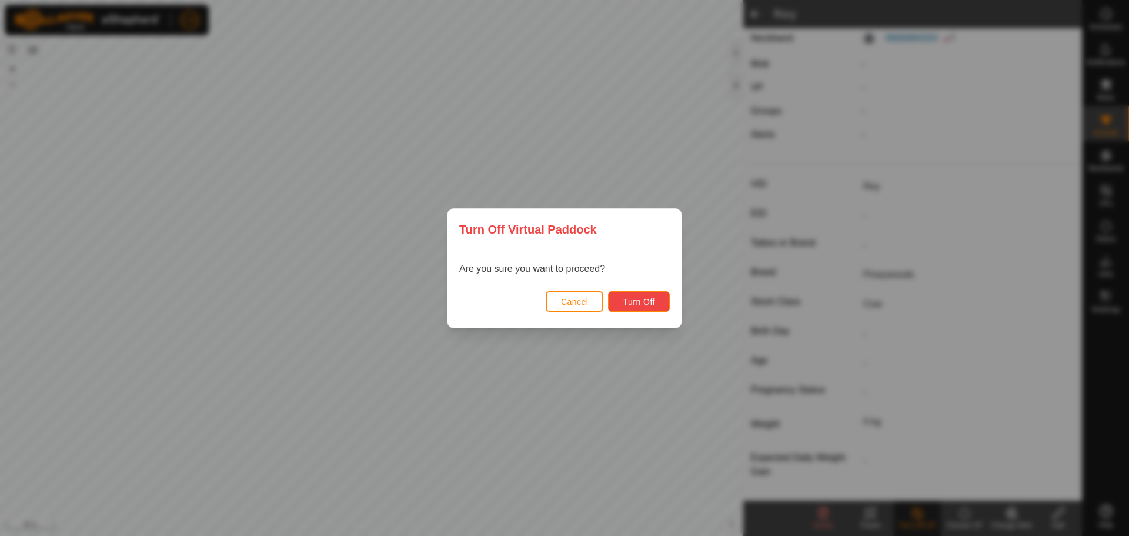
click at [653, 295] on button "Turn Off" at bounding box center [639, 301] width 62 height 21
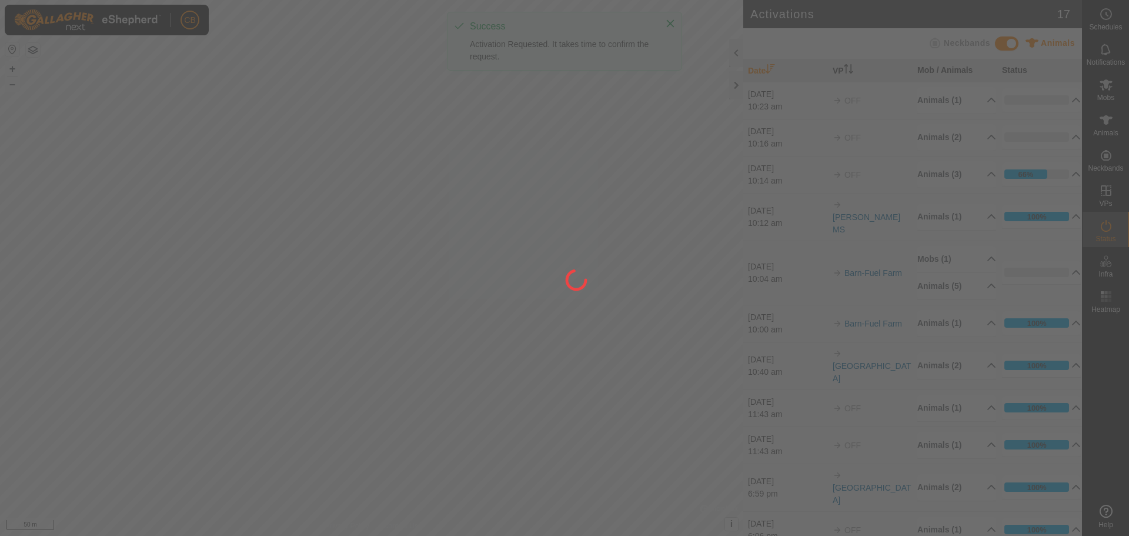
drag, startPoint x: 653, startPoint y: 295, endPoint x: 635, endPoint y: 383, distance: 89.4
click at [635, 383] on div at bounding box center [564, 268] width 1129 height 536
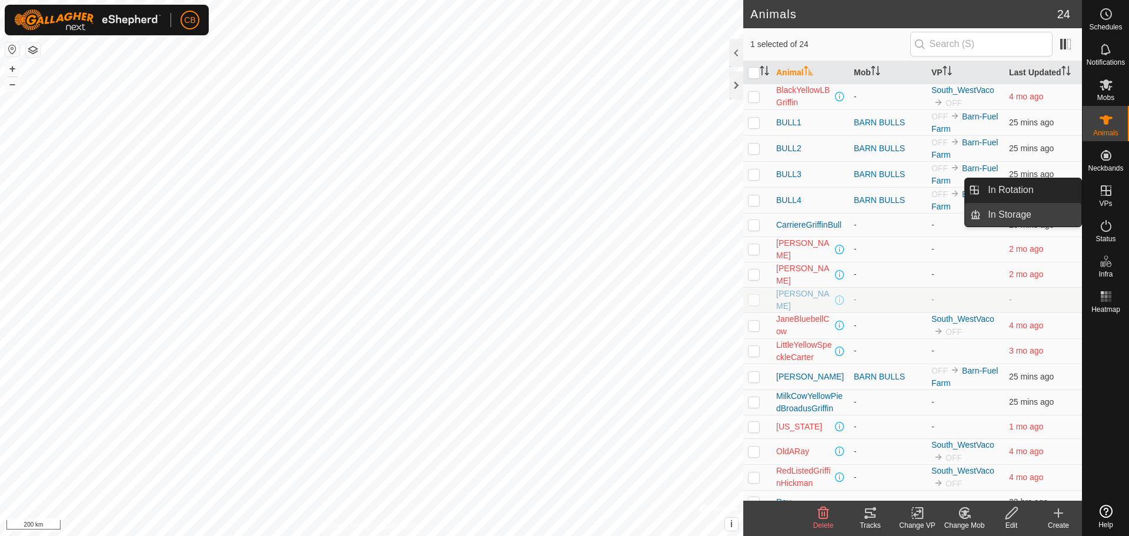
click at [992, 207] on link "In Storage" at bounding box center [1031, 215] width 101 height 24
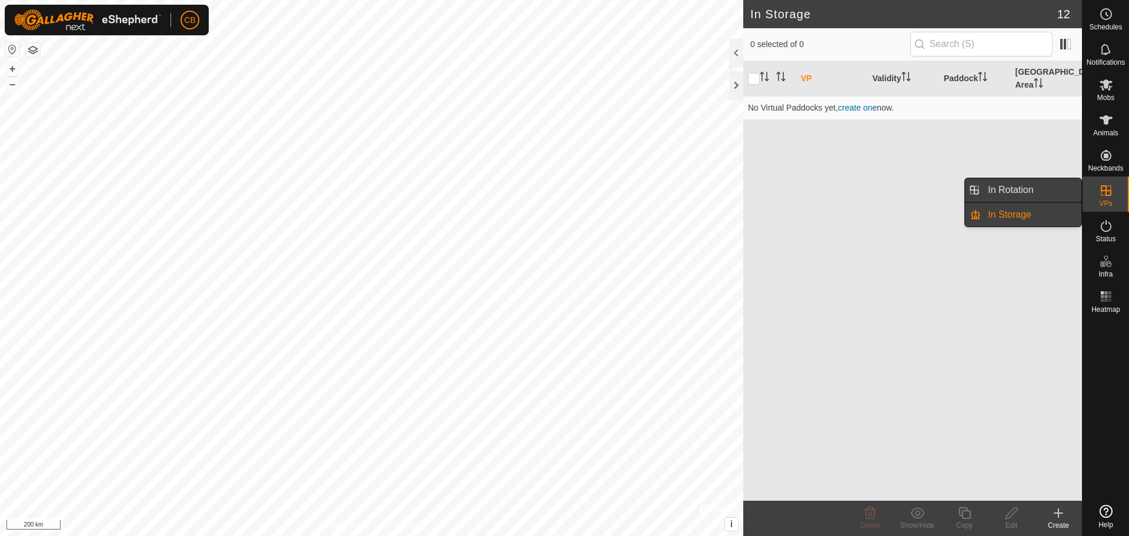
click at [993, 189] on link "In Rotation" at bounding box center [1031, 190] width 101 height 24
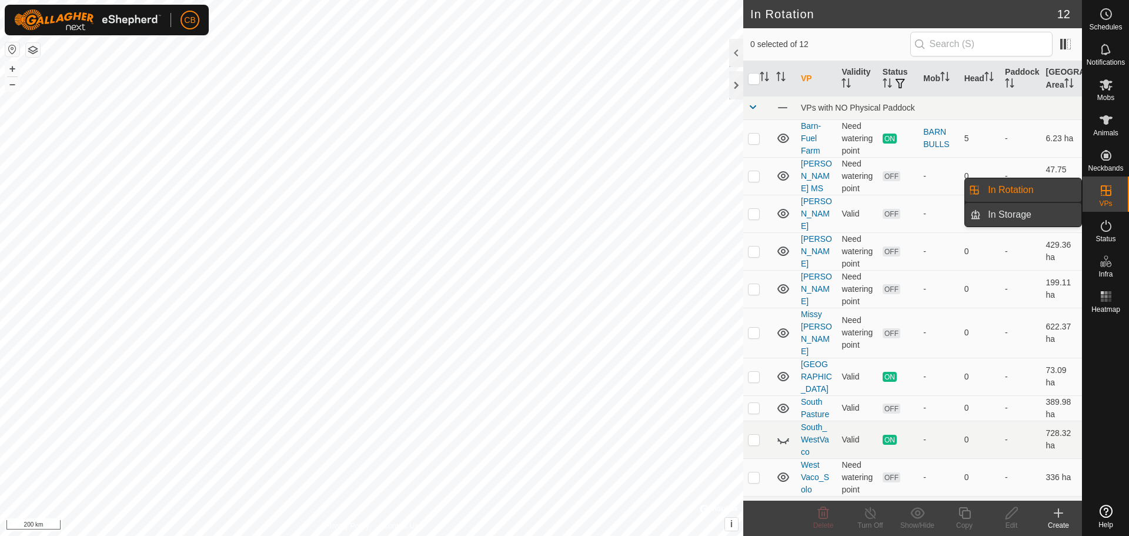
click at [1003, 208] on link "In Storage" at bounding box center [1031, 215] width 101 height 24
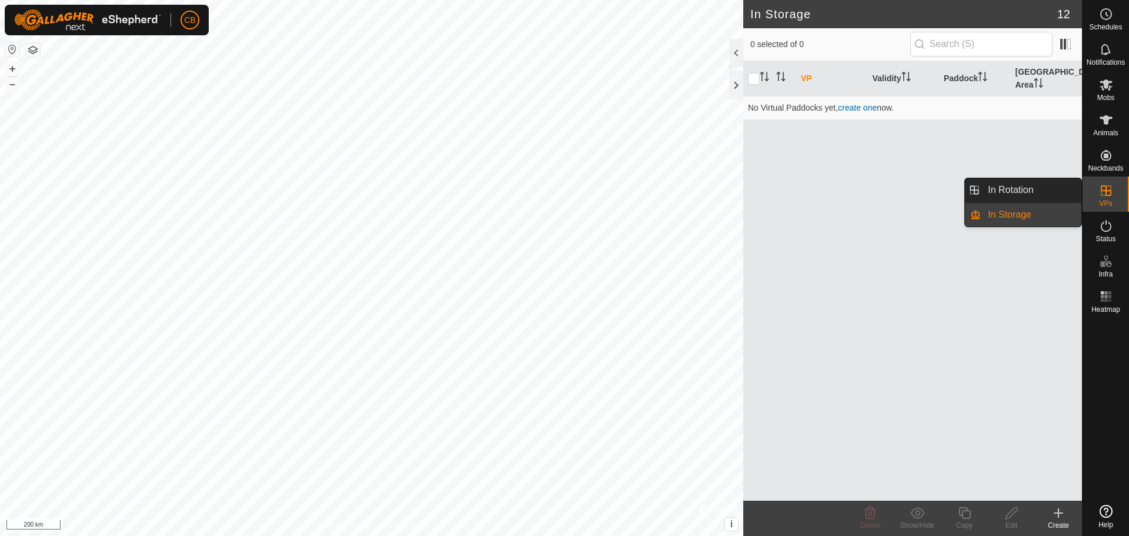
click at [1046, 192] on link "In Rotation" at bounding box center [1031, 190] width 101 height 24
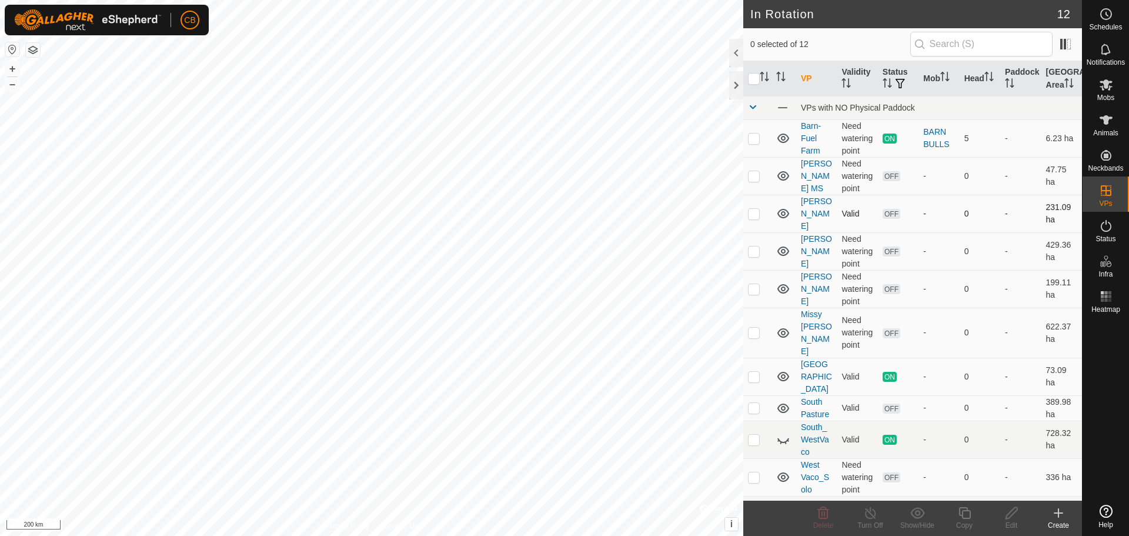
click at [756, 209] on p-checkbox at bounding box center [754, 213] width 12 height 9
checkbox input "true"
click at [755, 246] on p-checkbox at bounding box center [754, 250] width 12 height 9
checkbox input "true"
click at [752, 284] on p-checkbox at bounding box center [754, 288] width 12 height 9
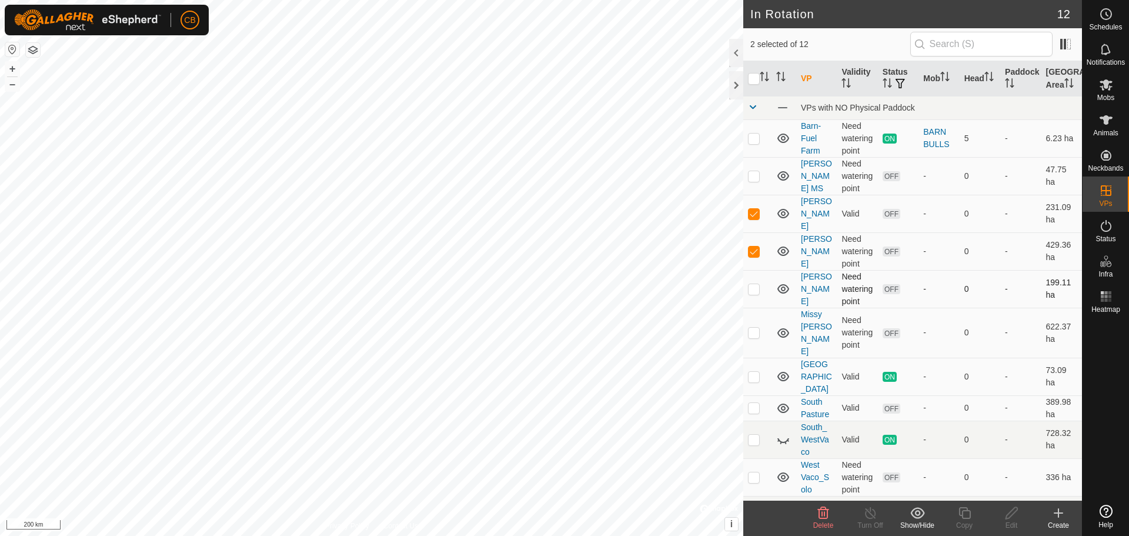
checkbox input "true"
click at [754, 327] on p-checkbox at bounding box center [754, 331] width 12 height 9
checkbox input "true"
click at [754, 403] on p-checkbox at bounding box center [754, 407] width 12 height 9
checkbox input "true"
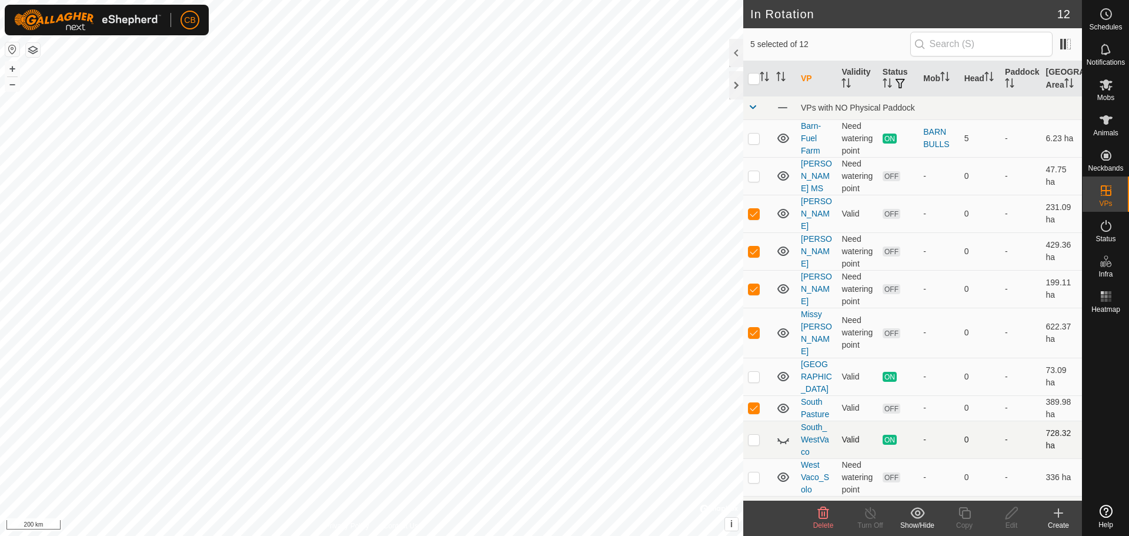
click at [755, 434] on p-checkbox at bounding box center [754, 438] width 12 height 9
checkbox input "true"
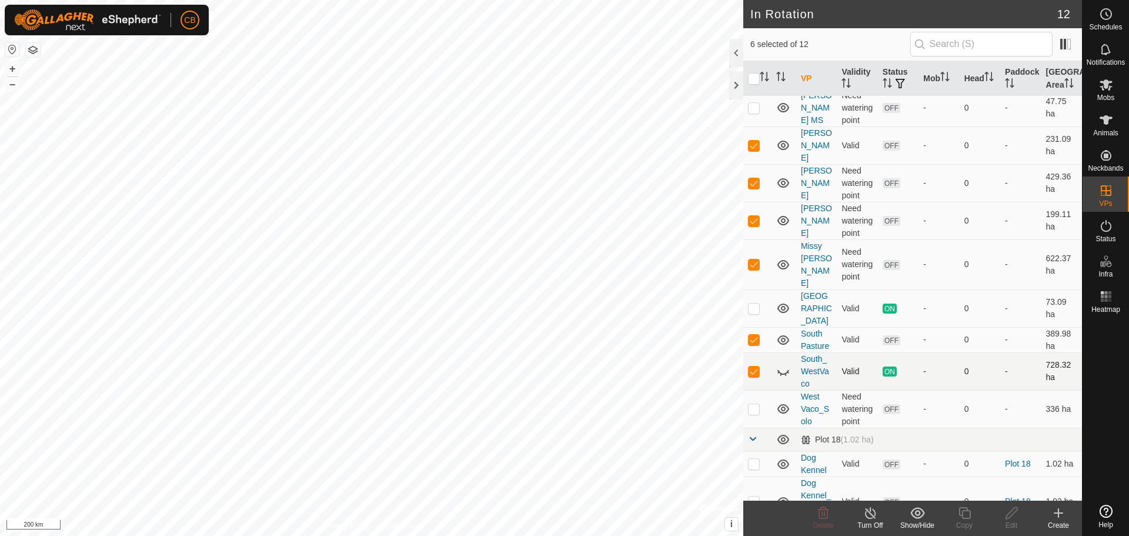
scroll to position [70, 0]
click at [752, 402] on p-checkbox at bounding box center [754, 406] width 12 height 9
checkbox input "true"
drag, startPoint x: 756, startPoint y: 435, endPoint x: 758, endPoint y: 458, distance: 23.0
click at [756, 457] on p-checkbox at bounding box center [754, 461] width 12 height 9
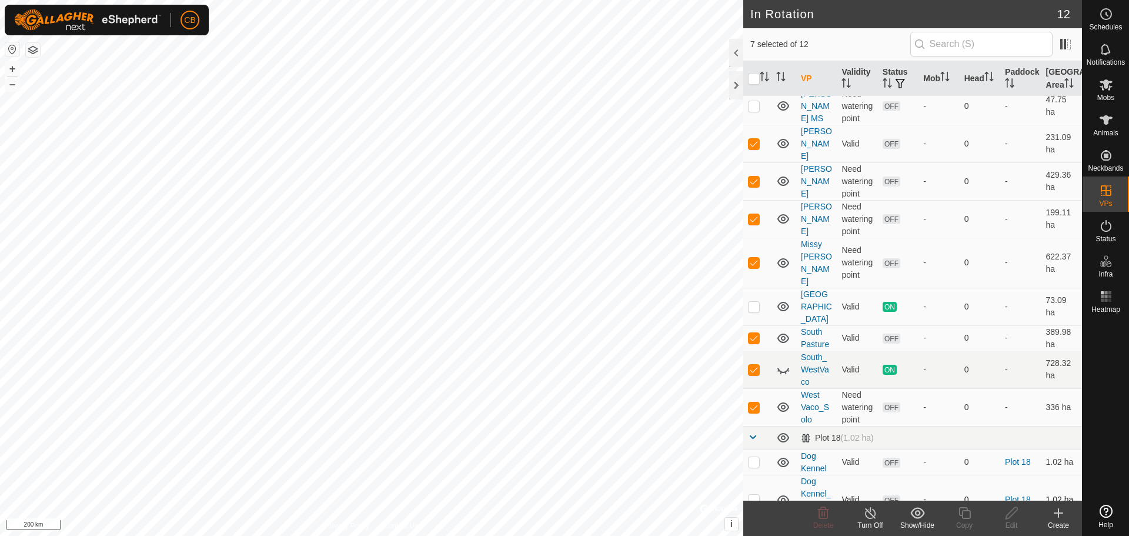
checkbox input "true"
click at [758, 494] on p-checkbox at bounding box center [754, 498] width 12 height 9
checkbox input "true"
click at [863, 518] on icon at bounding box center [870, 513] width 15 height 14
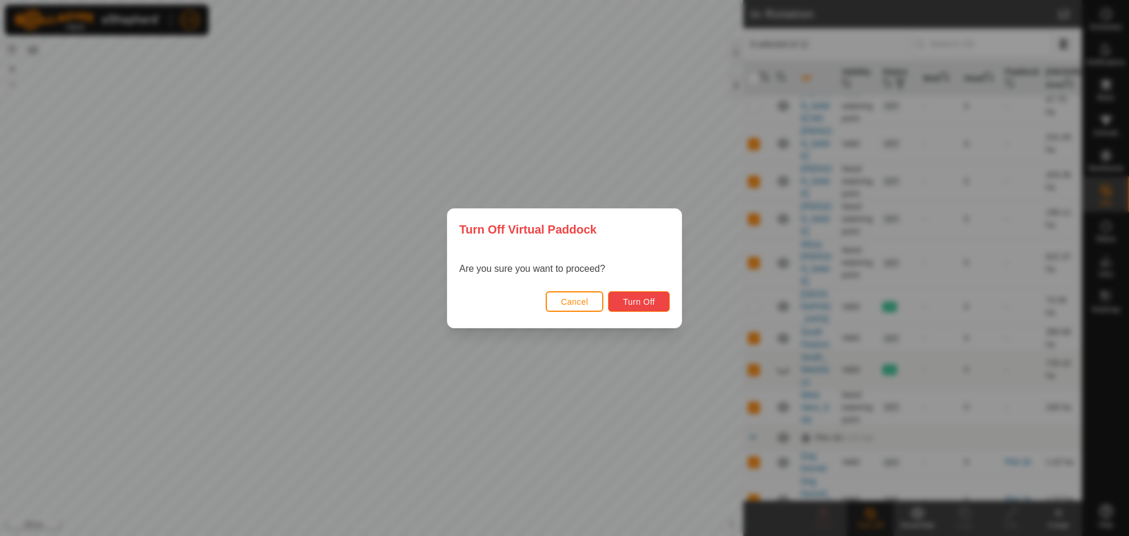
click at [645, 296] on button "Turn Off" at bounding box center [639, 301] width 62 height 21
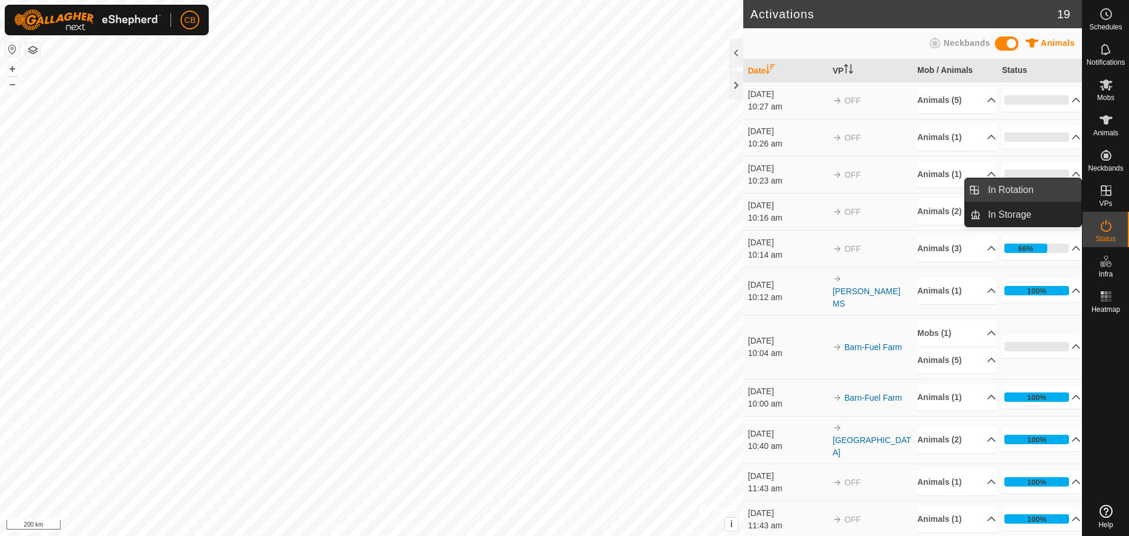
click at [1040, 188] on link "In Rotation" at bounding box center [1031, 190] width 101 height 24
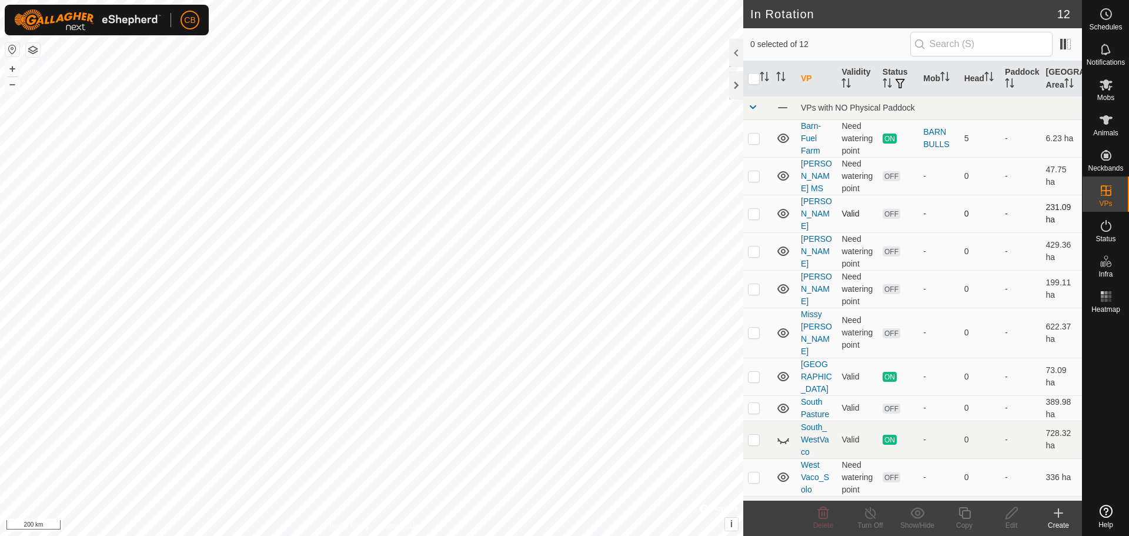
click at [753, 210] on p-checkbox at bounding box center [754, 213] width 12 height 9
checkbox input "true"
click at [1015, 520] on div "Edit" at bounding box center [1011, 525] width 47 height 11
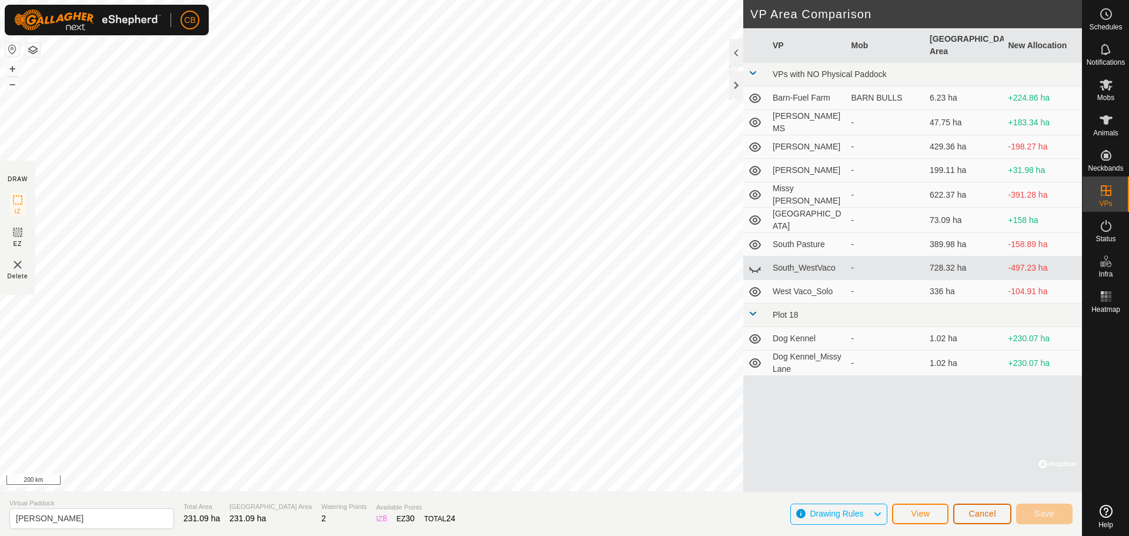
click at [983, 512] on span "Cancel" at bounding box center [982, 513] width 28 height 9
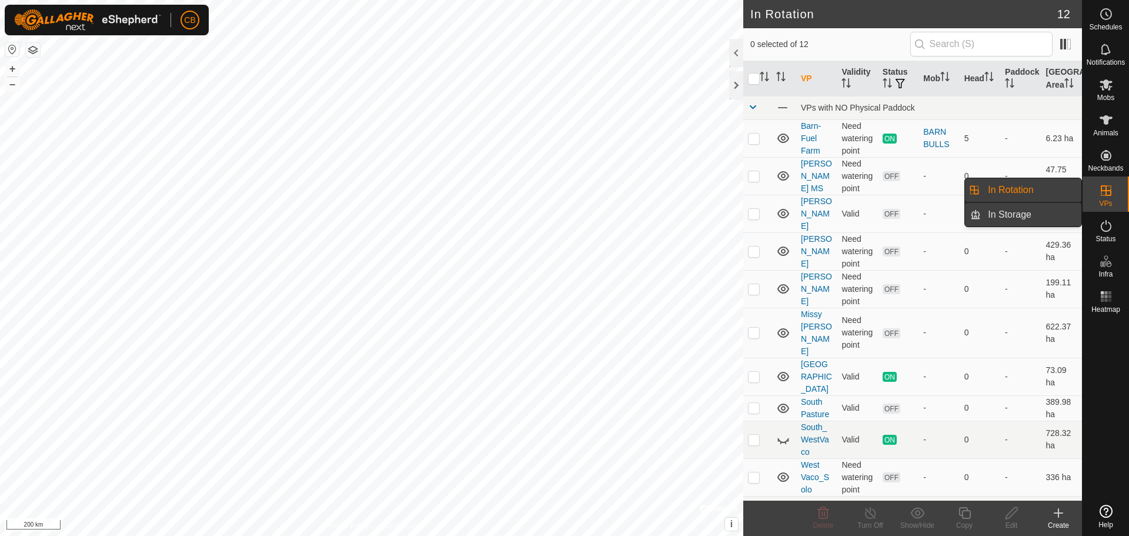
click at [1031, 218] on link "In Storage" at bounding box center [1031, 215] width 101 height 24
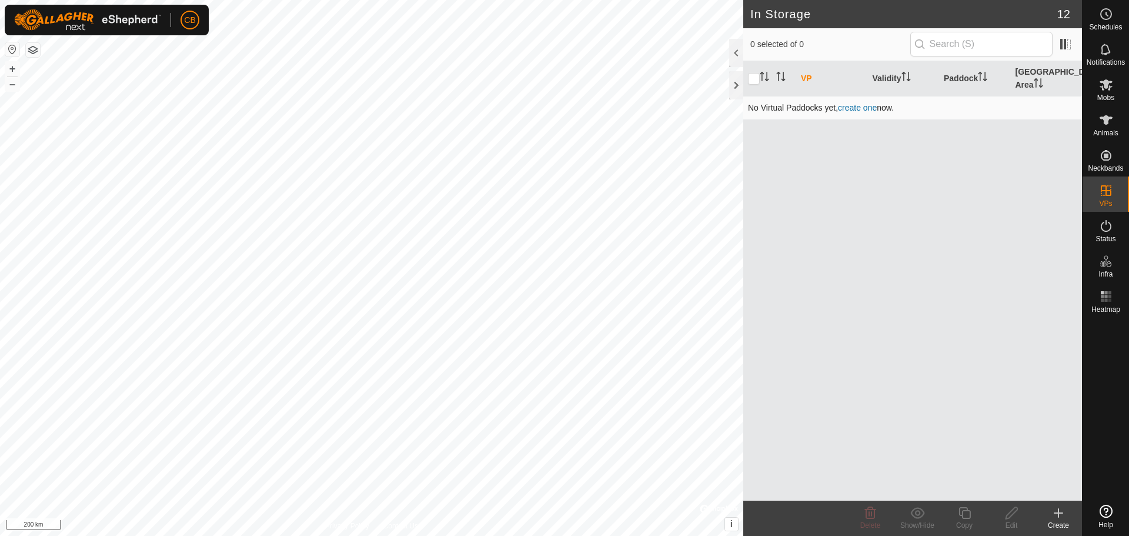
click at [872, 109] on link "create one" at bounding box center [857, 107] width 39 height 9
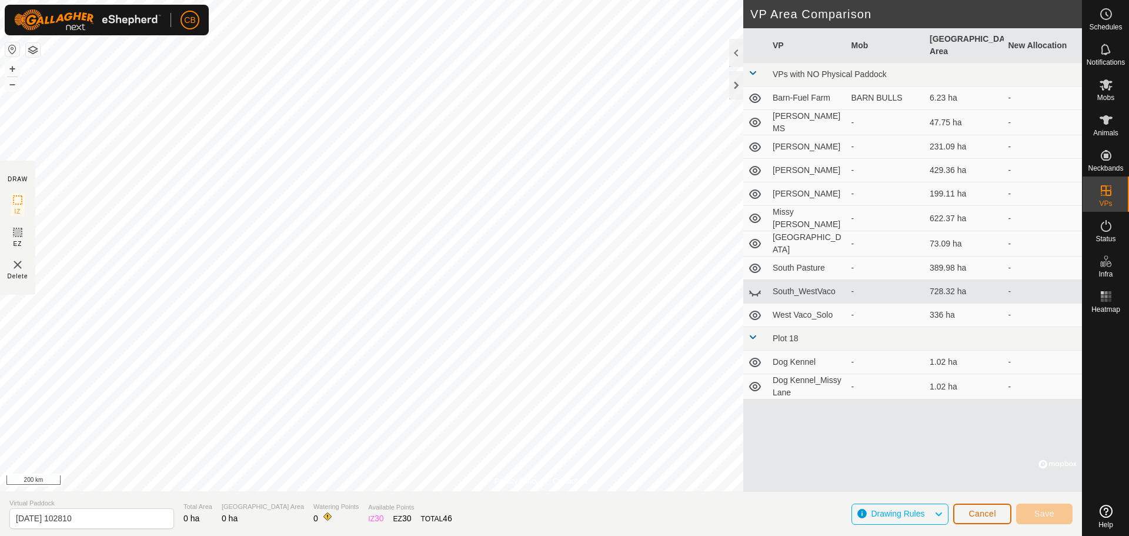
click at [981, 522] on button "Cancel" at bounding box center [982, 513] width 58 height 21
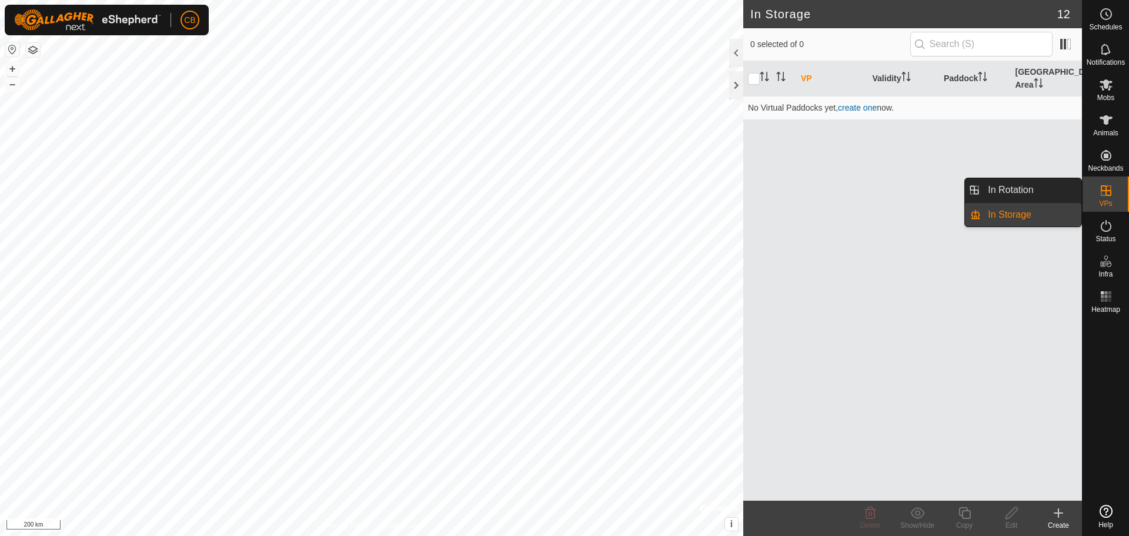
click at [1108, 185] on icon at bounding box center [1106, 190] width 14 height 14
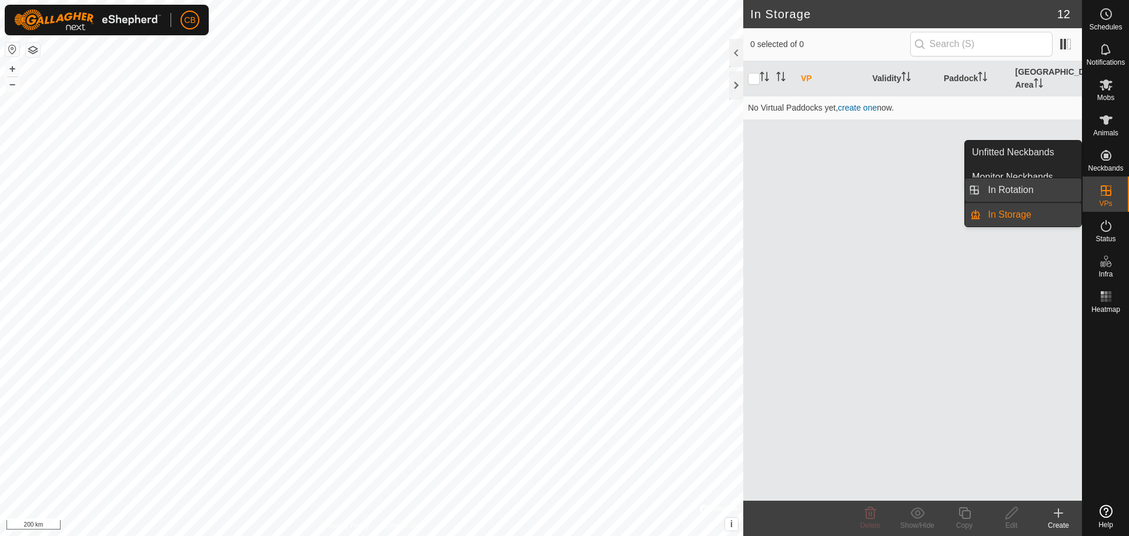
click at [1046, 193] on link "In Rotation" at bounding box center [1031, 190] width 101 height 24
